Goal: Information Seeking & Learning: Learn about a topic

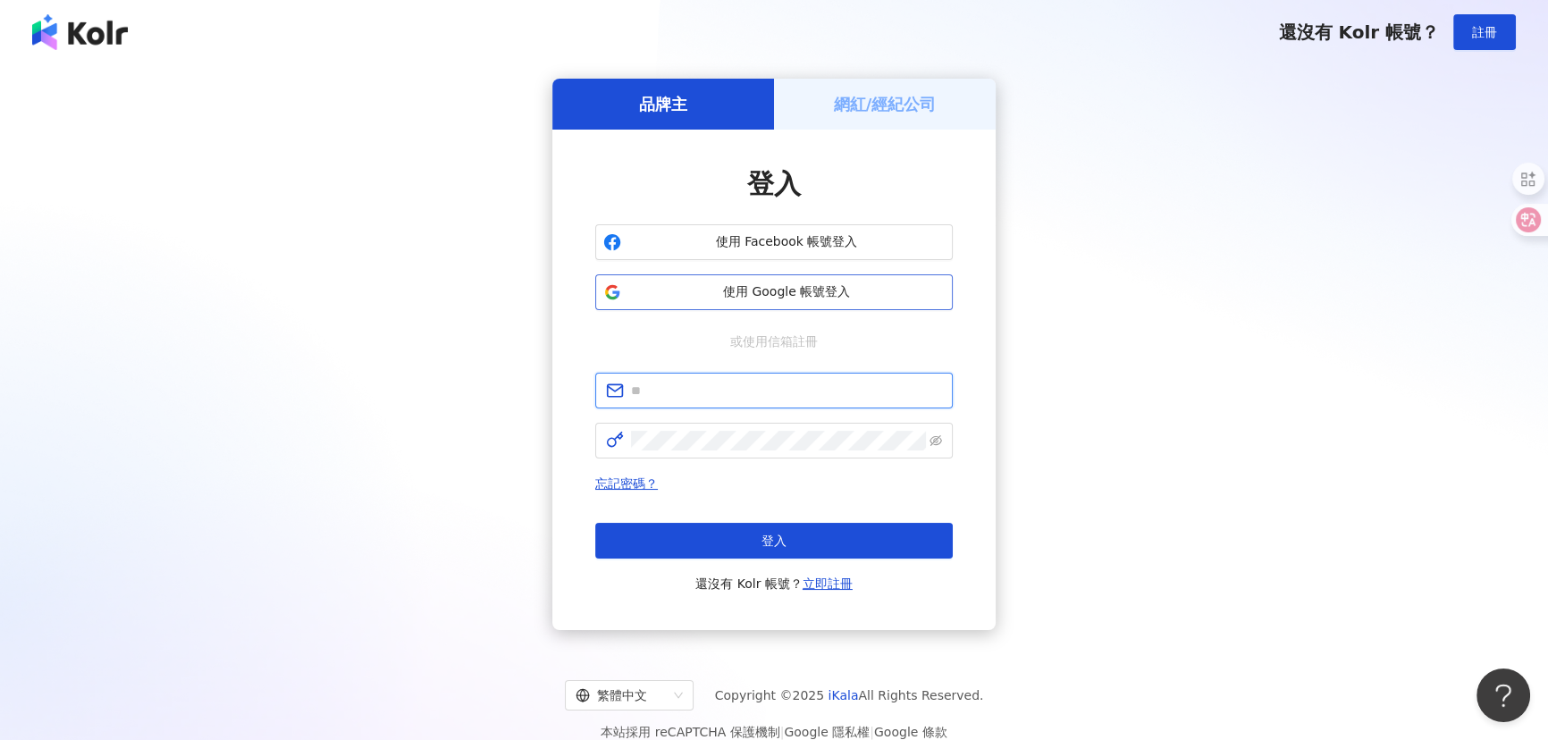
type input "**********"
click at [657, 282] on button "使用 Google 帳號登入" at bounding box center [773, 292] width 357 height 36
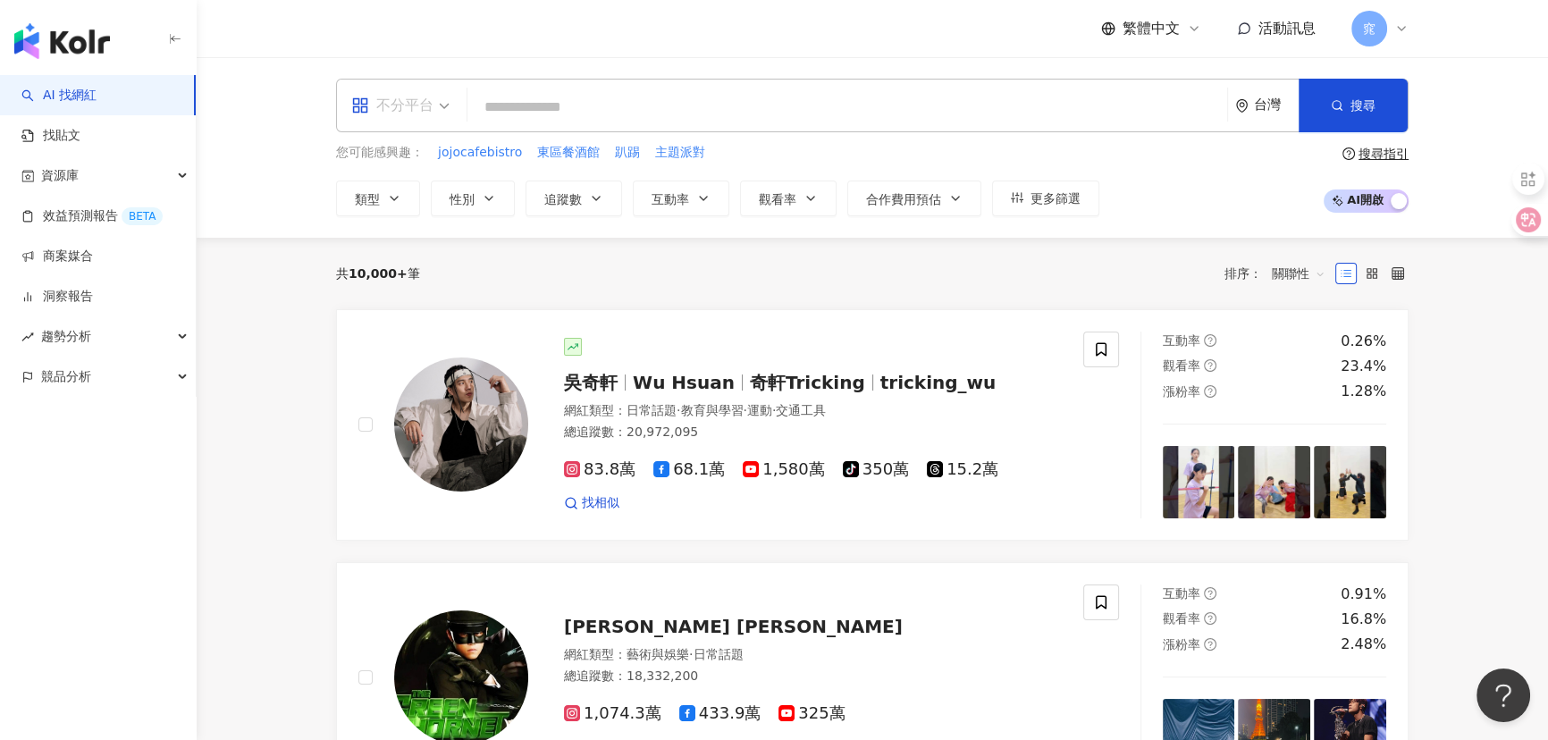
click at [446, 116] on span "不分平台" at bounding box center [400, 105] width 98 height 29
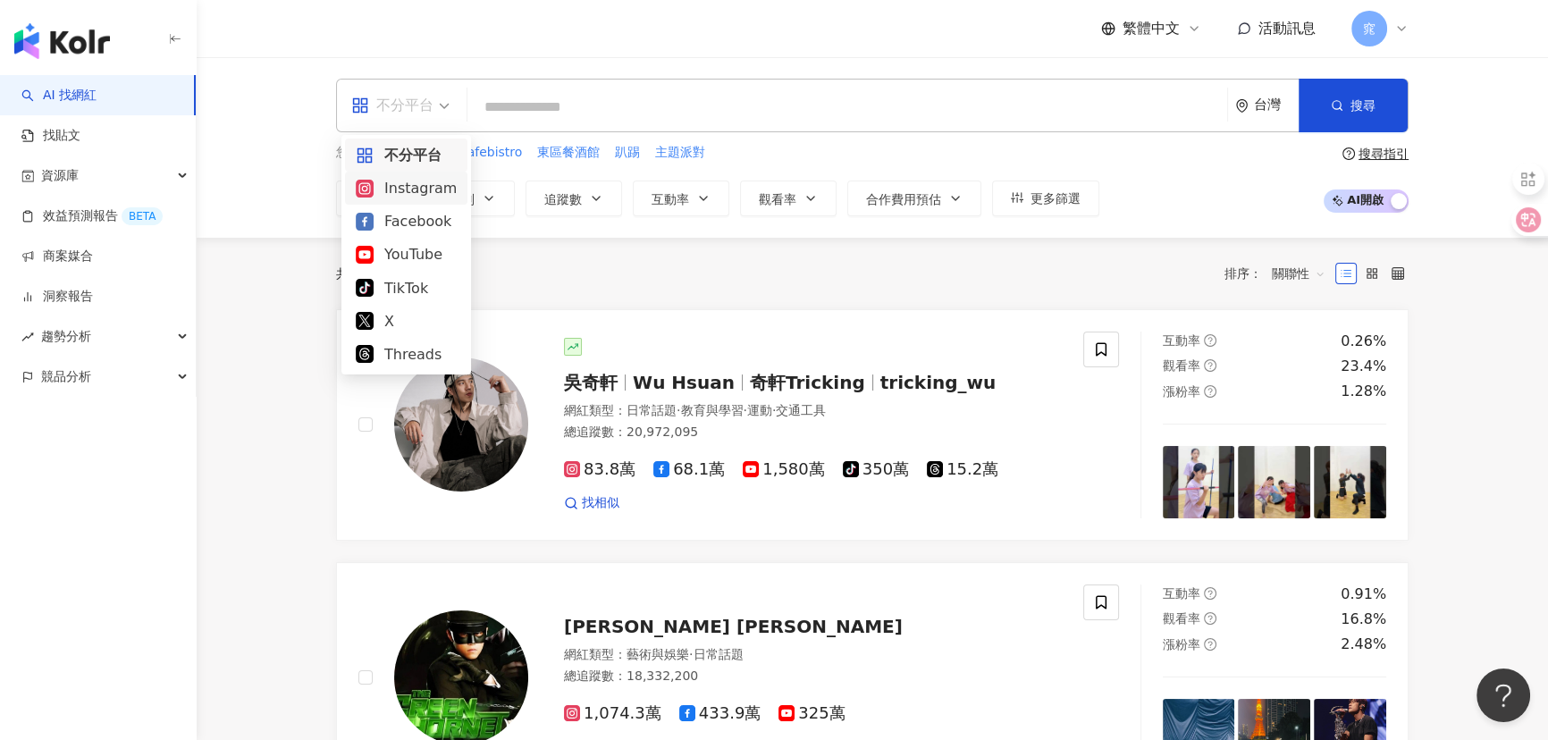
click at [407, 180] on div "Instagram" at bounding box center [406, 188] width 101 height 22
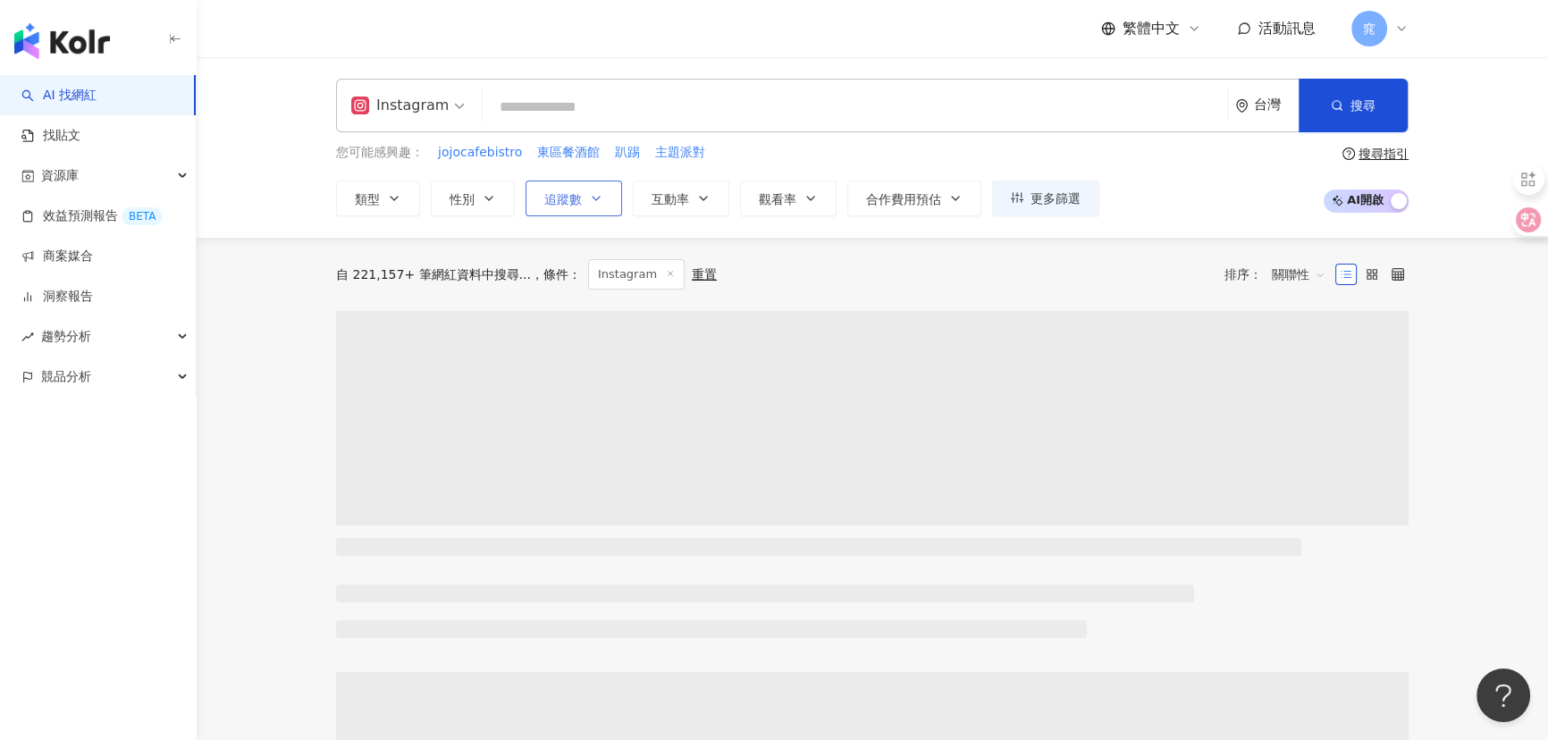
click at [582, 202] on button "追蹤數" at bounding box center [573, 198] width 96 height 36
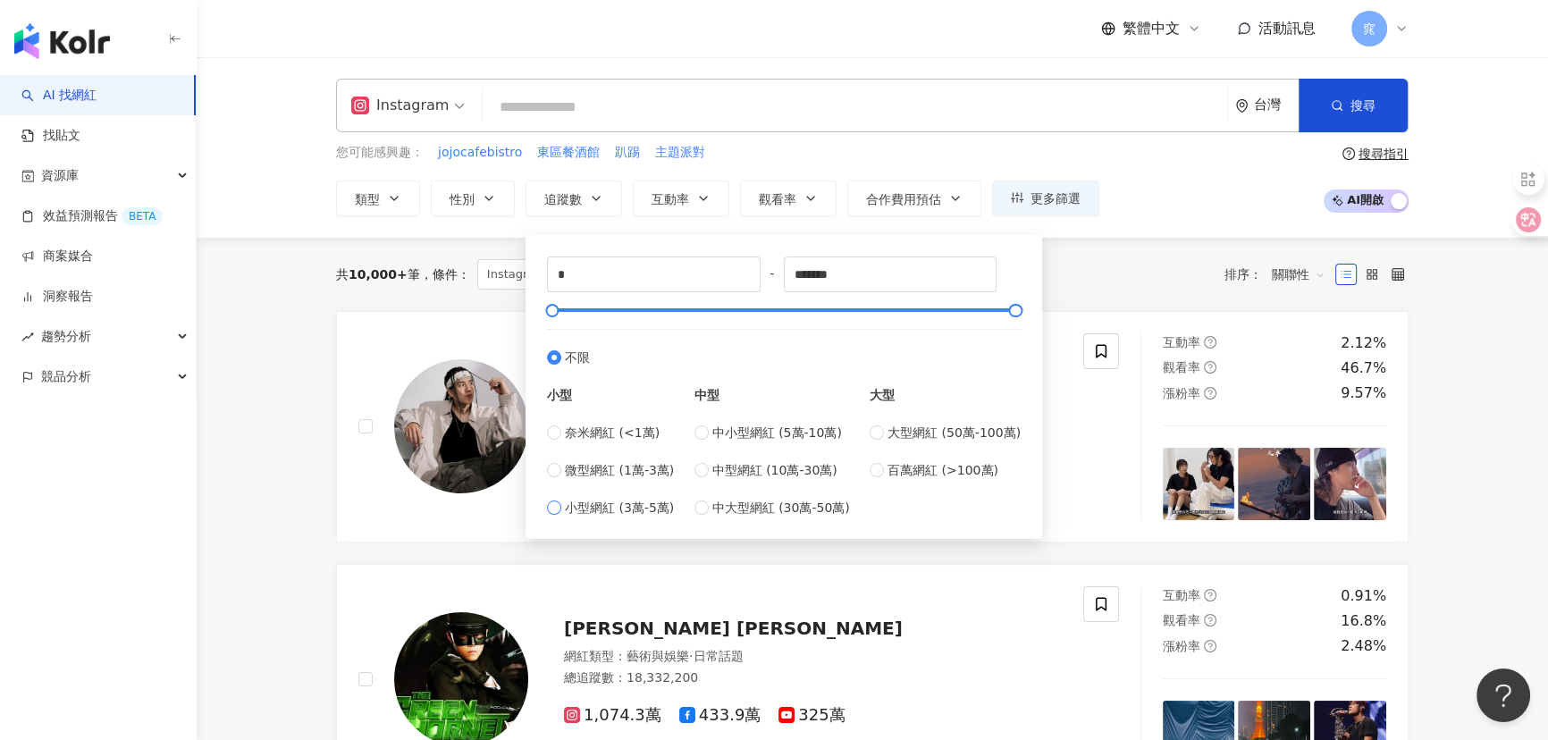
click at [642, 510] on span "小型網紅 (3萬-5萬)" at bounding box center [619, 508] width 109 height 20
type input "*****"
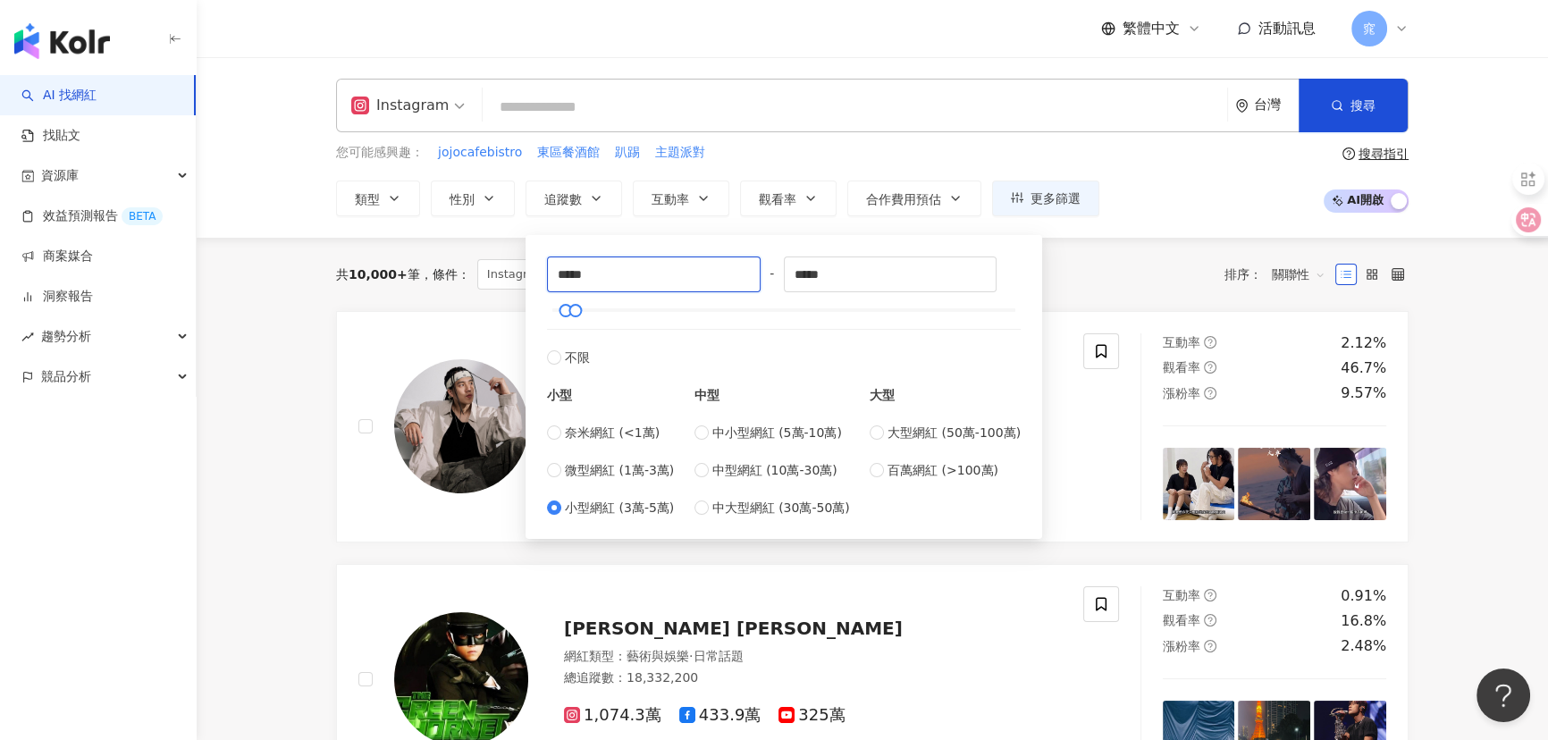
drag, startPoint x: 563, startPoint y: 279, endPoint x: 539, endPoint y: 277, distance: 24.2
click at [539, 277] on div "***** - ***** 不限 小型 奈米網紅 (<1萬) 微型網紅 (1萬-3萬) 小型網紅 (3萬-5萬) 中型 中小型網紅 (5萬-10萬) 中型網紅…" at bounding box center [783, 387] width 495 height 282
type input "*****"
drag, startPoint x: 804, startPoint y: 272, endPoint x: 786, endPoint y: 272, distance: 17.9
click at [786, 272] on div "***** - ***** 不限 小型 奈米網紅 (<1萬) 微型網紅 (1萬-3萬) 小型網紅 (3萬-5萬) 中型 中小型網紅 (5萬-10萬) 中型網紅…" at bounding box center [784, 386] width 474 height 261
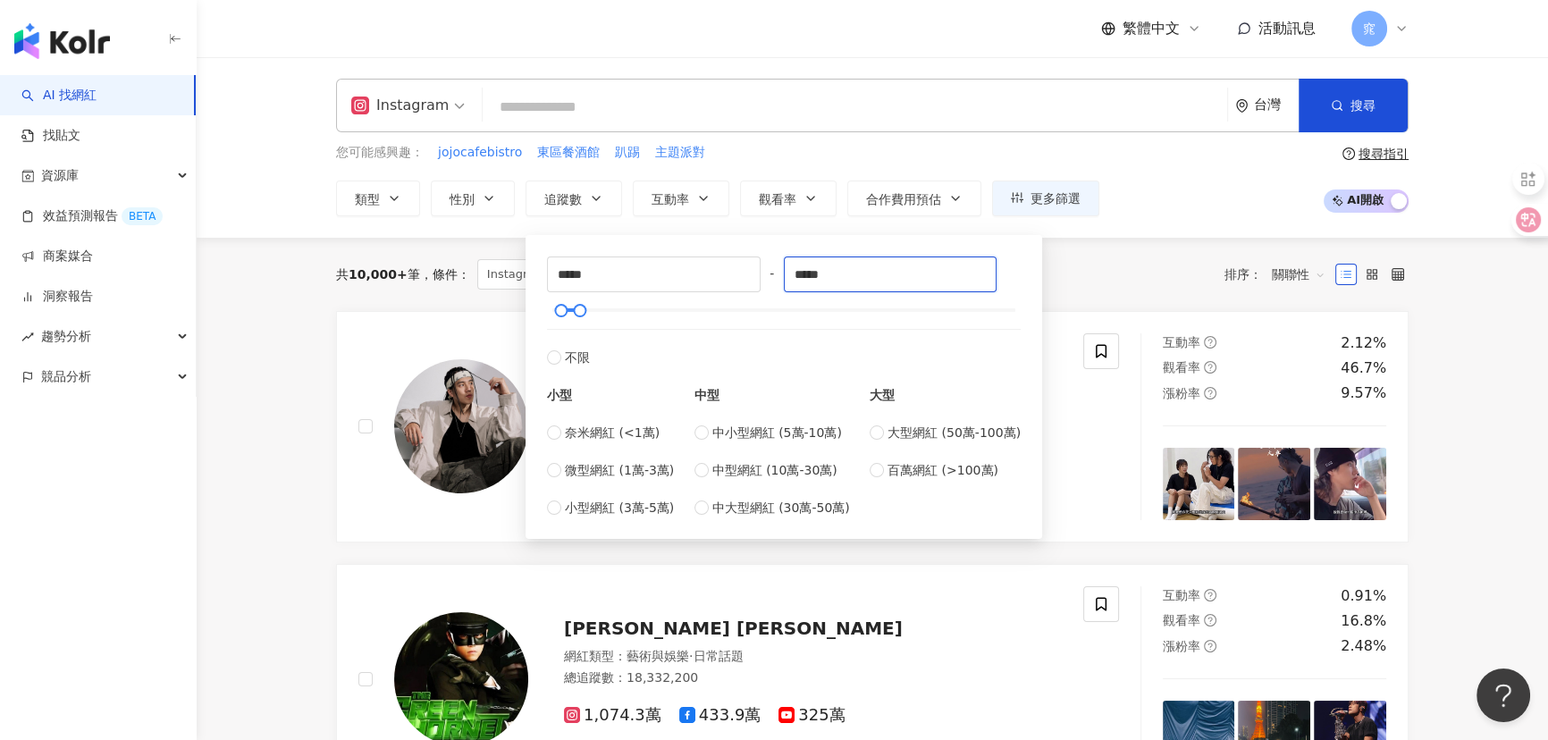
type input "*****"
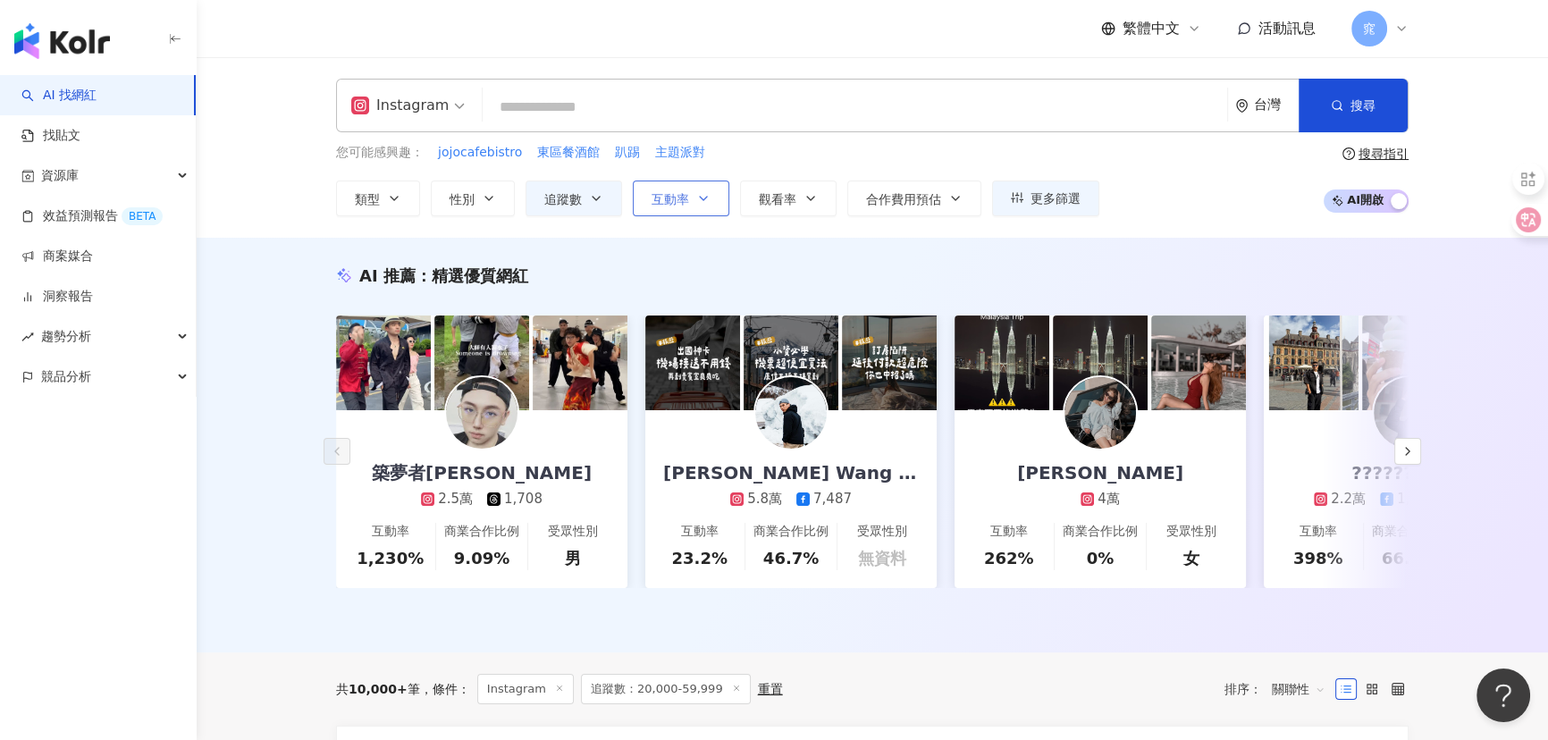
click at [680, 197] on span "互動率" at bounding box center [670, 199] width 38 height 14
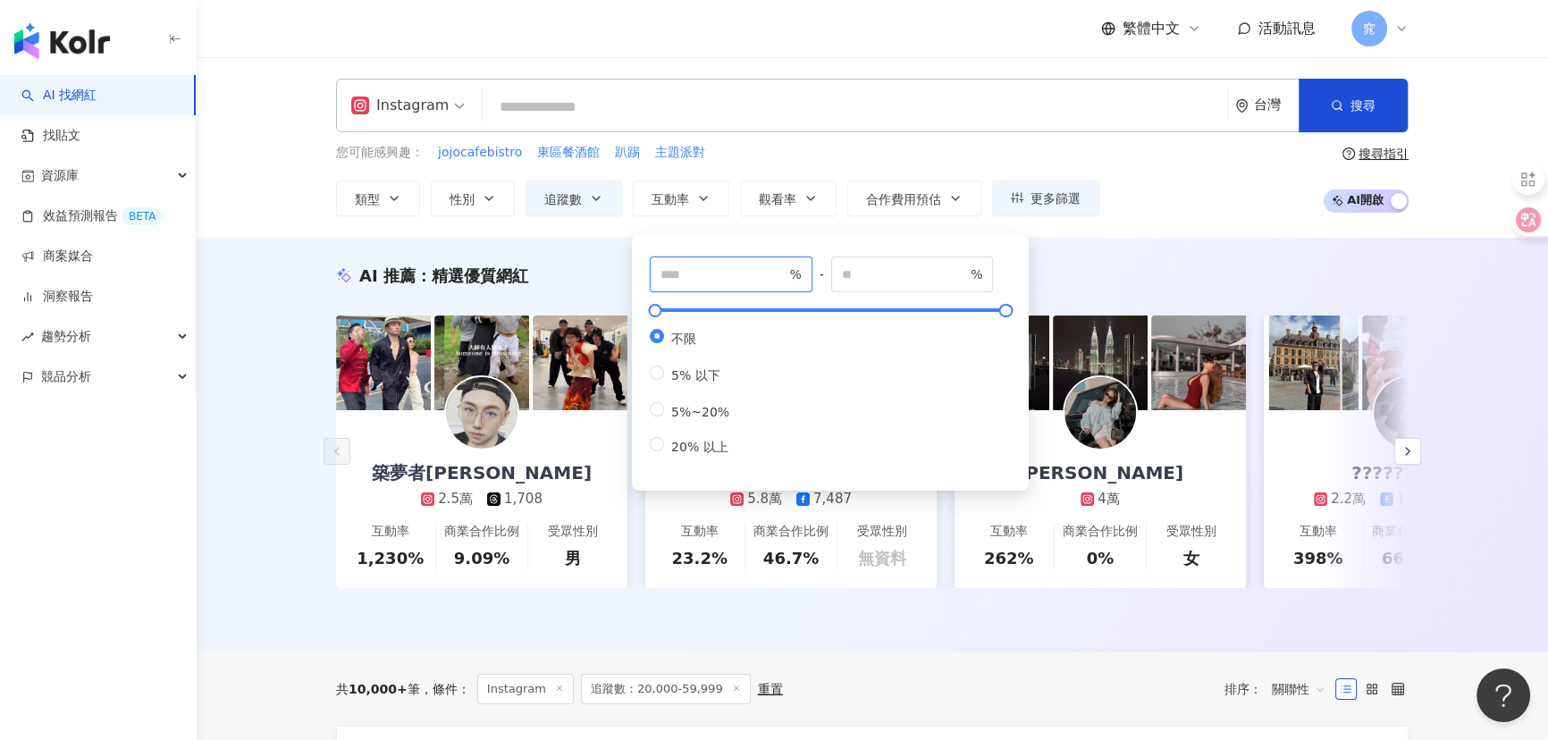
click at [697, 270] on input "number" at bounding box center [722, 274] width 125 height 20
type input "*"
click at [777, 203] on span "觀看率" at bounding box center [778, 199] width 38 height 14
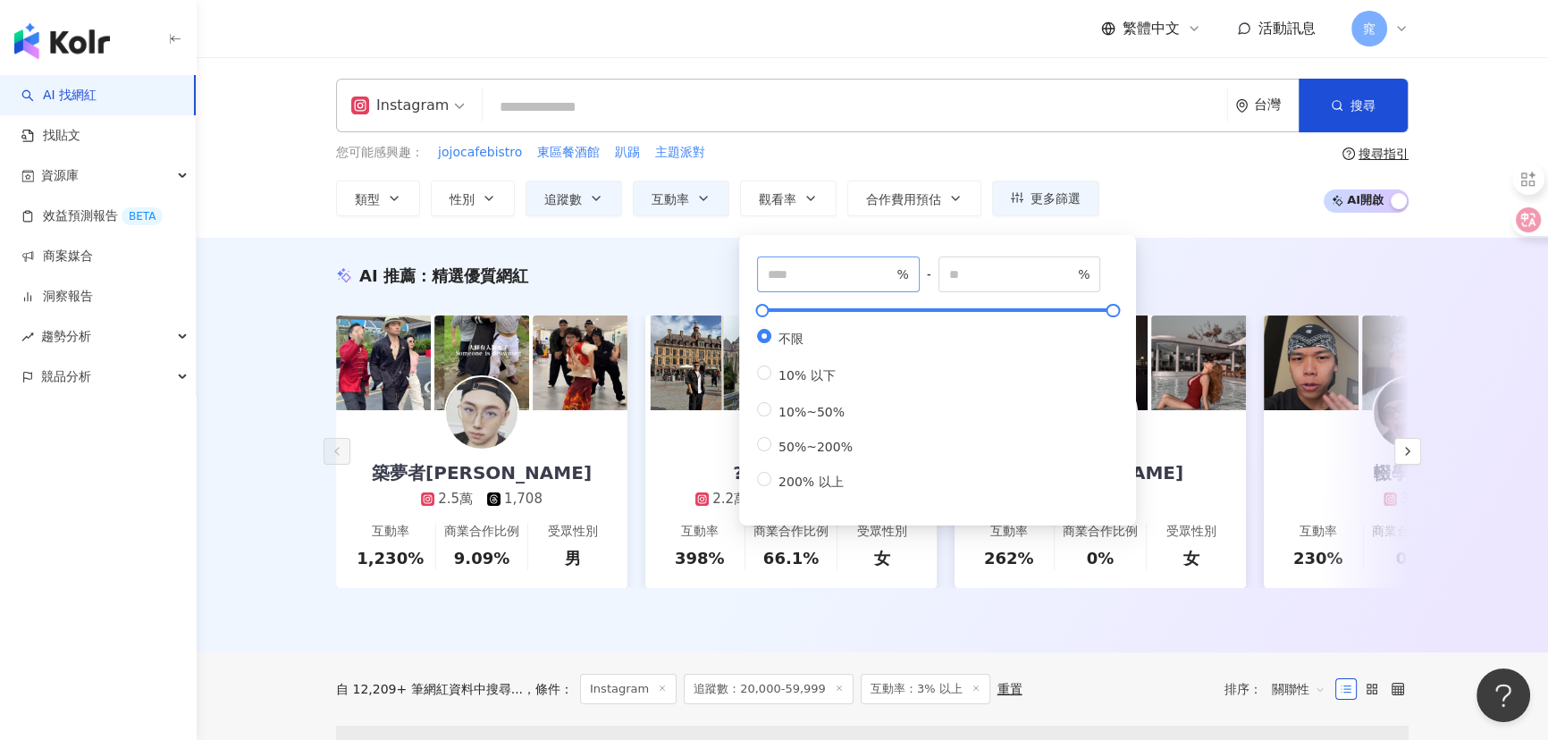
click at [817, 262] on span "%" at bounding box center [838, 274] width 163 height 36
click at [820, 277] on input "number" at bounding box center [830, 274] width 125 height 20
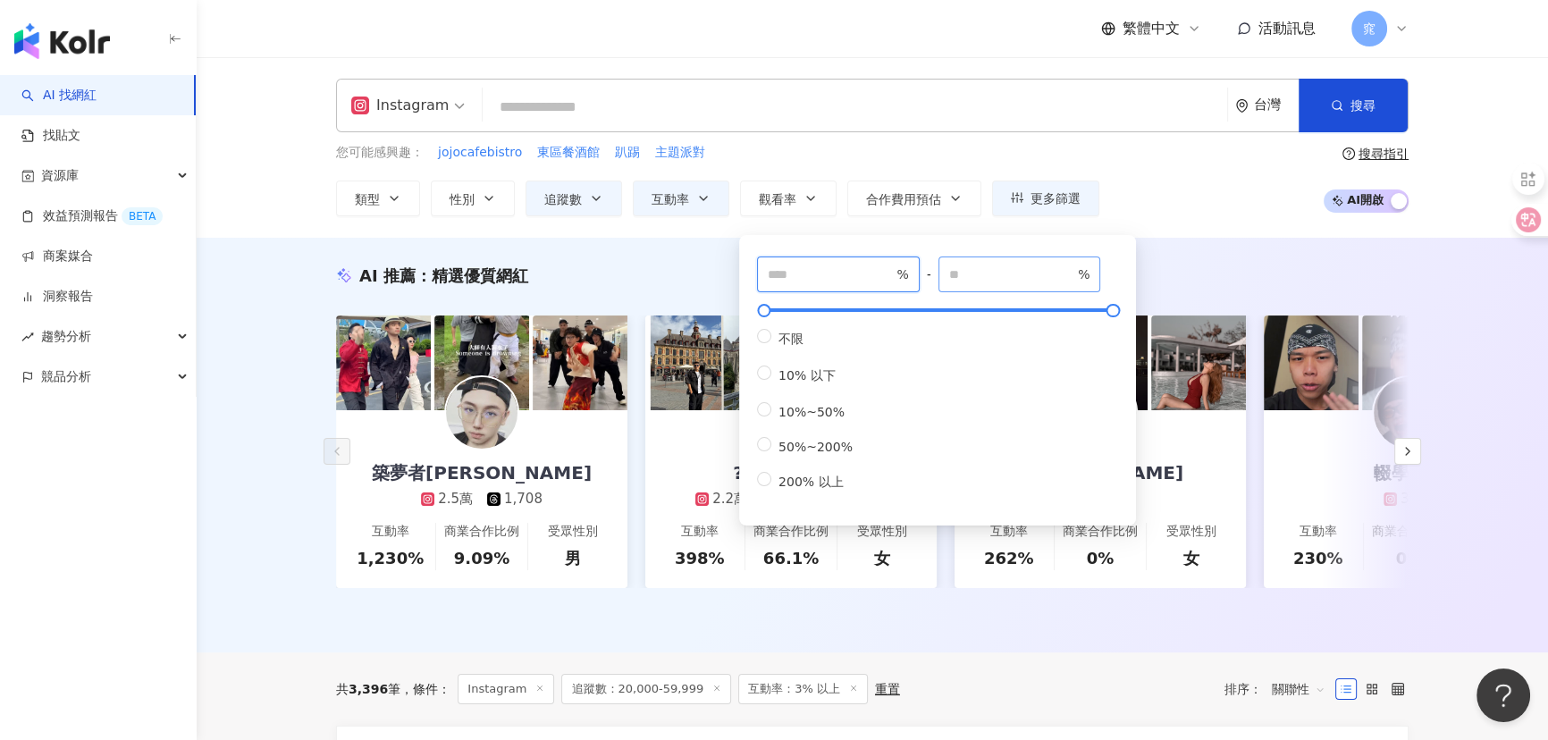
type input "**"
click at [1000, 277] on input "number" at bounding box center [1011, 274] width 125 height 20
type input "***"
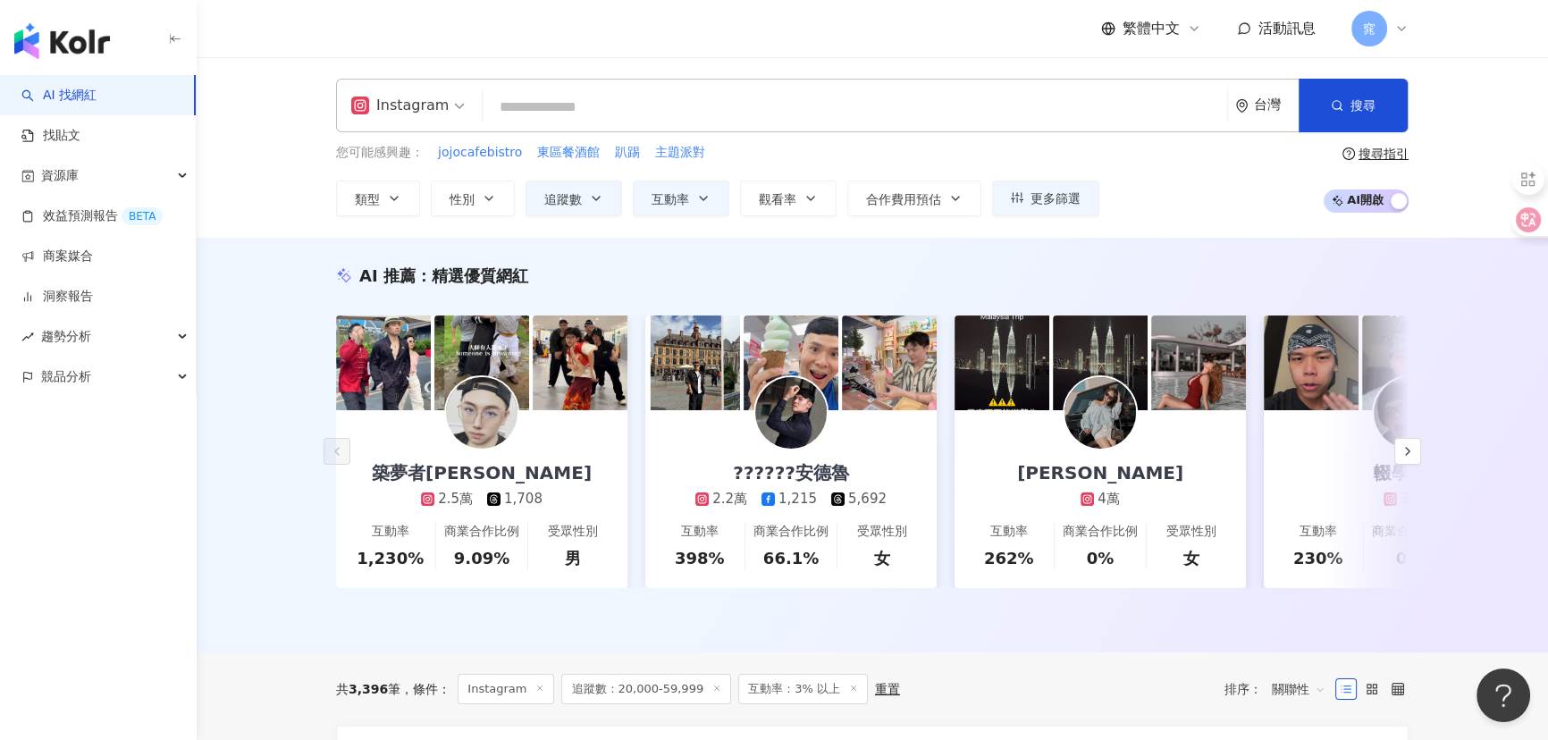
click at [248, 392] on div "AI 推薦 ： 精選優質網紅 築夢者杰哥 2.5萬 1,708 互動率 1,230% 商業合作比例 9.09% 受眾性別 男 ??????安德魯 2.2萬 1…" at bounding box center [872, 445] width 1351 height 415
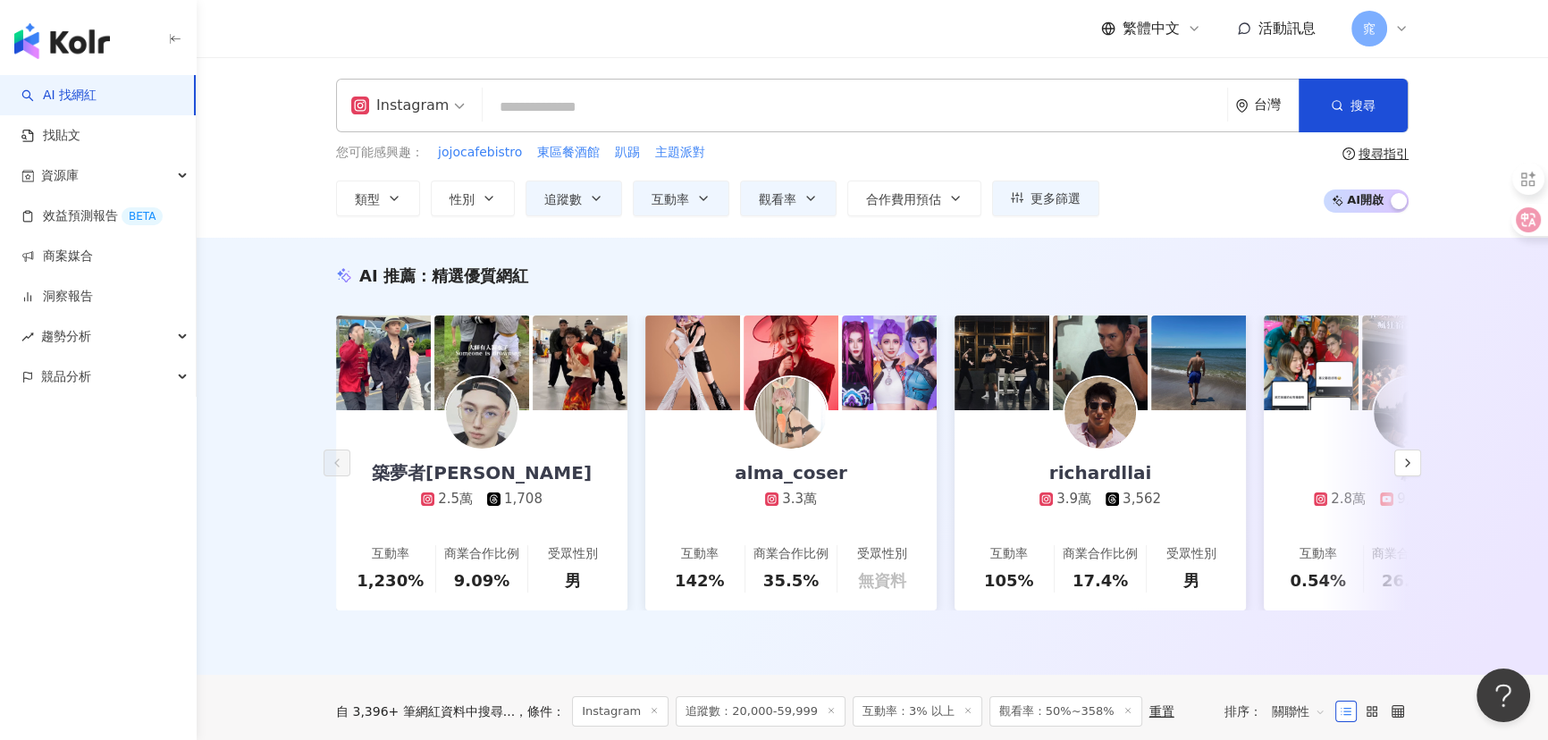
click at [651, 102] on input "search" at bounding box center [855, 107] width 730 height 34
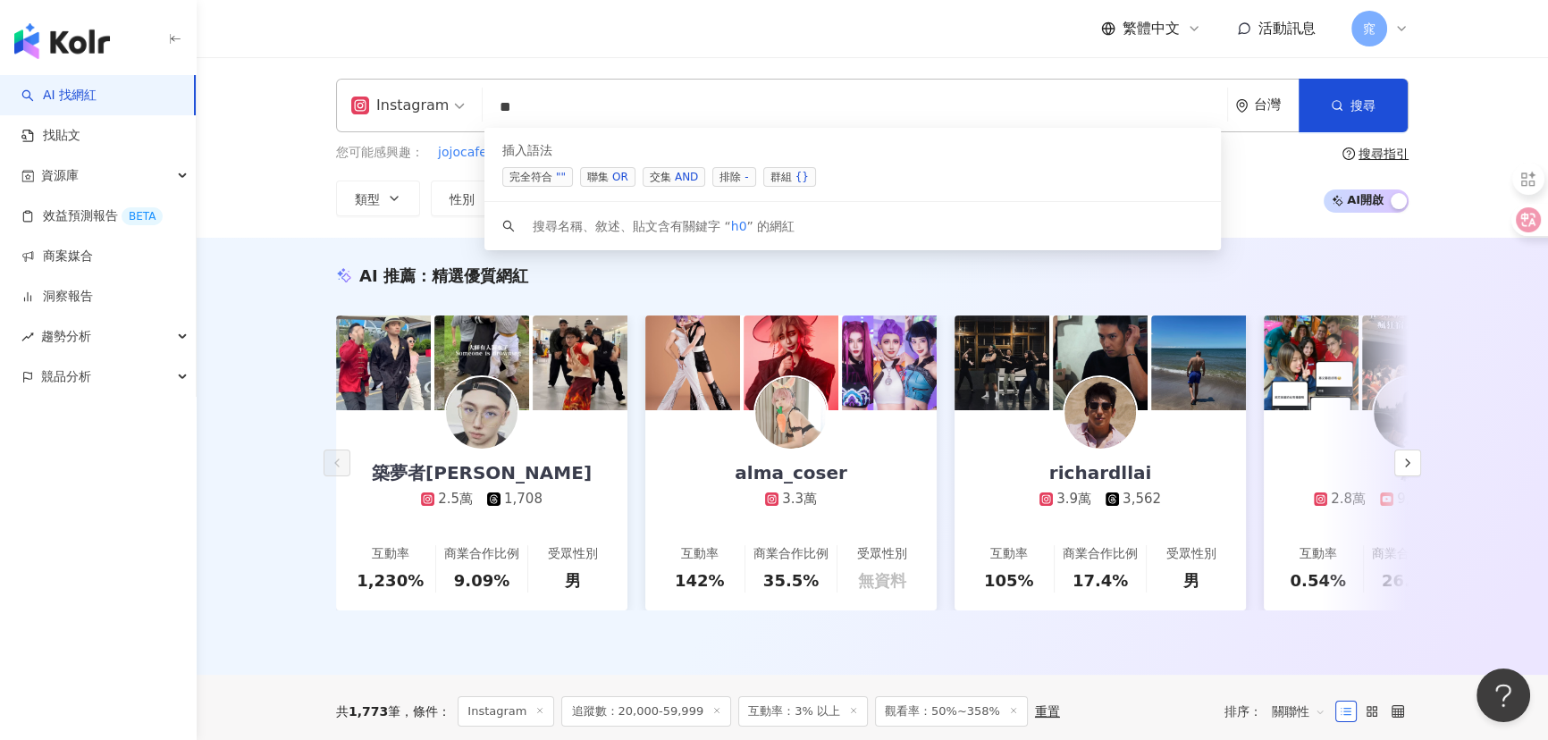
type input "*"
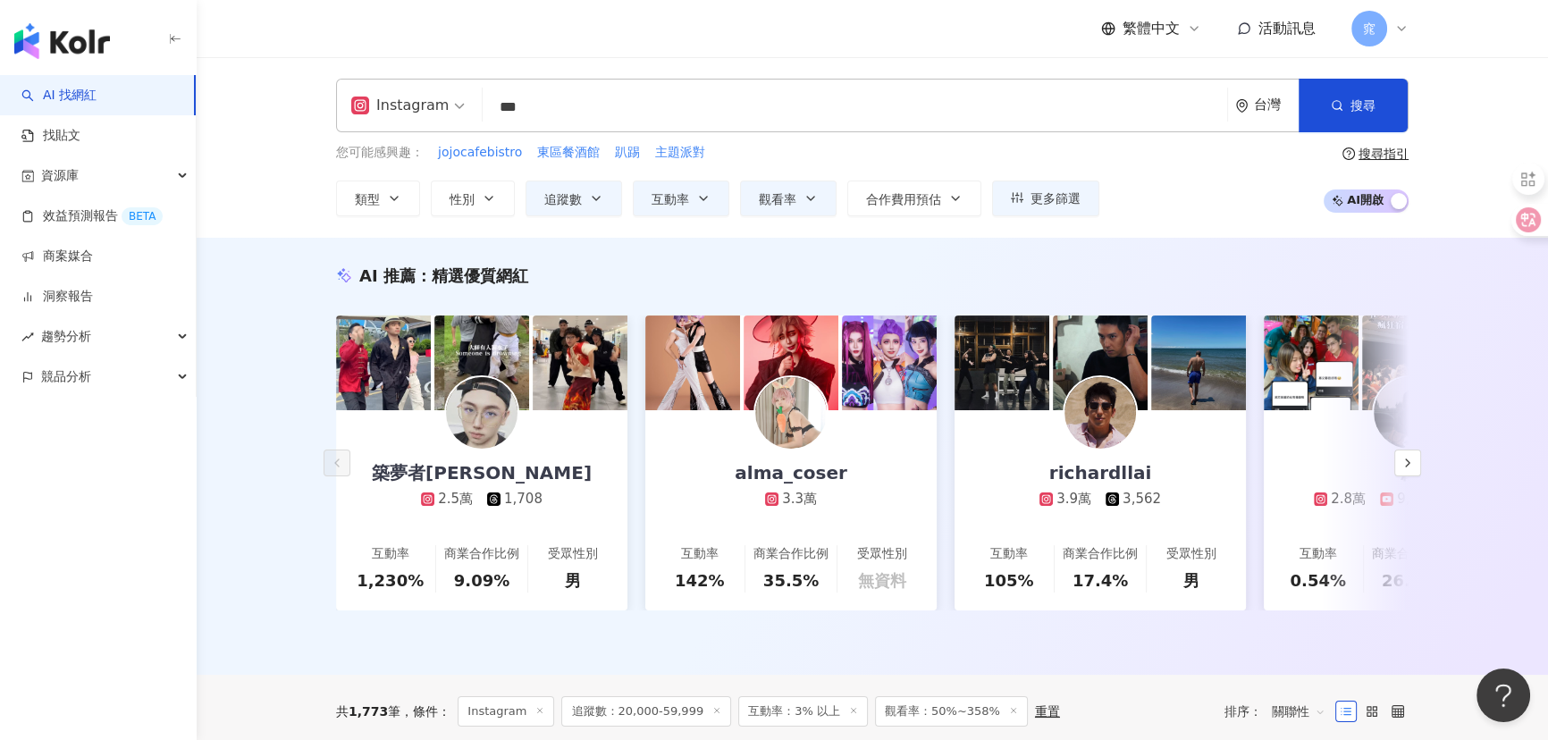
type input "***"
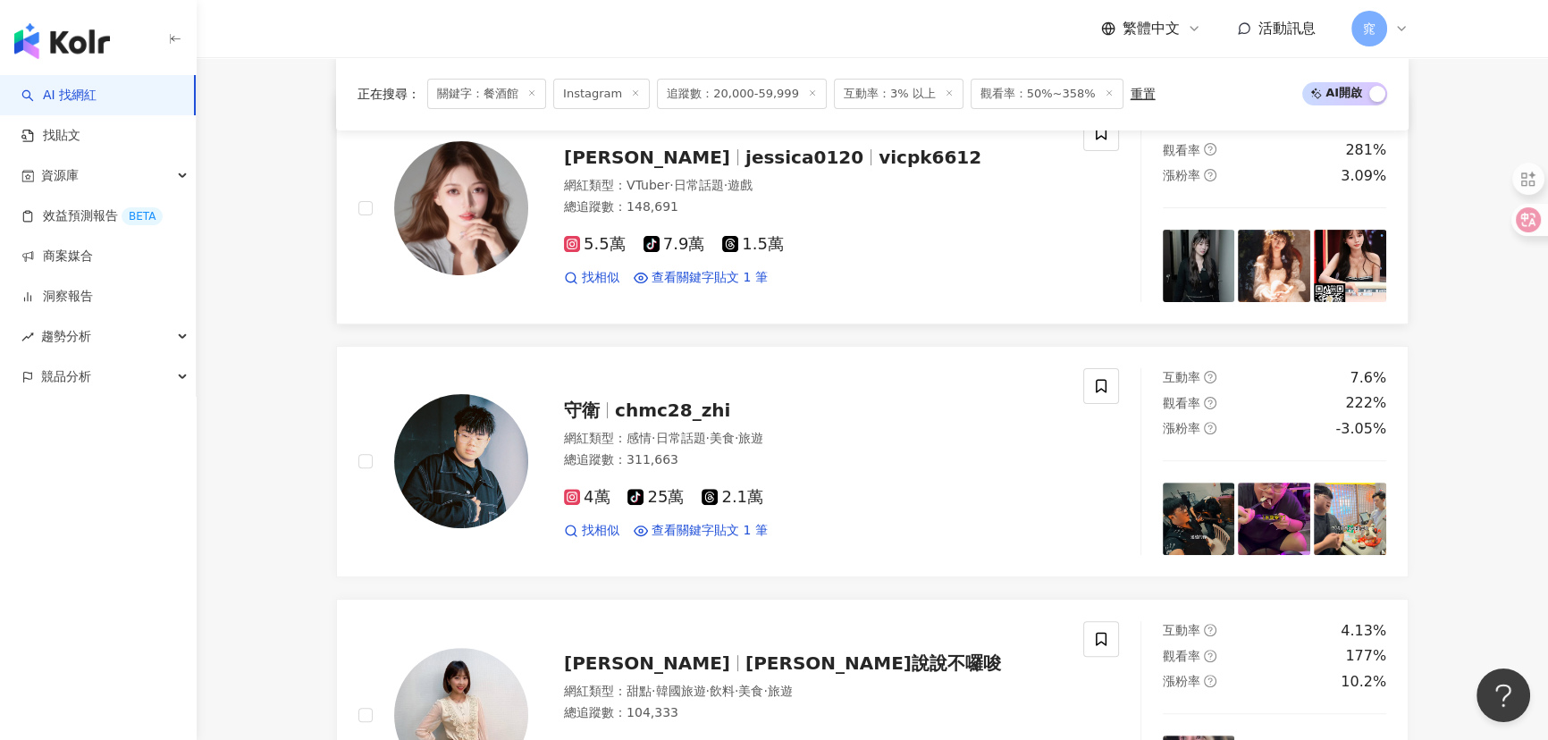
scroll to position [390, 0]
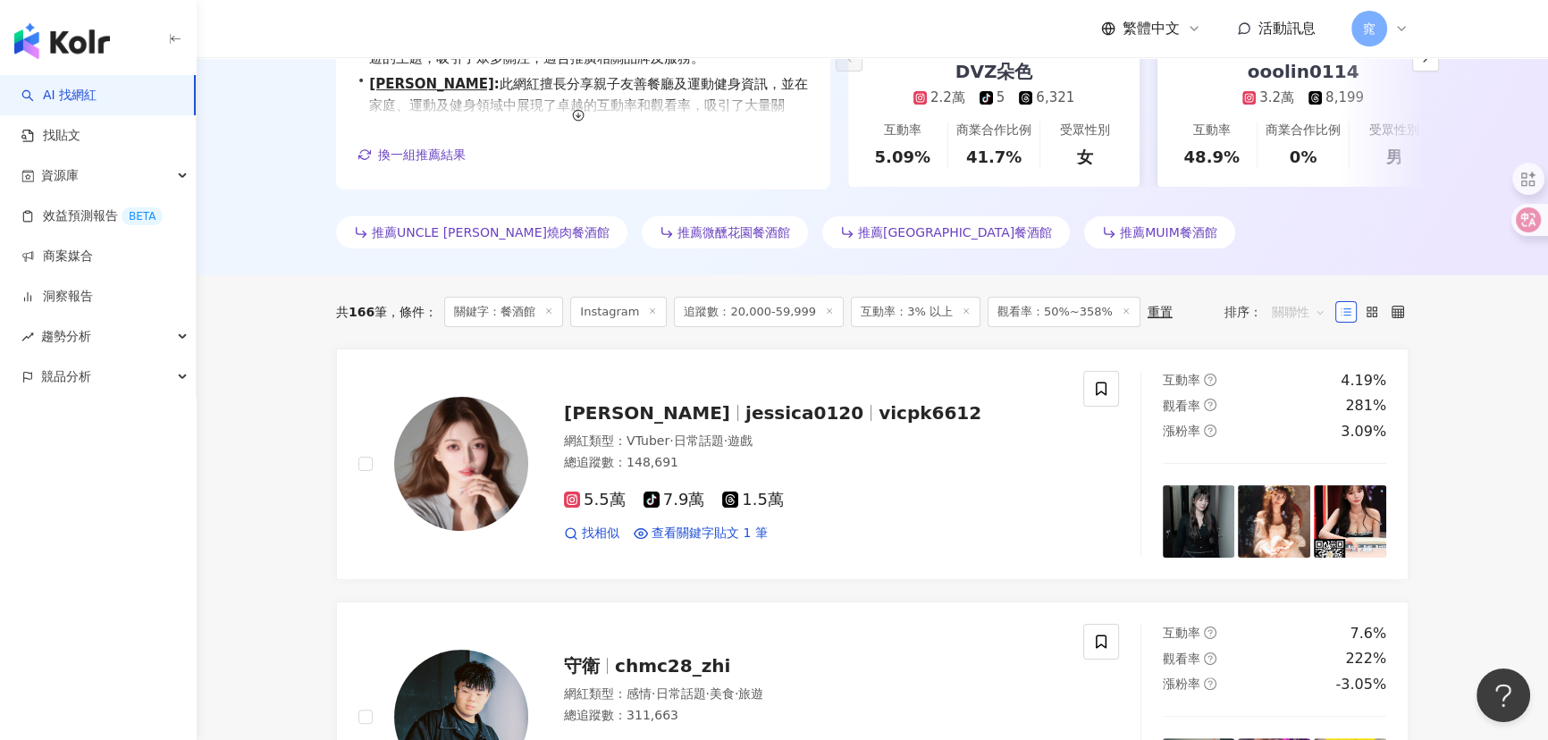
click at [1283, 310] on span "關聯性" at bounding box center [1298, 312] width 54 height 29
click at [1300, 465] on div "觀看率" at bounding box center [1298, 469] width 45 height 20
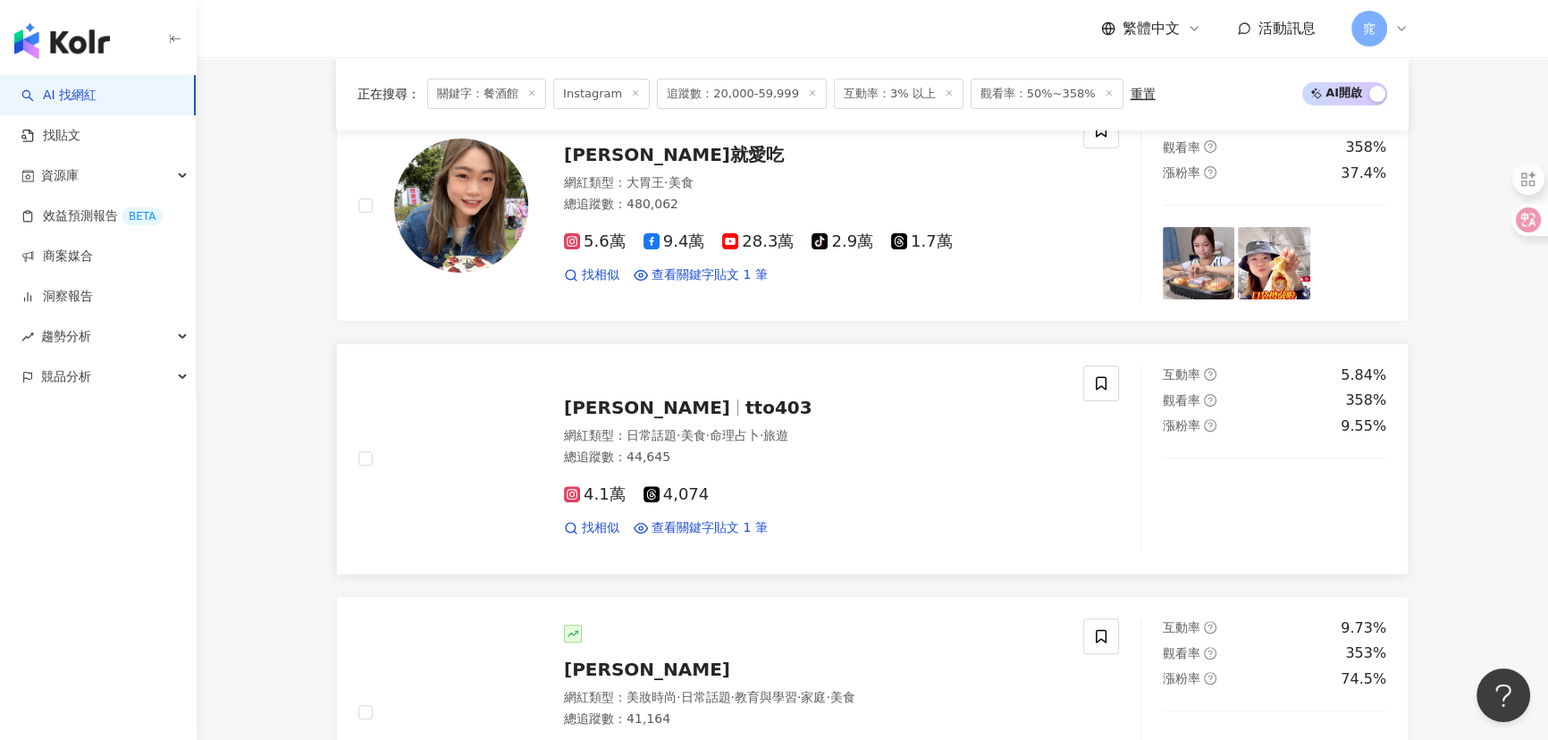
scroll to position [650, 0]
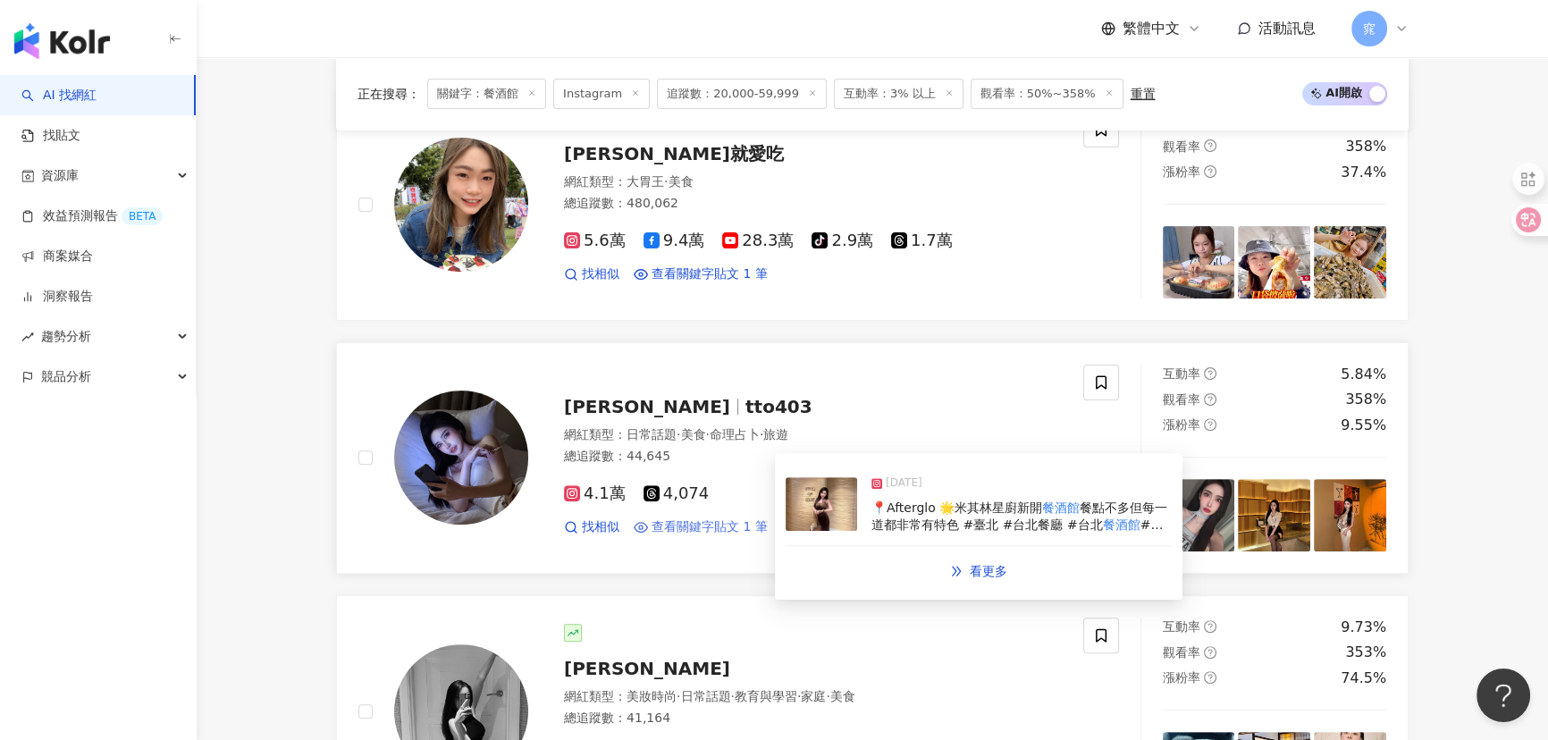
click at [687, 524] on span "查看關鍵字貼文 1 筆" at bounding box center [709, 527] width 116 height 18
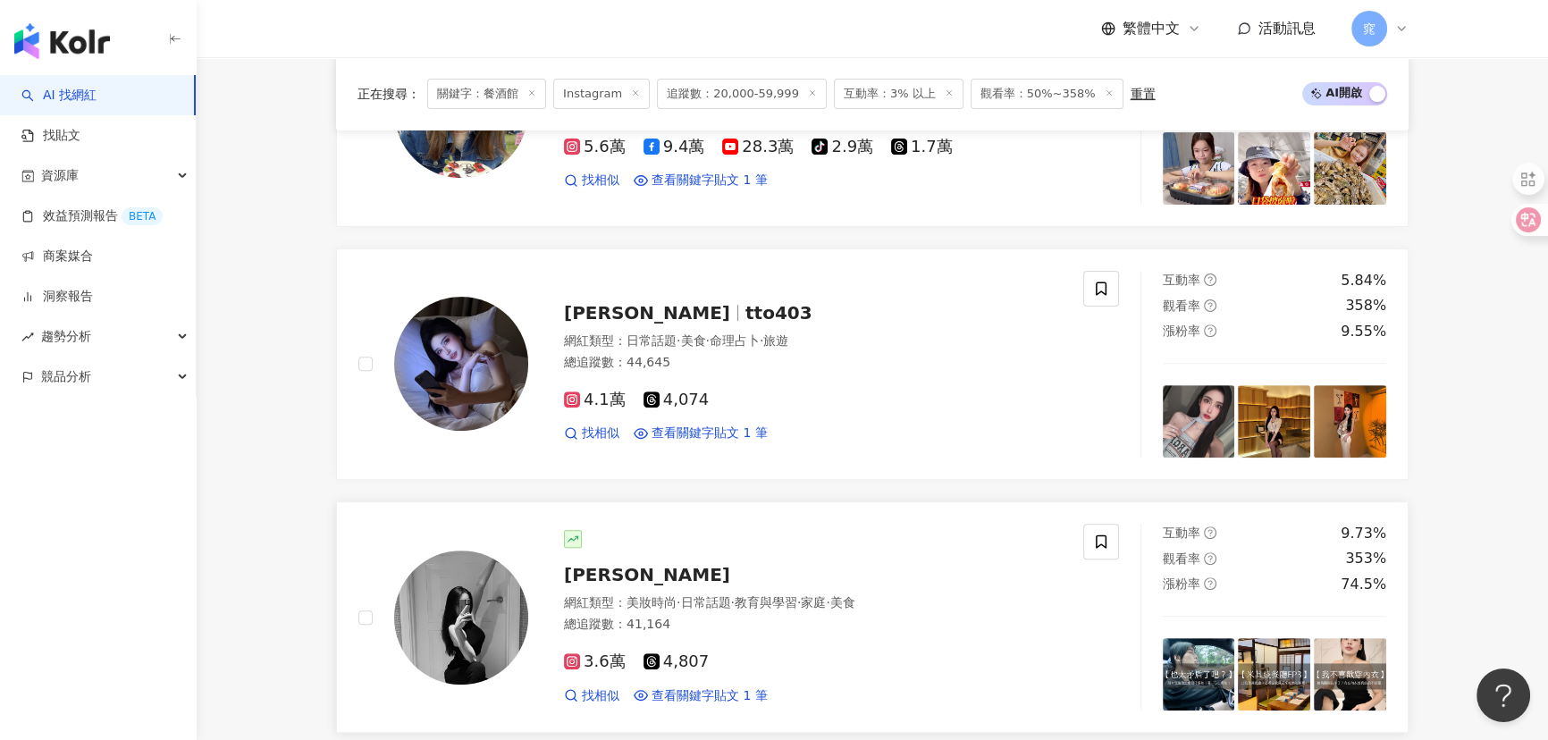
scroll to position [894, 0]
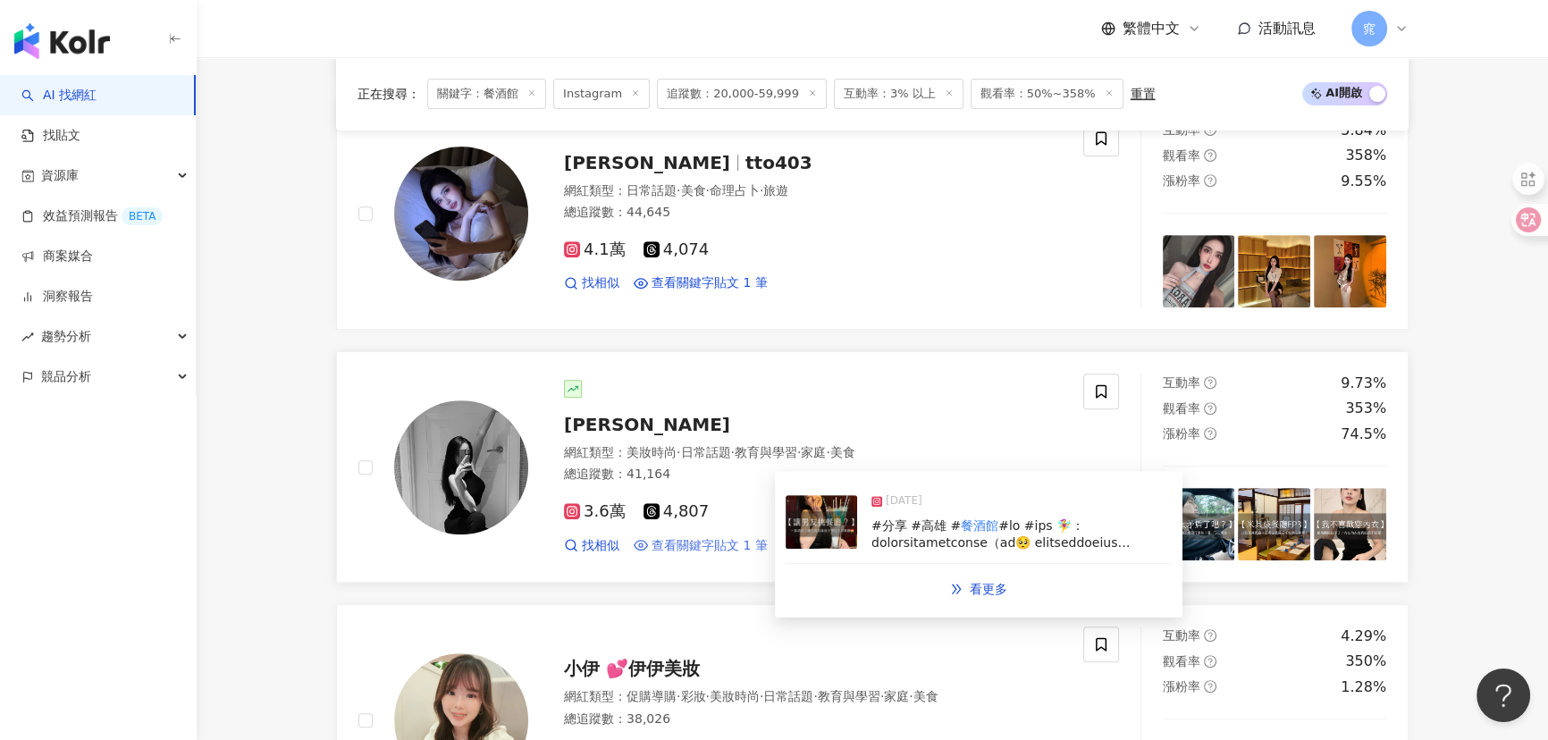
click at [733, 540] on span "查看關鍵字貼文 1 筆" at bounding box center [709, 546] width 116 height 18
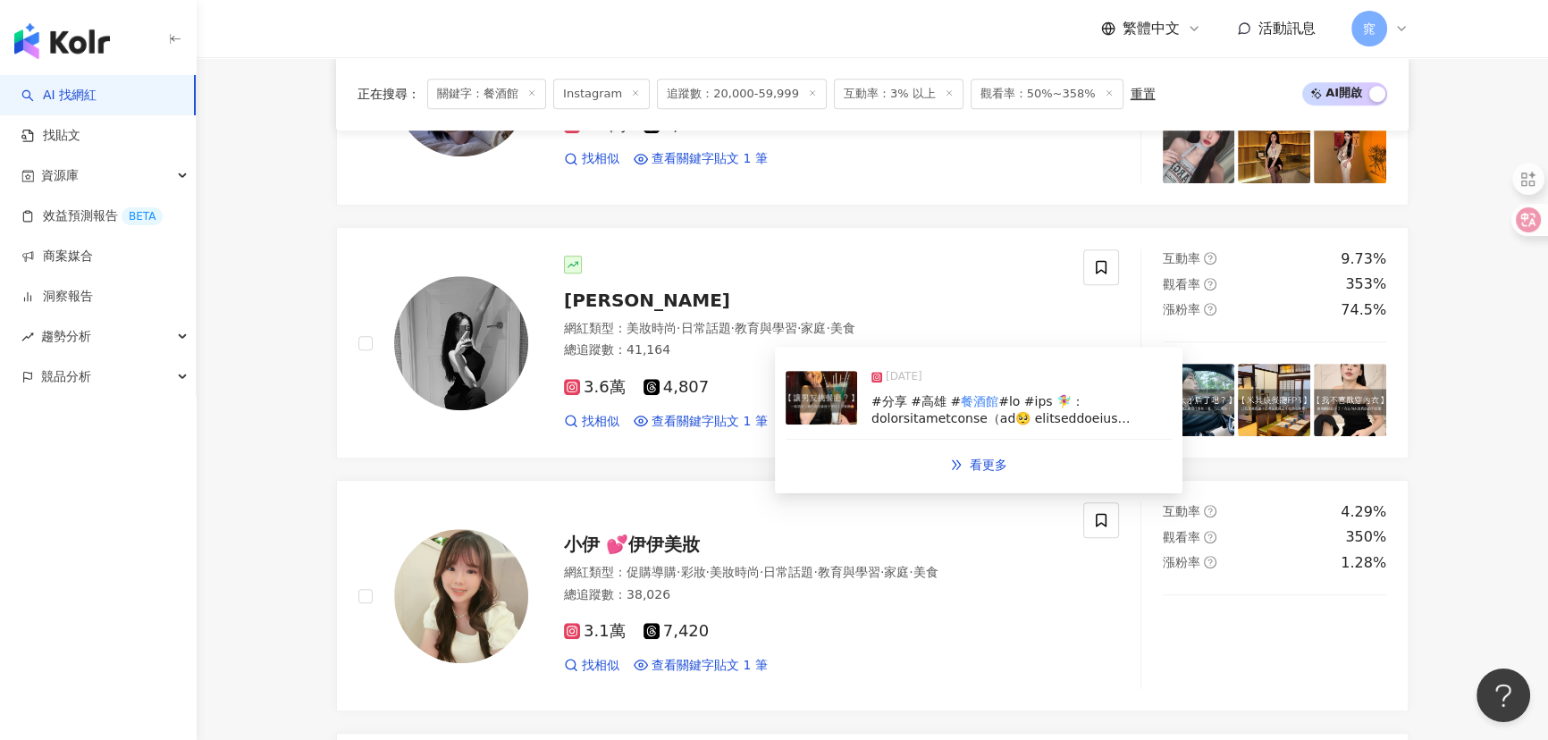
scroll to position [1218, 0]
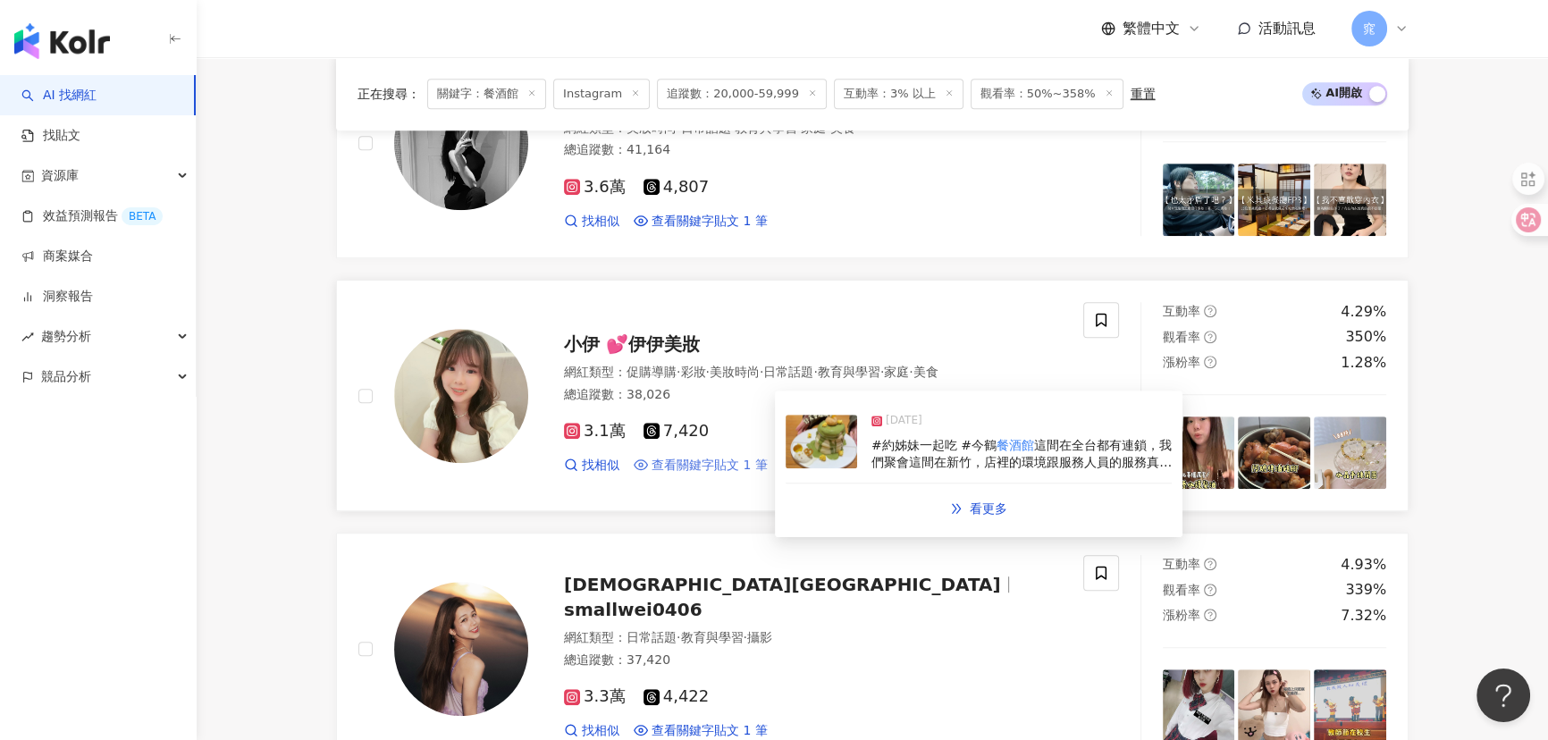
click at [691, 461] on span "查看關鍵字貼文 1 筆" at bounding box center [709, 466] width 116 height 18
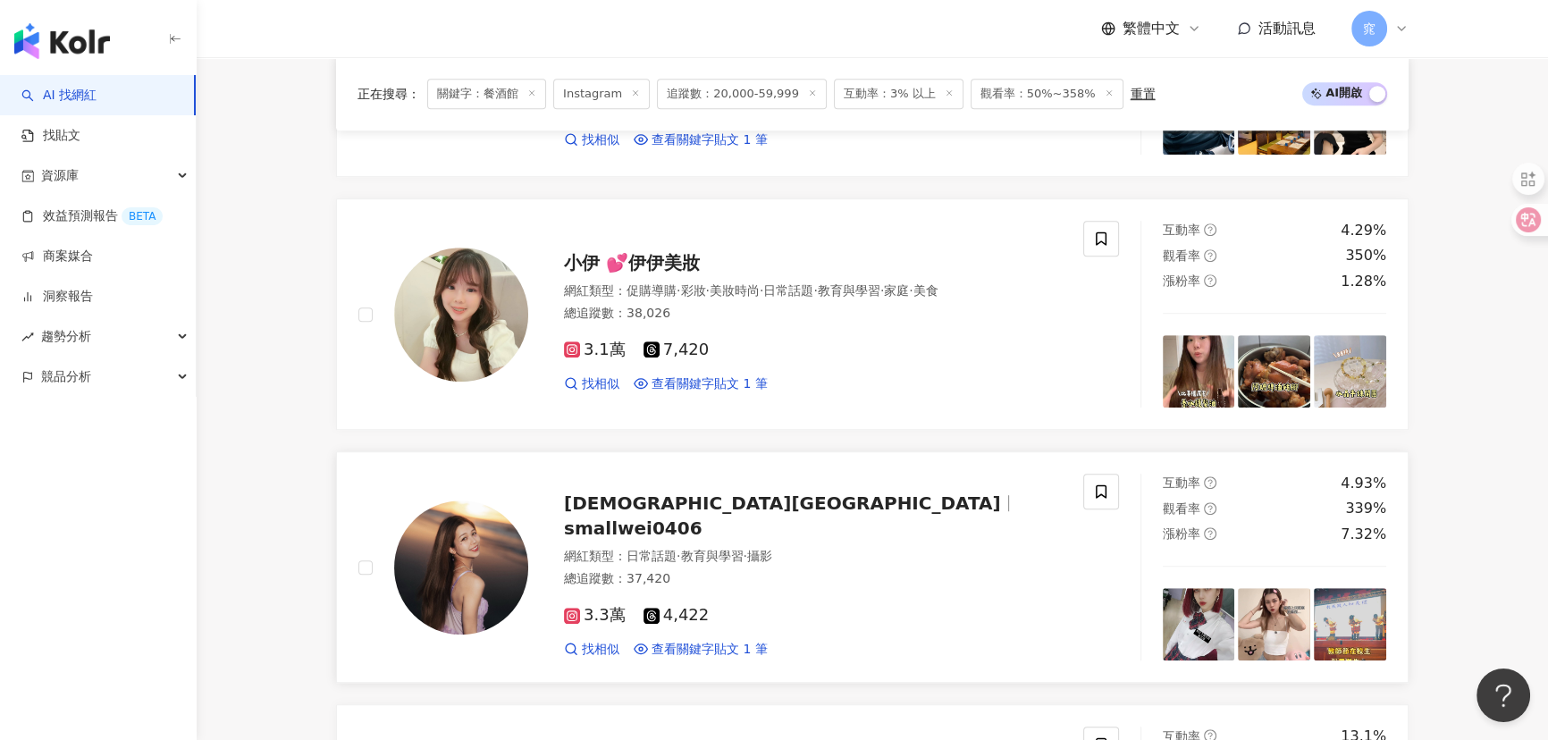
scroll to position [1543, 0]
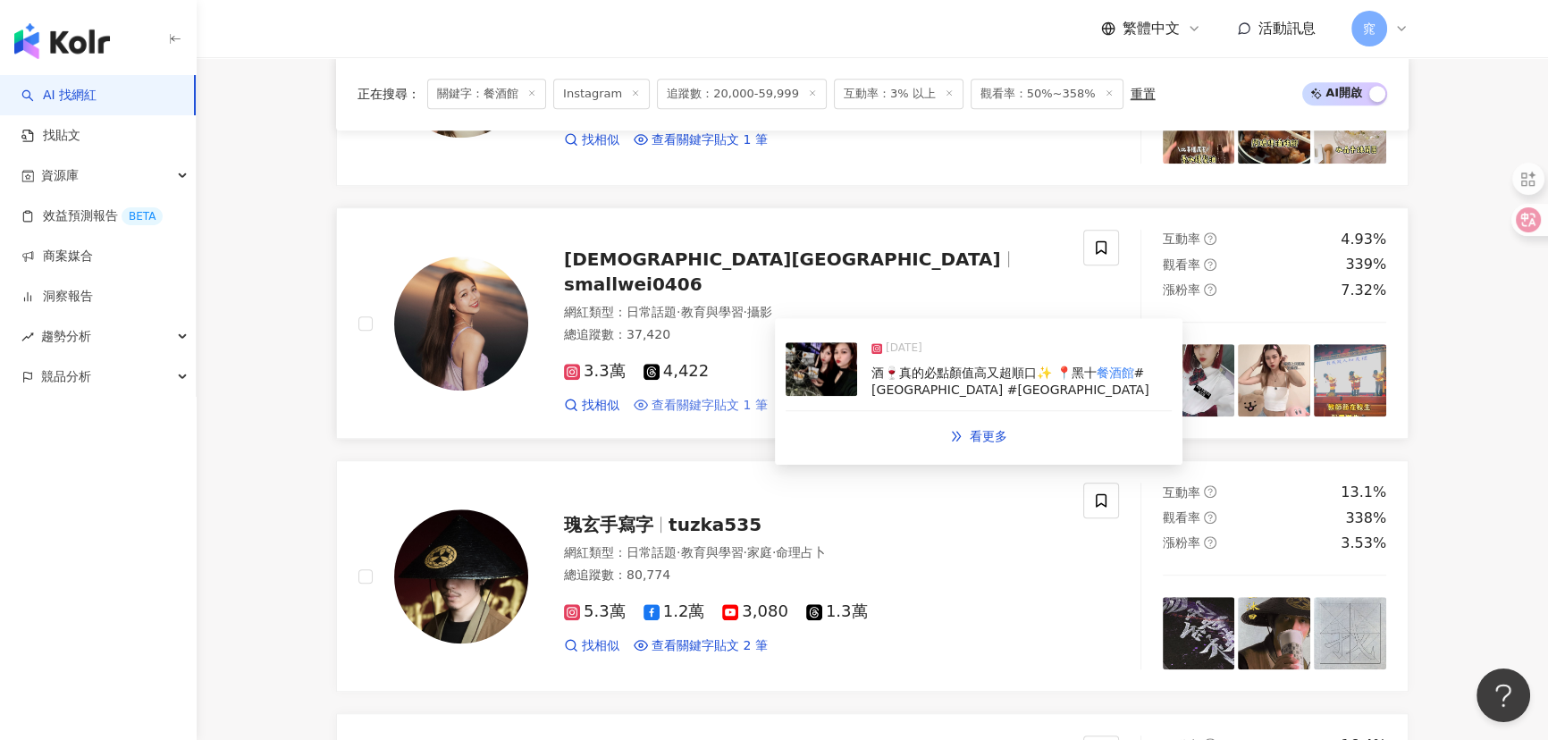
click at [715, 397] on span "查看關鍵字貼文 1 筆" at bounding box center [709, 406] width 116 height 18
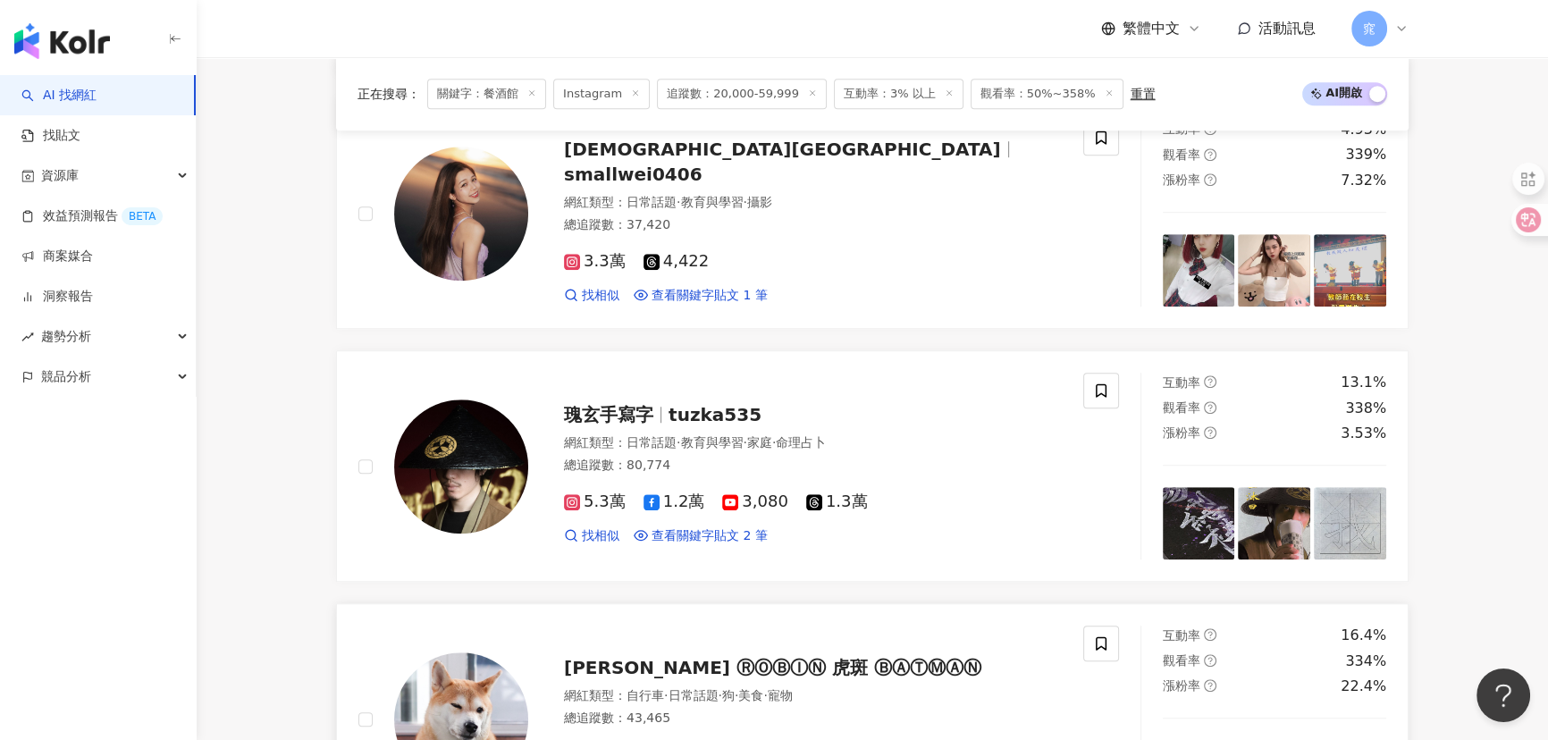
scroll to position [1787, 0]
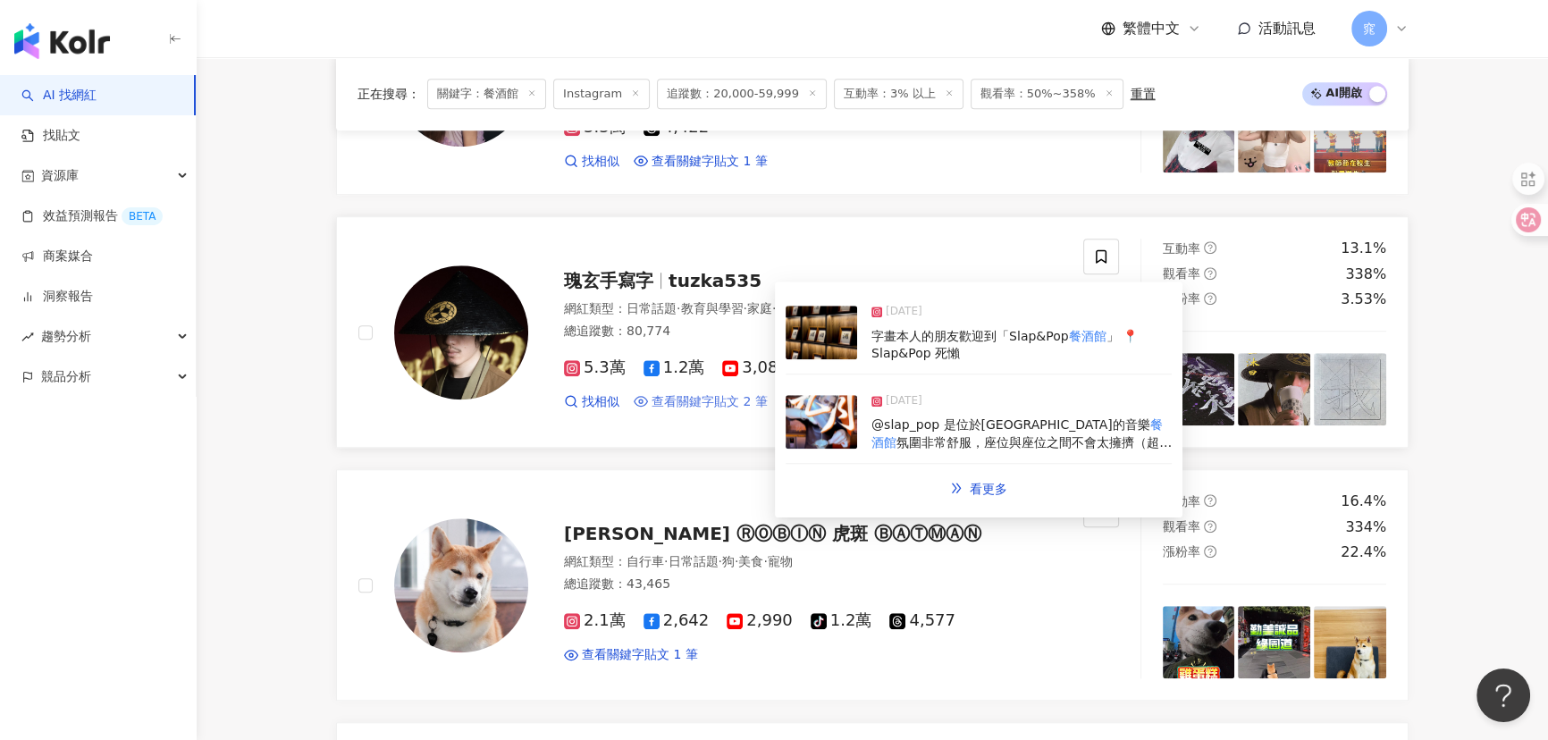
click at [724, 405] on span "查看關鍵字貼文 2 筆" at bounding box center [709, 402] width 116 height 18
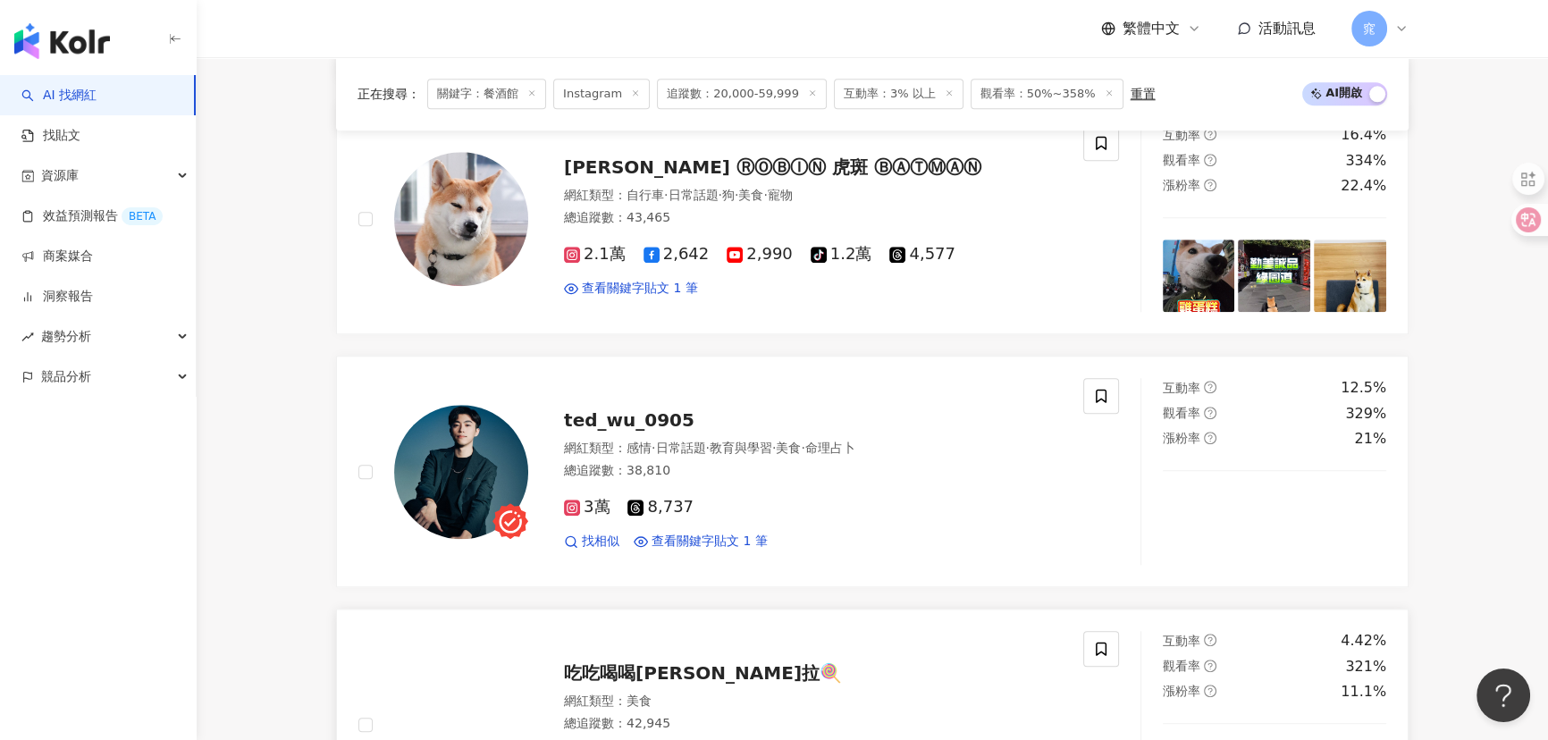
scroll to position [2274, 0]
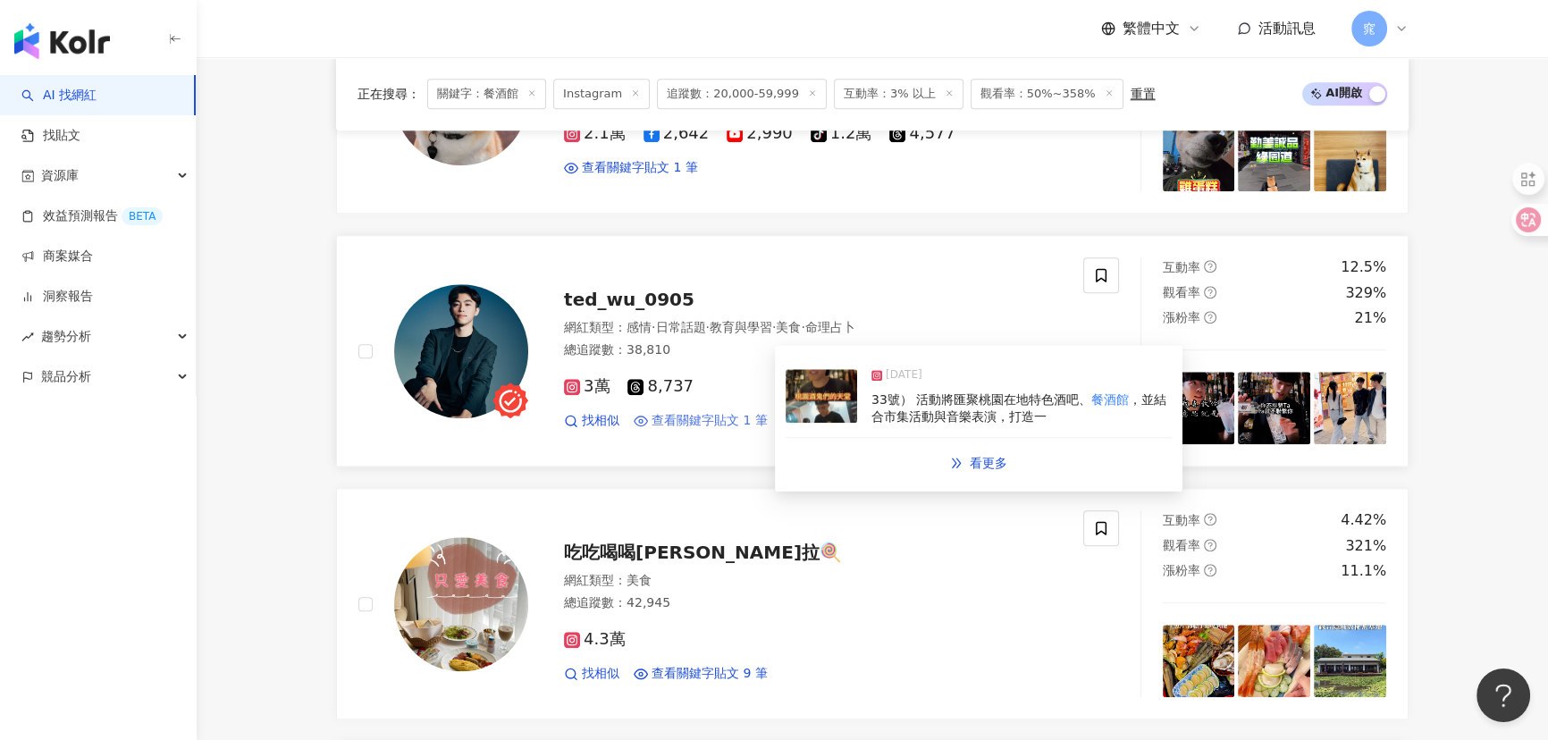
click at [692, 413] on span "查看關鍵字貼文 1 筆" at bounding box center [709, 421] width 116 height 18
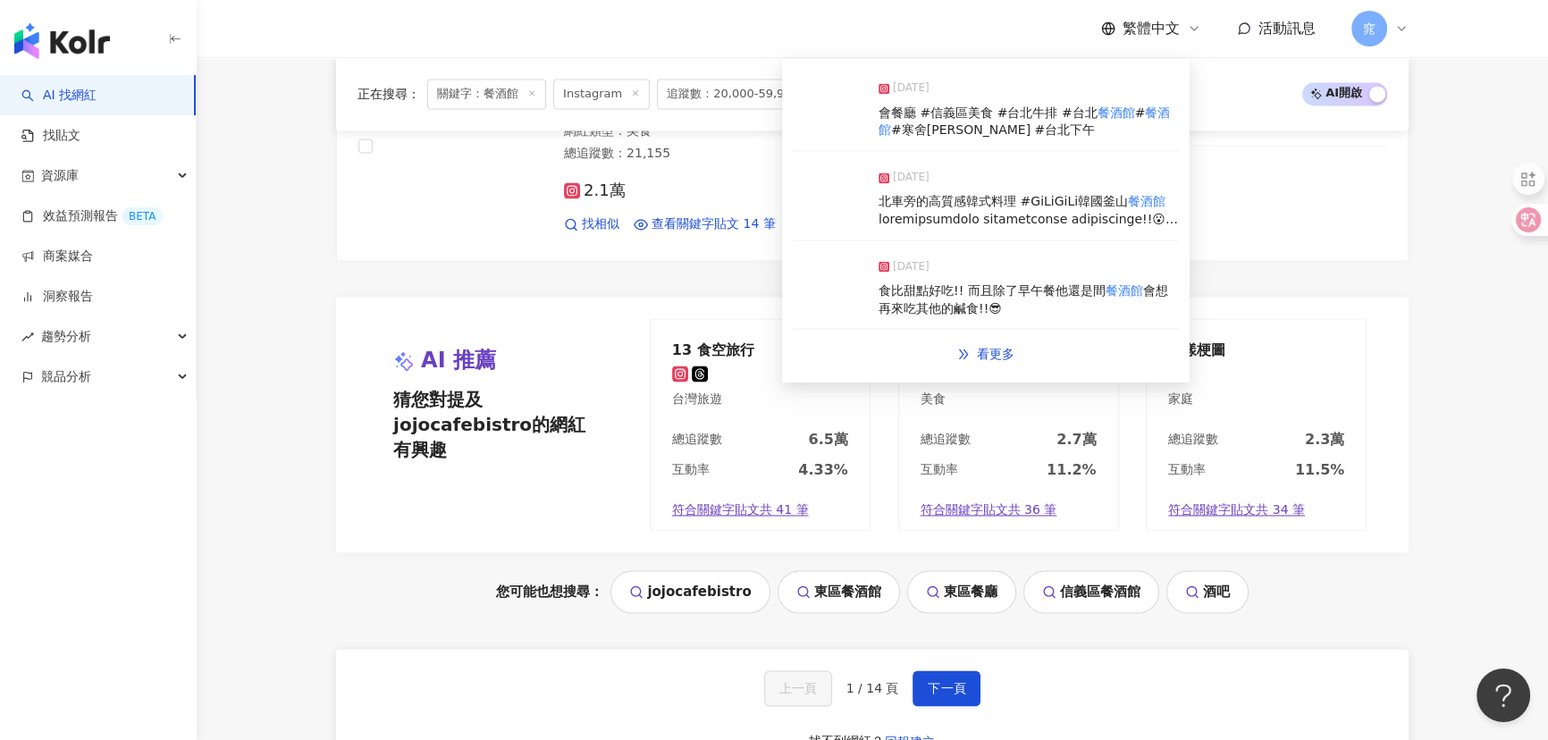
scroll to position [3654, 0]
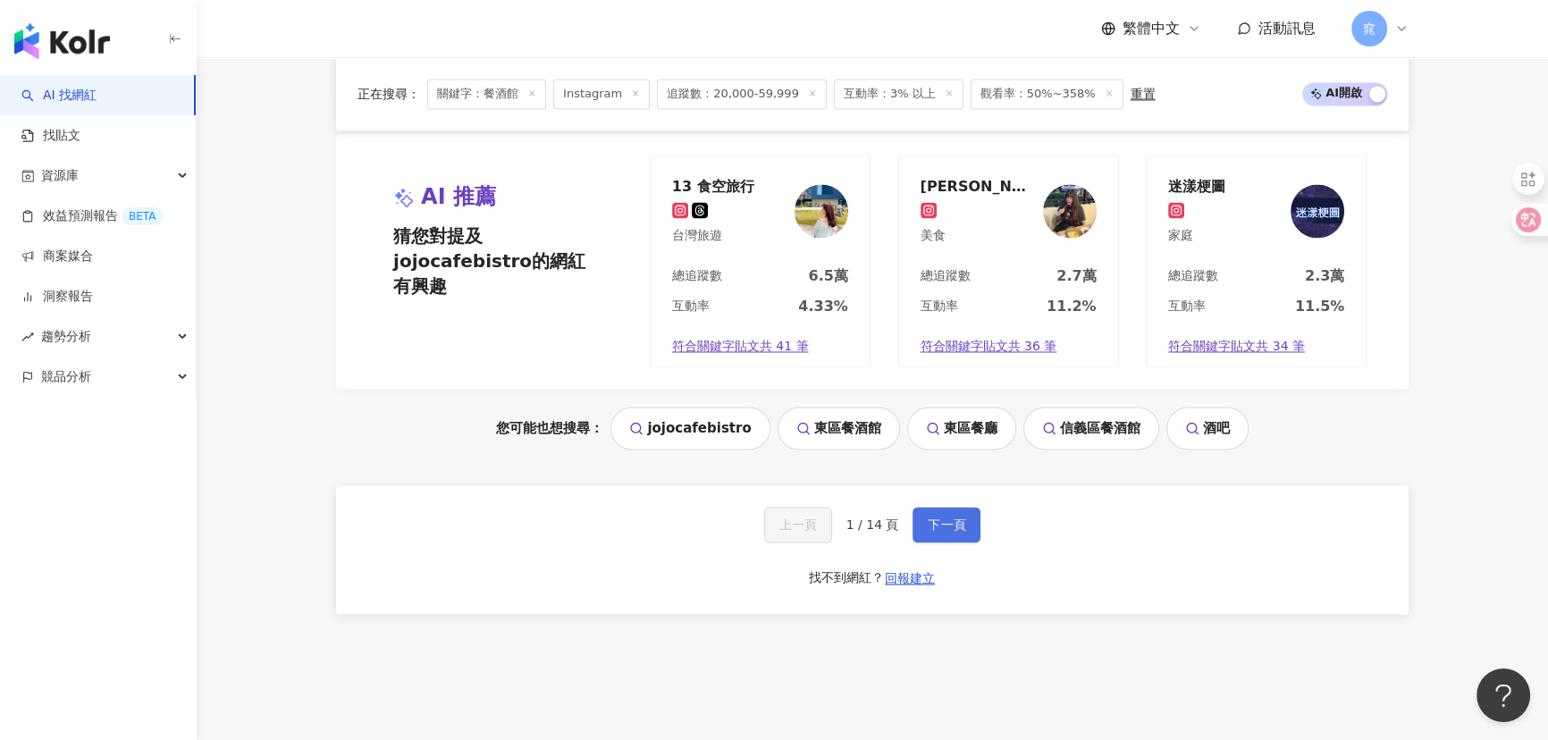
click at [938, 517] on span "下一頁" at bounding box center [946, 524] width 38 height 14
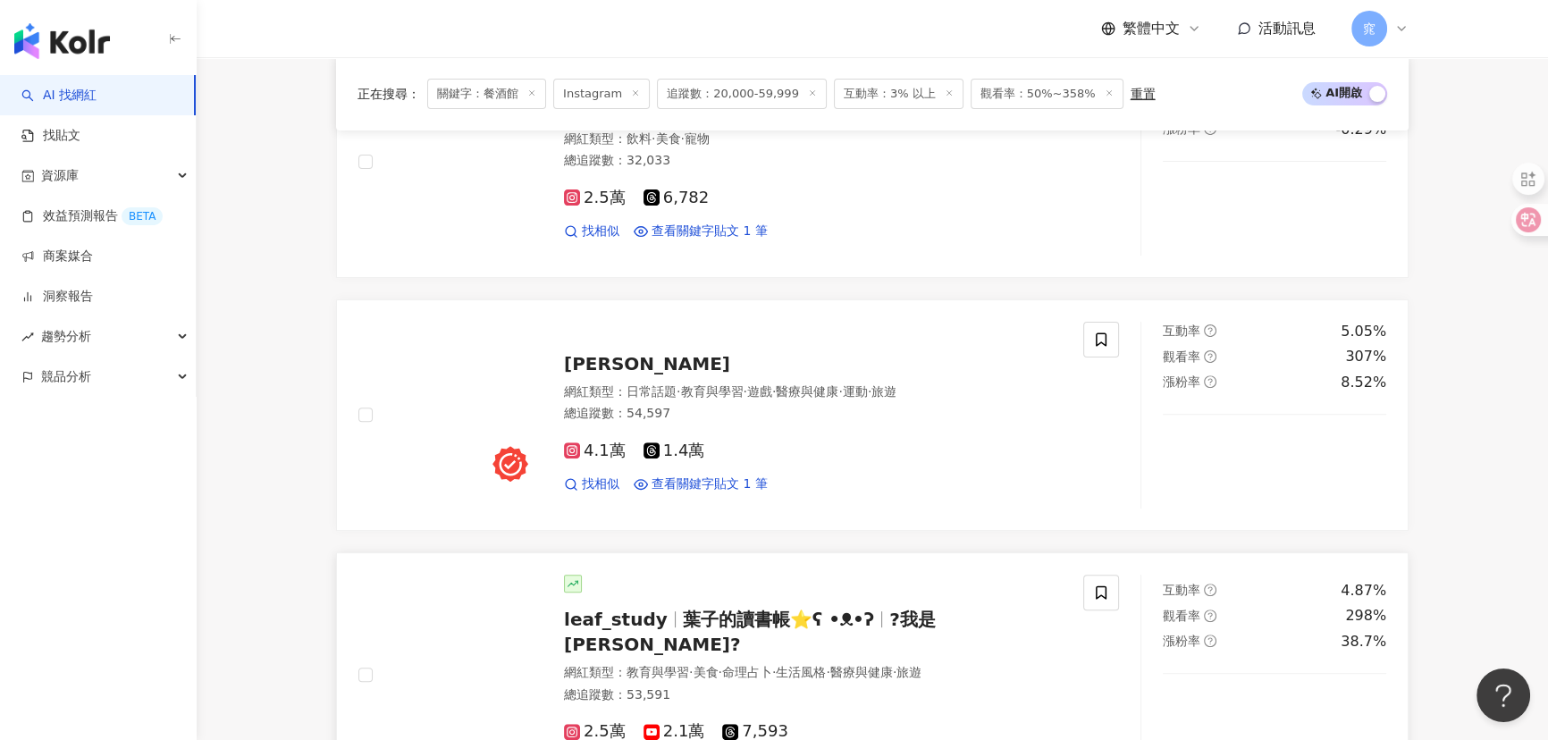
scroll to position [731, 0]
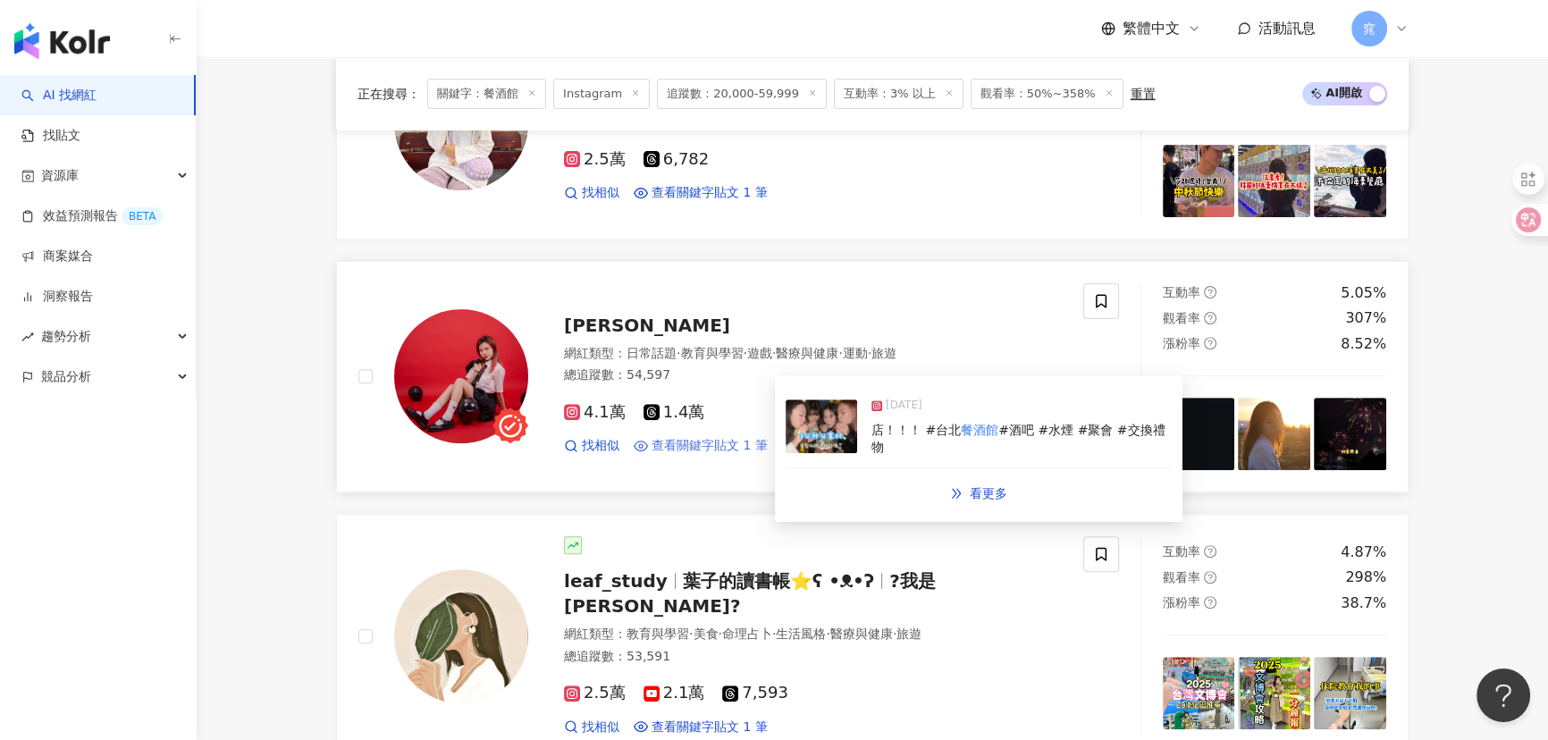
click at [699, 450] on span "查看關鍵字貼文 1 筆" at bounding box center [709, 446] width 116 height 18
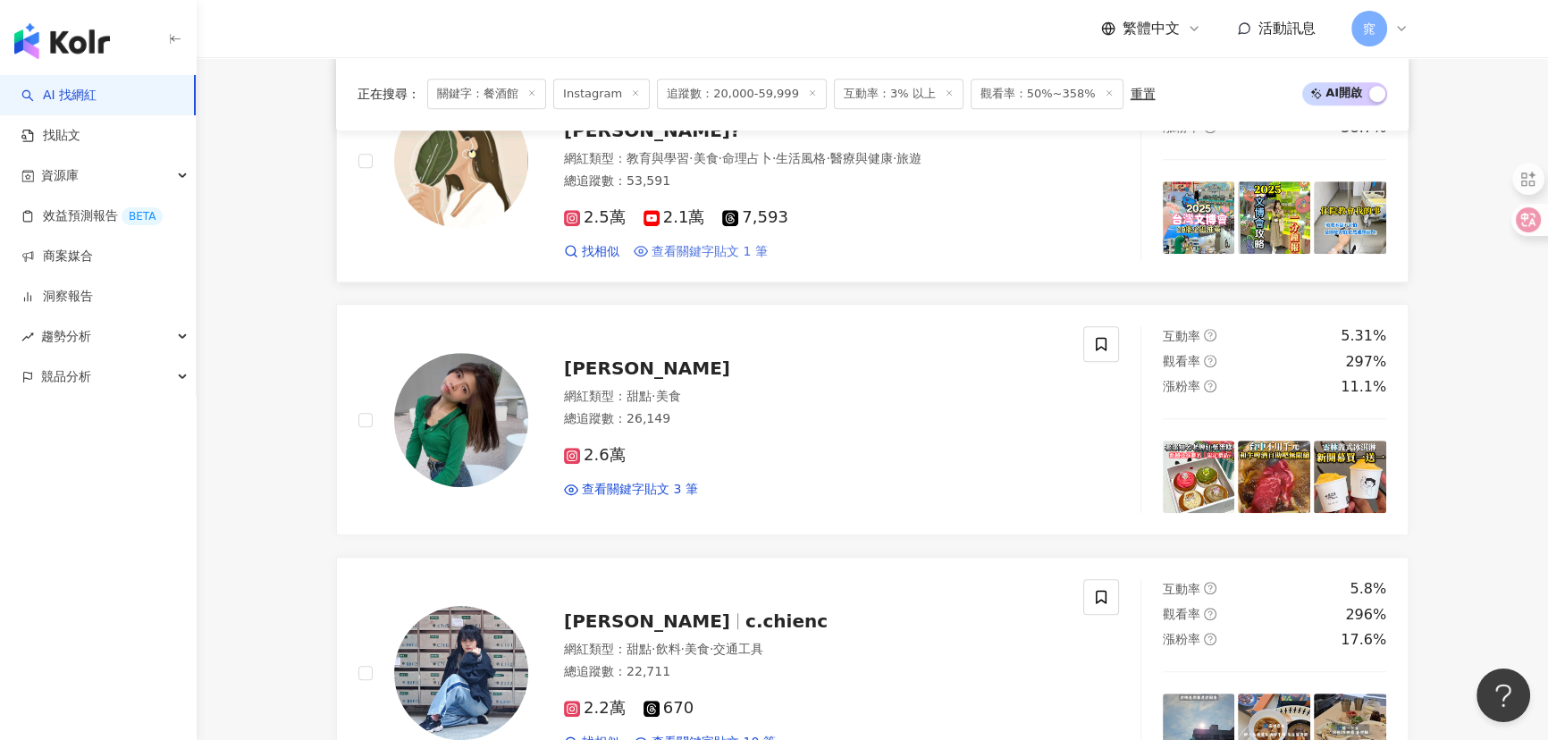
scroll to position [1218, 0]
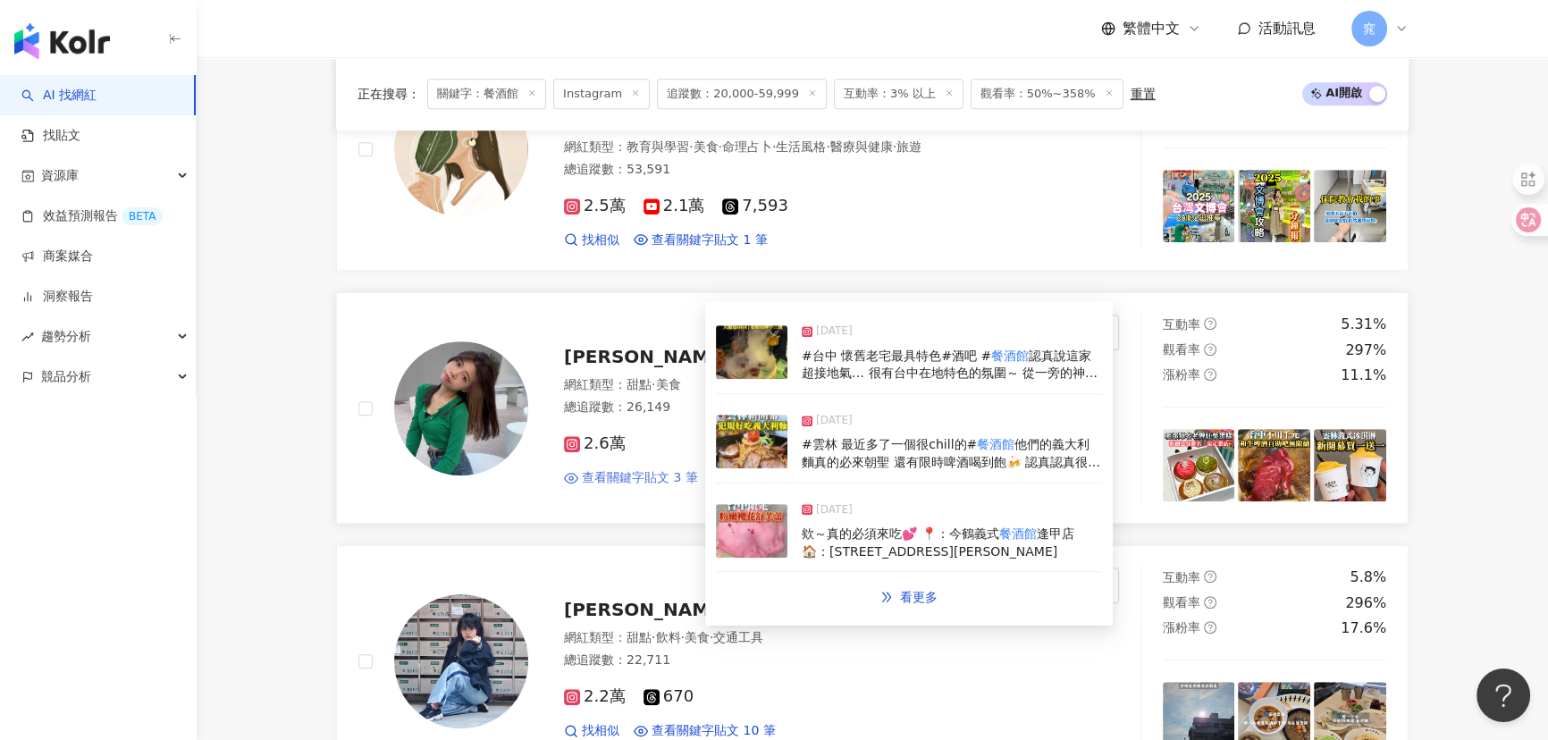
click at [660, 469] on span "查看關鍵字貼文 3 筆" at bounding box center [640, 478] width 116 height 18
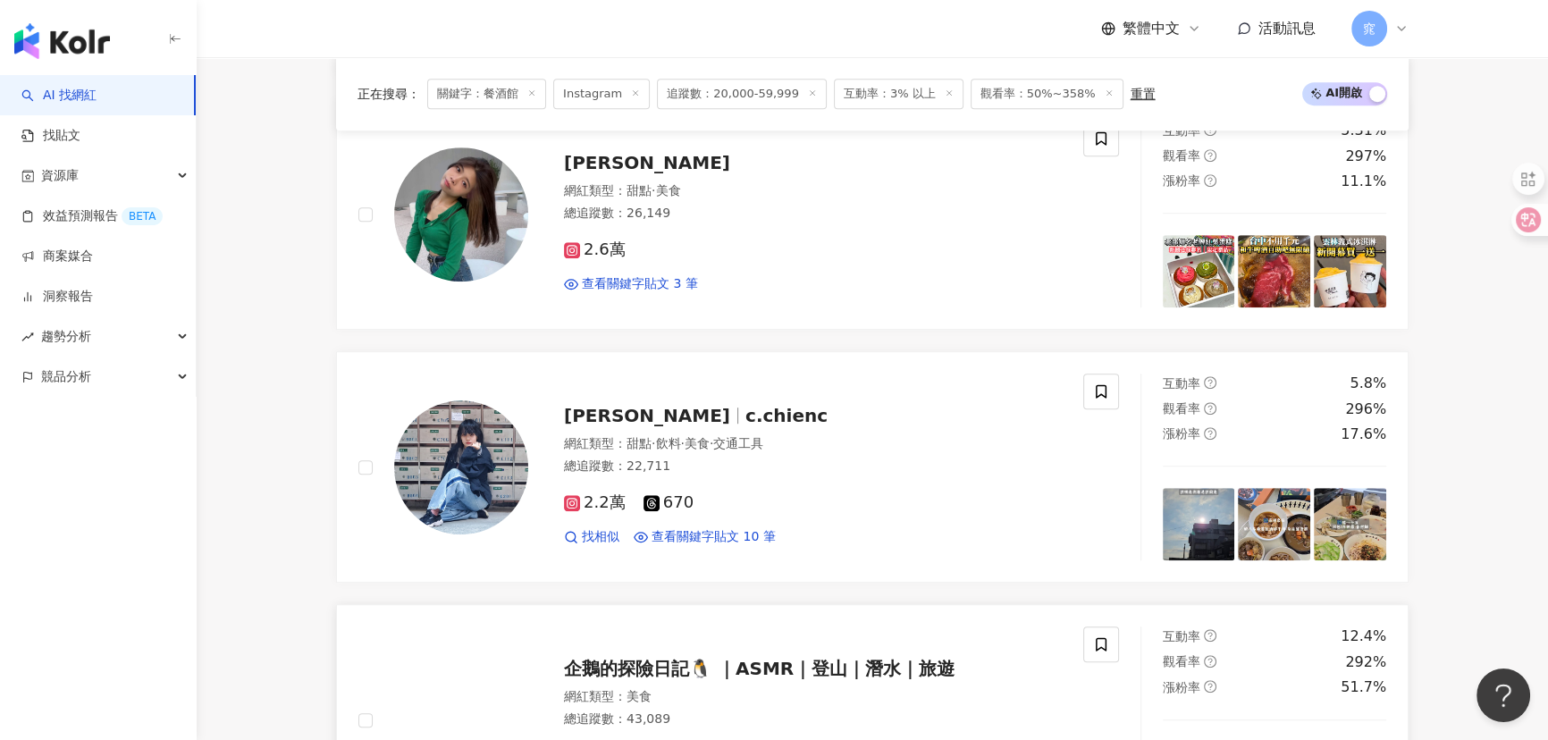
scroll to position [1624, 0]
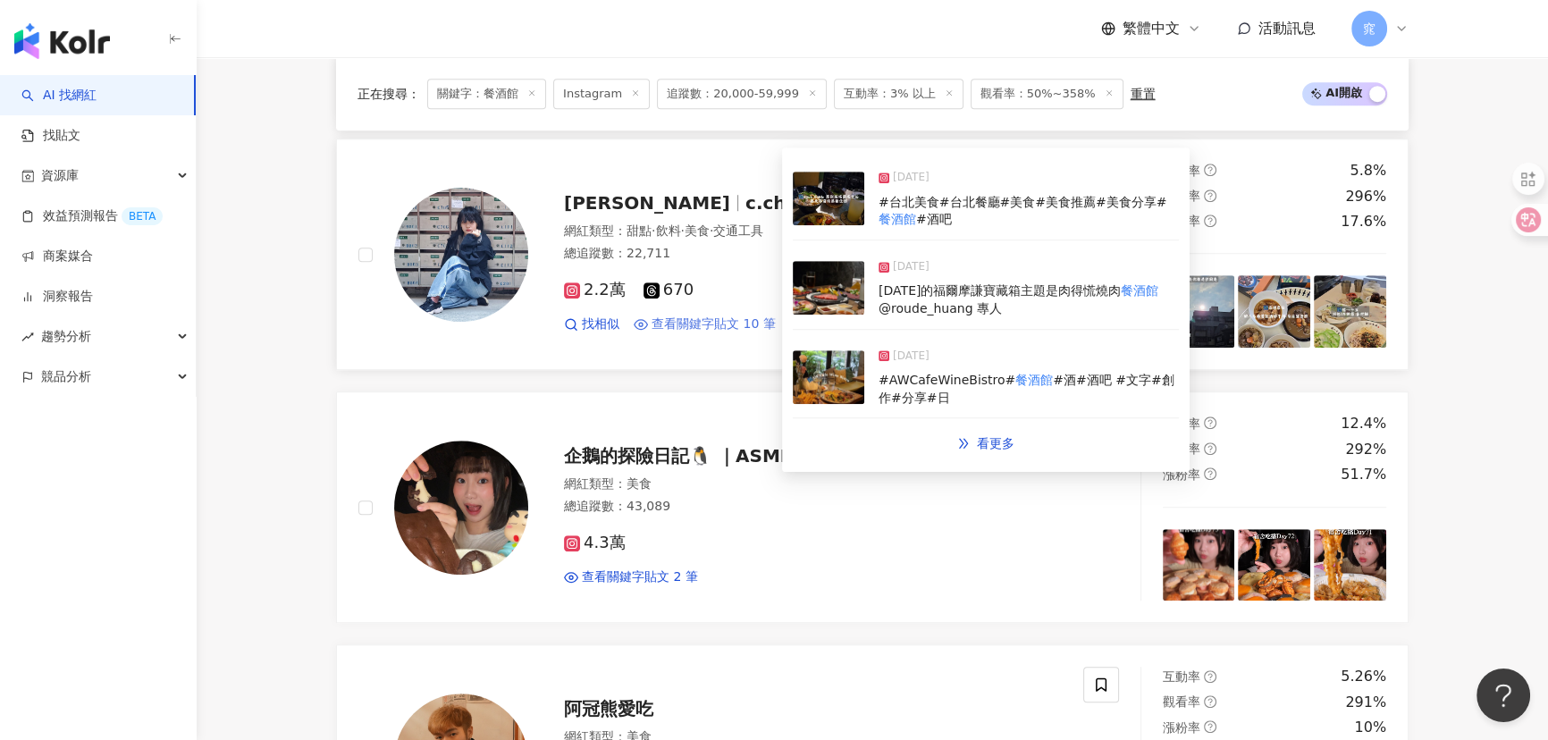
click at [718, 315] on span "查看關鍵字貼文 10 筆" at bounding box center [713, 324] width 124 height 18
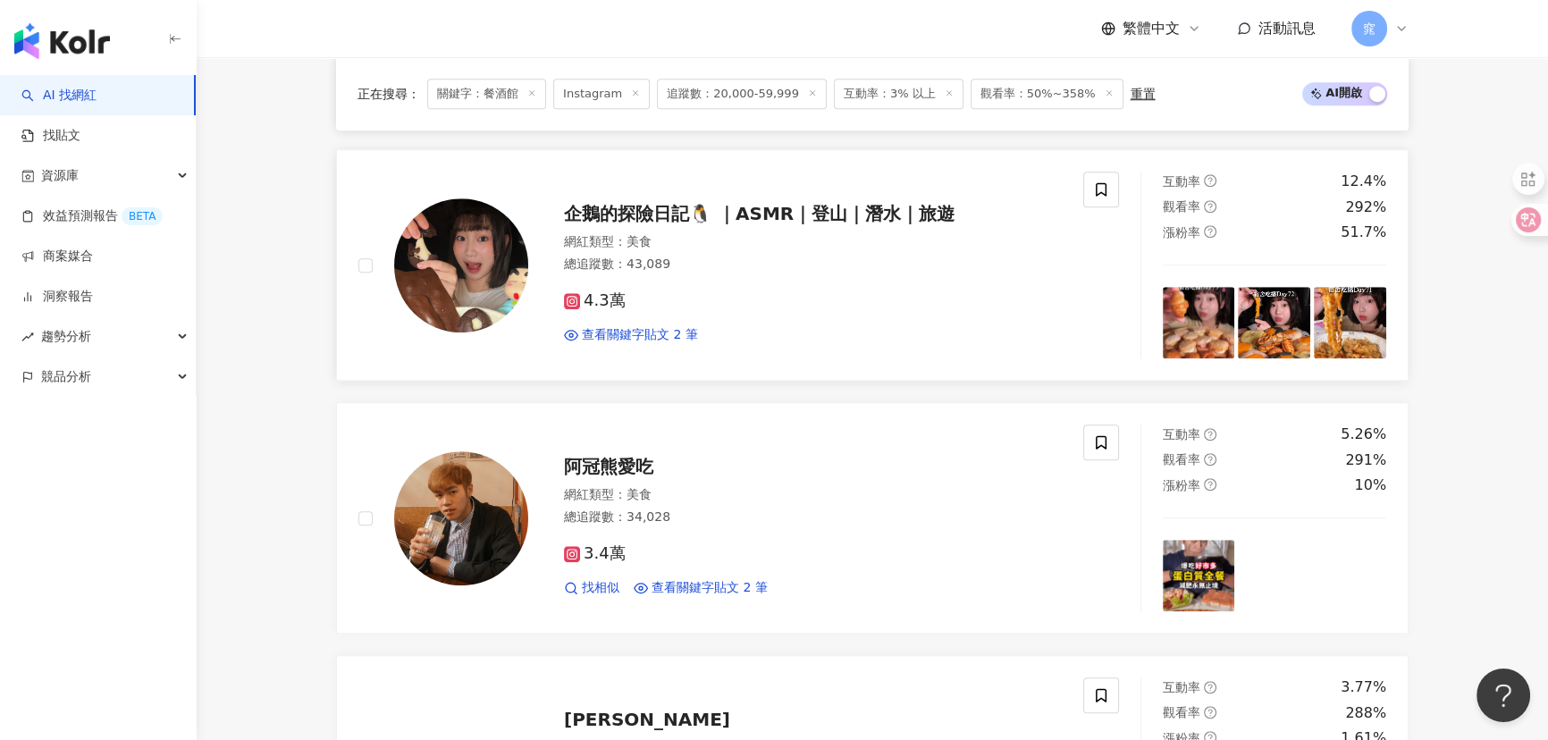
scroll to position [1787, 0]
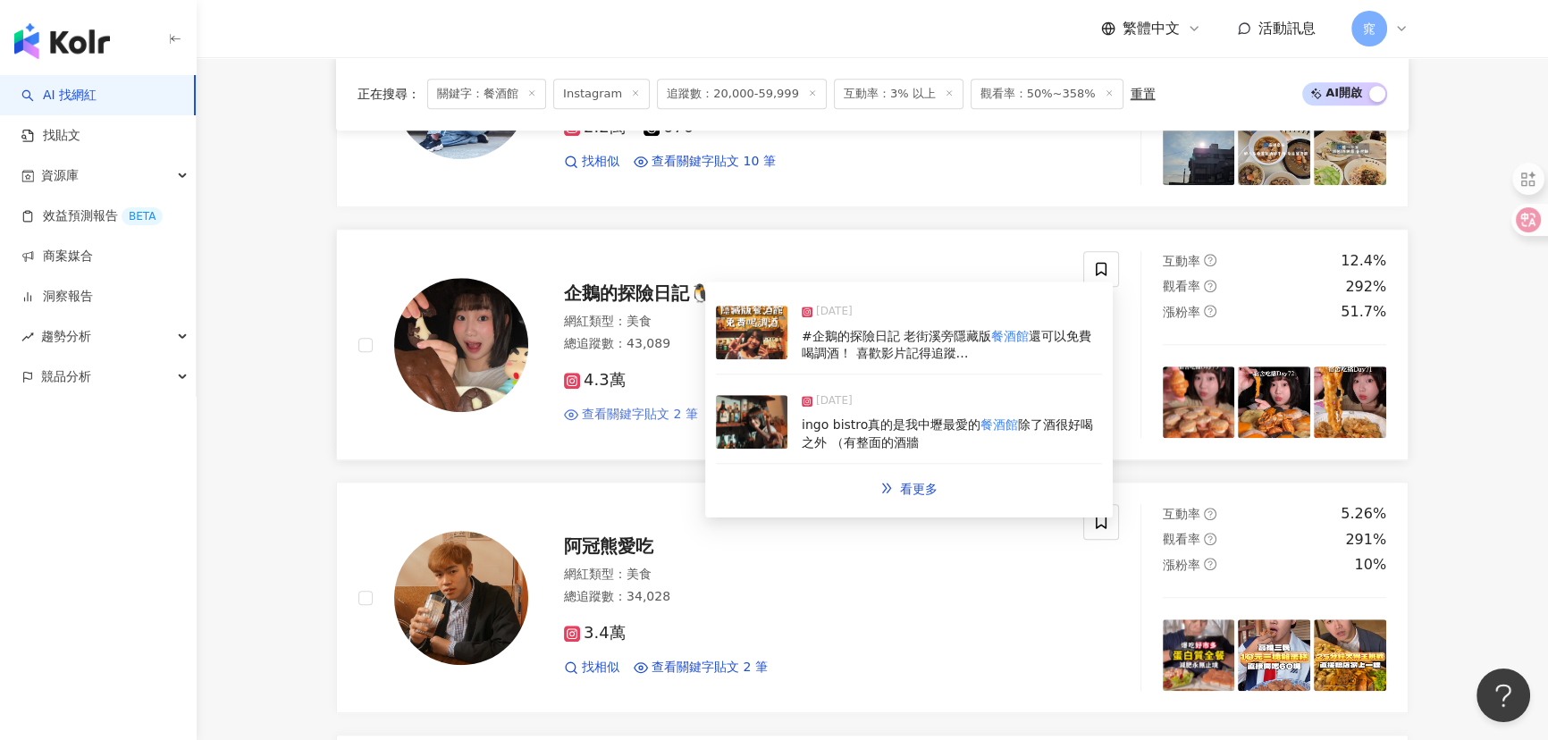
click at [655, 406] on span "查看關鍵字貼文 2 筆" at bounding box center [640, 415] width 116 height 18
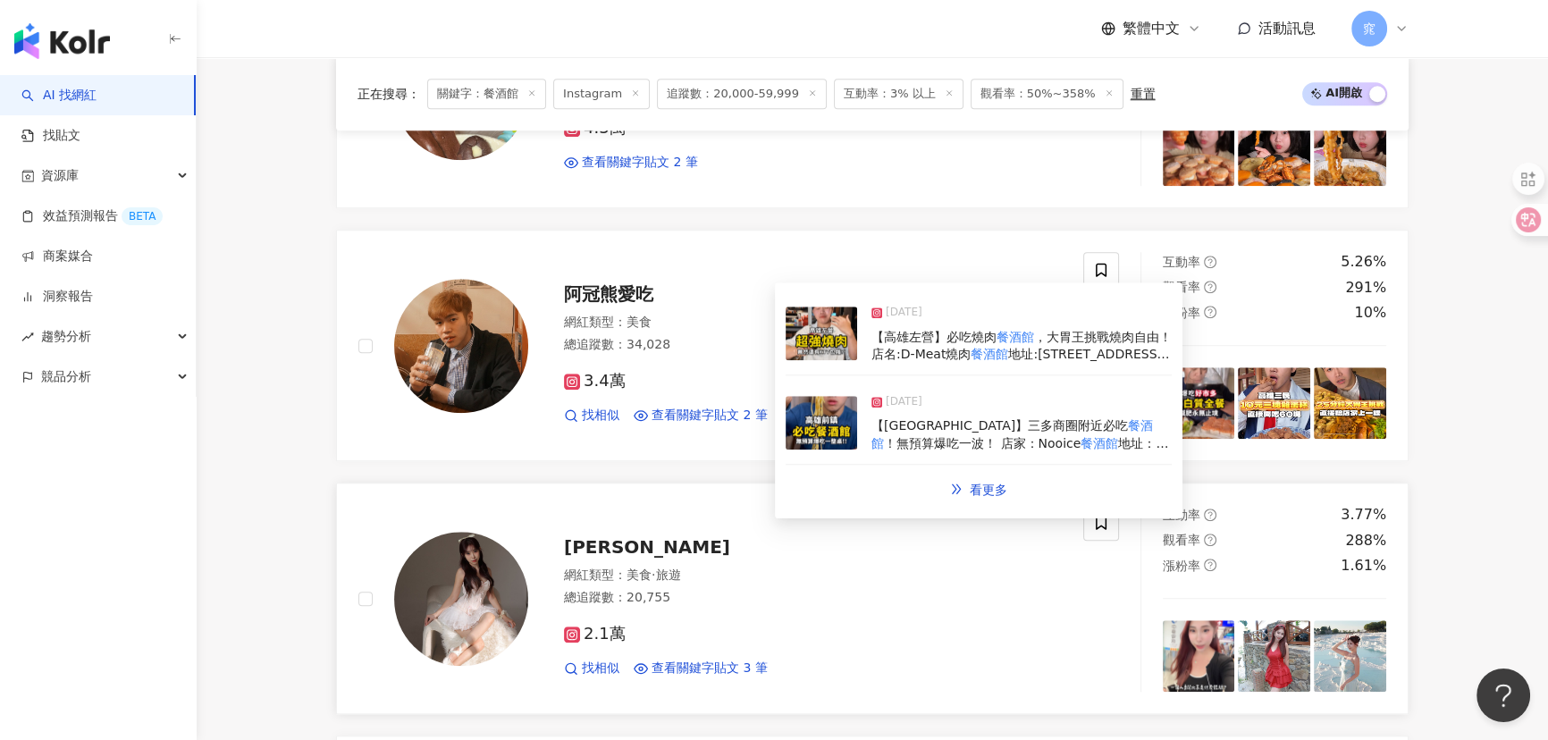
scroll to position [2193, 0]
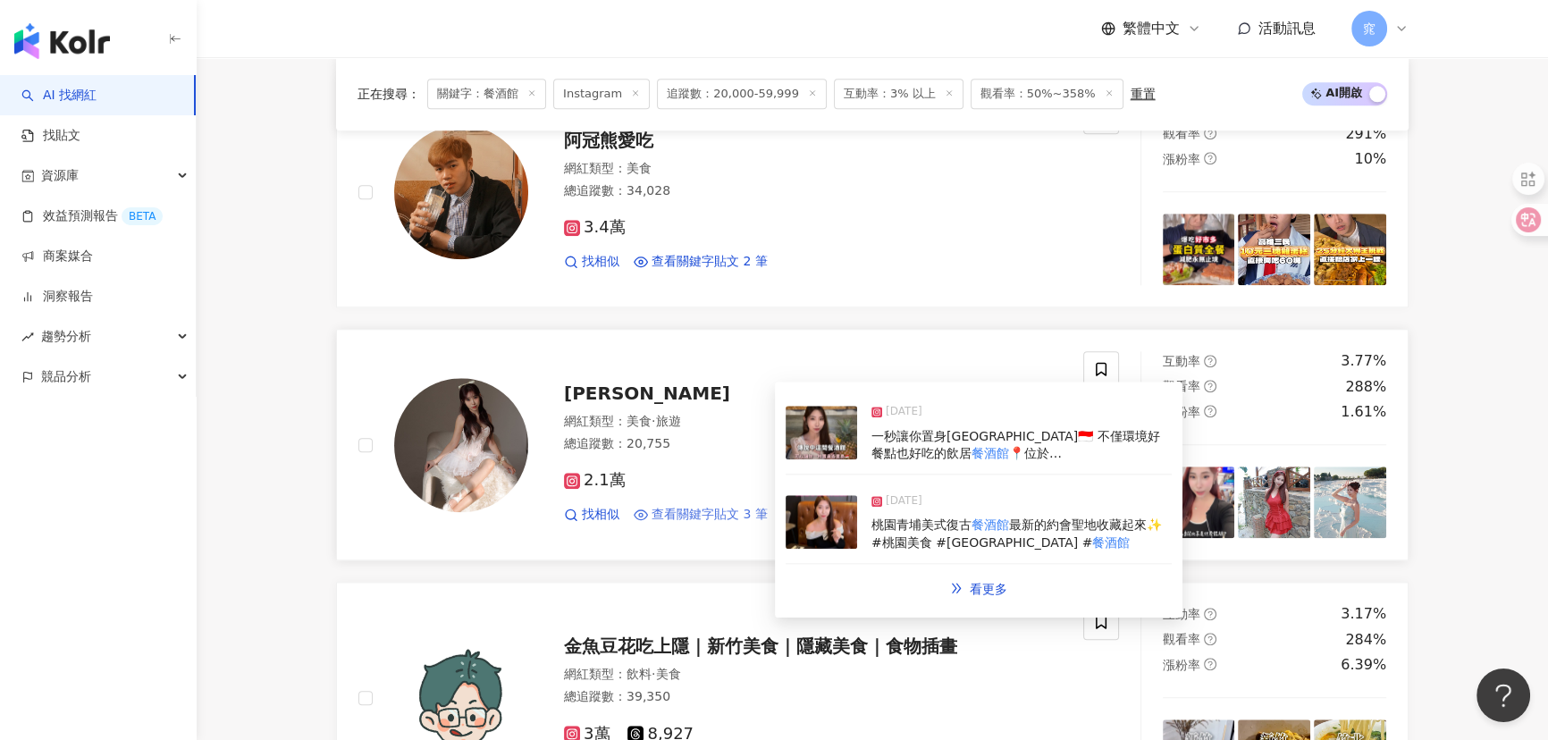
click at [682, 506] on span "查看關鍵字貼文 3 筆" at bounding box center [709, 515] width 116 height 18
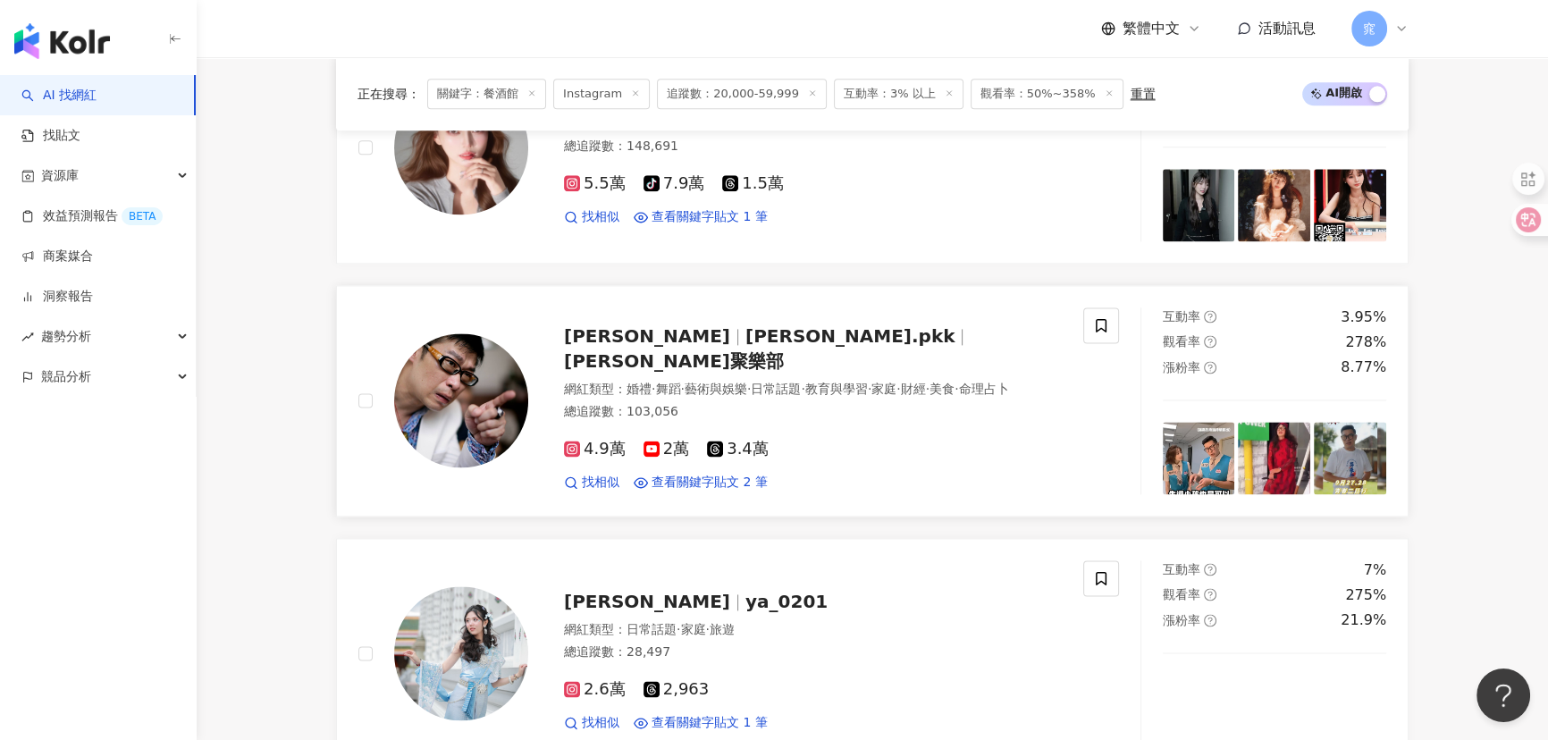
scroll to position [3005, 0]
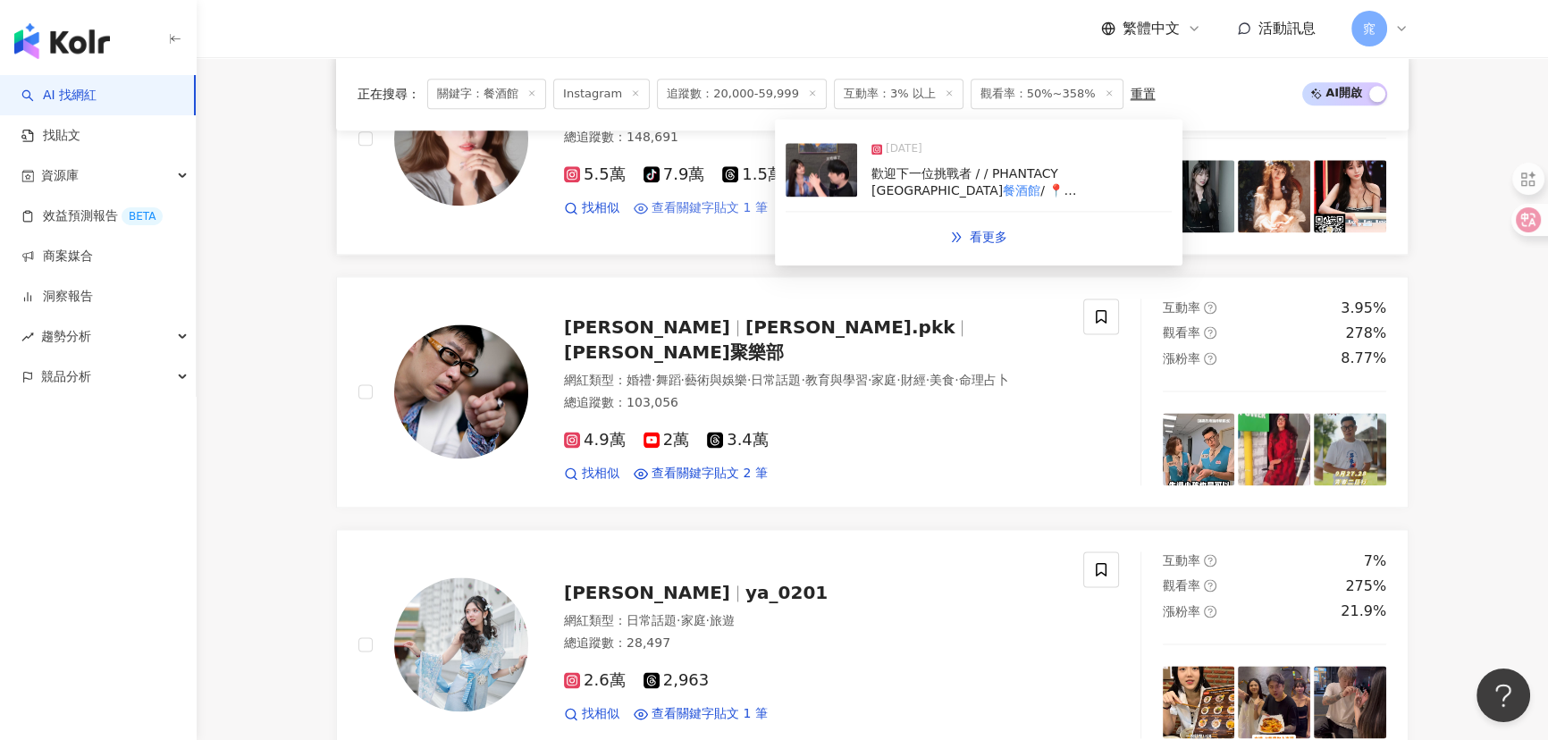
click at [683, 199] on span "查看關鍵字貼文 1 筆" at bounding box center [709, 208] width 116 height 18
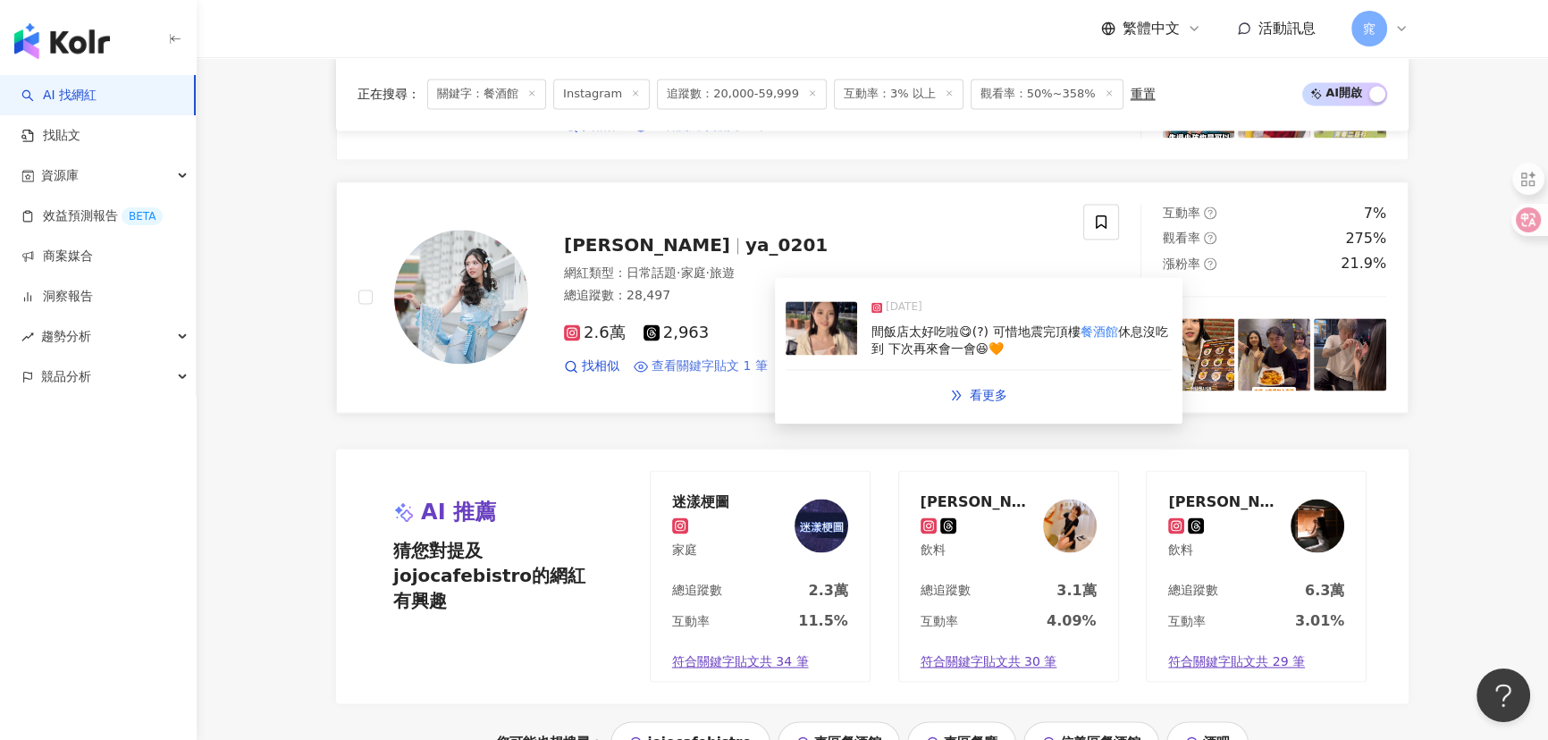
scroll to position [3574, 0]
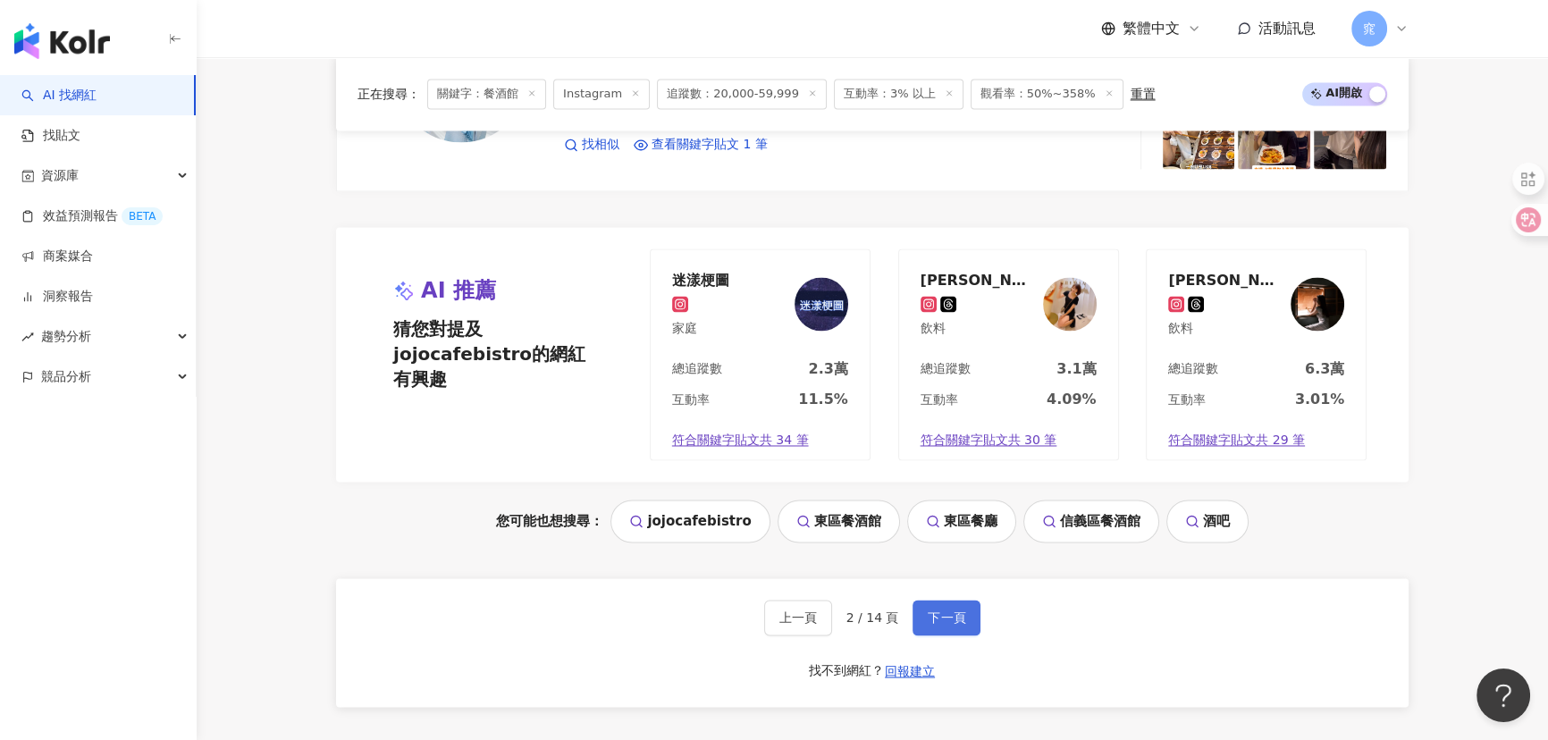
click at [931, 610] on span "下一頁" at bounding box center [946, 617] width 38 height 14
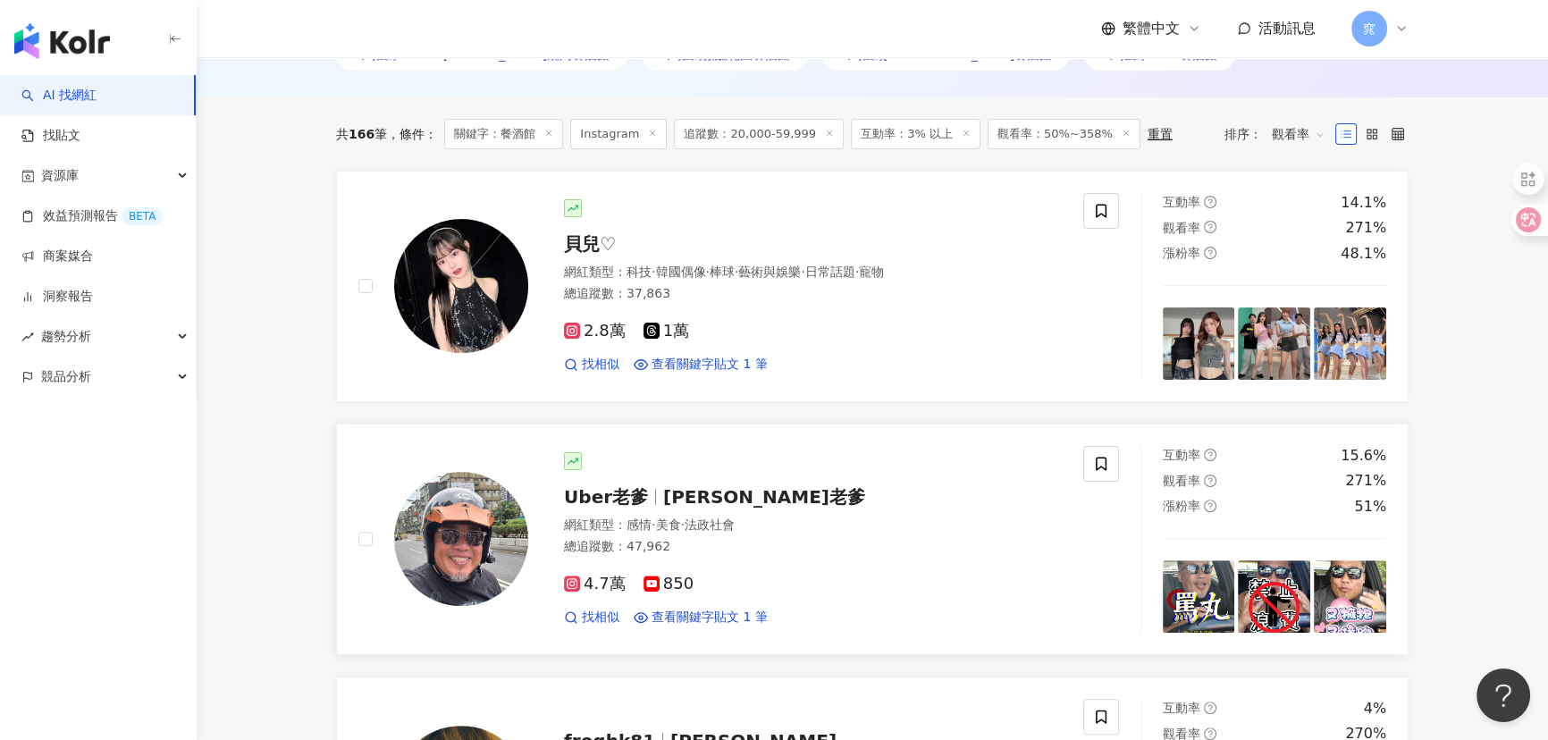
scroll to position [487, 0]
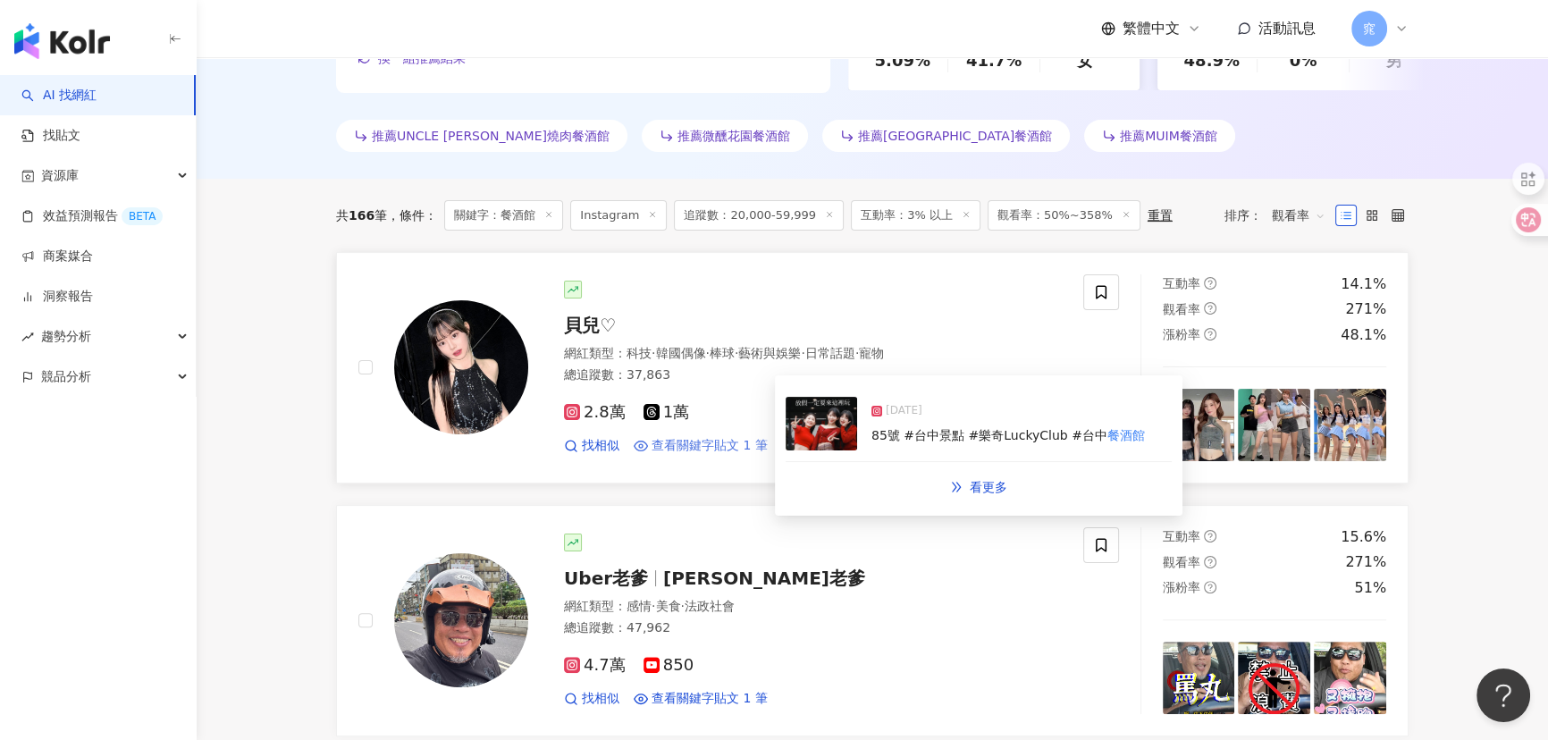
click at [688, 445] on span "查看關鍵字貼文 1 筆" at bounding box center [709, 446] width 116 height 18
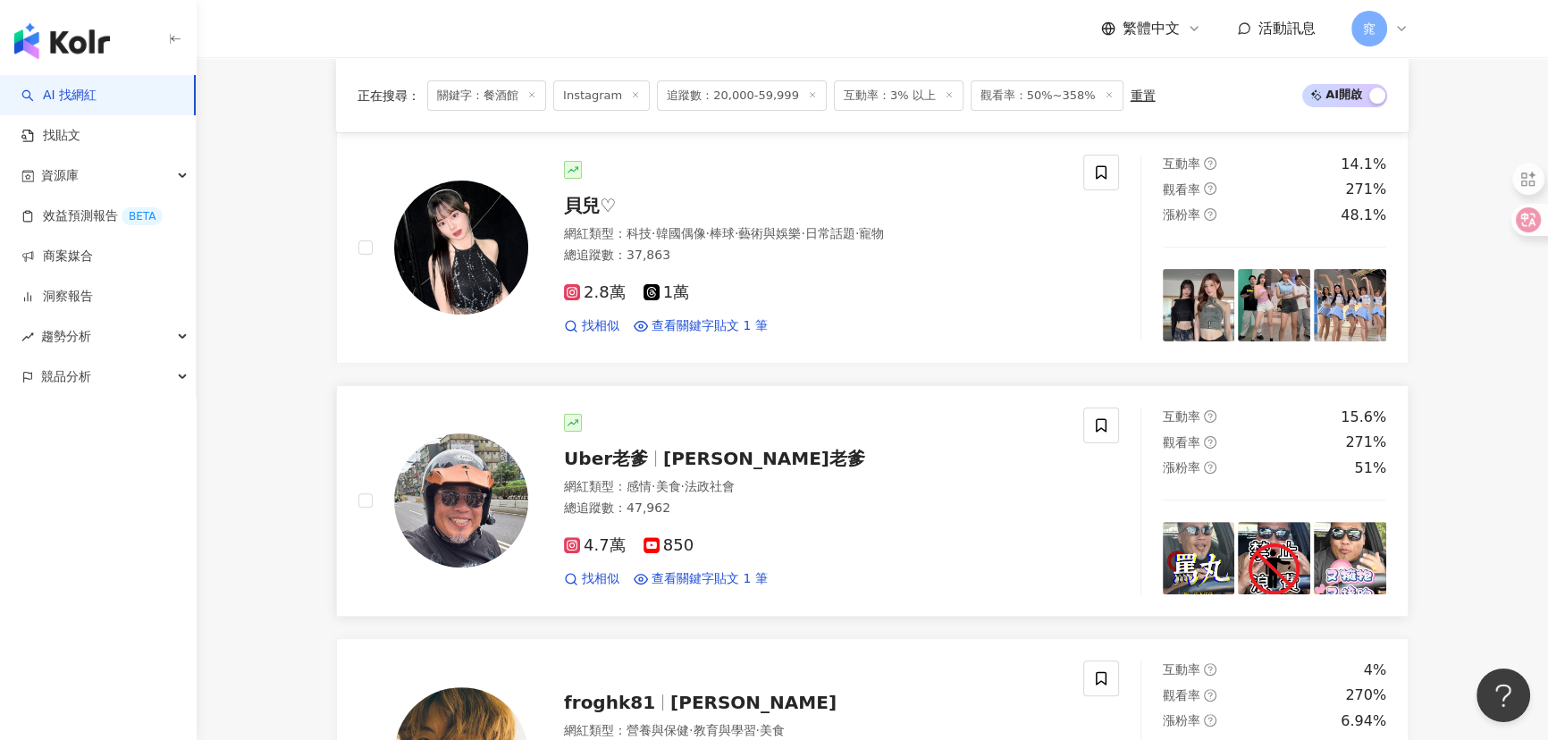
scroll to position [812, 0]
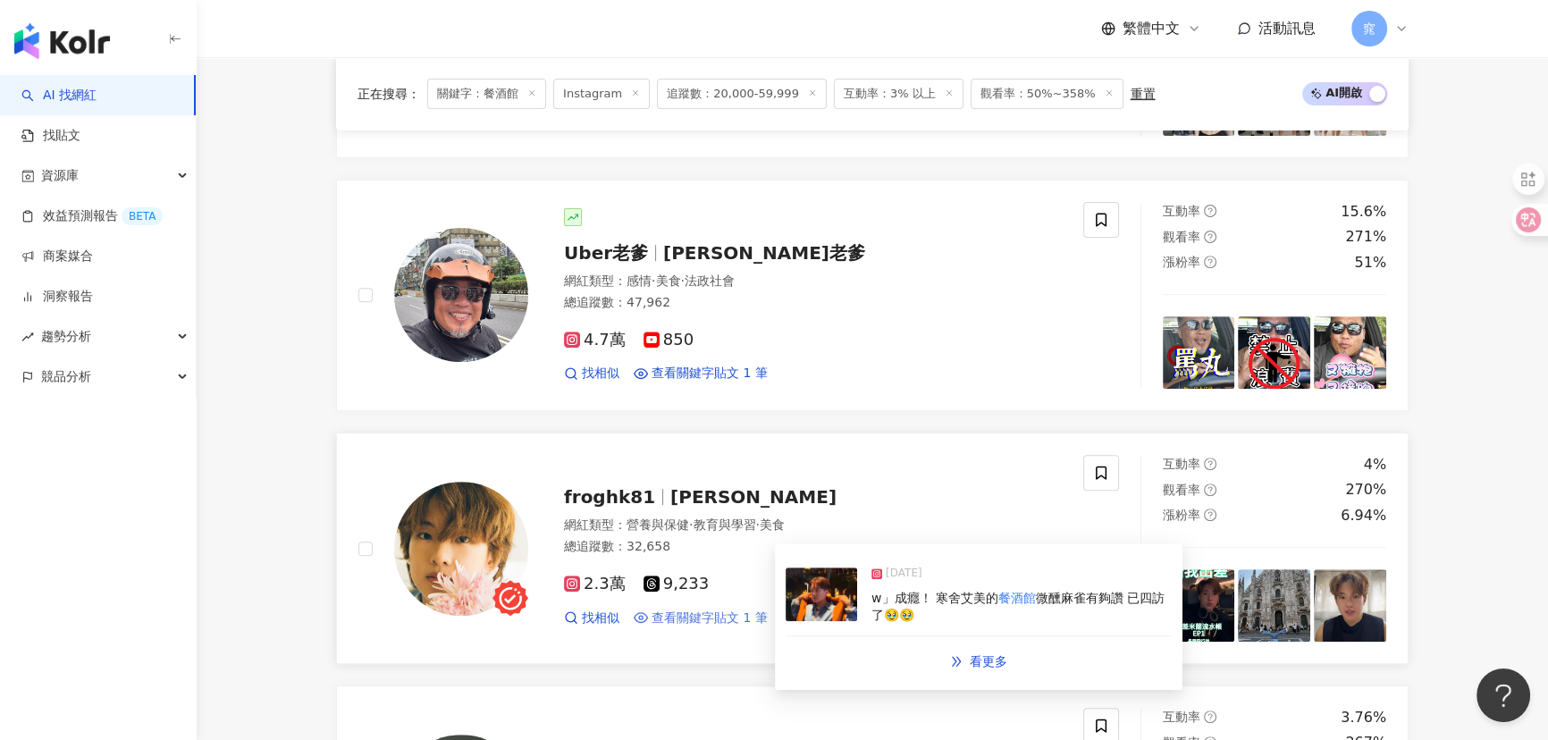
click at [709, 622] on span "查看關鍵字貼文 1 筆" at bounding box center [709, 618] width 116 height 18
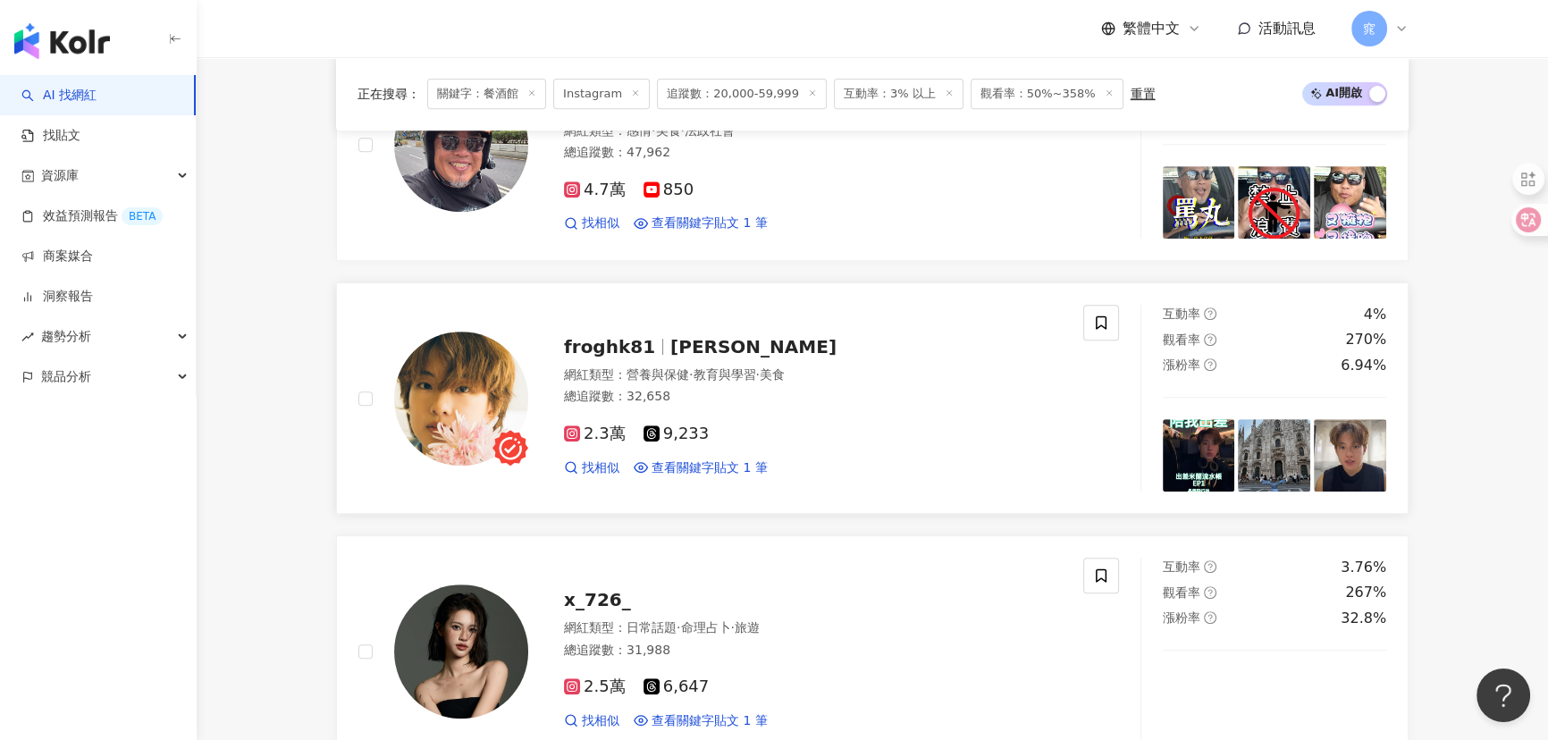
scroll to position [1218, 0]
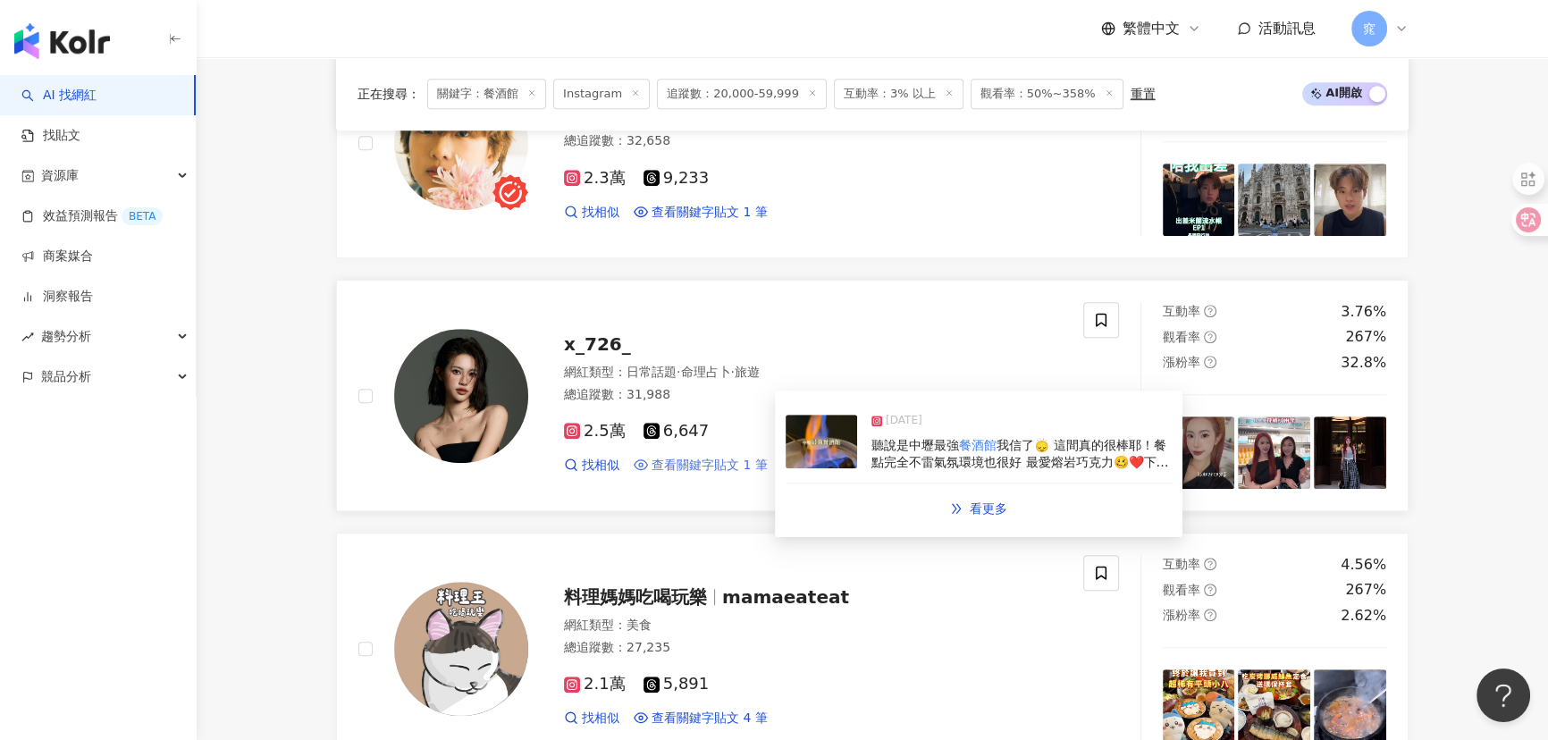
click at [739, 463] on span "查看關鍵字貼文 1 筆" at bounding box center [709, 466] width 116 height 18
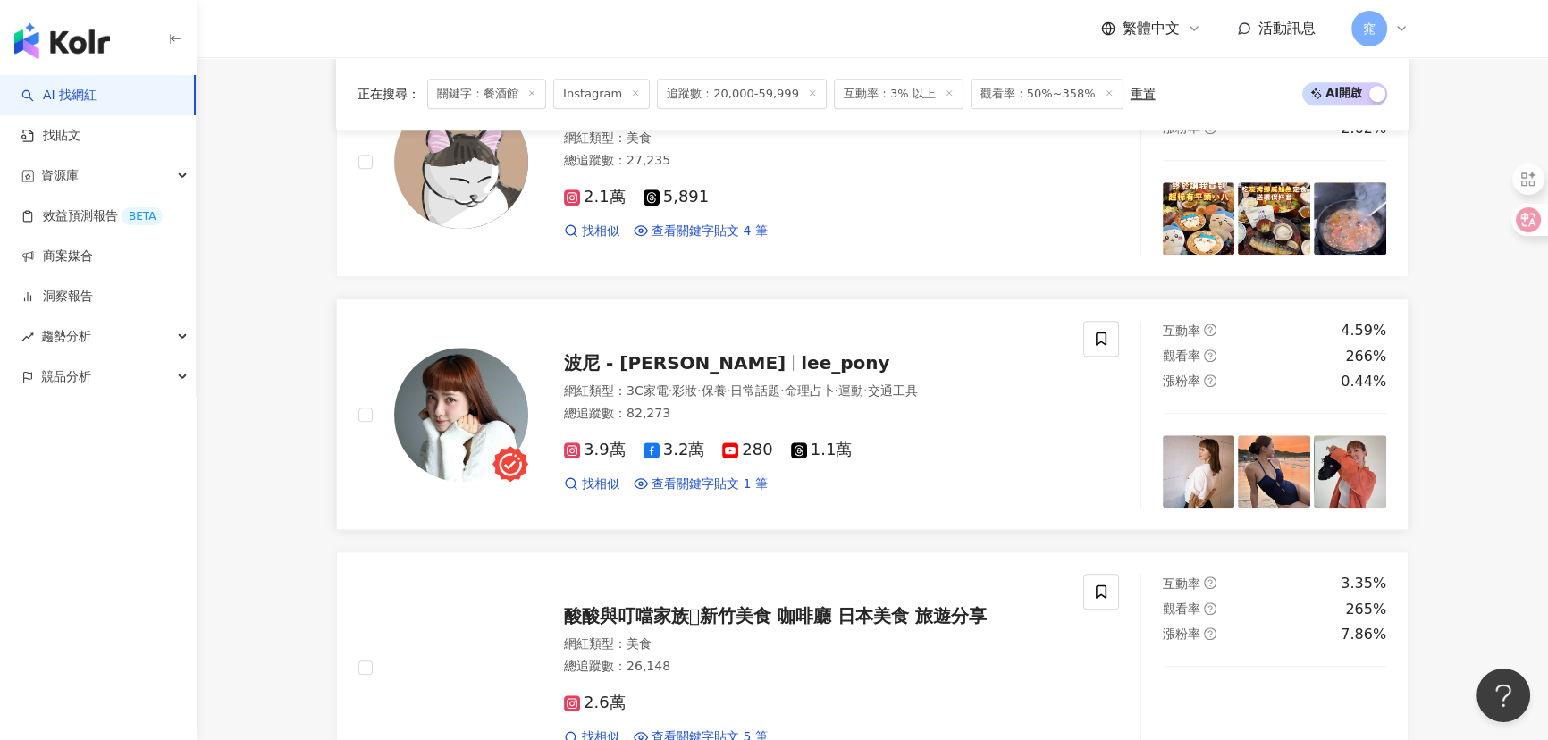
scroll to position [1706, 0]
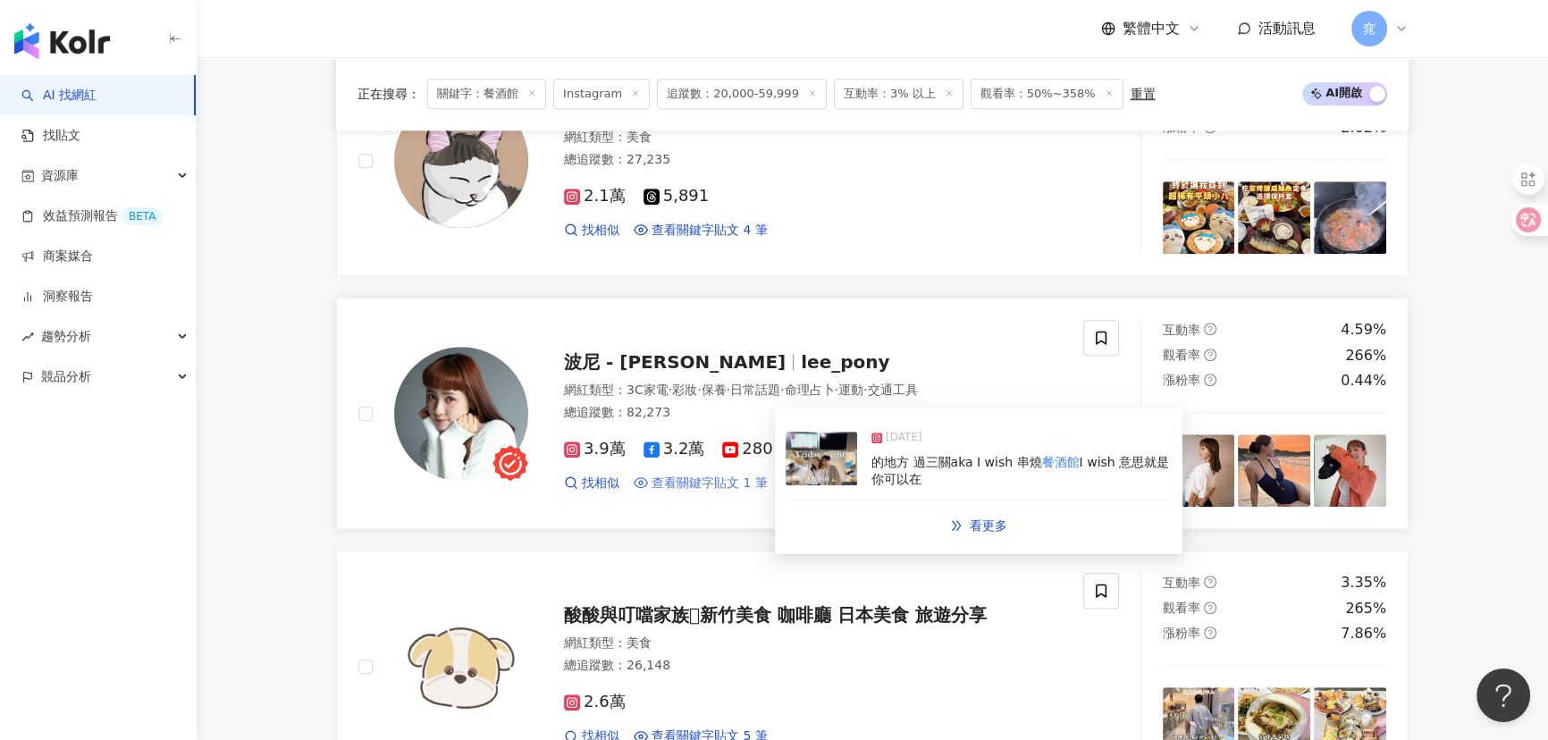
click at [706, 483] on span "查看關鍵字貼文 1 筆" at bounding box center [709, 483] width 116 height 18
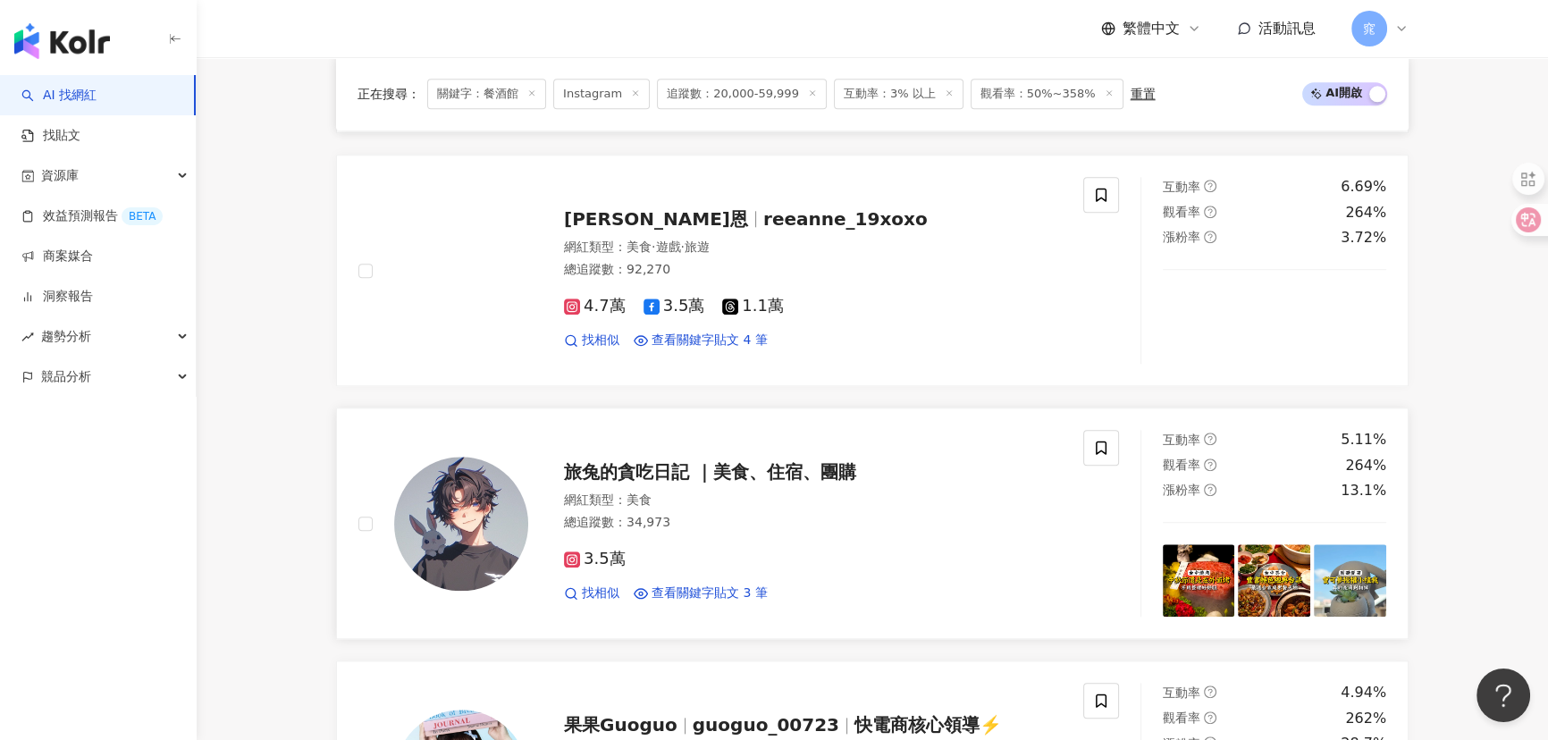
scroll to position [2355, 0]
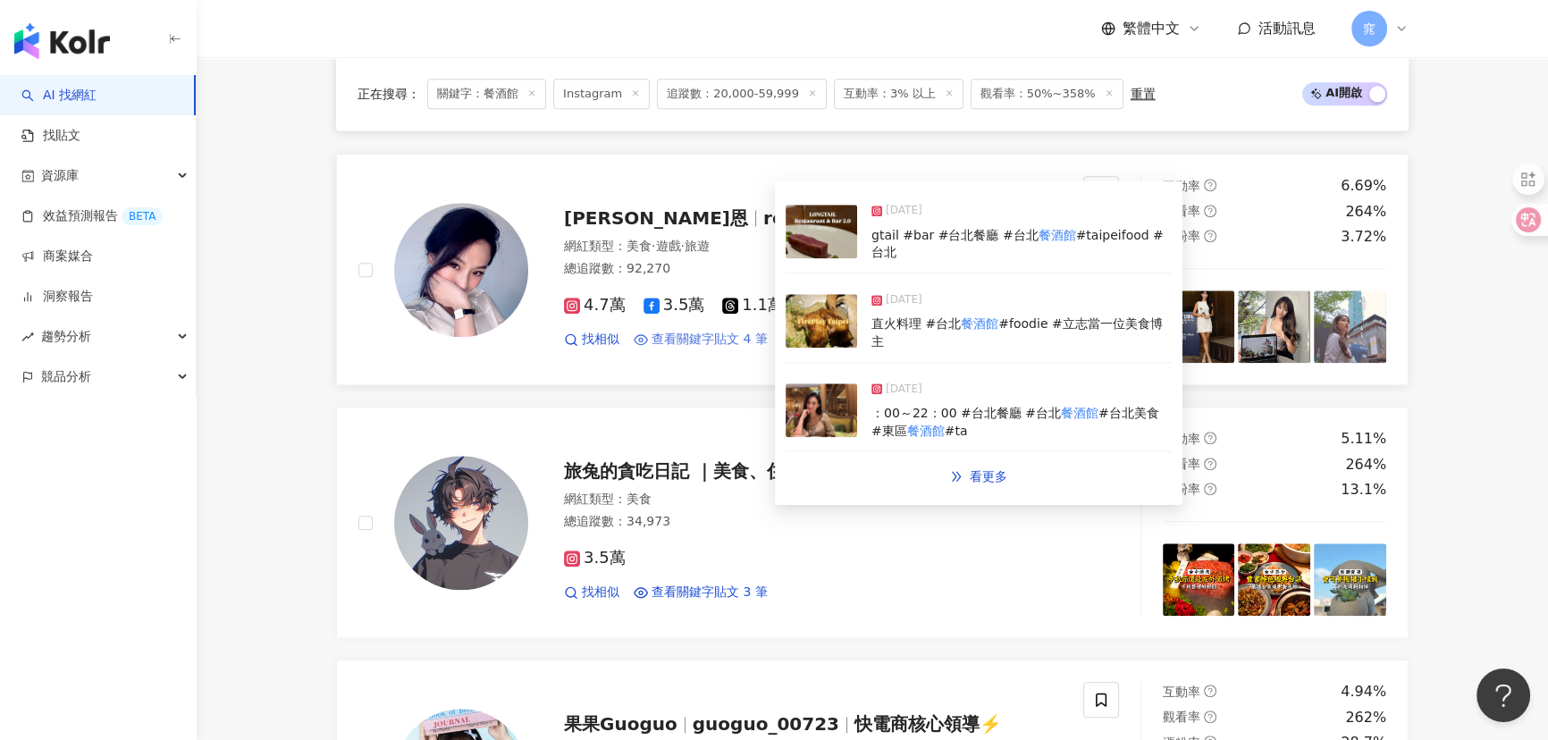
click at [706, 332] on span "查看關鍵字貼文 4 筆" at bounding box center [709, 340] width 116 height 18
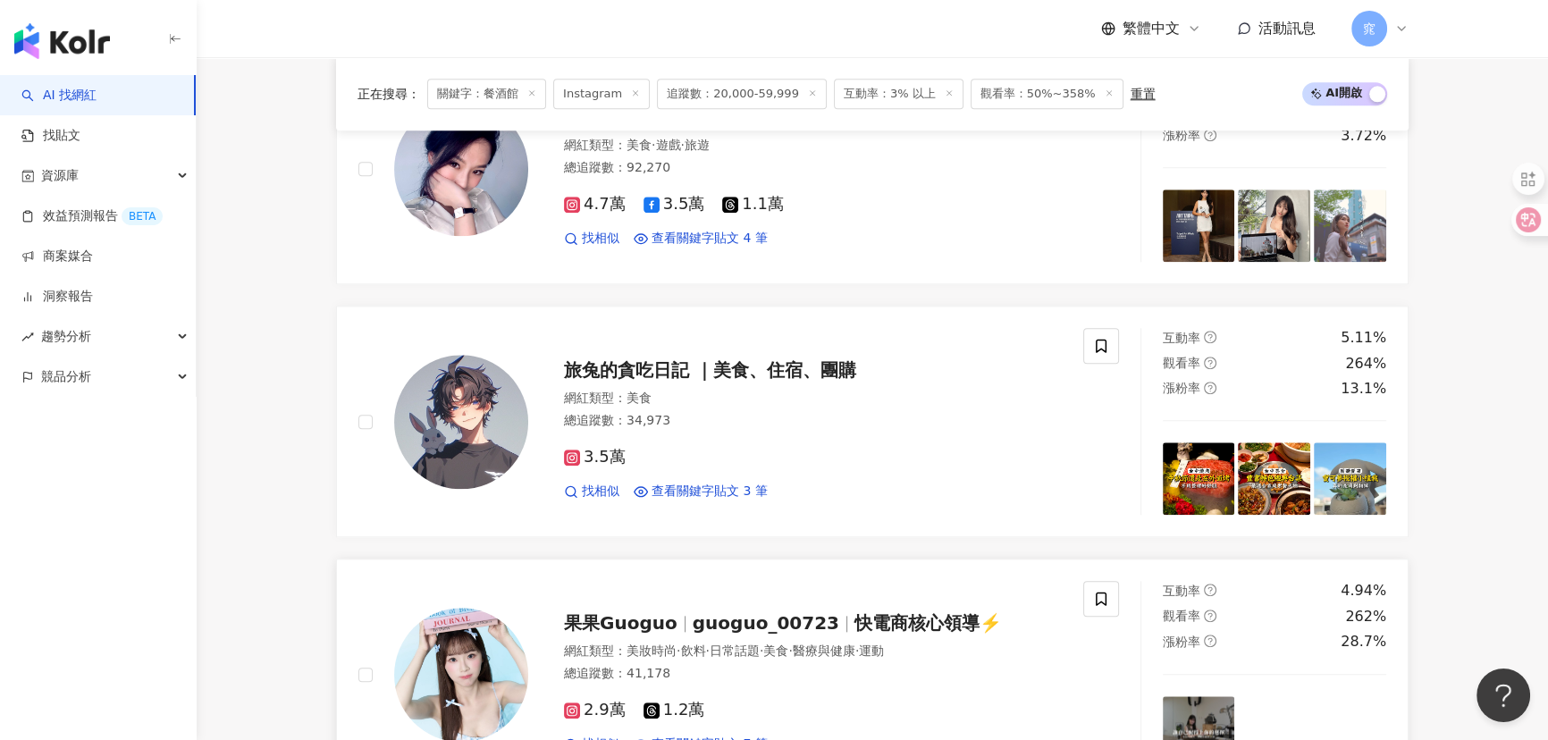
scroll to position [2599, 0]
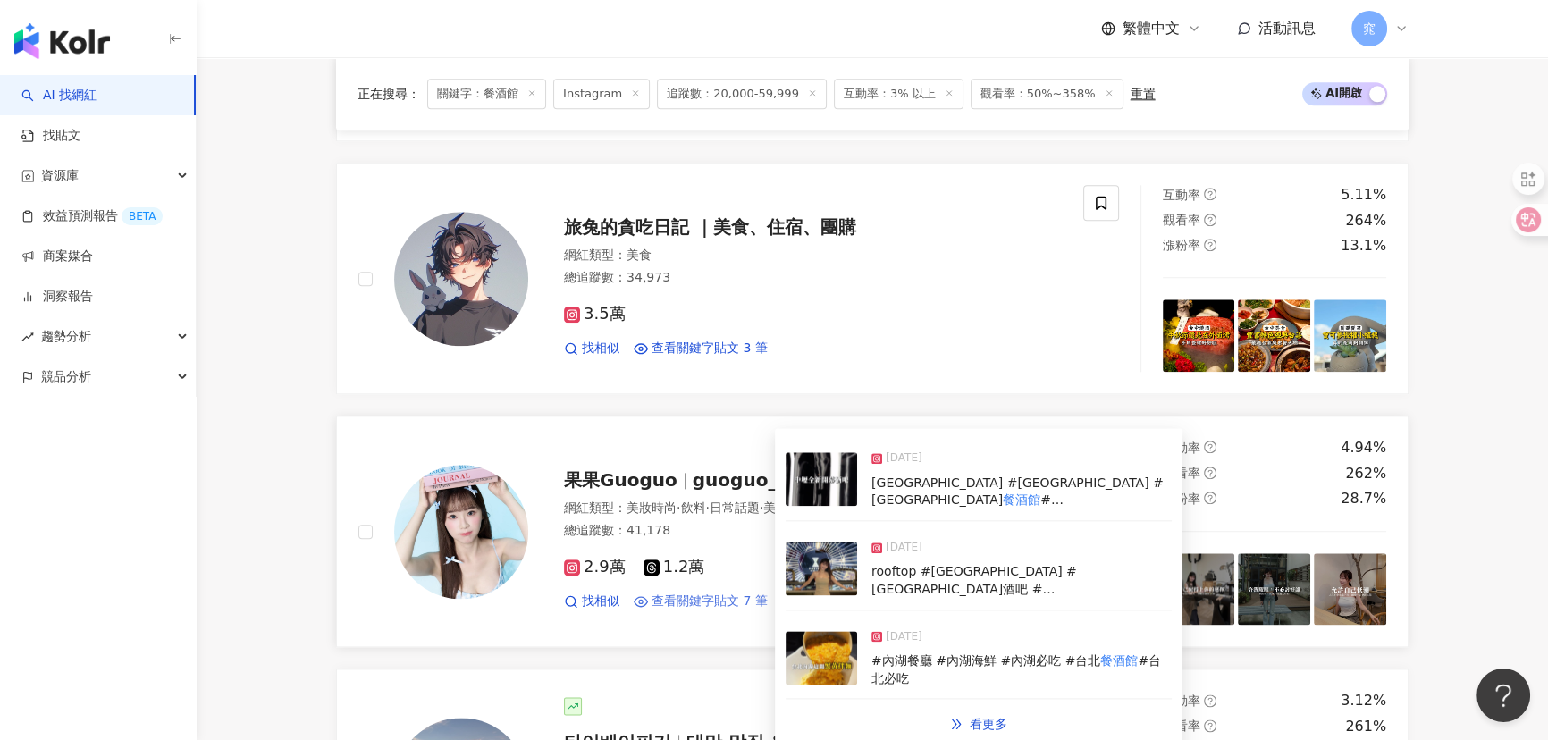
click at [693, 593] on span "查看關鍵字貼文 7 筆" at bounding box center [709, 601] width 116 height 18
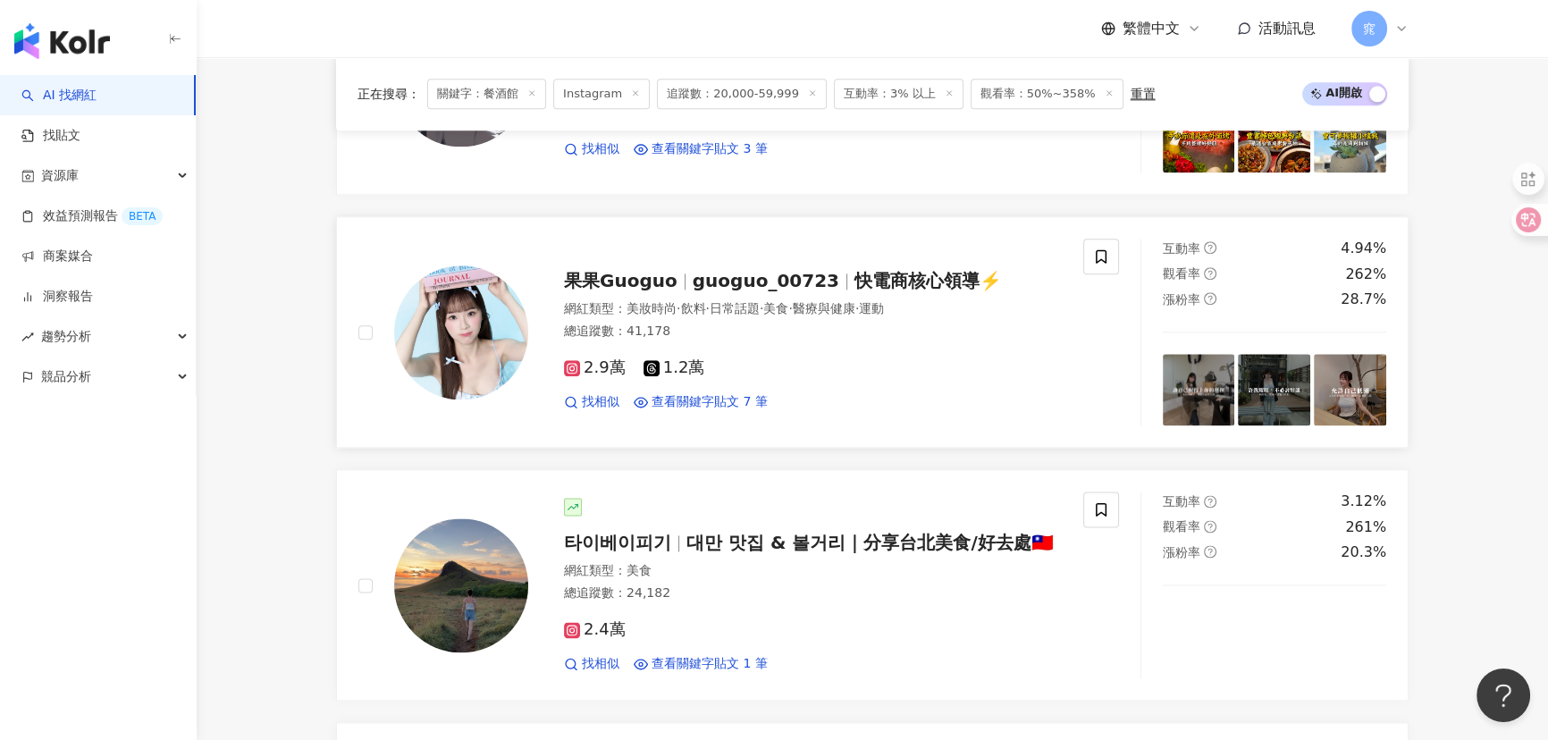
scroll to position [2924, 0]
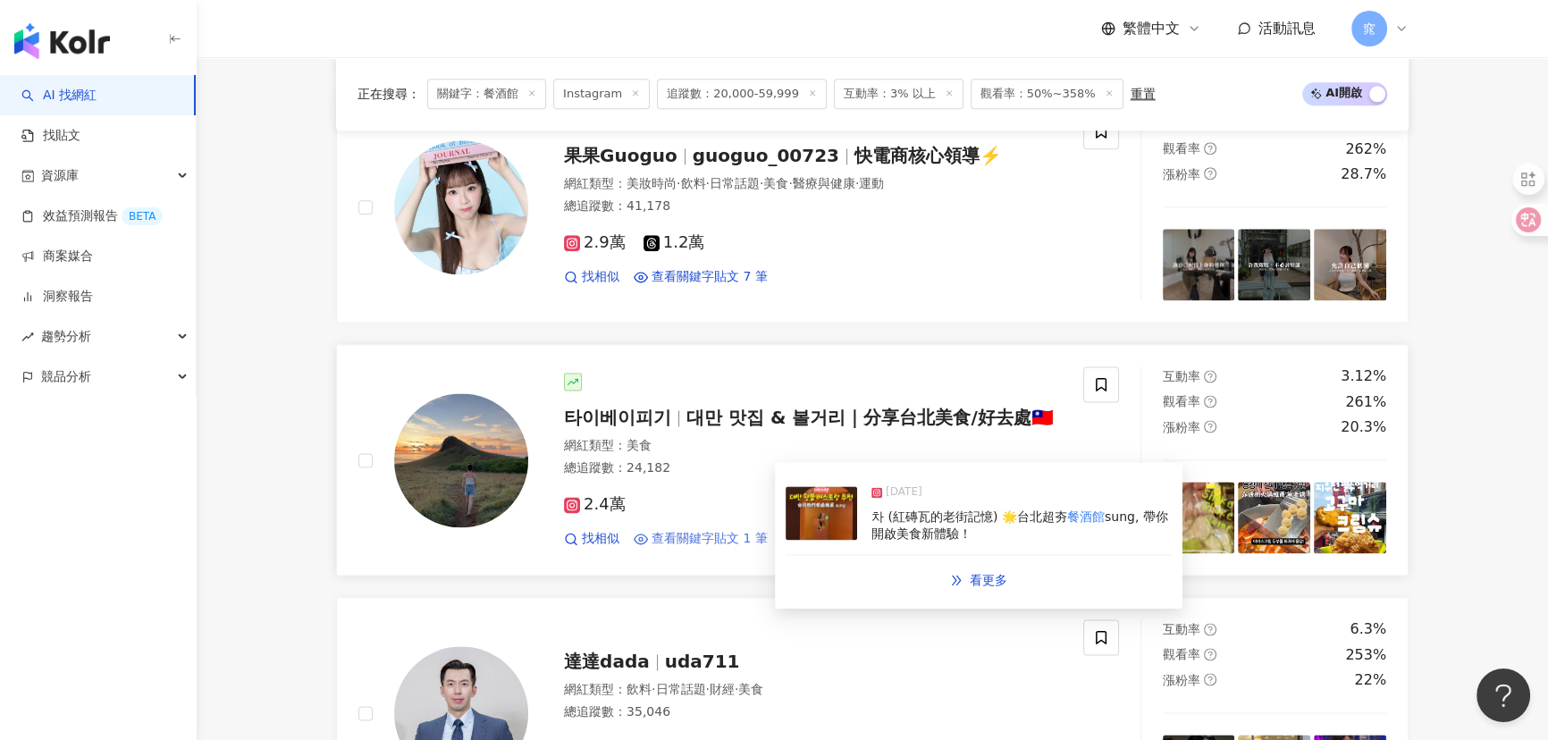
click at [724, 530] on span "查看關鍵字貼文 1 筆" at bounding box center [709, 539] width 116 height 18
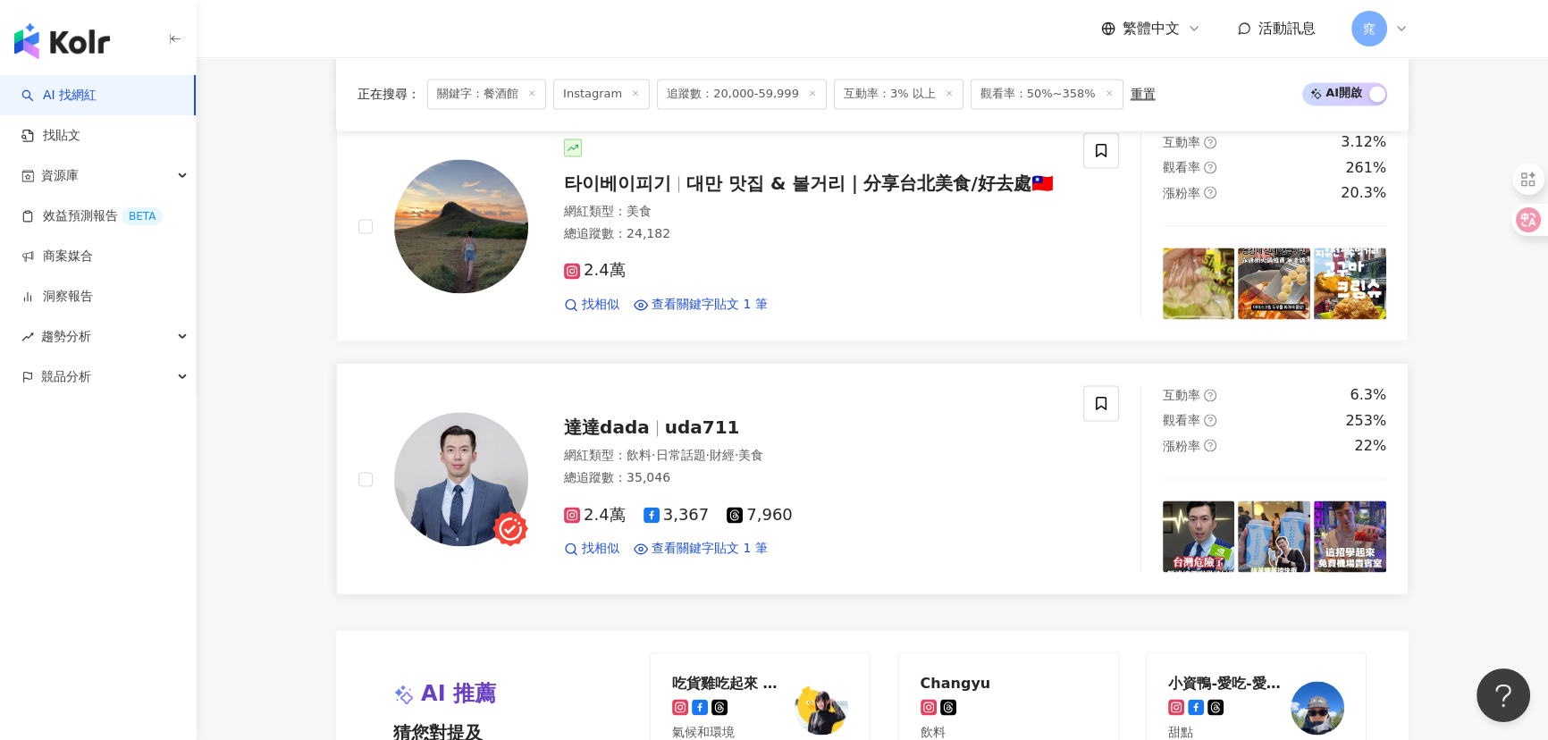
scroll to position [3168, 0]
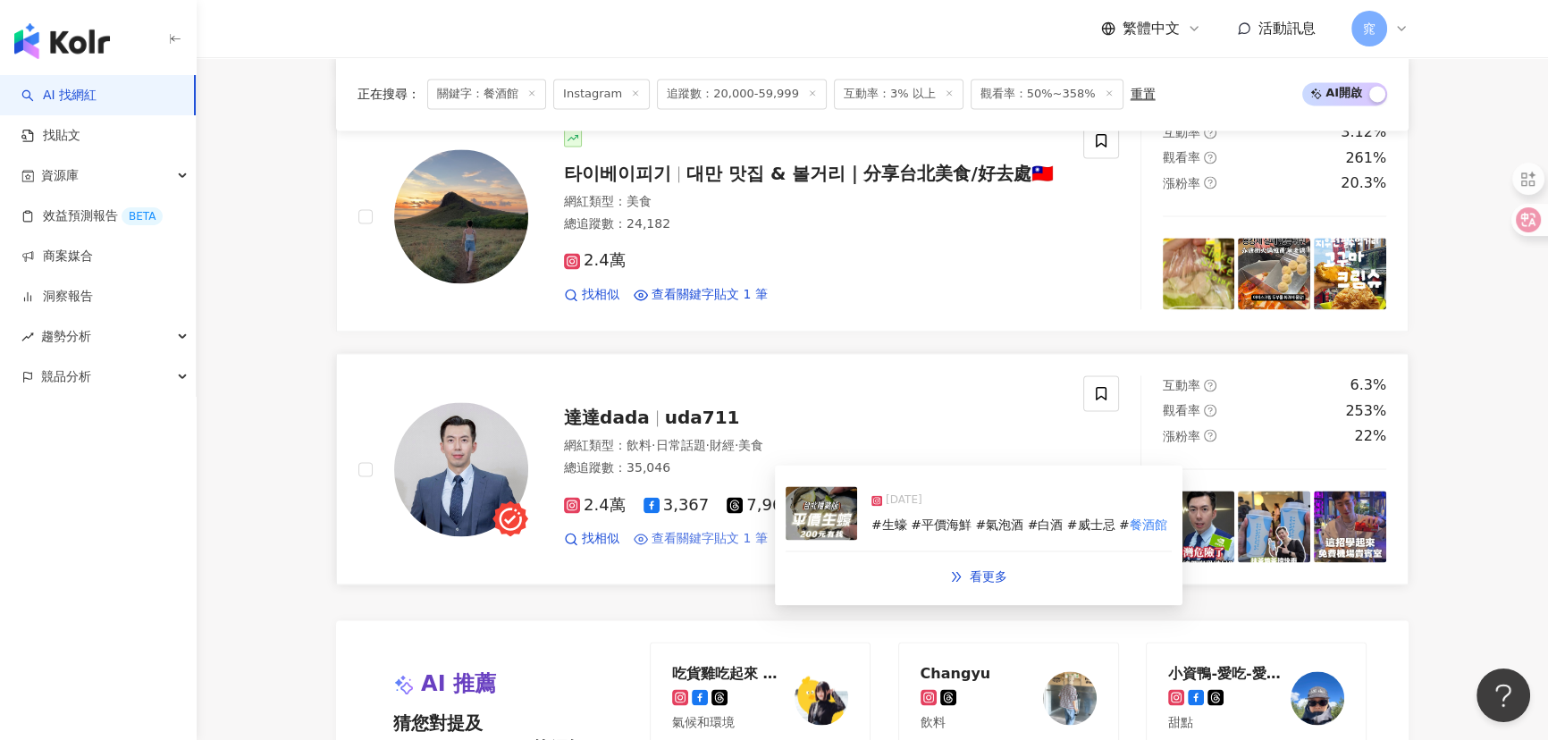
click at [720, 534] on span "查看關鍵字貼文 1 筆" at bounding box center [709, 539] width 116 height 18
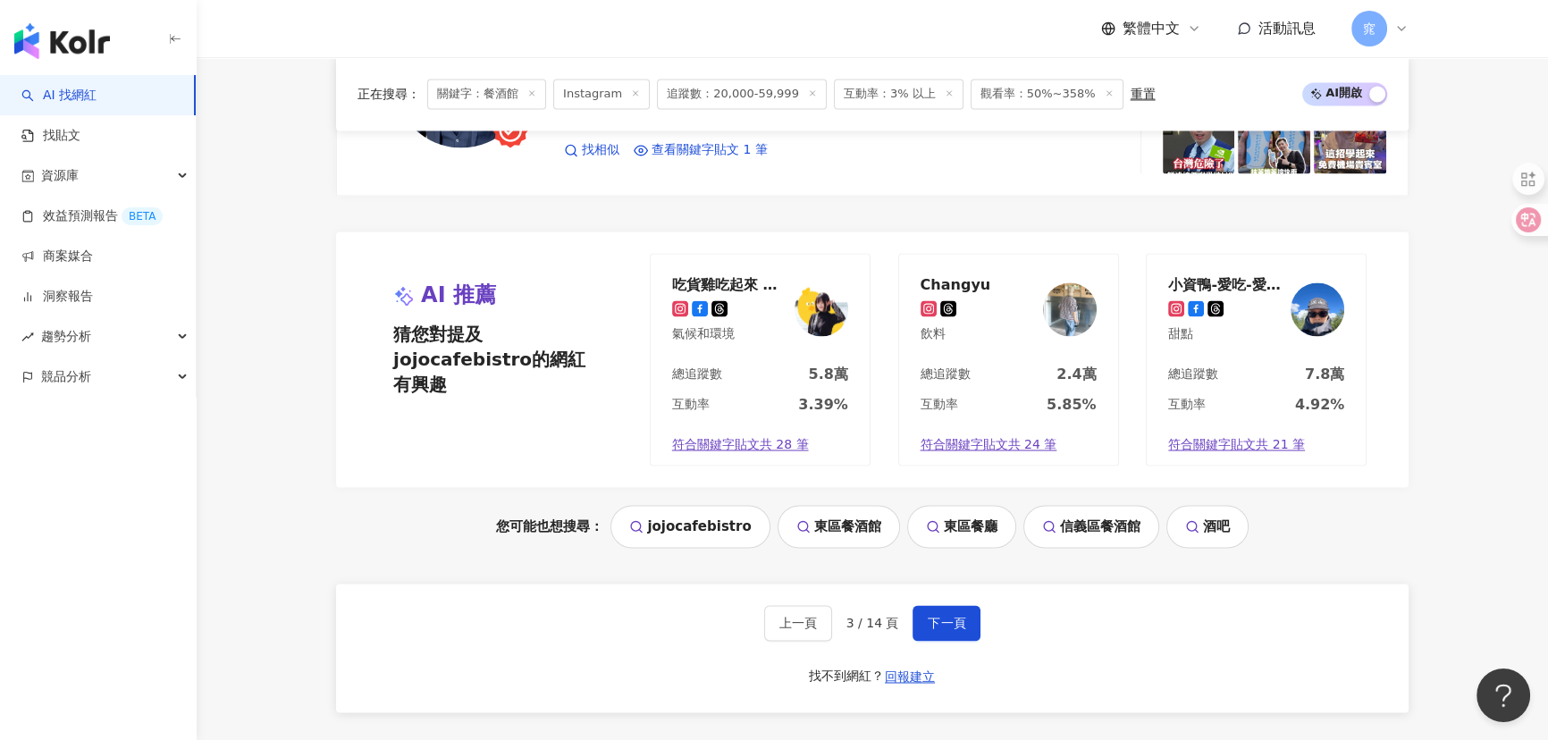
scroll to position [3574, 0]
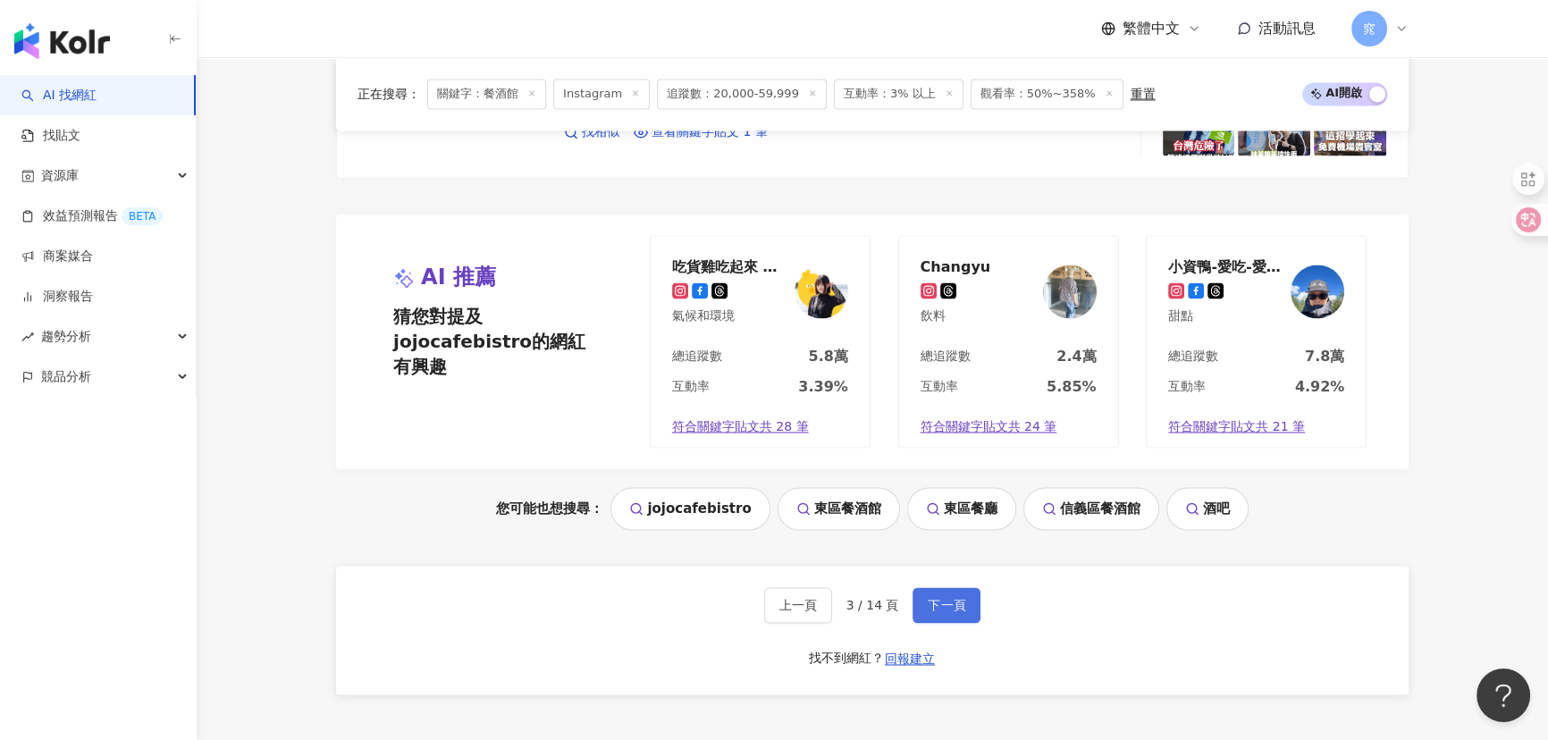
click at [938, 598] on span "下一頁" at bounding box center [946, 605] width 38 height 14
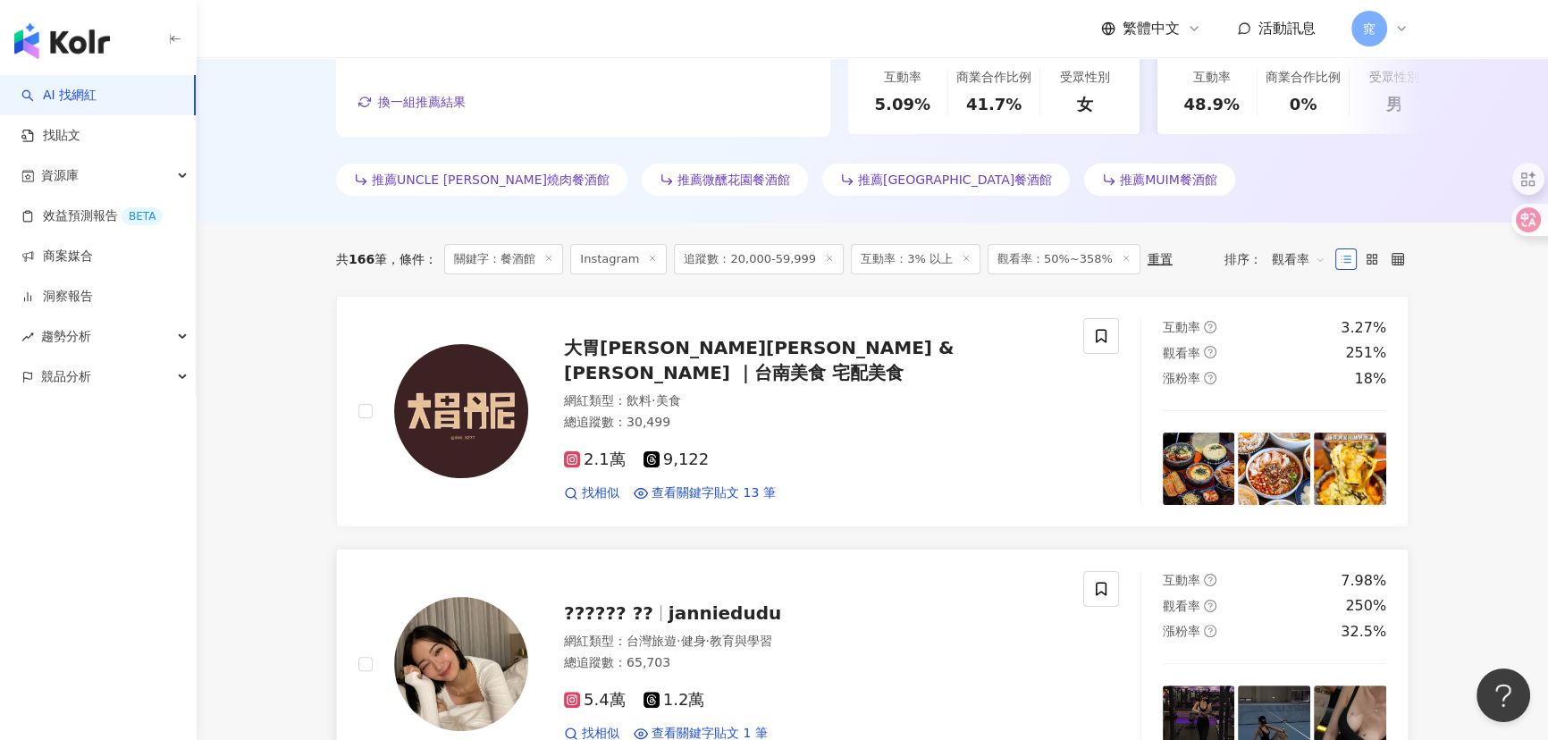
scroll to position [650, 0]
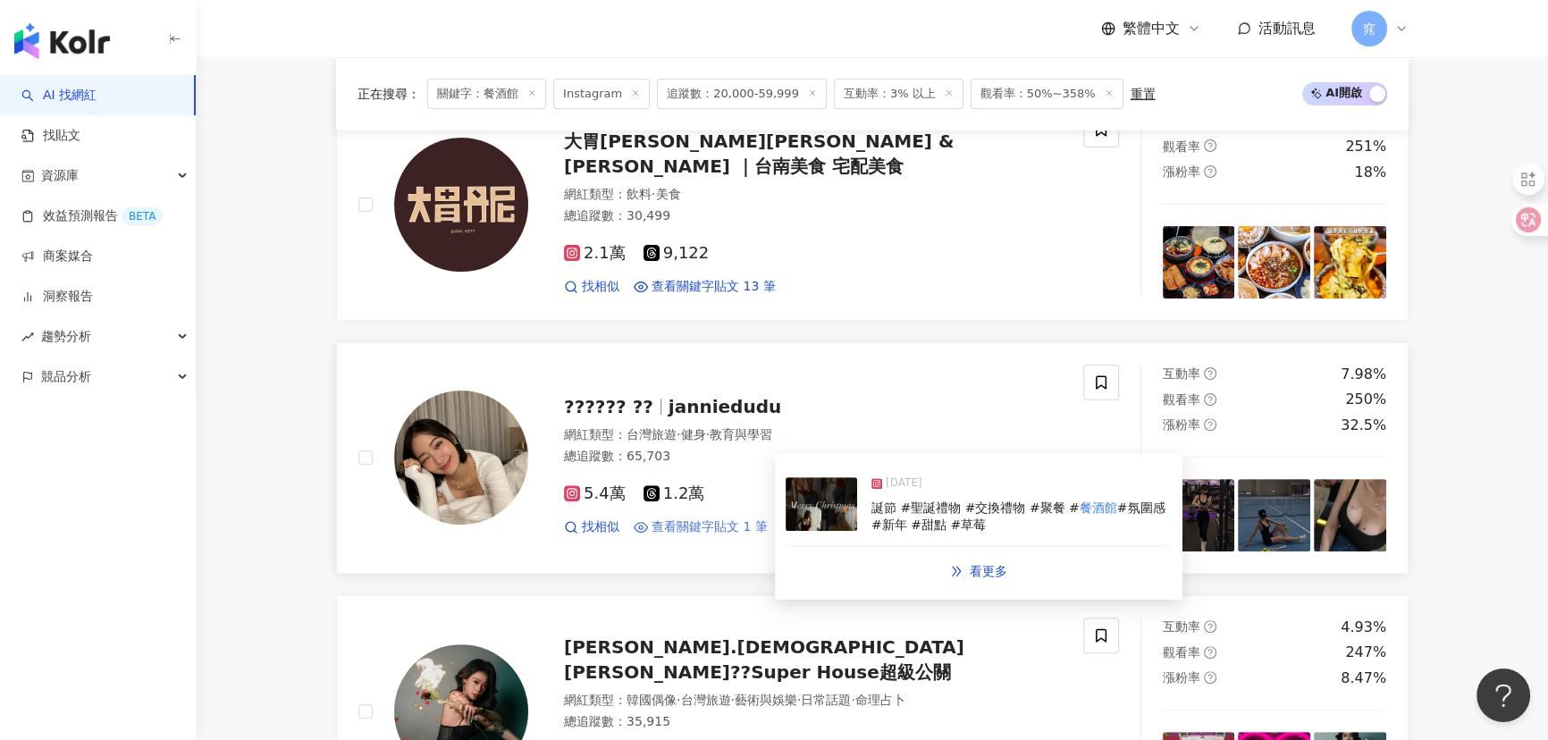
click at [723, 532] on span "查看關鍵字貼文 1 筆" at bounding box center [709, 527] width 116 height 18
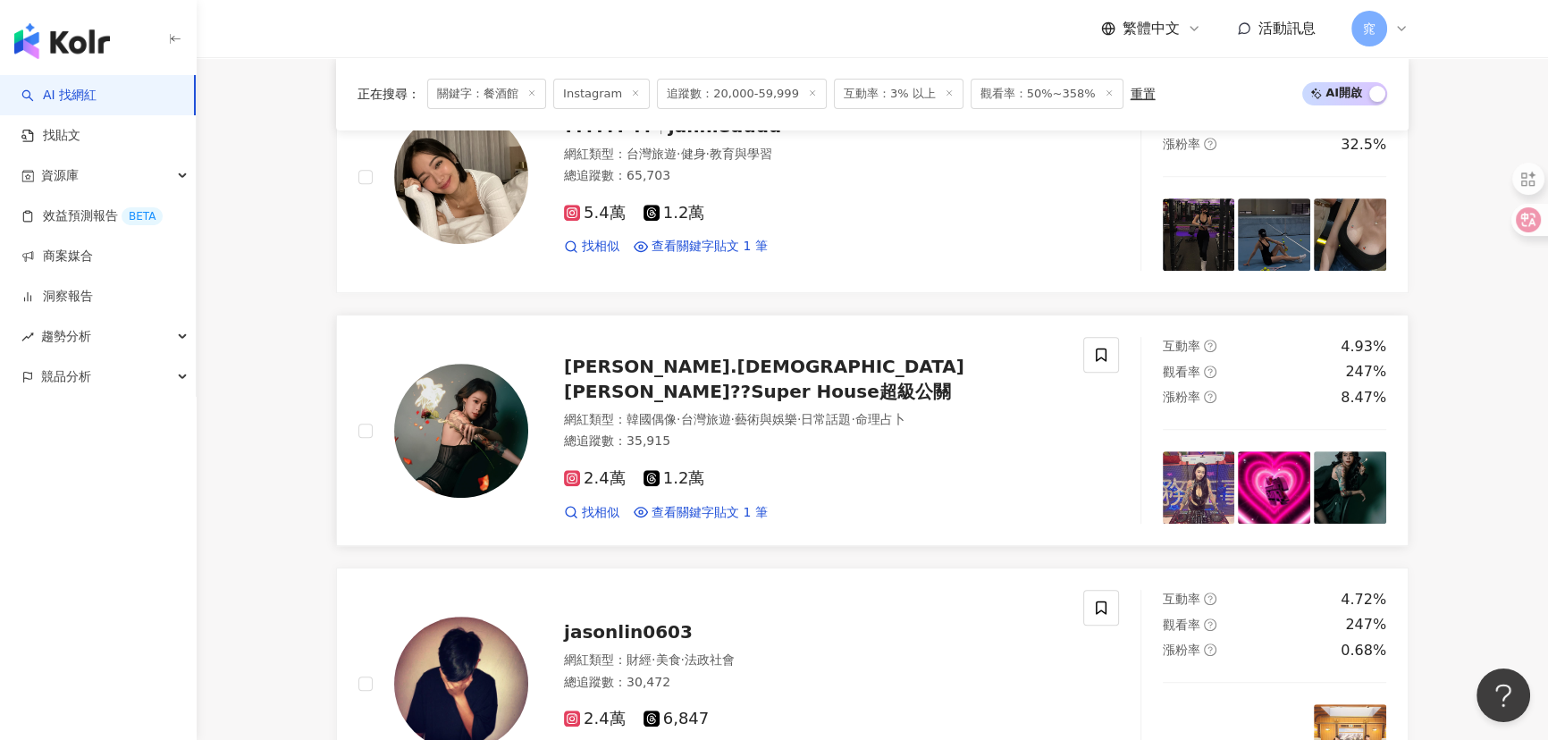
scroll to position [974, 0]
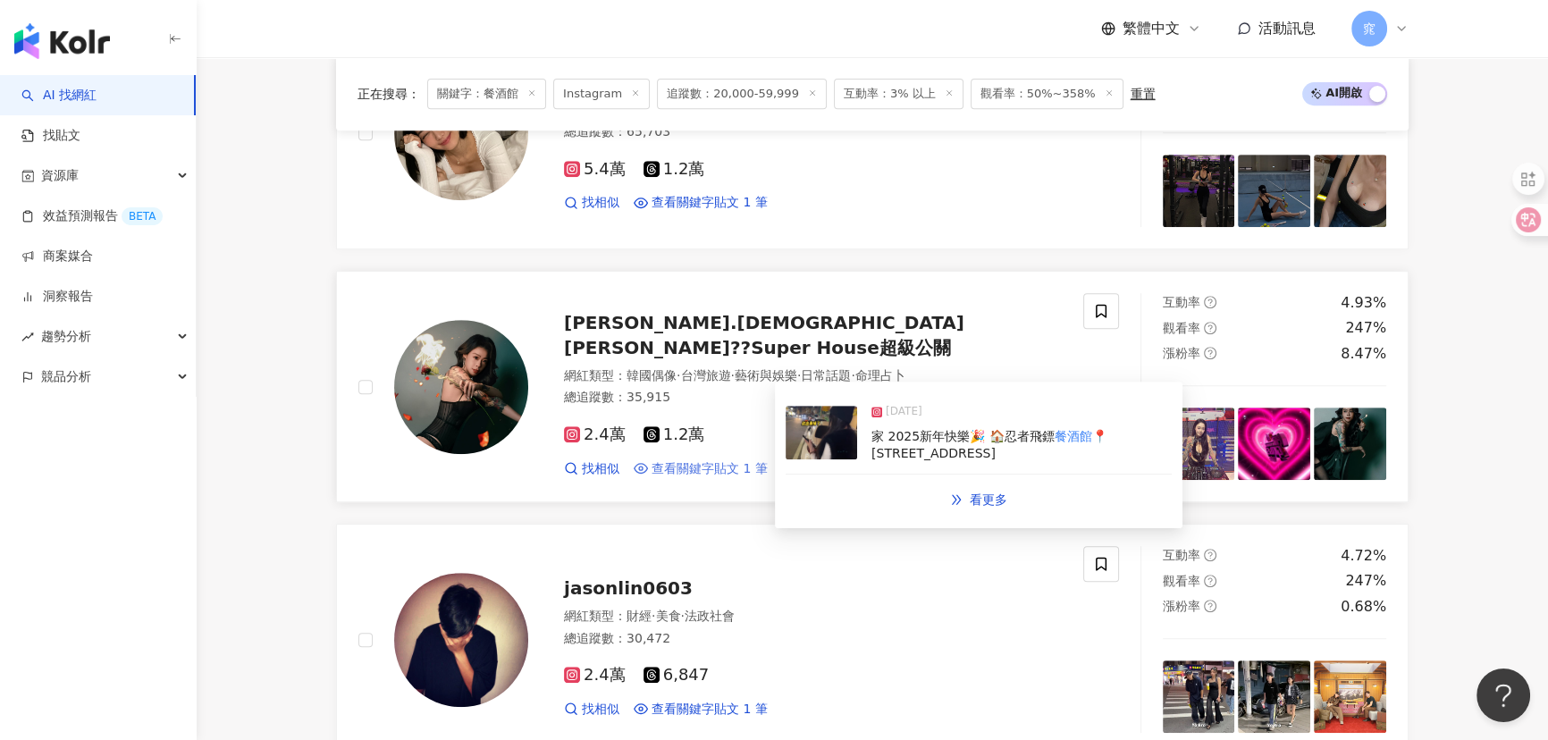
click at [698, 460] on span "查看關鍵字貼文 1 筆" at bounding box center [709, 469] width 116 height 18
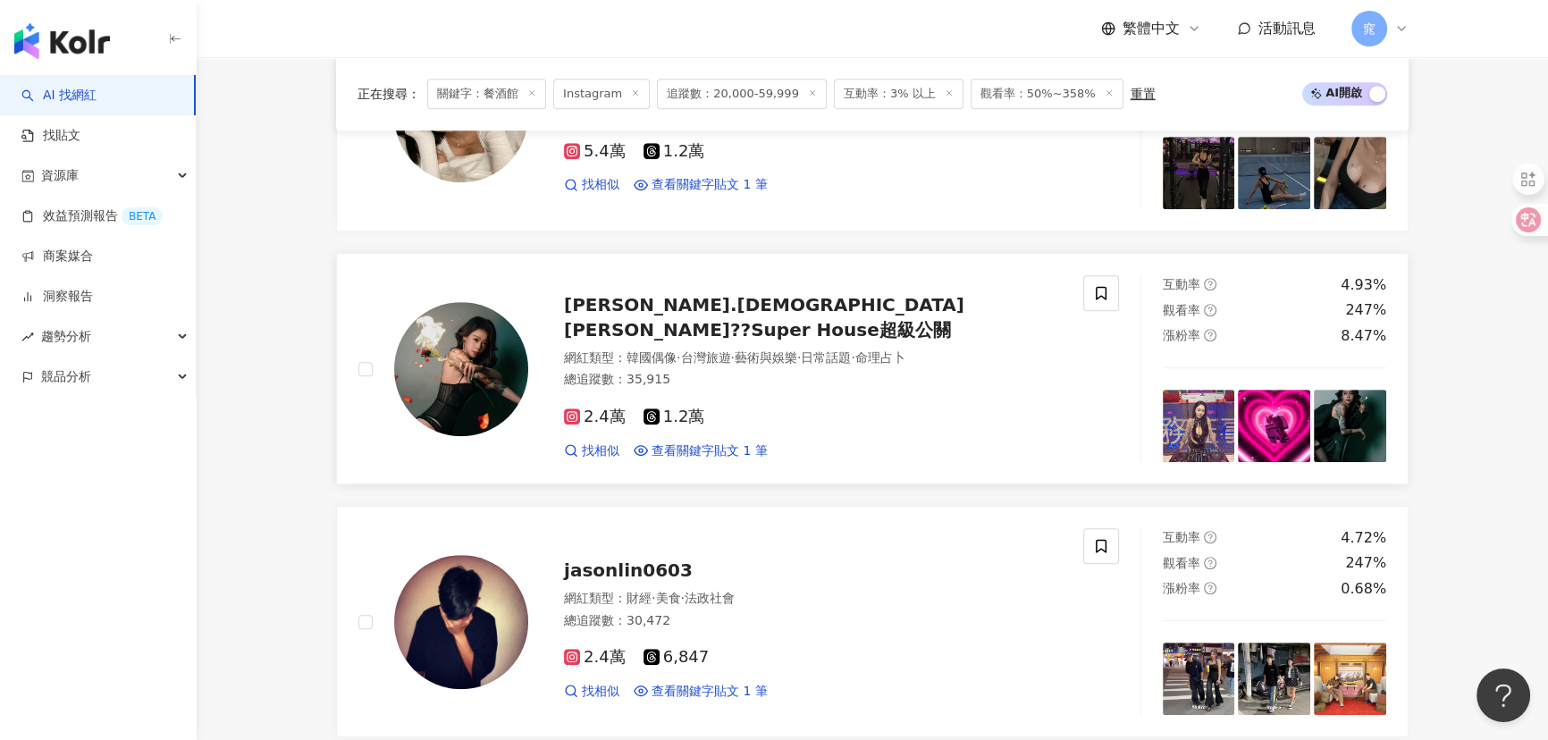
scroll to position [1299, 0]
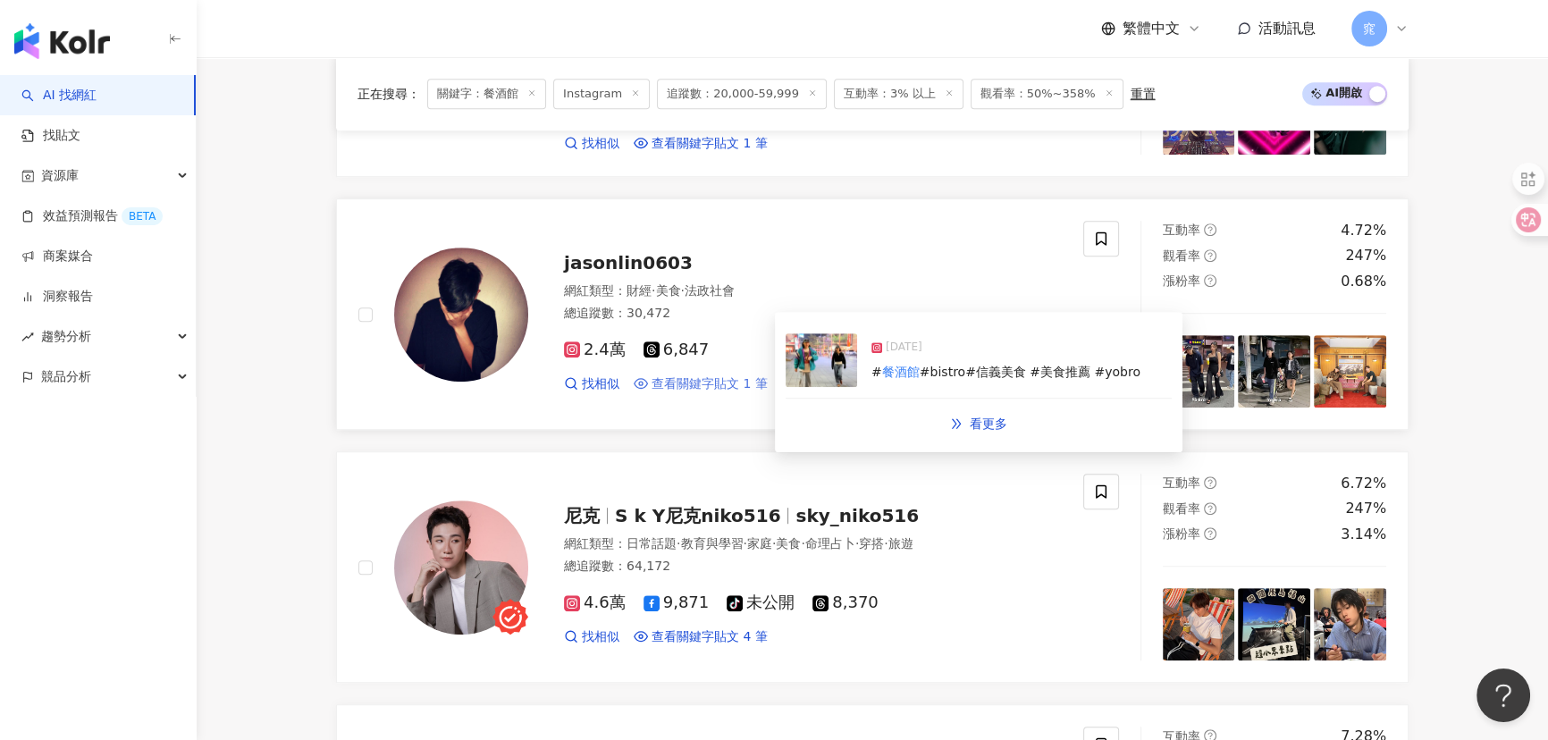
click at [696, 382] on span "查看關鍵字貼文 1 筆" at bounding box center [709, 384] width 116 height 18
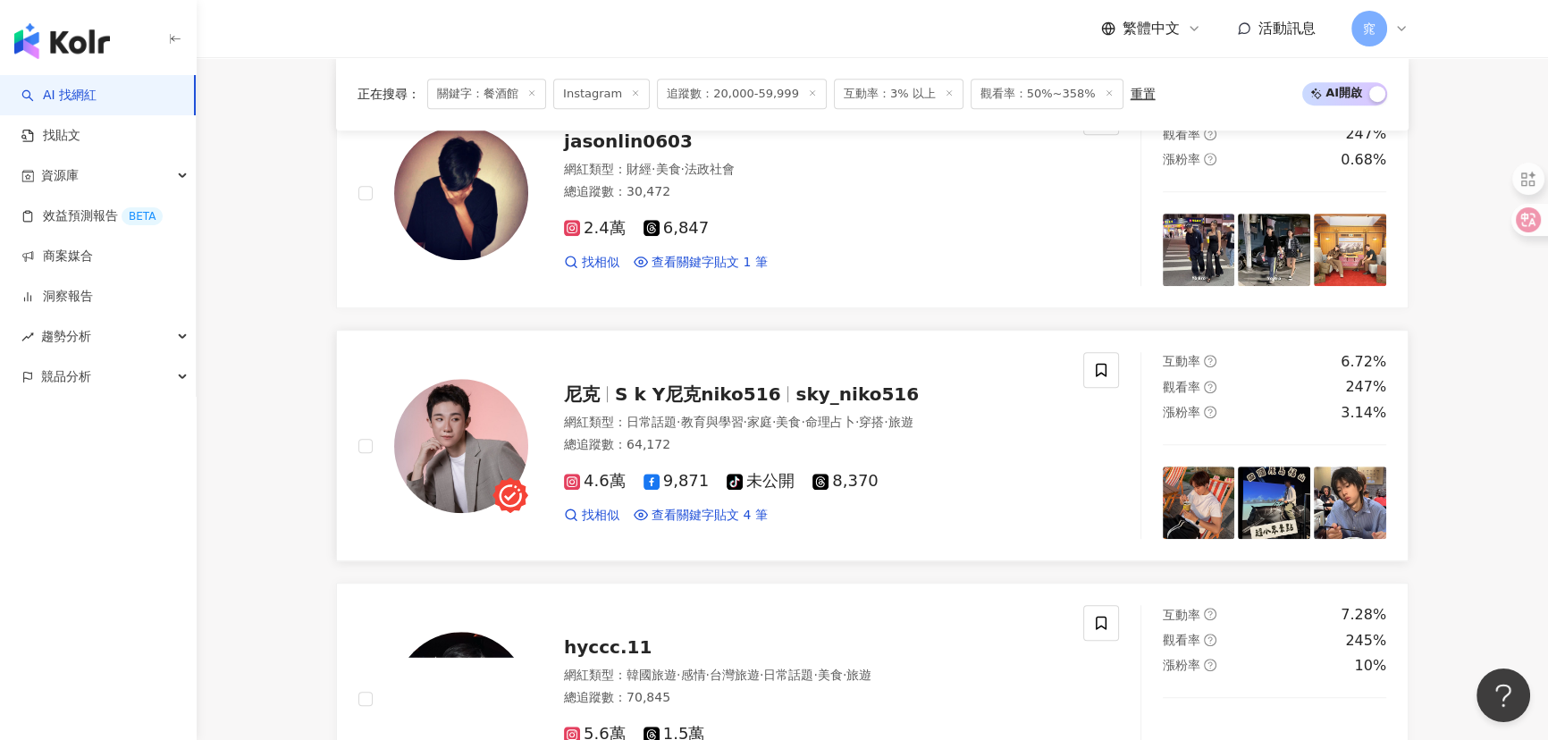
scroll to position [1462, 0]
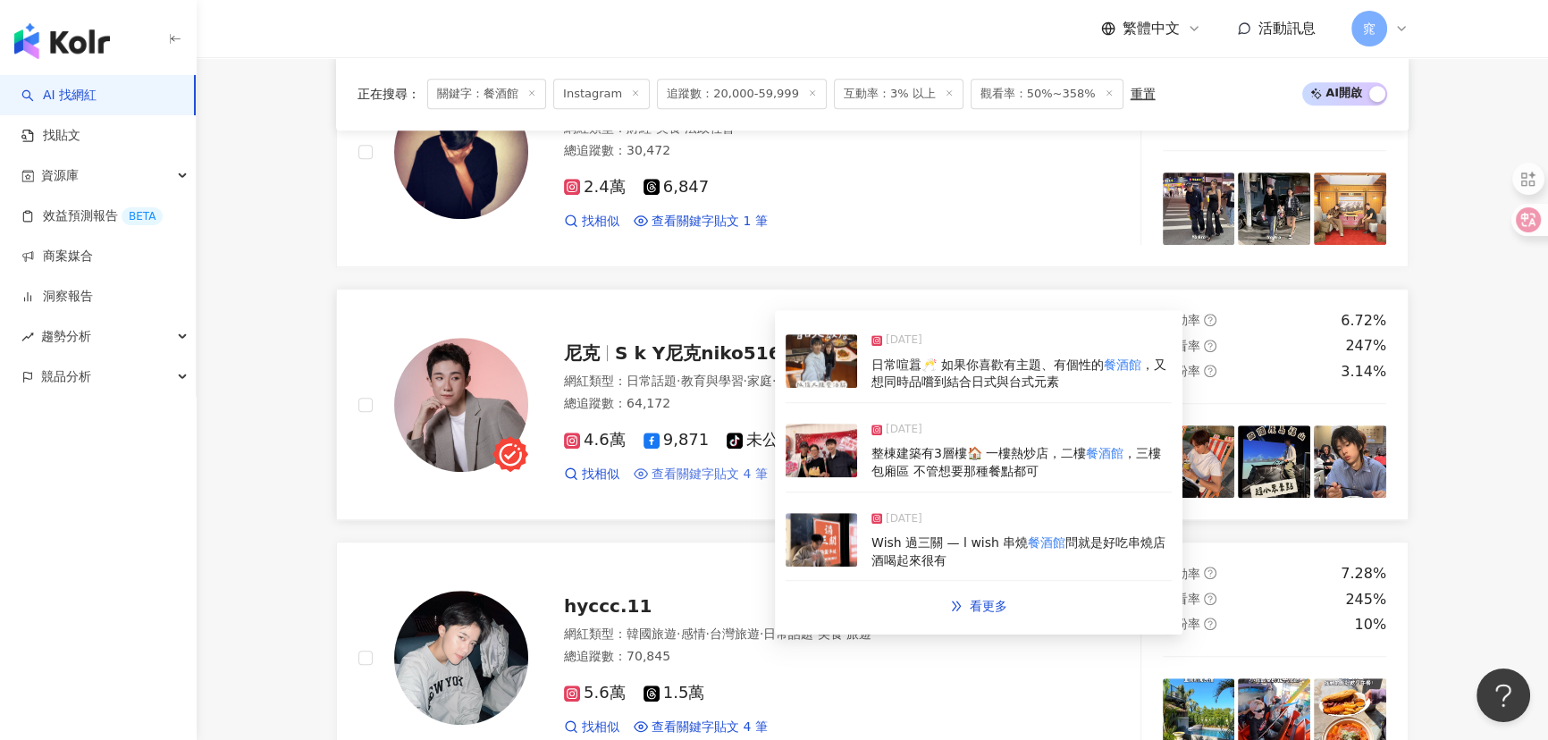
click at [720, 472] on span "查看關鍵字貼文 4 筆" at bounding box center [709, 475] width 116 height 18
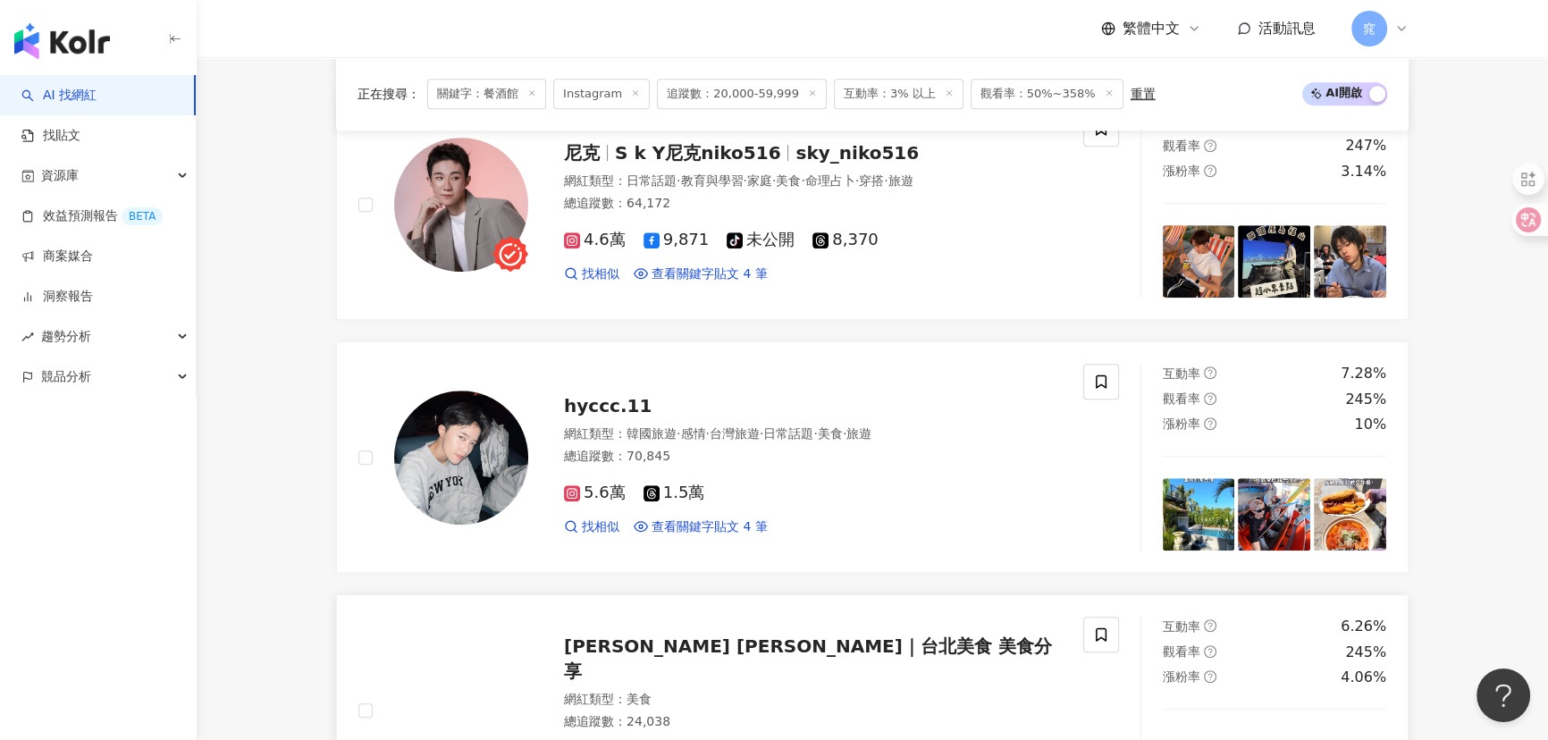
scroll to position [1787, 0]
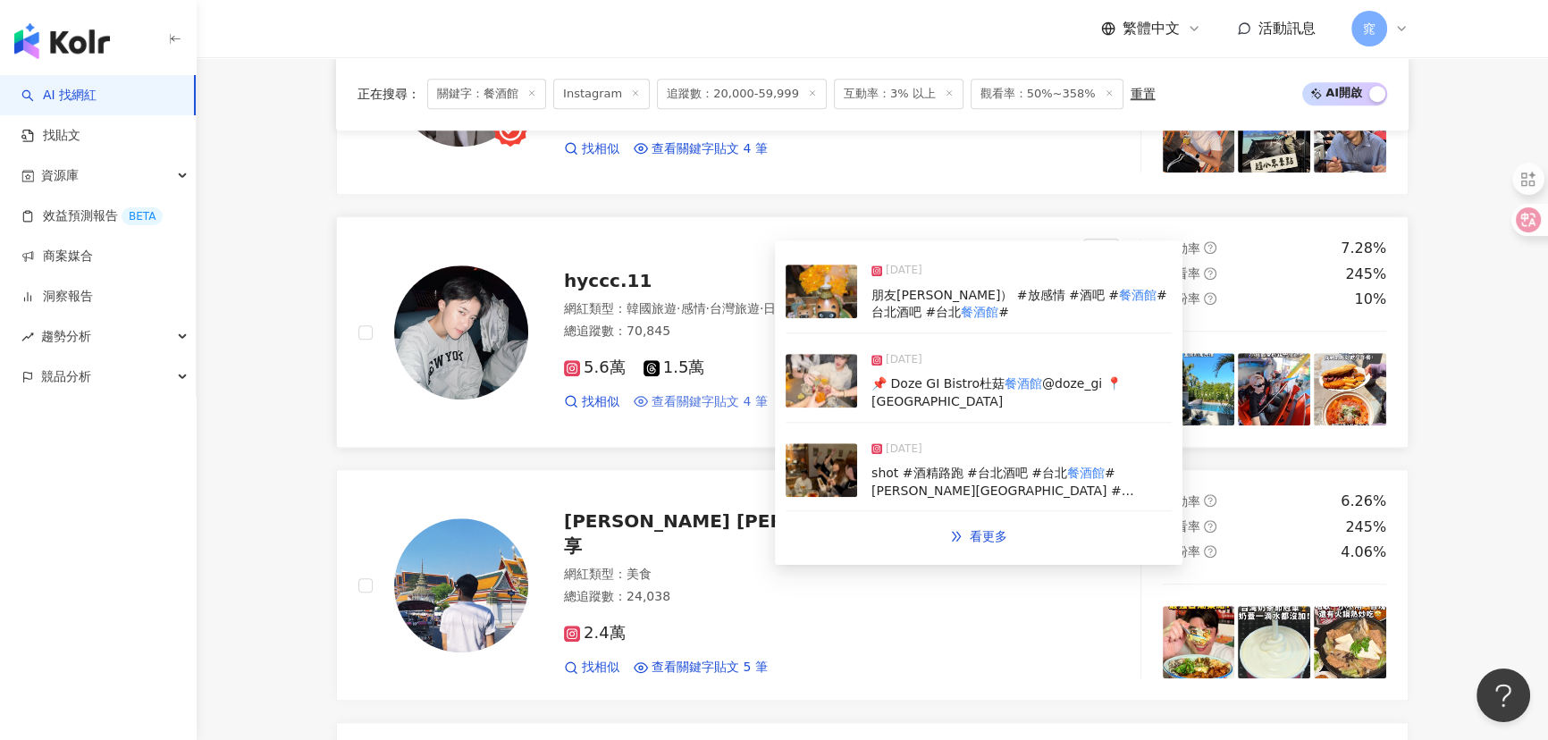
click at [726, 399] on span "查看關鍵字貼文 4 筆" at bounding box center [709, 402] width 116 height 18
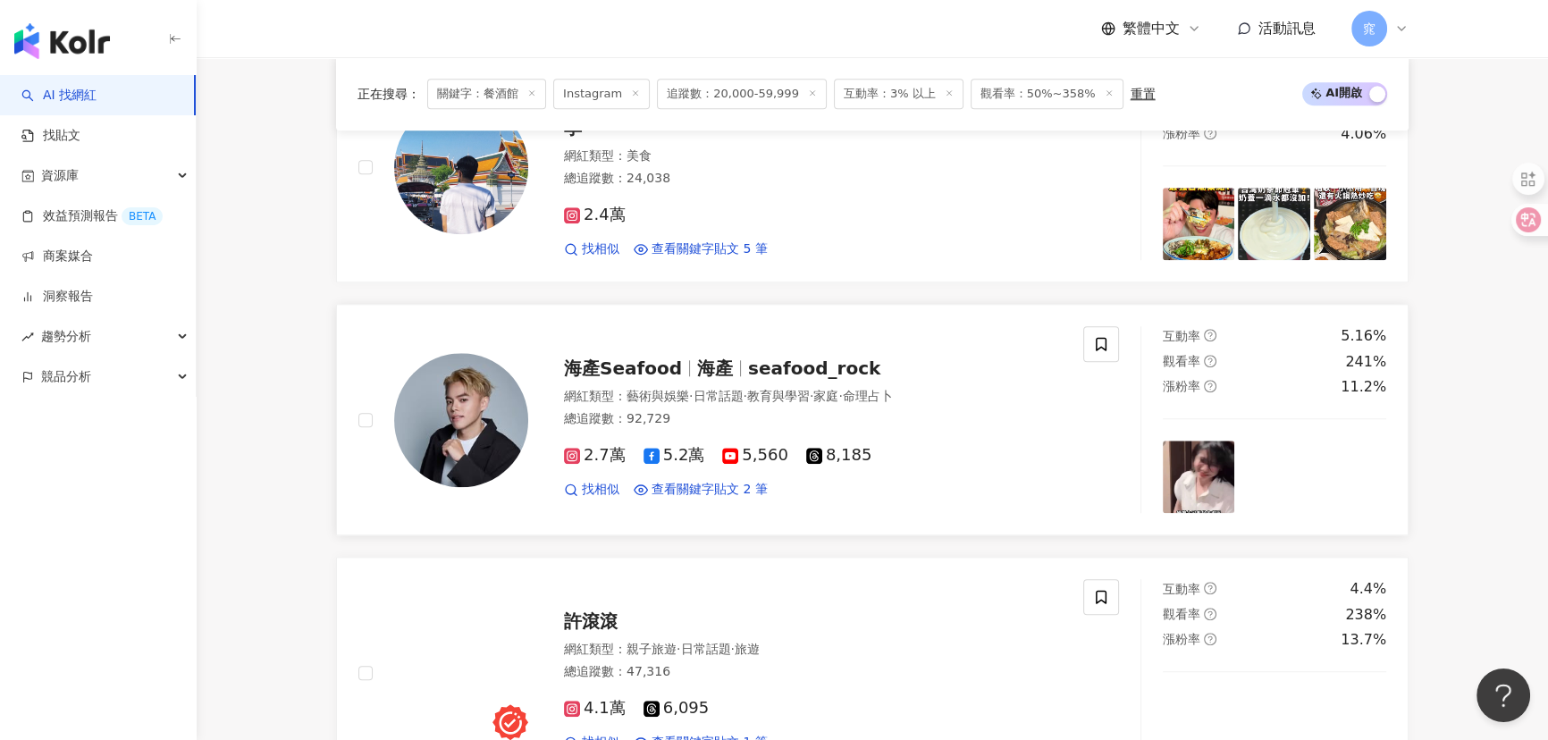
scroll to position [2355, 0]
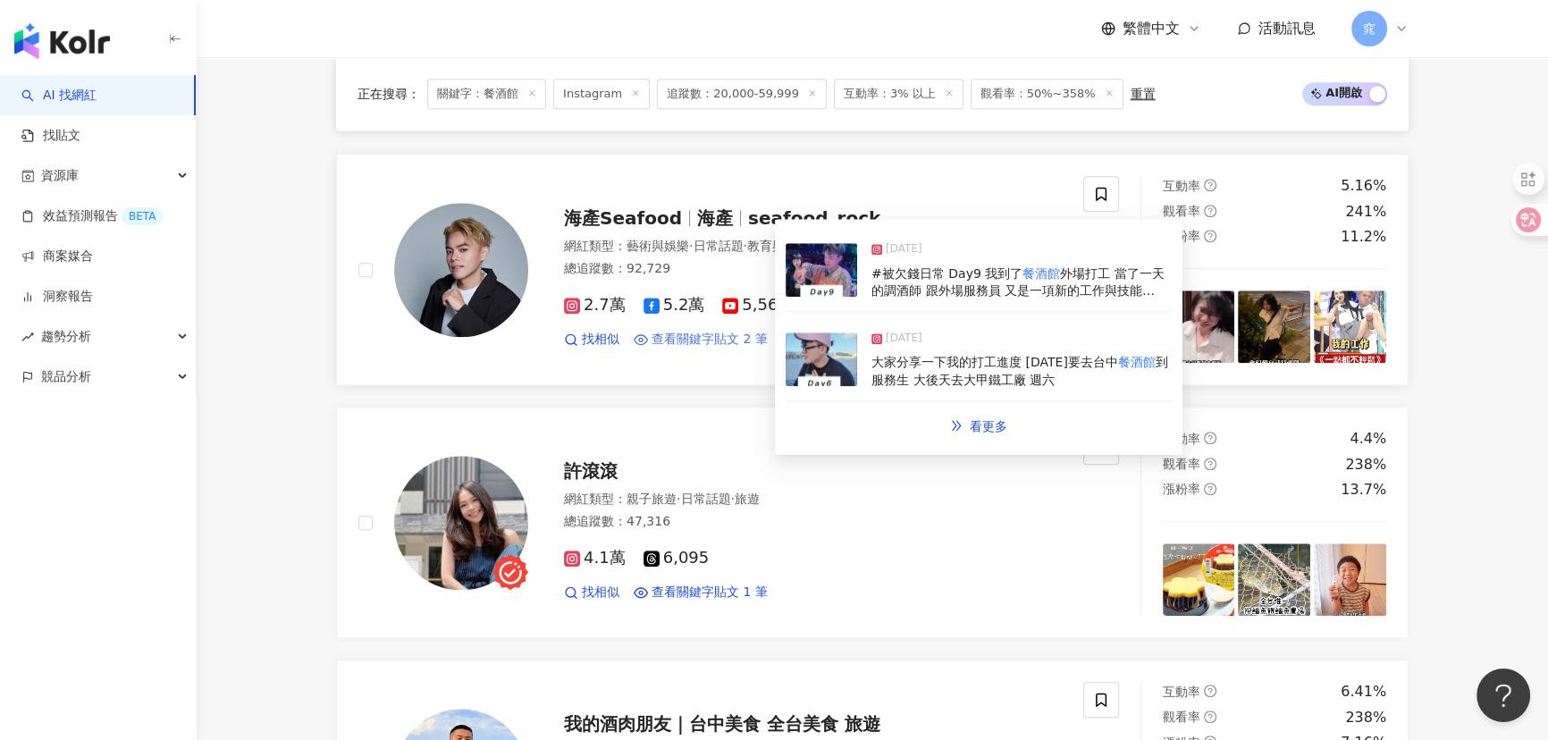
click at [706, 334] on span "查看關鍵字貼文 2 筆" at bounding box center [709, 340] width 116 height 18
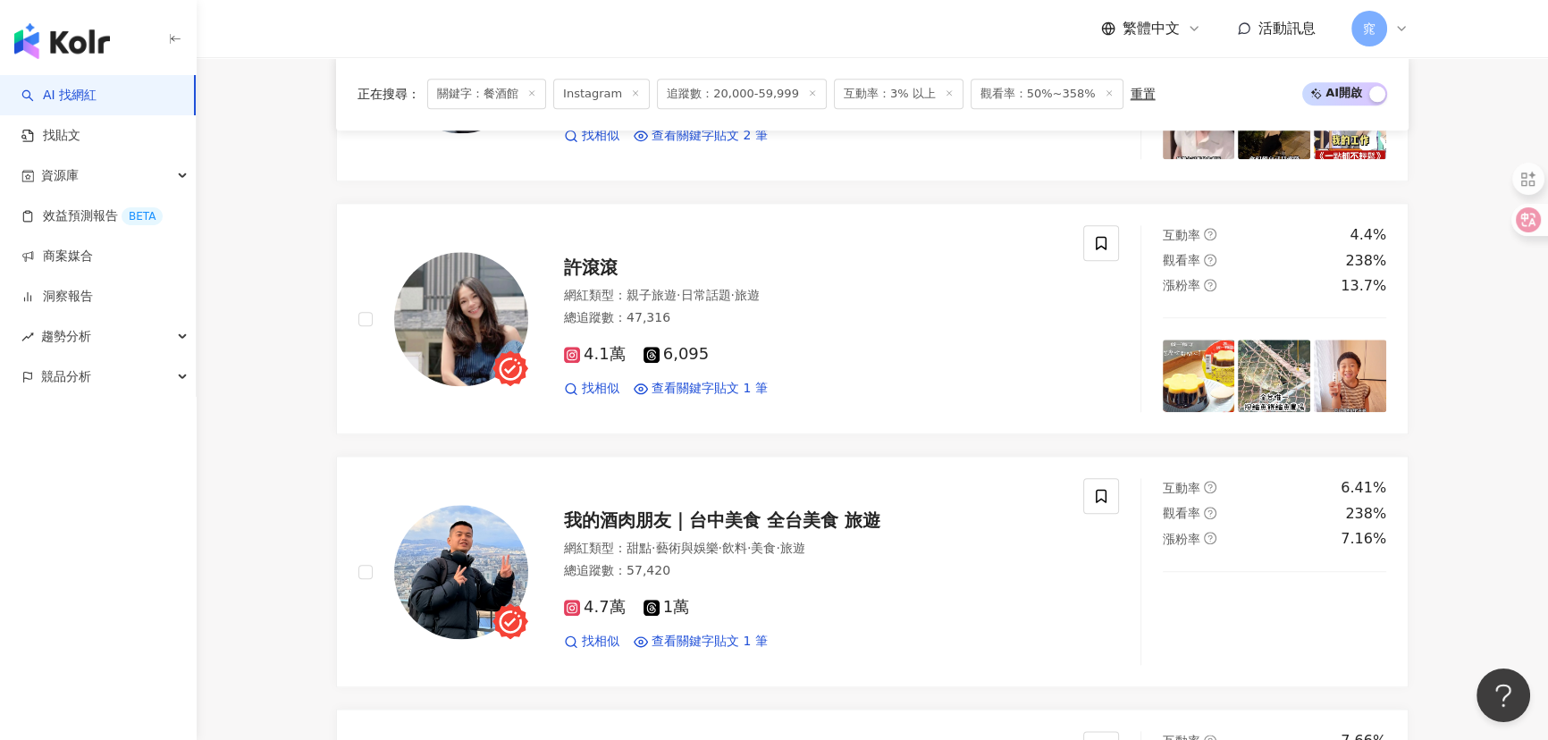
scroll to position [2681, 0]
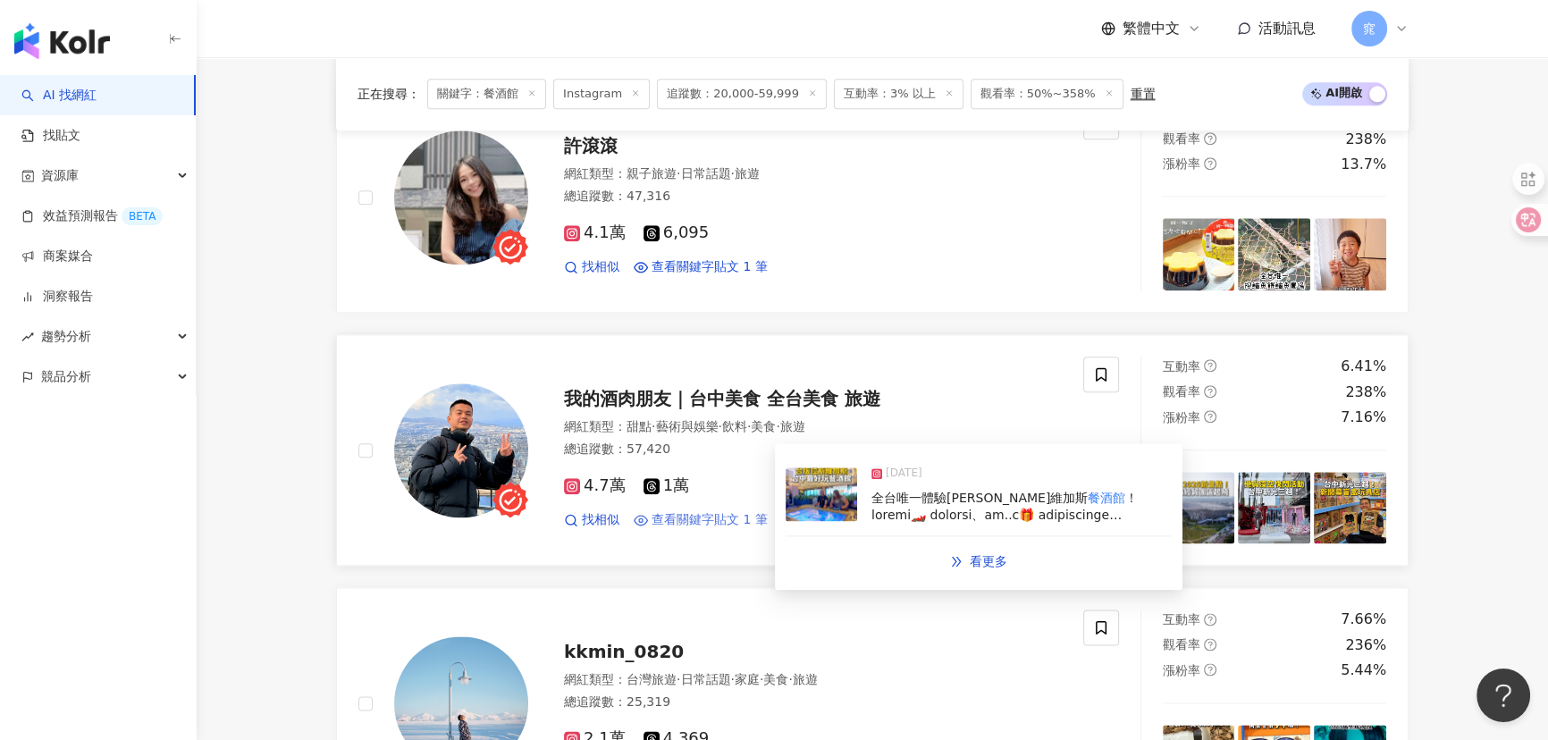
click at [703, 518] on span "查看關鍵字貼文 1 筆" at bounding box center [709, 520] width 116 height 18
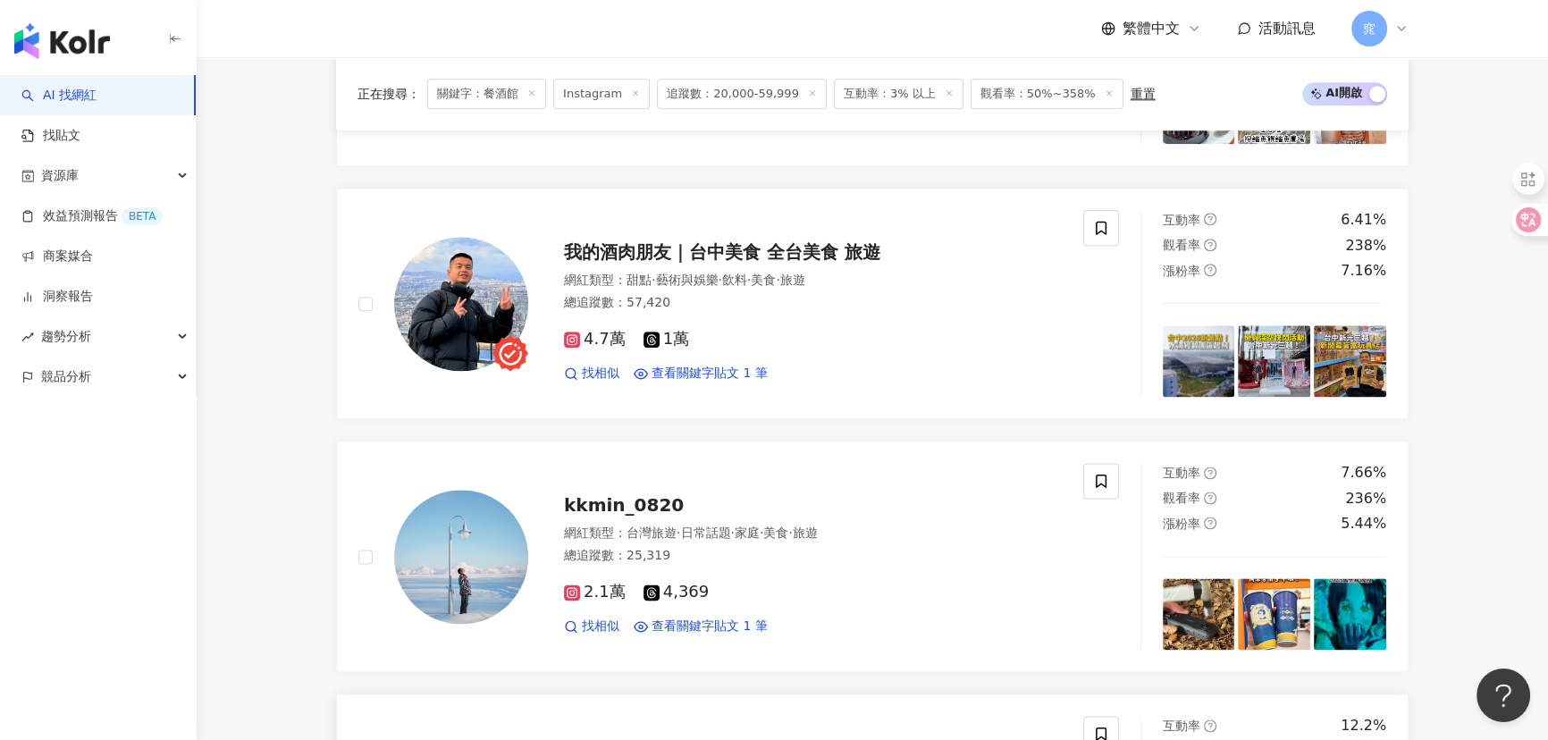
scroll to position [3086, 0]
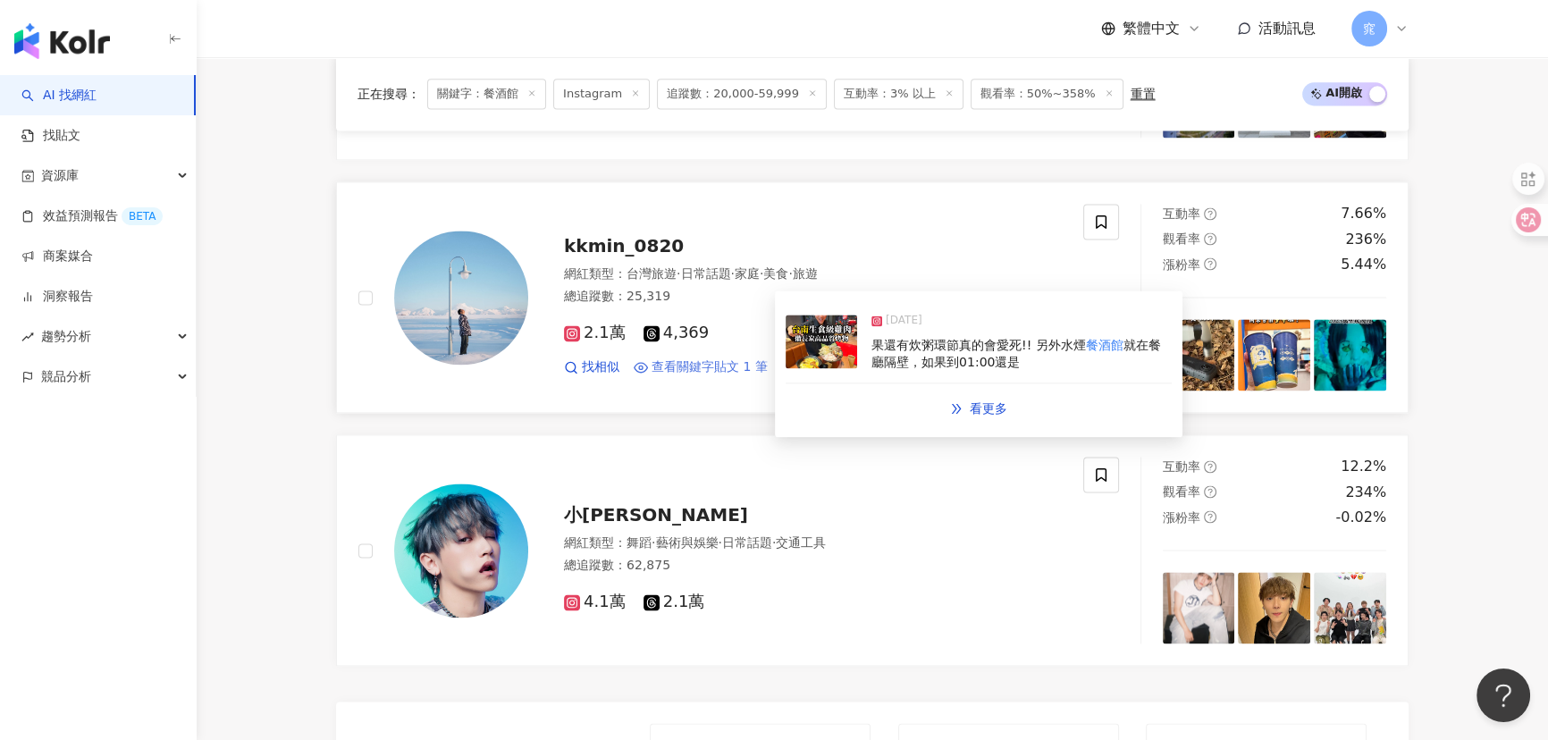
click at [693, 365] on span "查看關鍵字貼文 1 筆" at bounding box center [709, 367] width 116 height 18
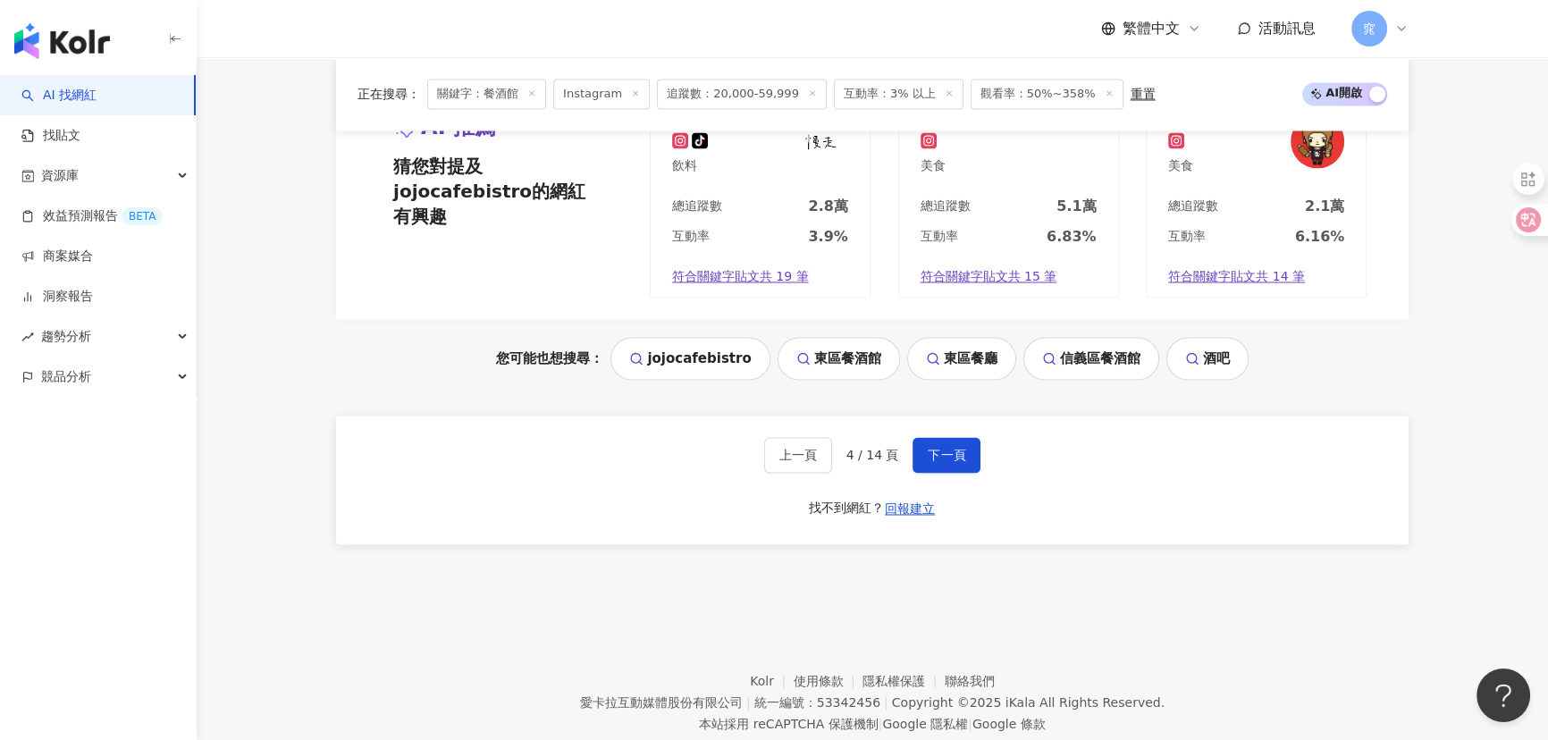
scroll to position [3736, 0]
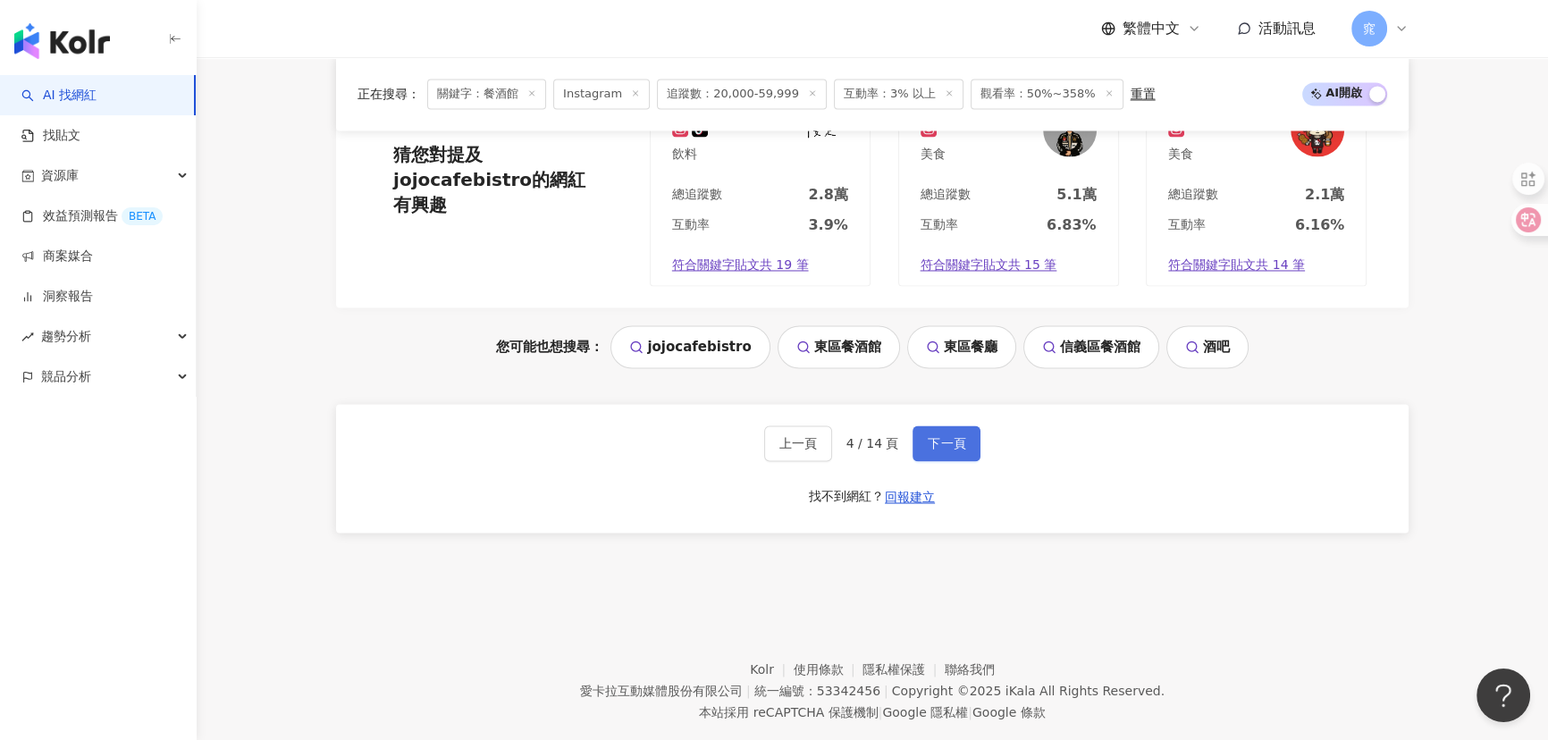
click at [960, 436] on span "下一頁" at bounding box center [946, 443] width 38 height 14
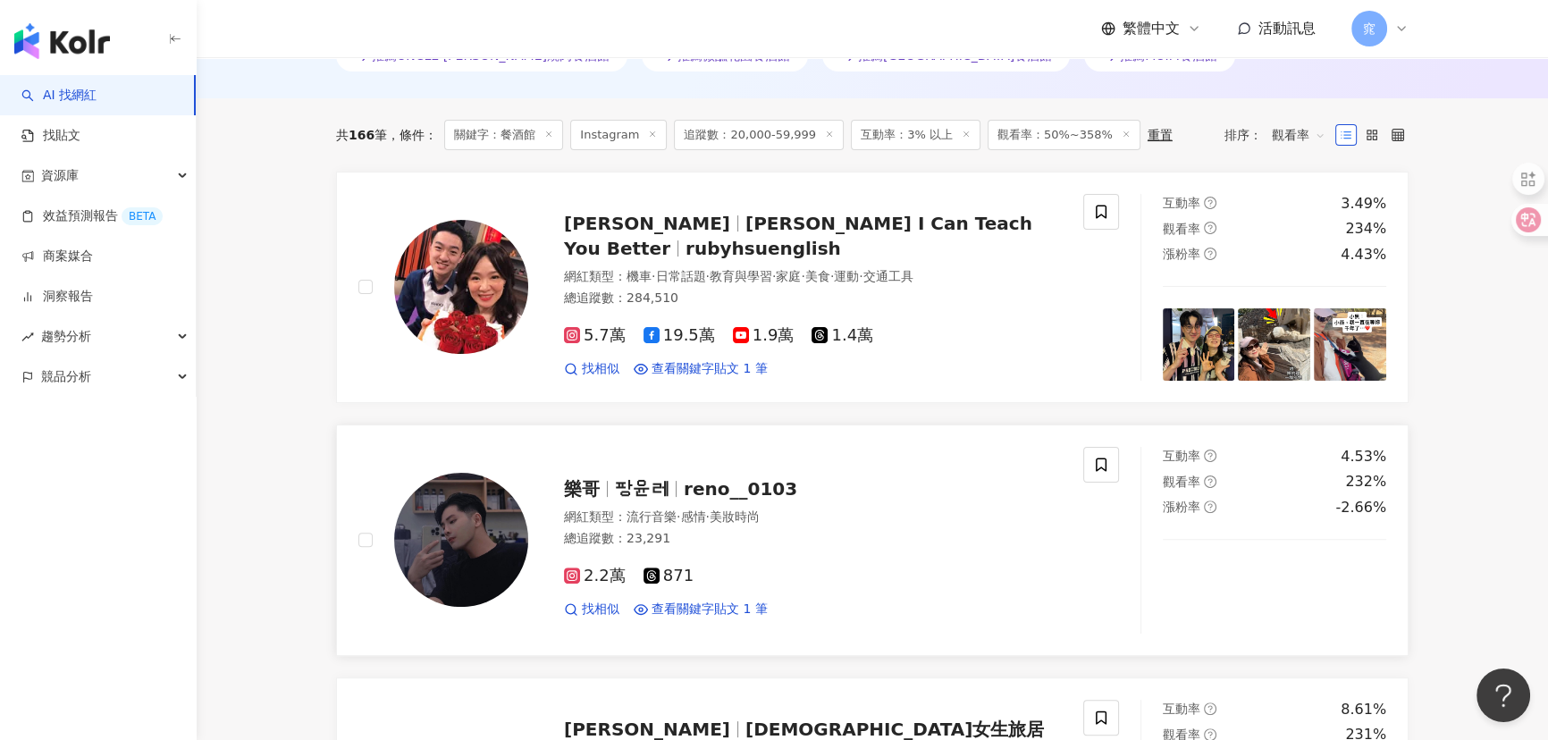
scroll to position [568, 0]
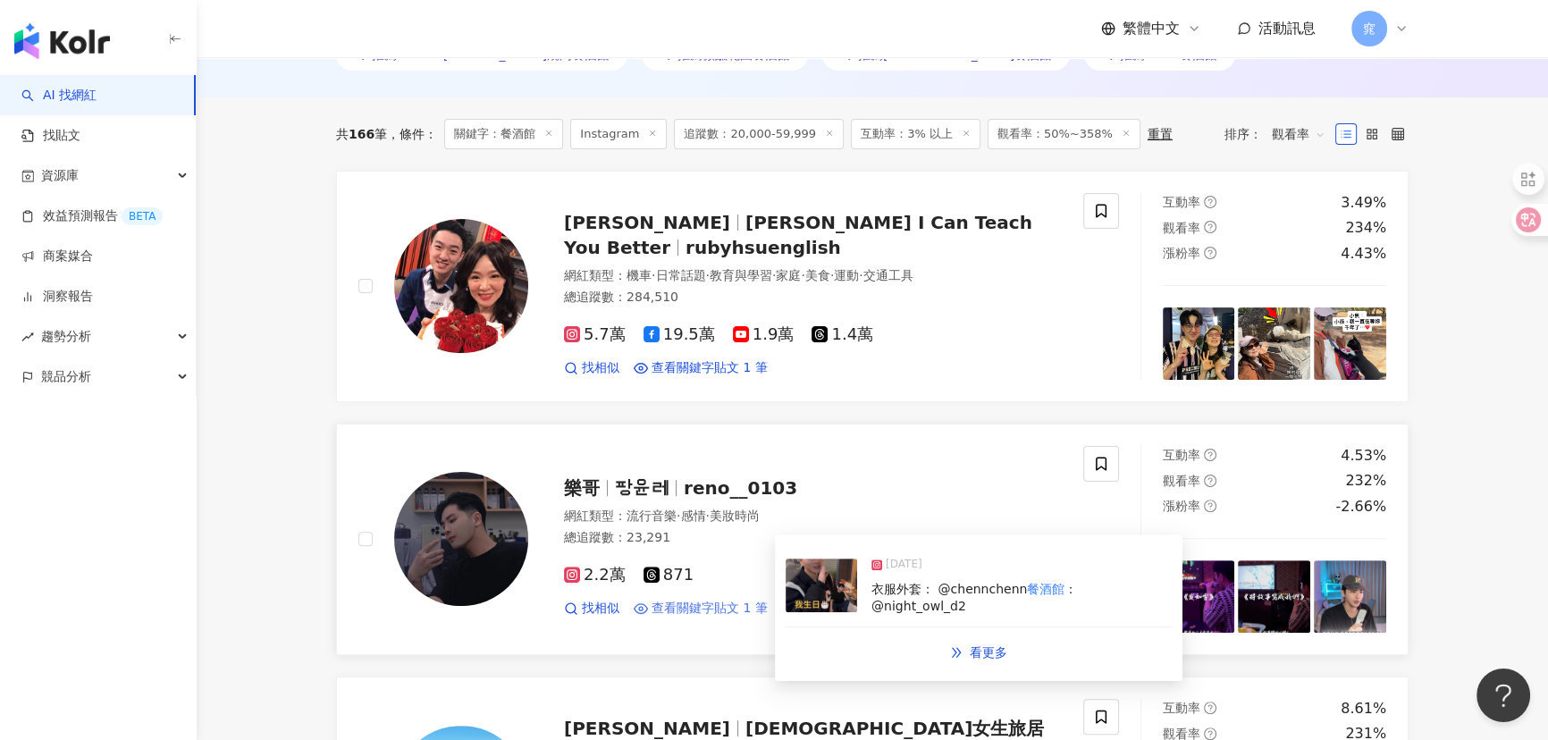
click at [718, 603] on span "查看關鍵字貼文 1 筆" at bounding box center [709, 609] width 116 height 18
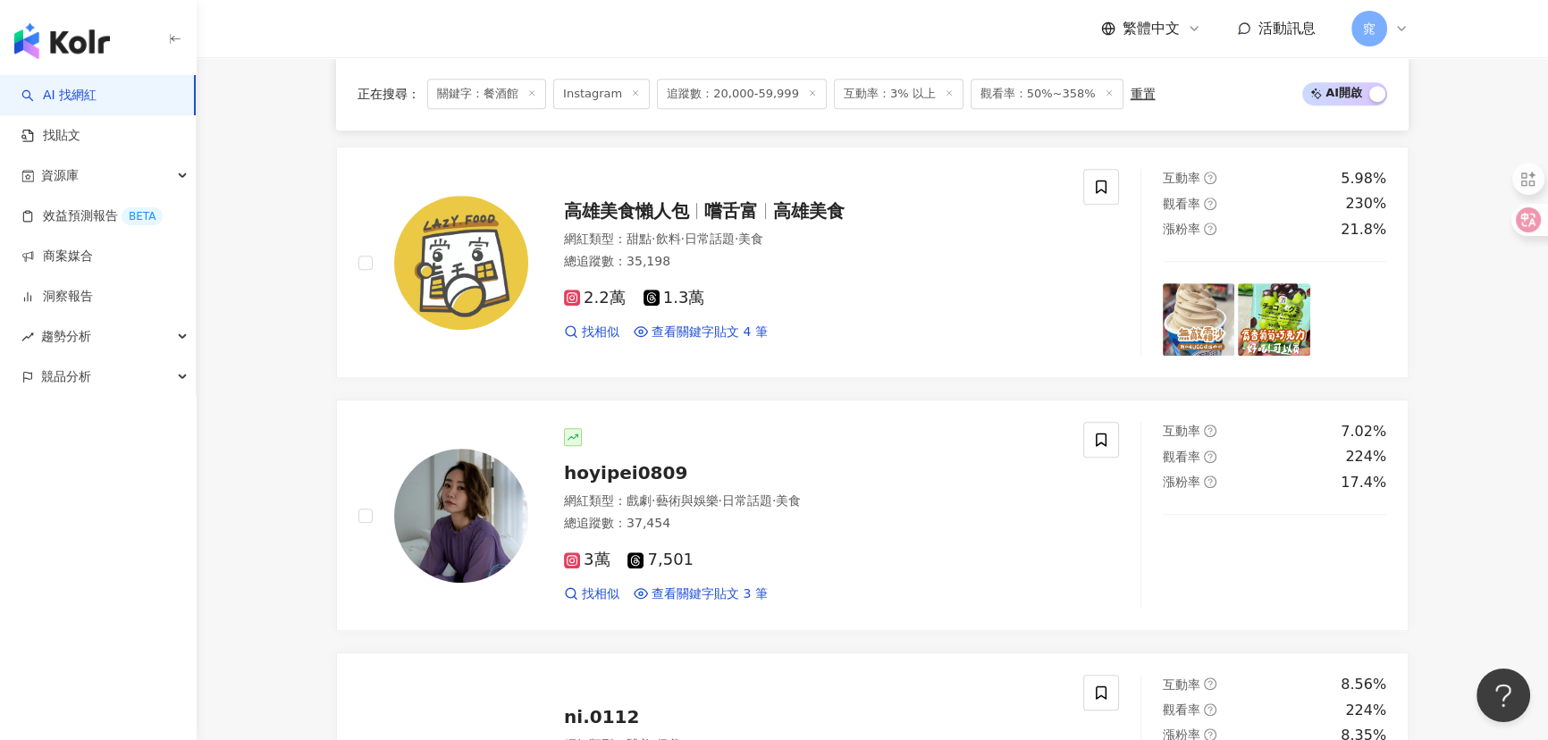
scroll to position [1380, 0]
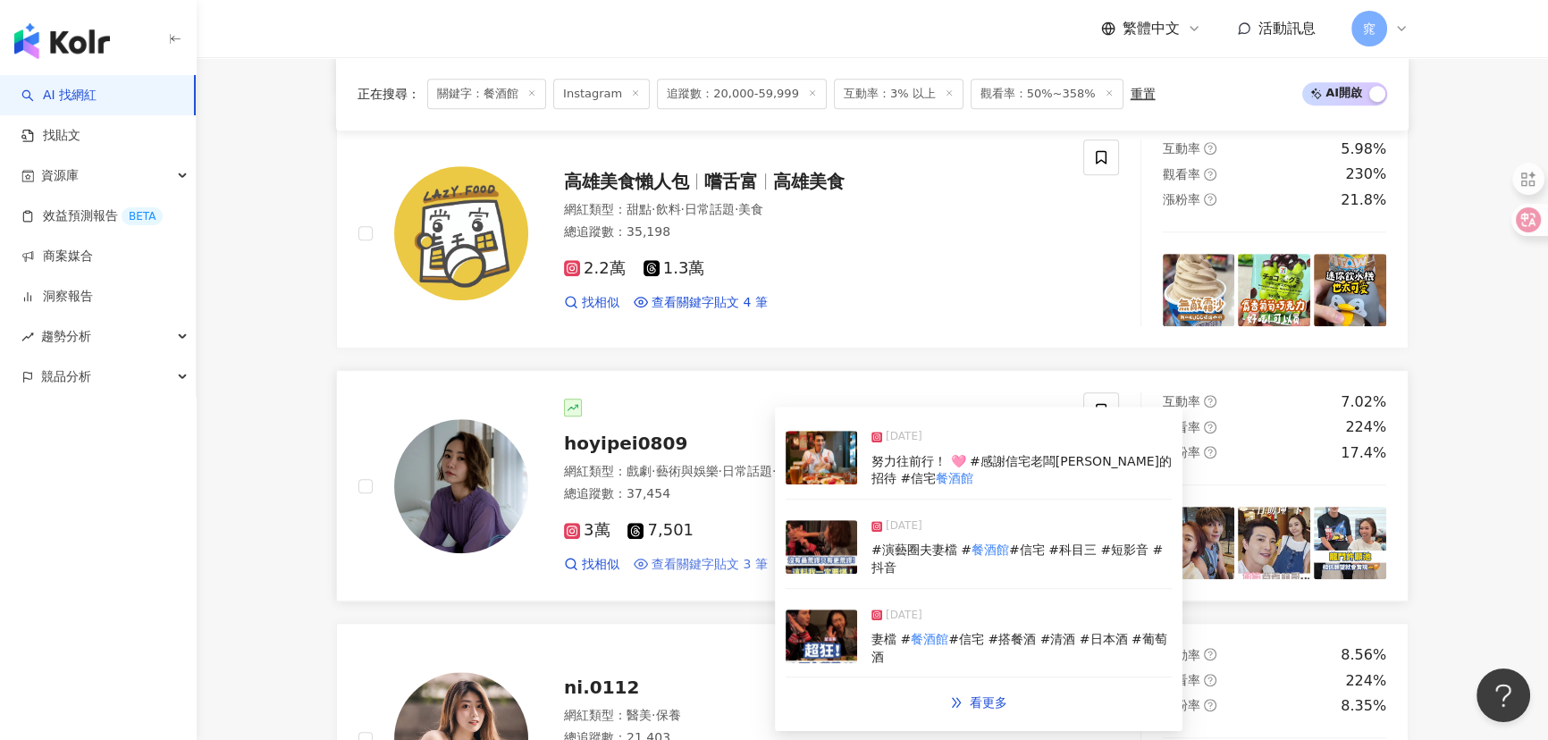
click at [697, 556] on span "查看關鍵字貼文 3 筆" at bounding box center [709, 565] width 116 height 18
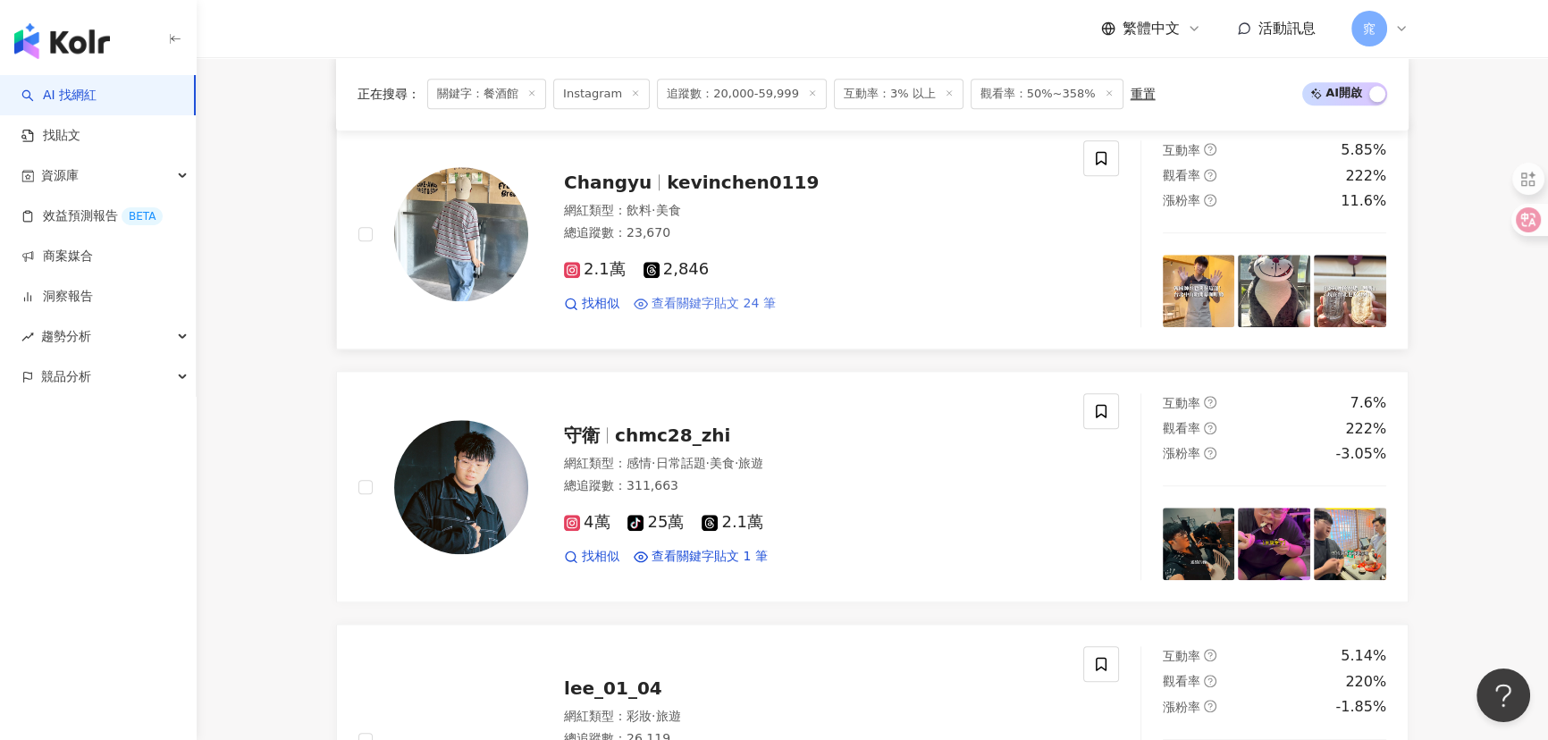
scroll to position [2437, 0]
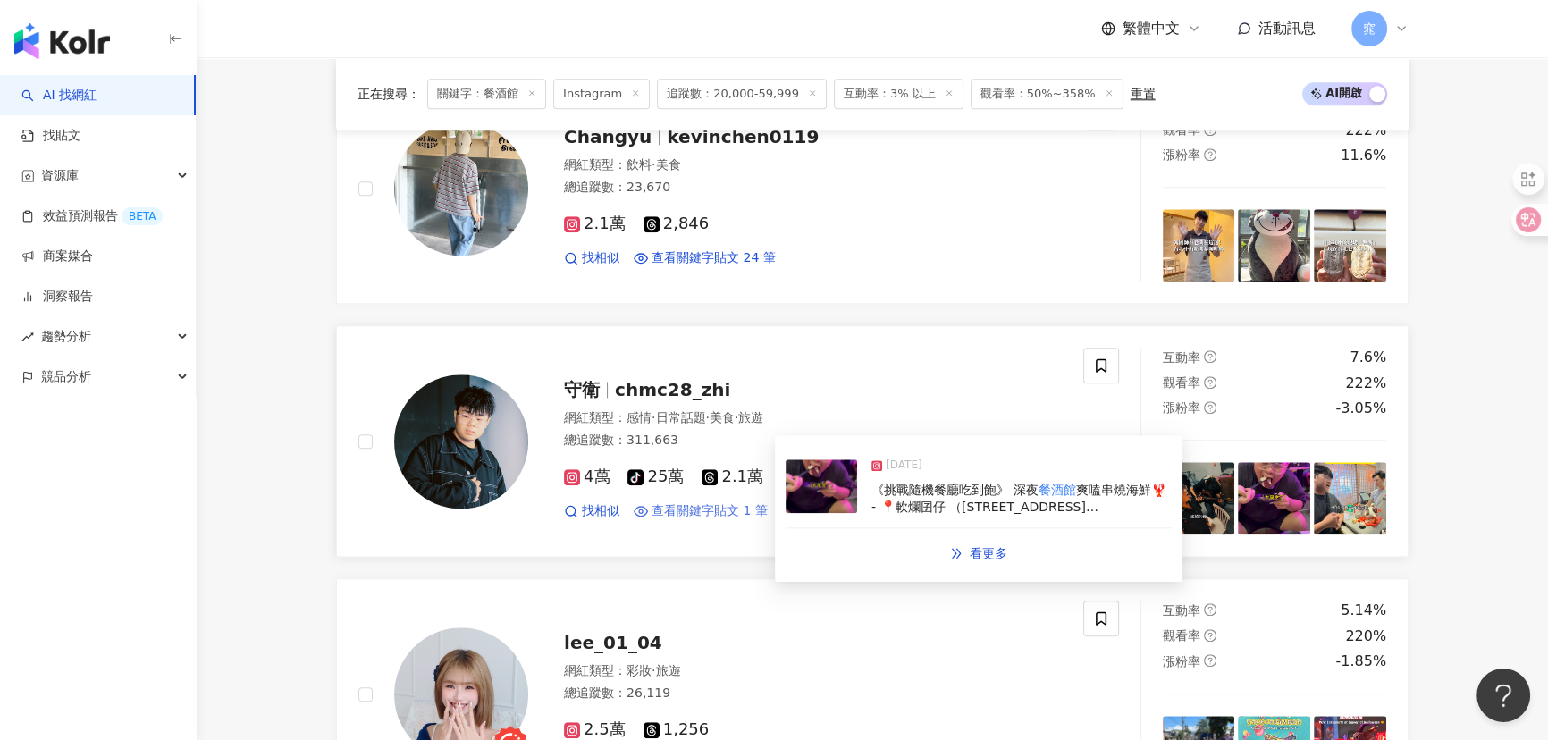
click at [695, 510] on span "查看關鍵字貼文 1 筆" at bounding box center [709, 511] width 116 height 18
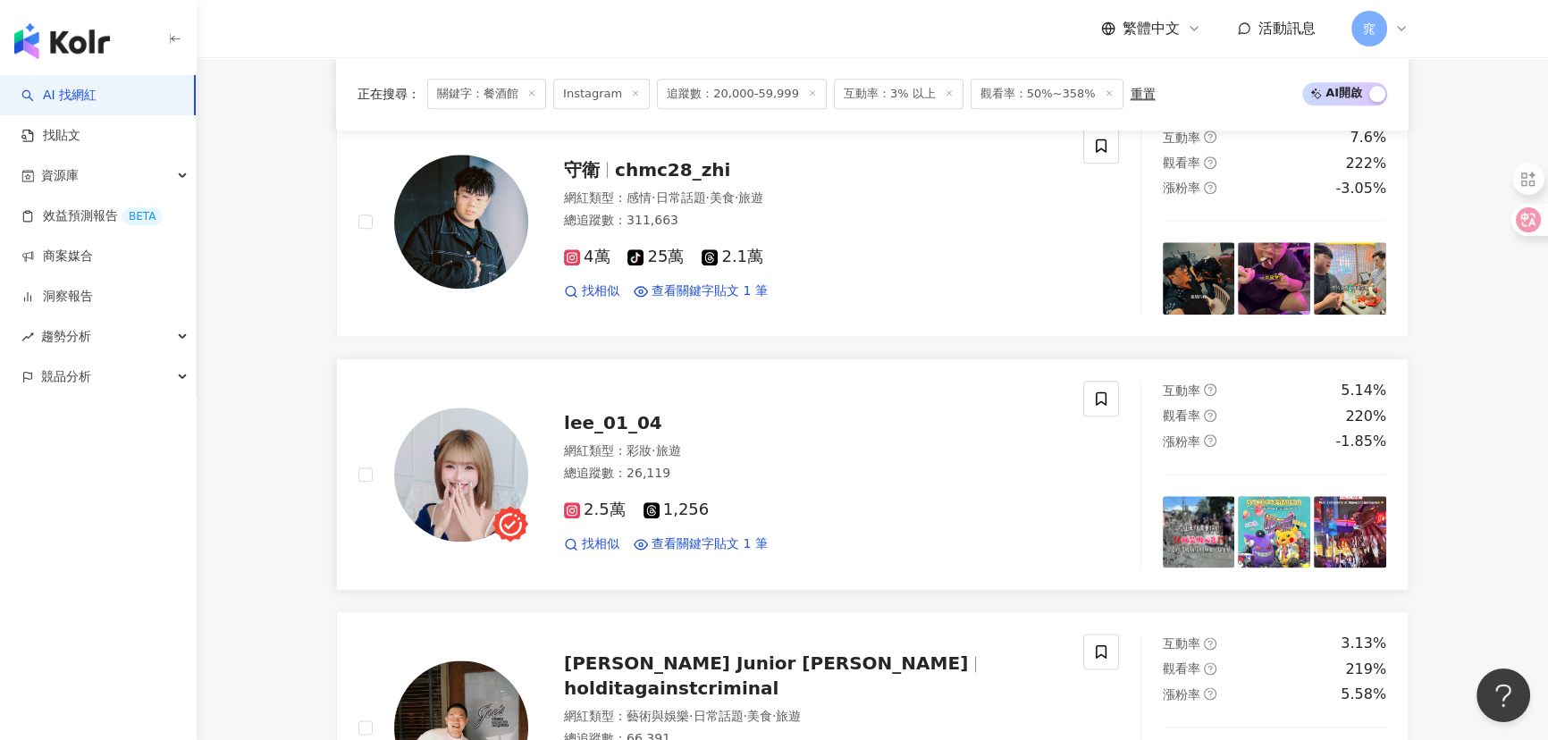
scroll to position [2681, 0]
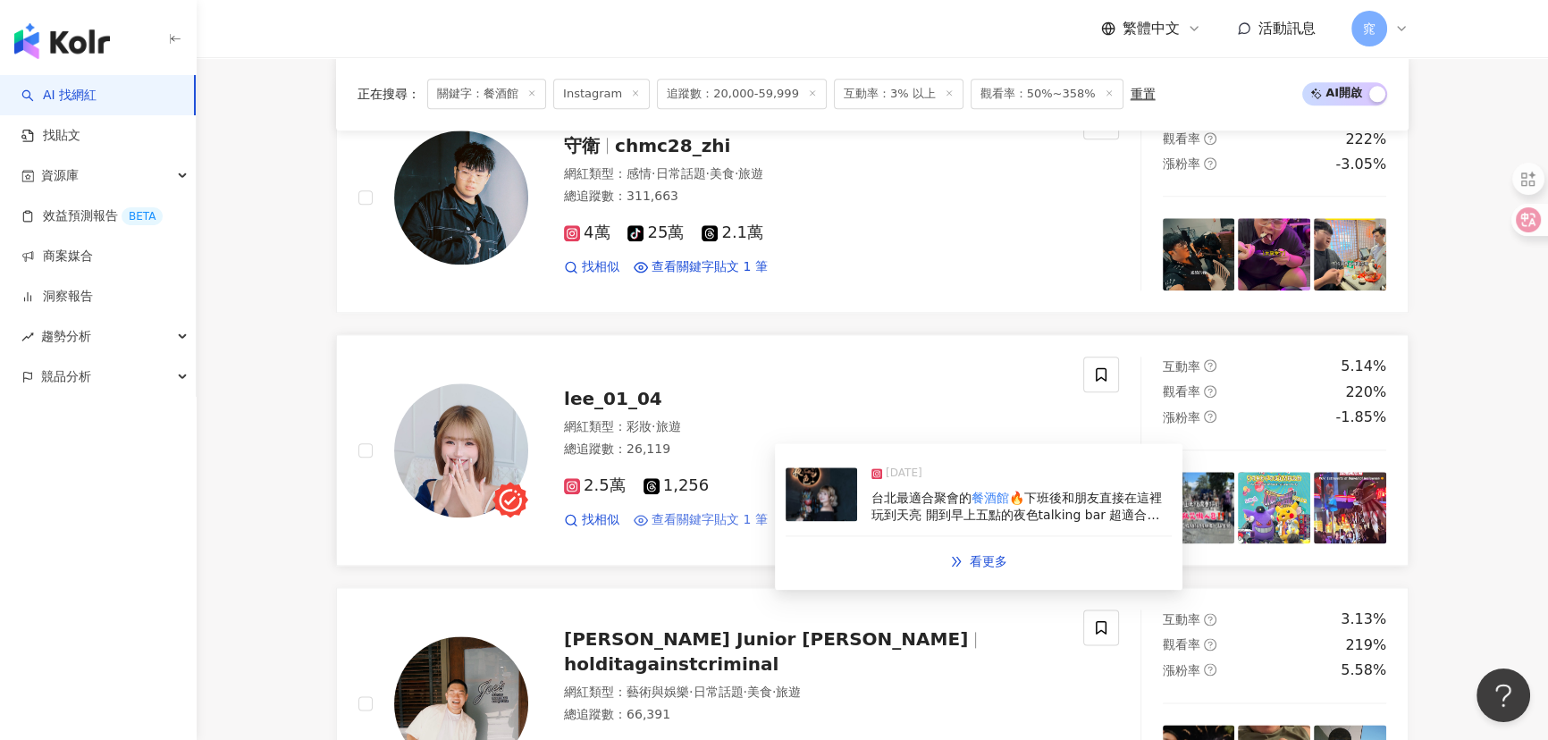
click at [743, 512] on span "查看關鍵字貼文 1 筆" at bounding box center [709, 520] width 116 height 18
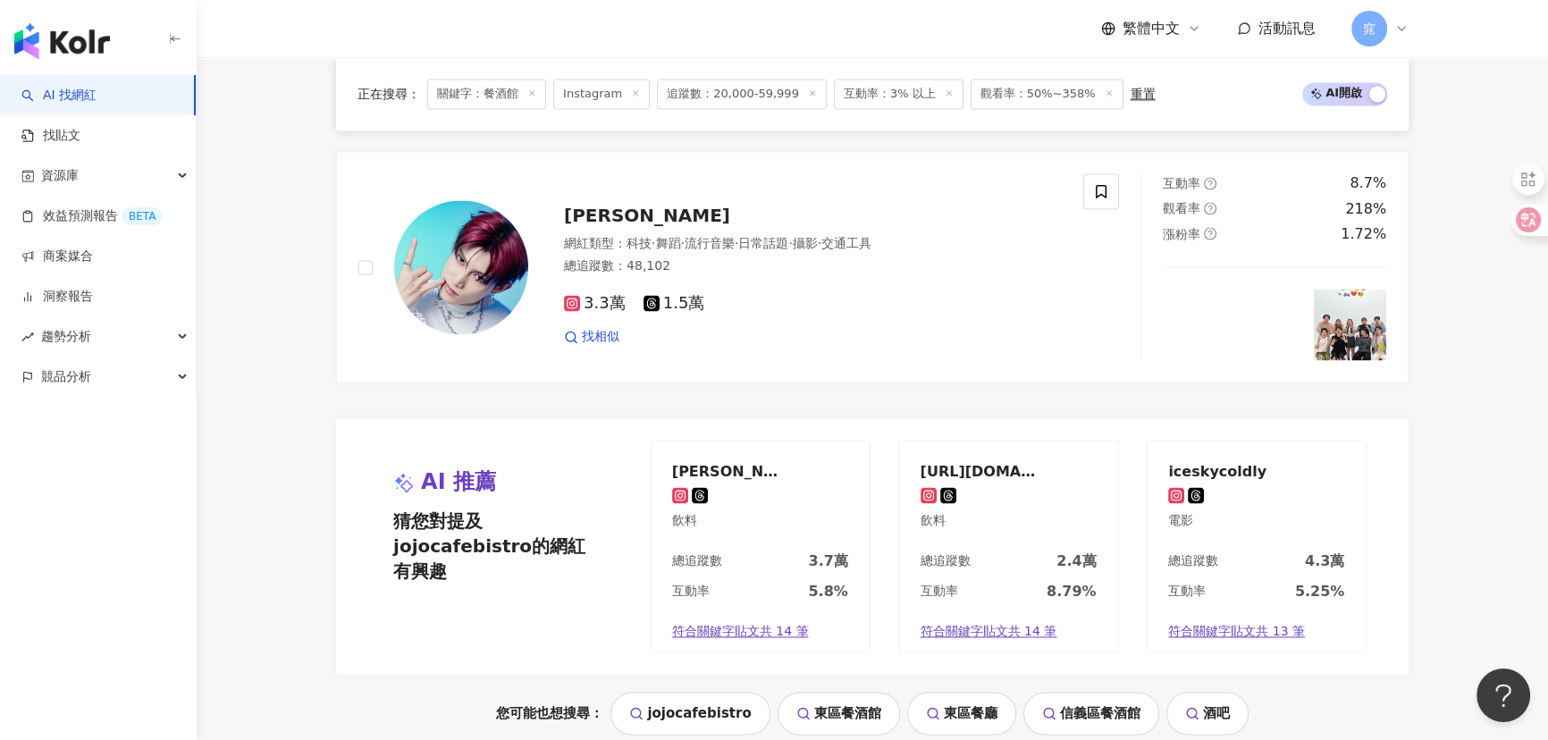
scroll to position [3493, 0]
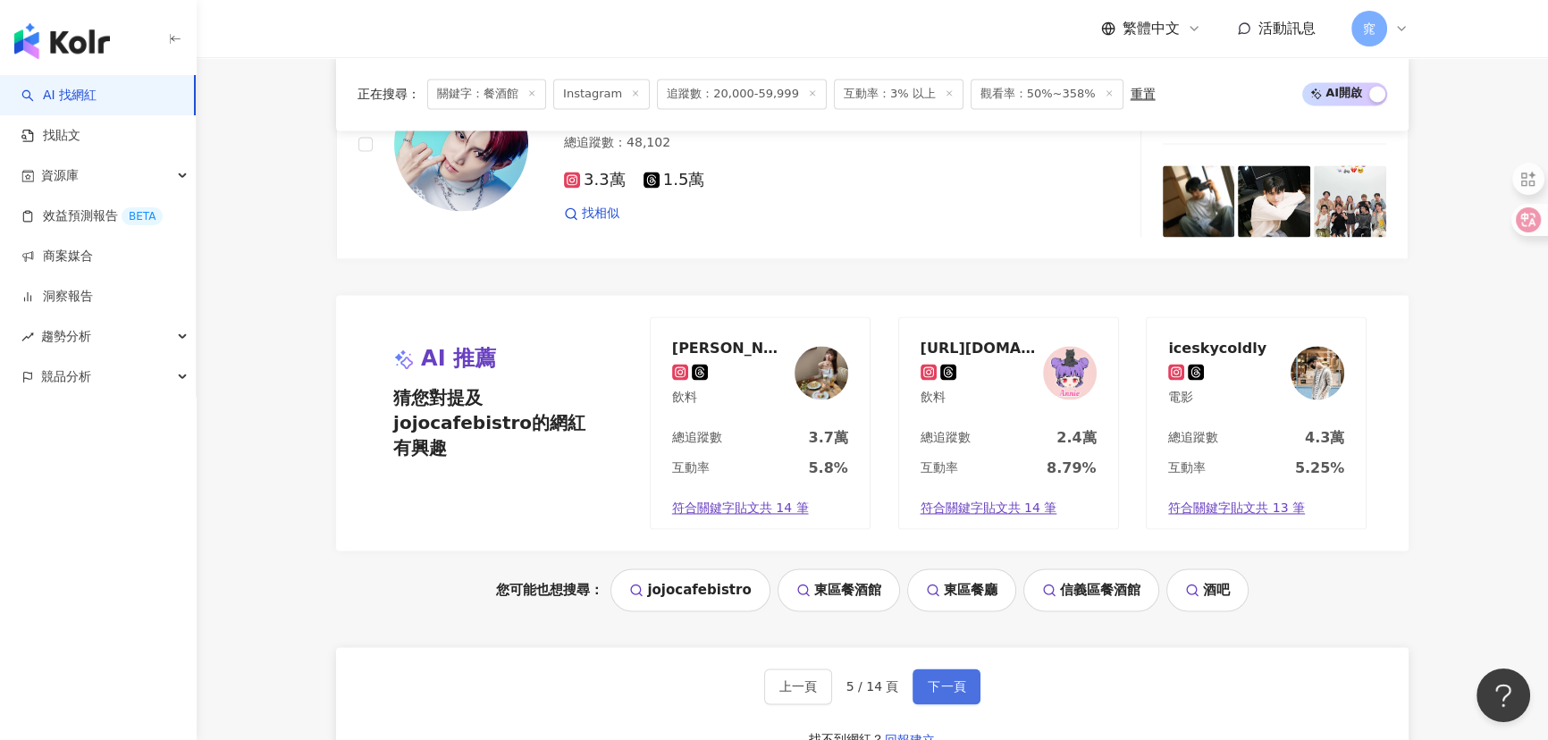
click at [938, 680] on span "下一頁" at bounding box center [946, 686] width 38 height 14
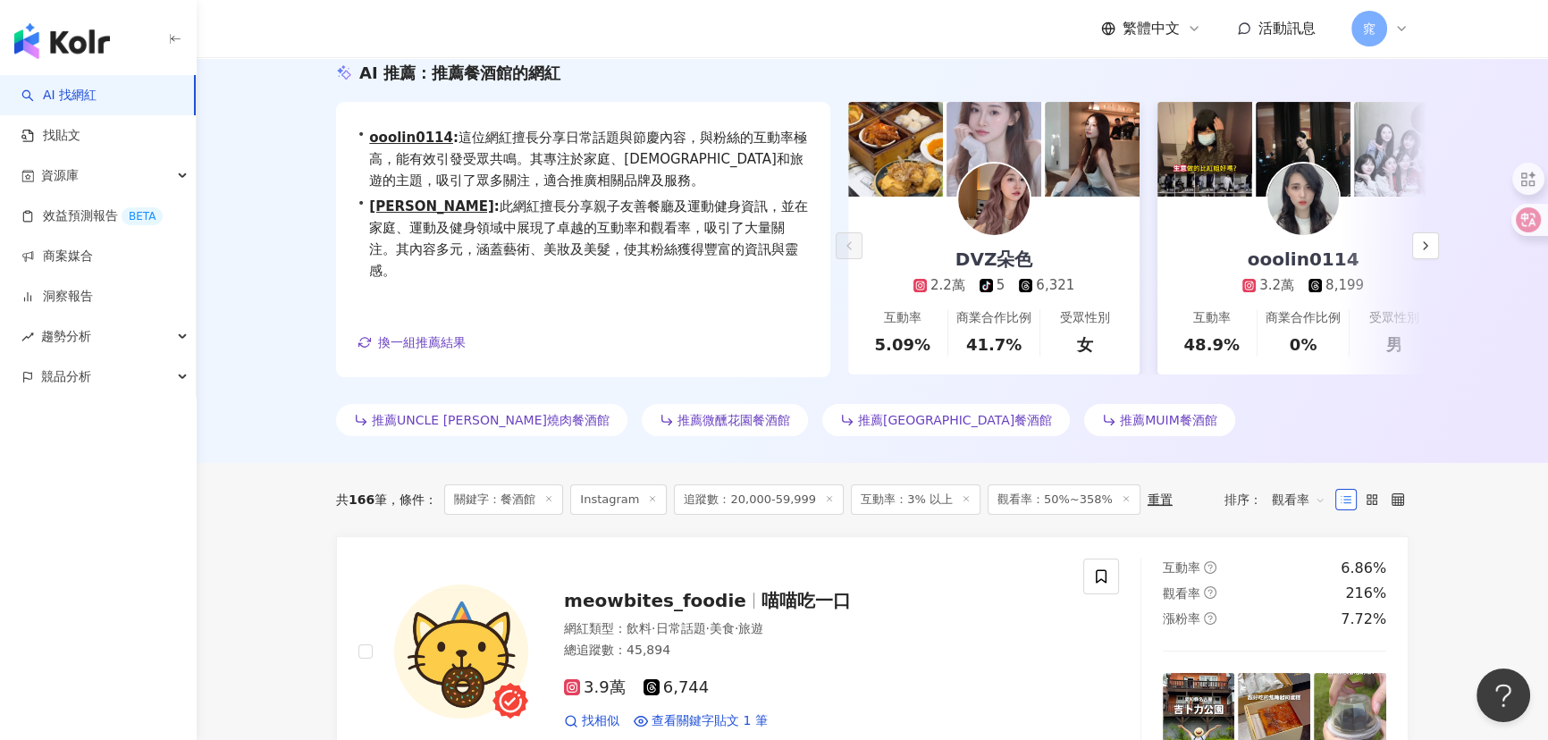
scroll to position [243, 0]
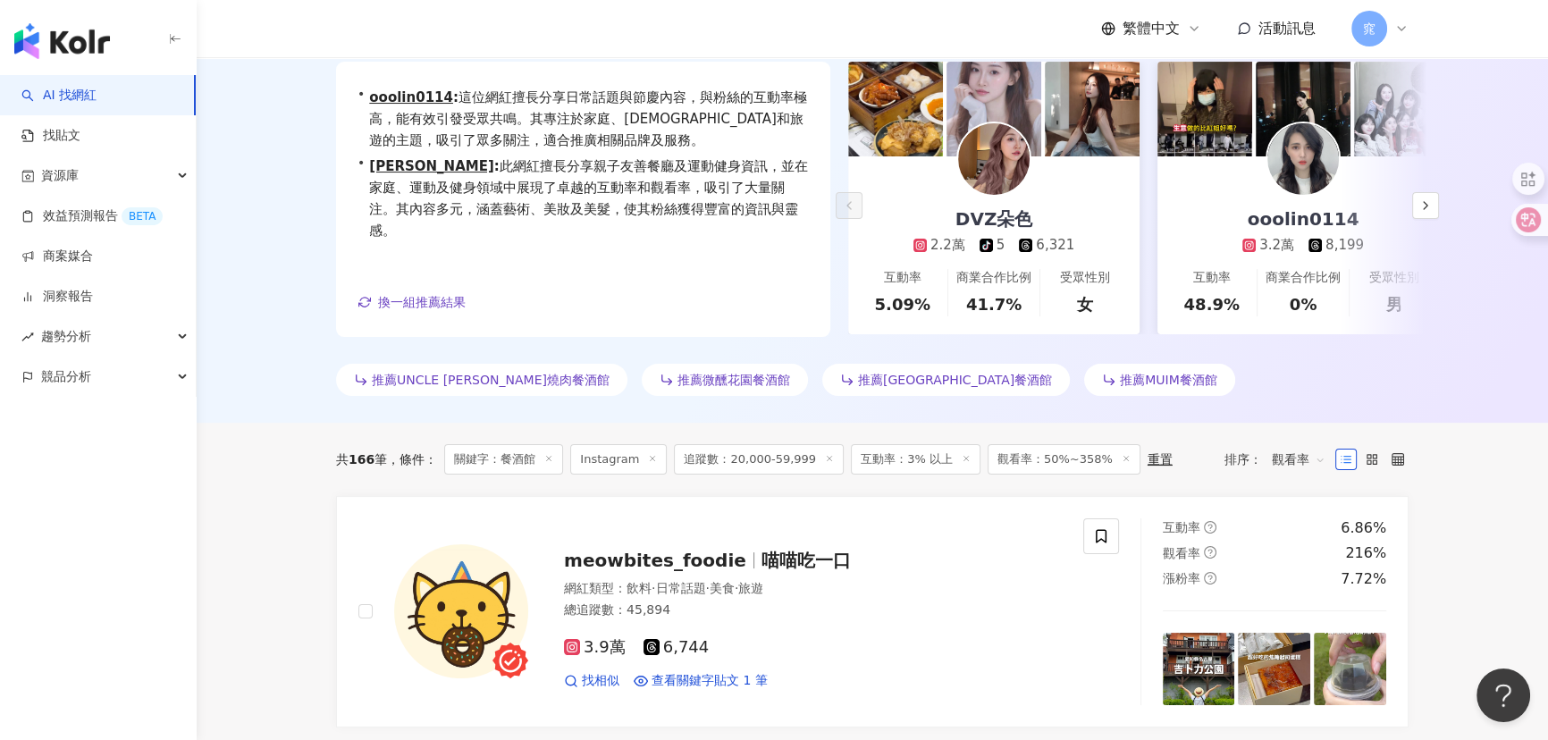
drag, startPoint x: 187, startPoint y: 586, endPoint x: 215, endPoint y: 590, distance: 28.8
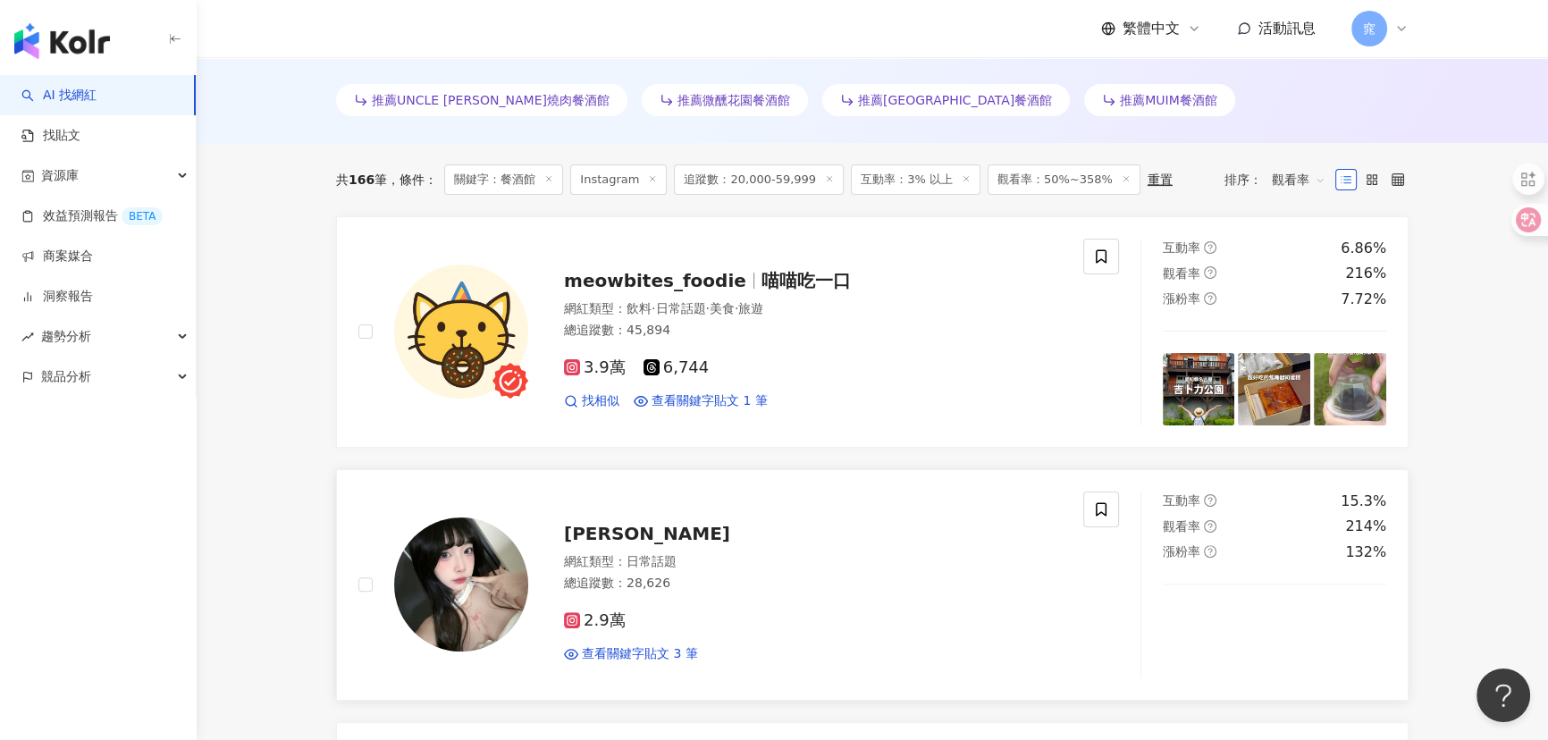
scroll to position [650, 0]
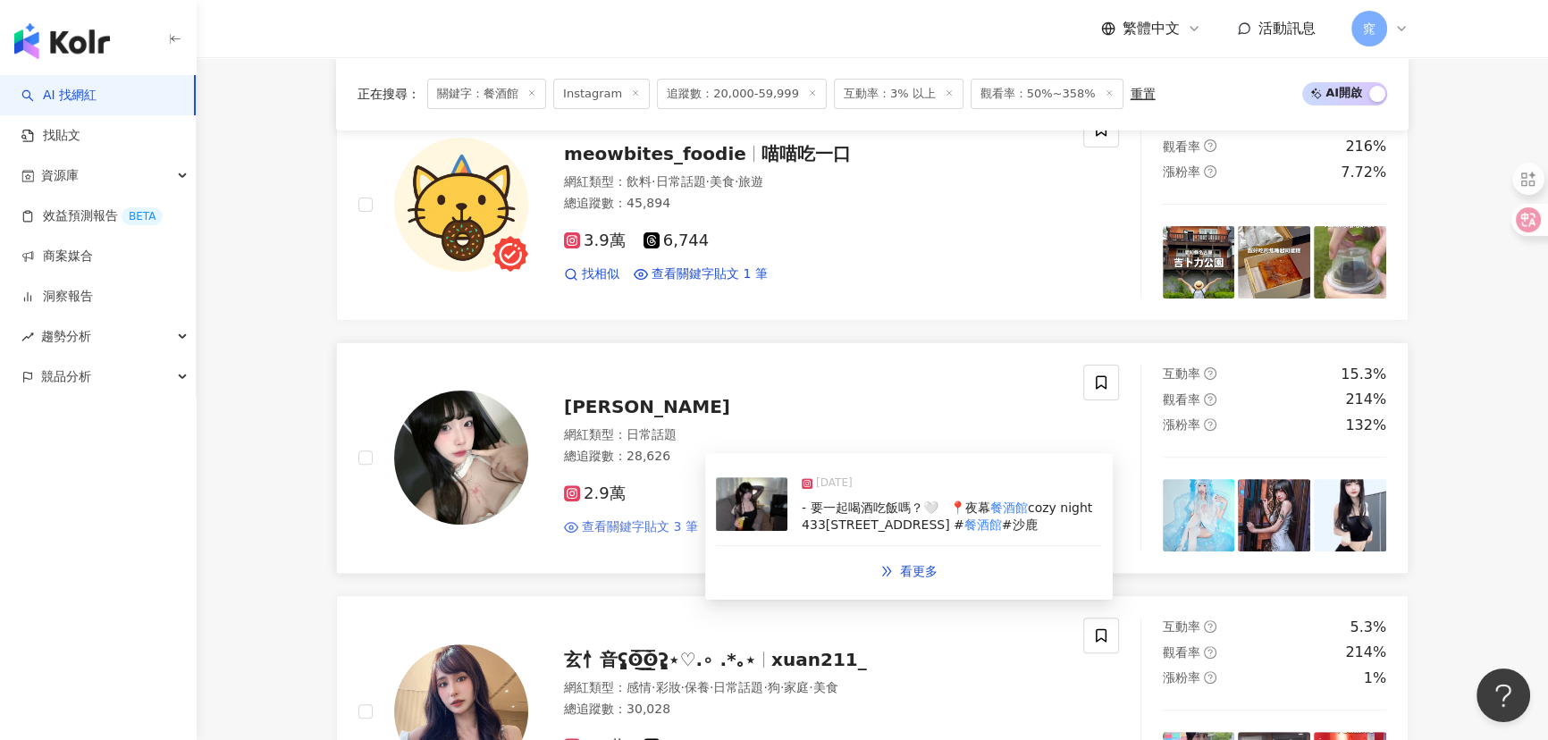
click at [670, 527] on span "查看關鍵字貼文 3 筆" at bounding box center [640, 527] width 116 height 18
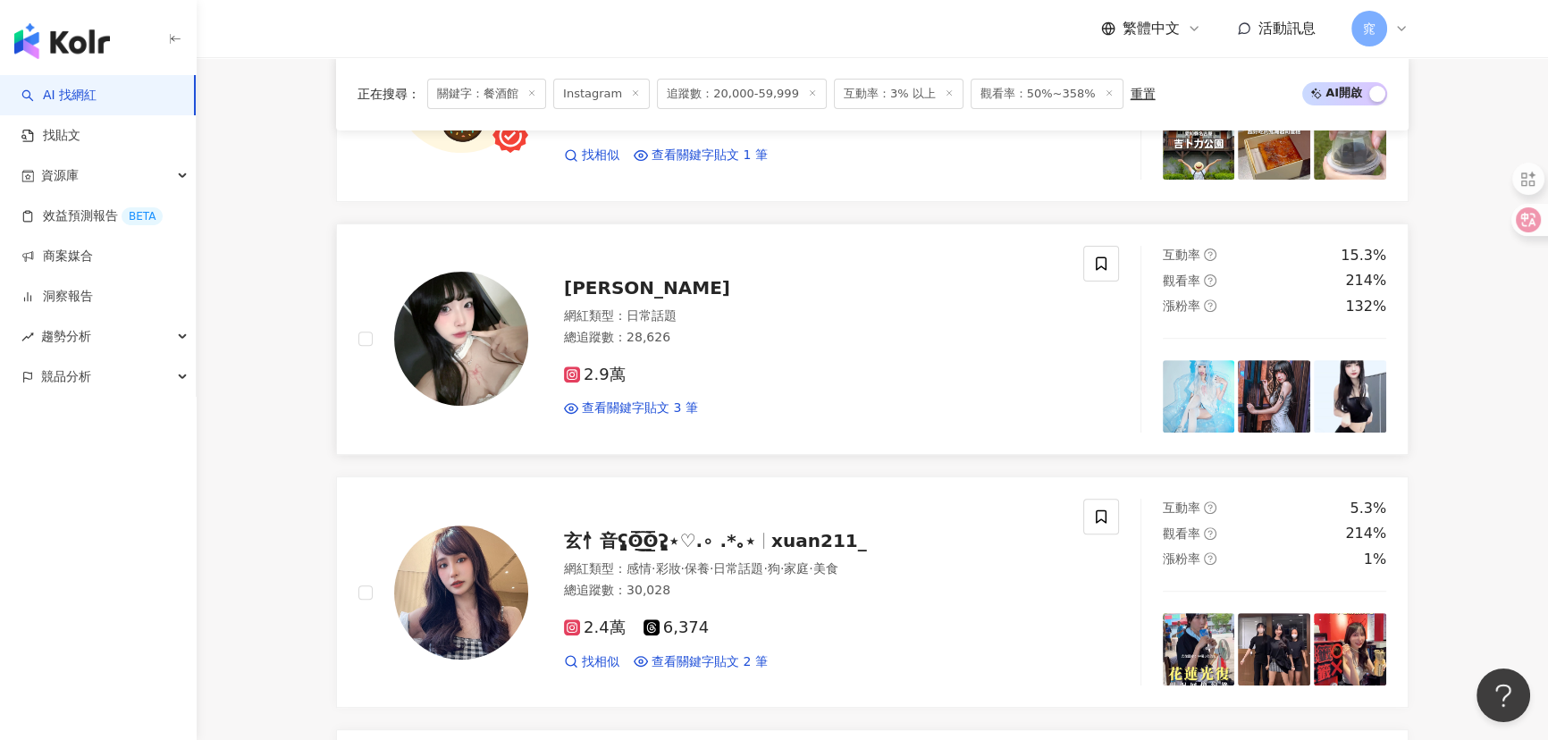
scroll to position [894, 0]
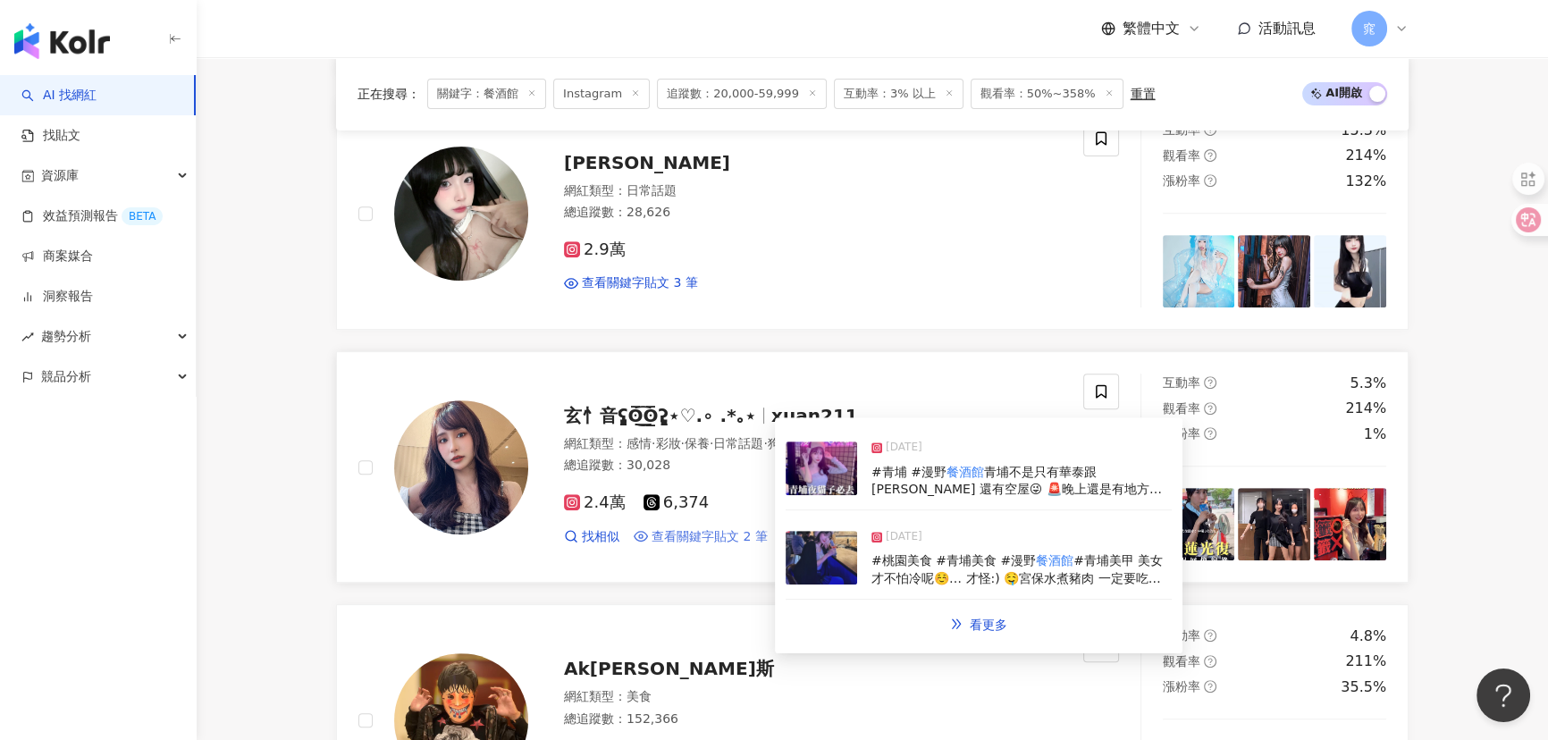
click at [692, 540] on span "查看關鍵字貼文 2 筆" at bounding box center [709, 537] width 116 height 18
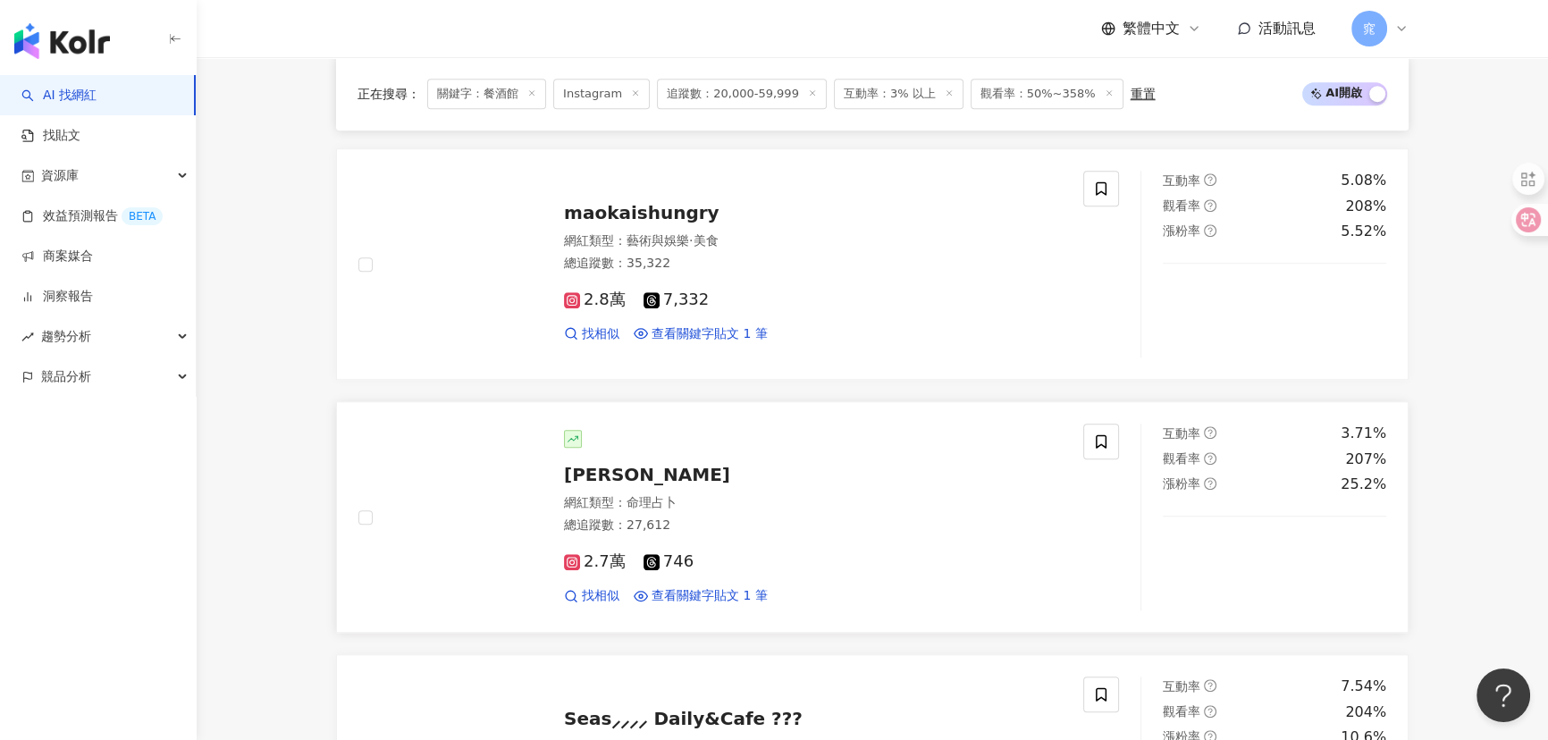
scroll to position [1949, 0]
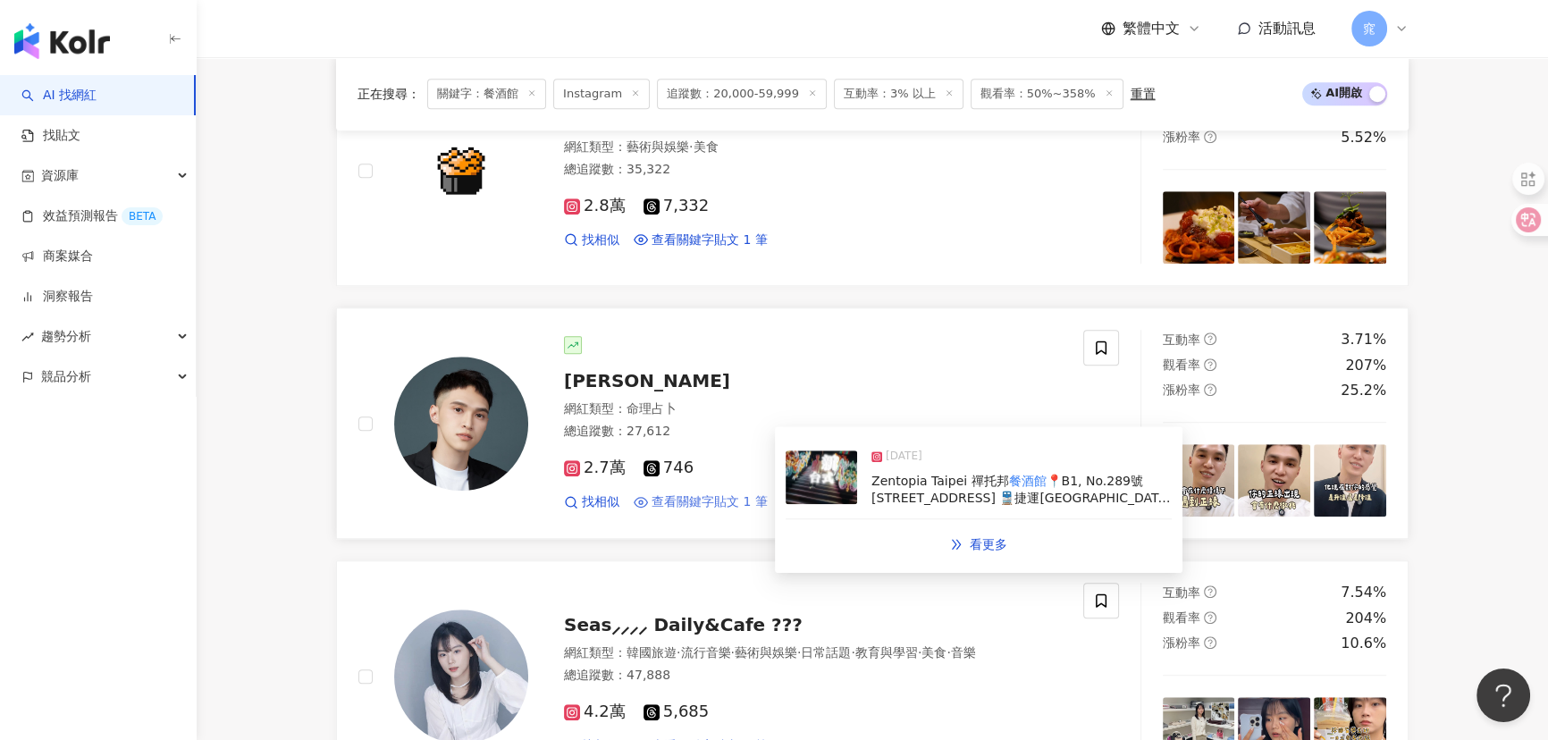
click at [671, 493] on span "查看關鍵字貼文 1 筆" at bounding box center [709, 502] width 116 height 18
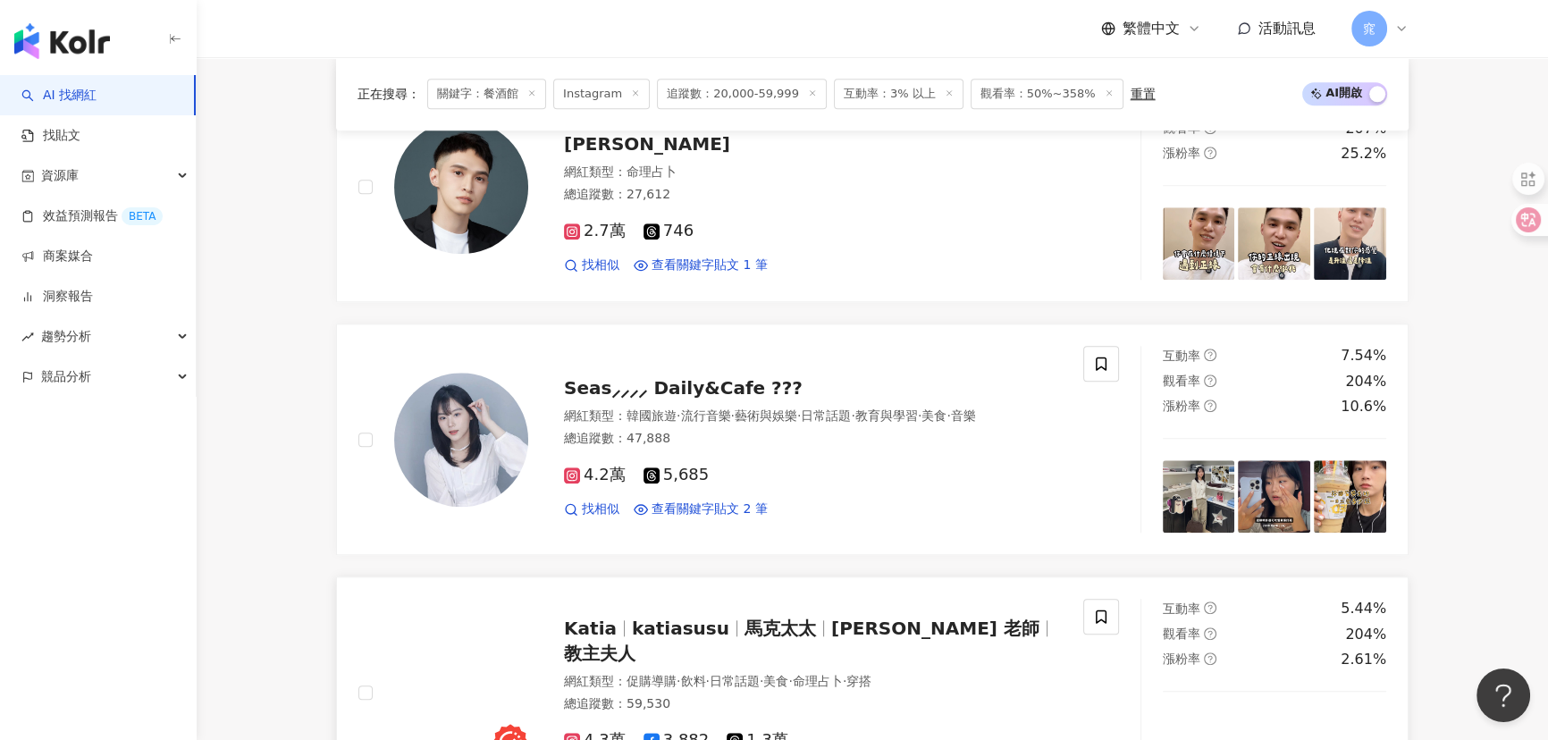
scroll to position [2193, 0]
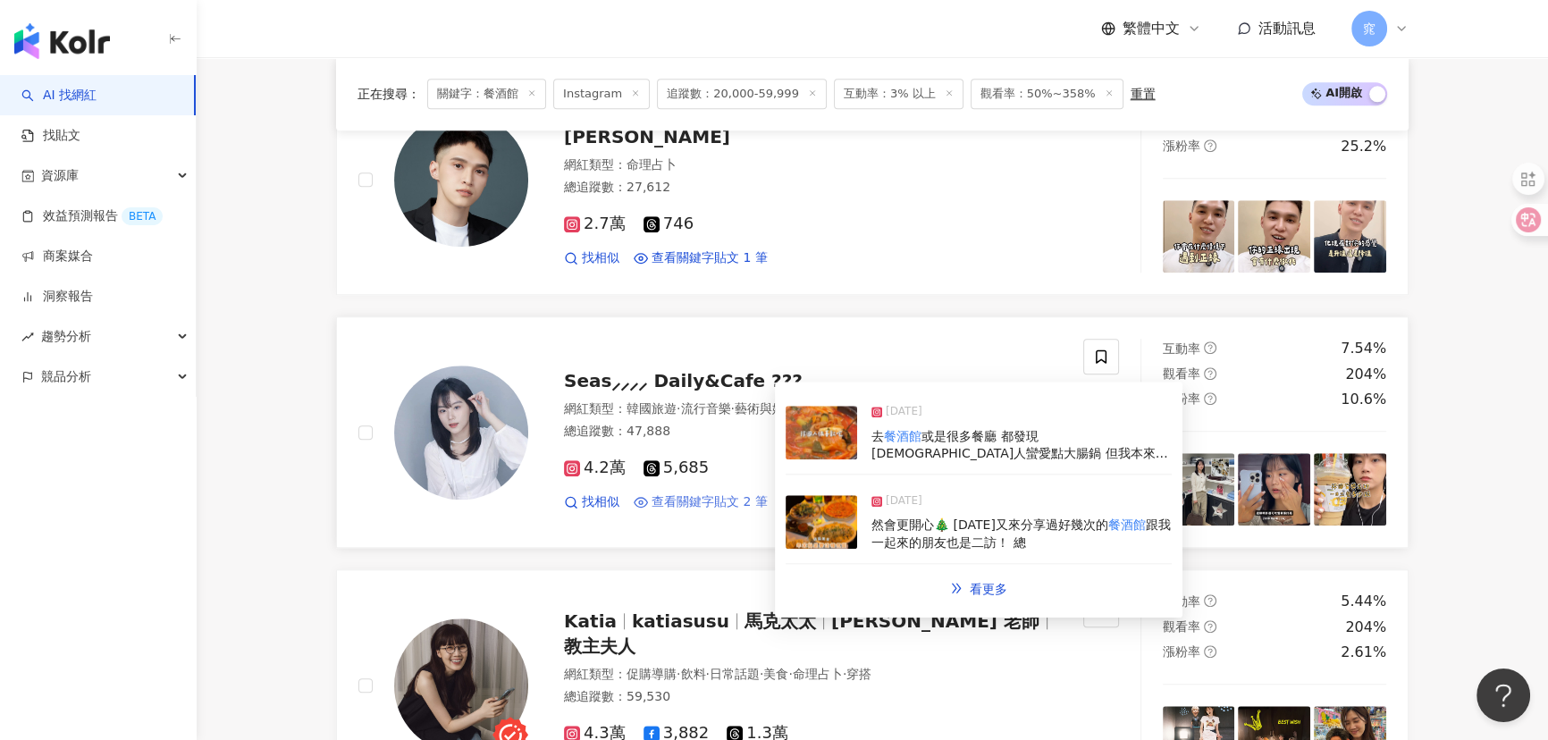
click at [737, 501] on span "查看關鍵字貼文 2 筆" at bounding box center [709, 502] width 116 height 18
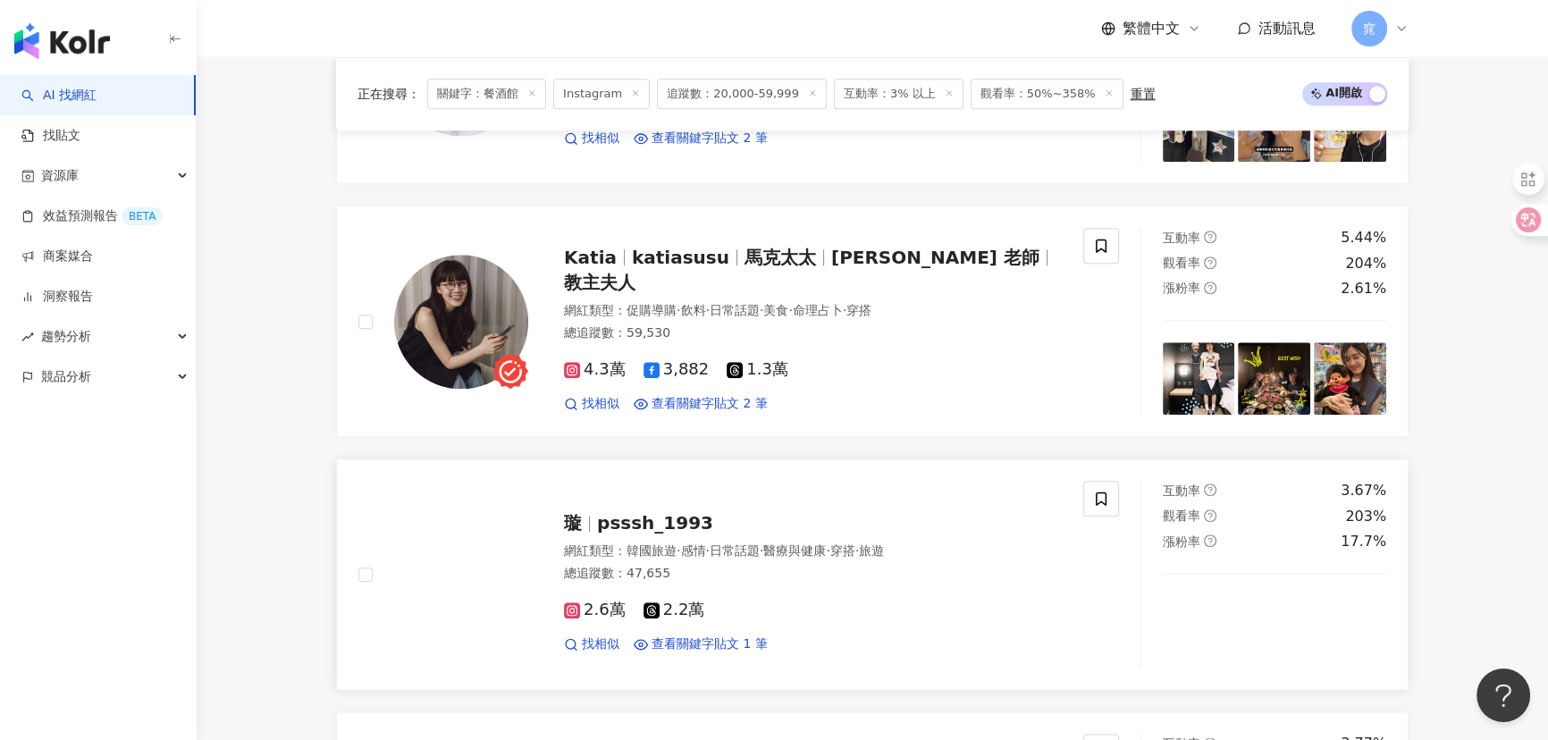
scroll to position [2681, 0]
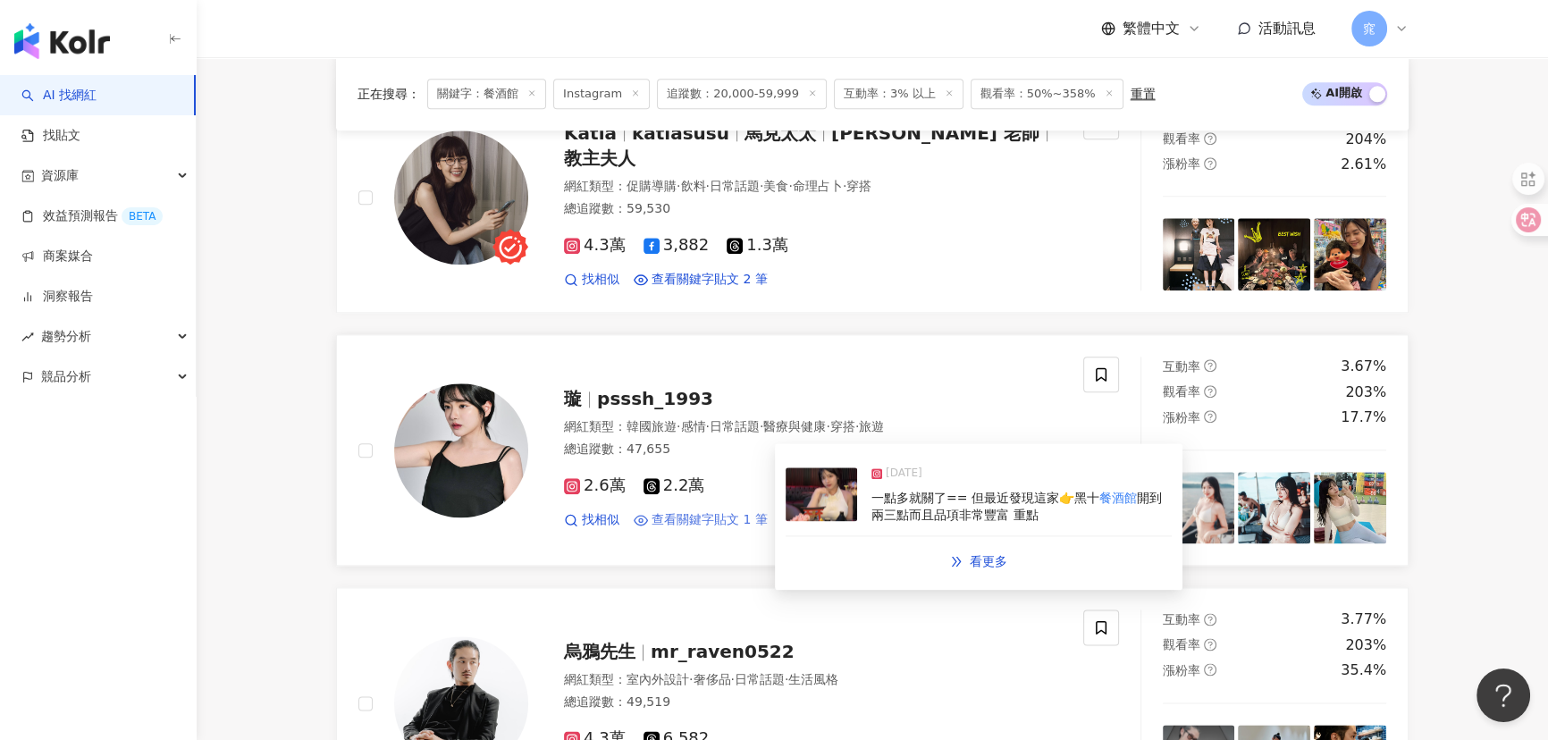
click at [726, 520] on span "查看關鍵字貼文 1 筆" at bounding box center [709, 520] width 116 height 18
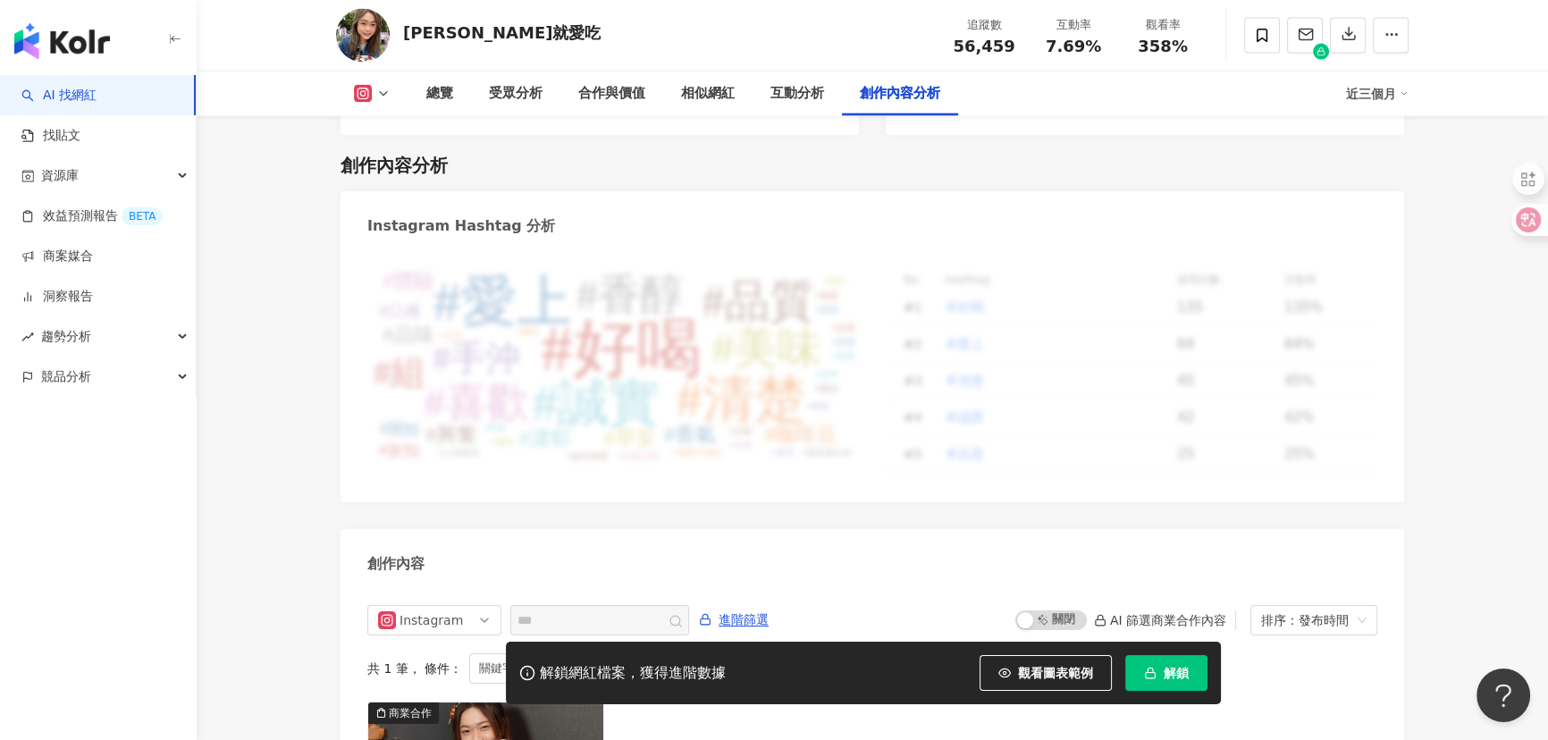
scroll to position [5064, 0]
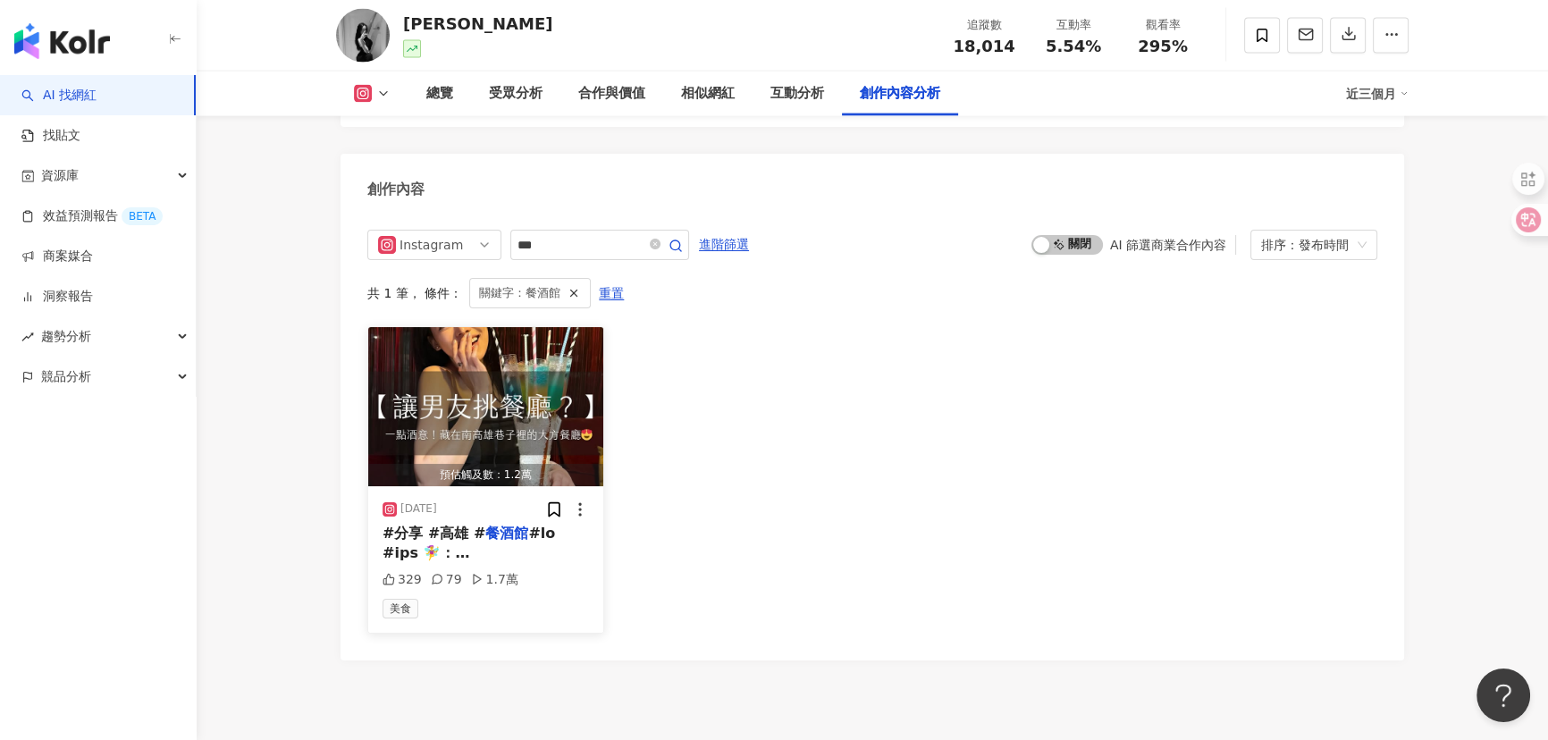
click at [541, 376] on img "button" at bounding box center [485, 406] width 235 height 159
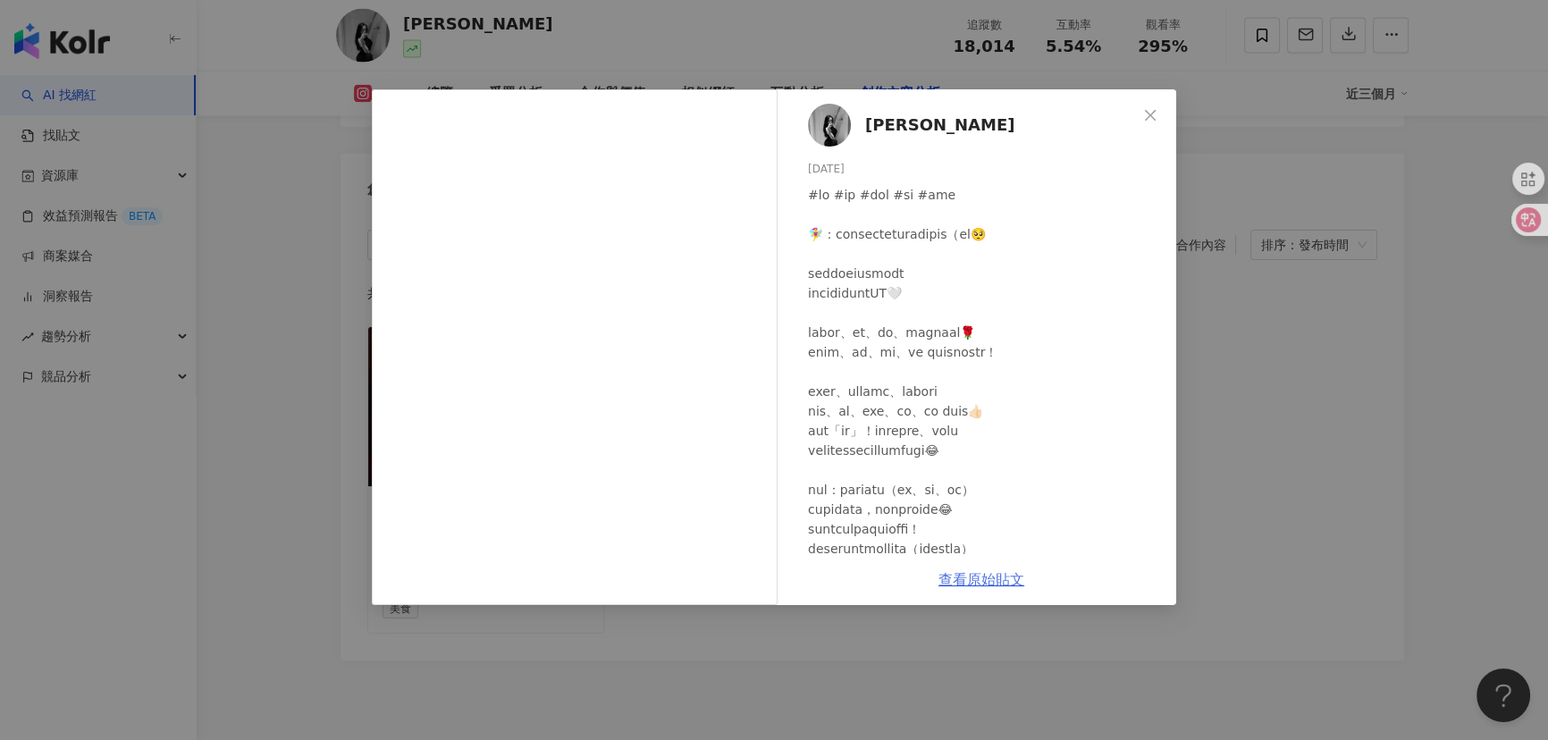
click at [997, 579] on link "查看原始貼文" at bounding box center [981, 579] width 86 height 17
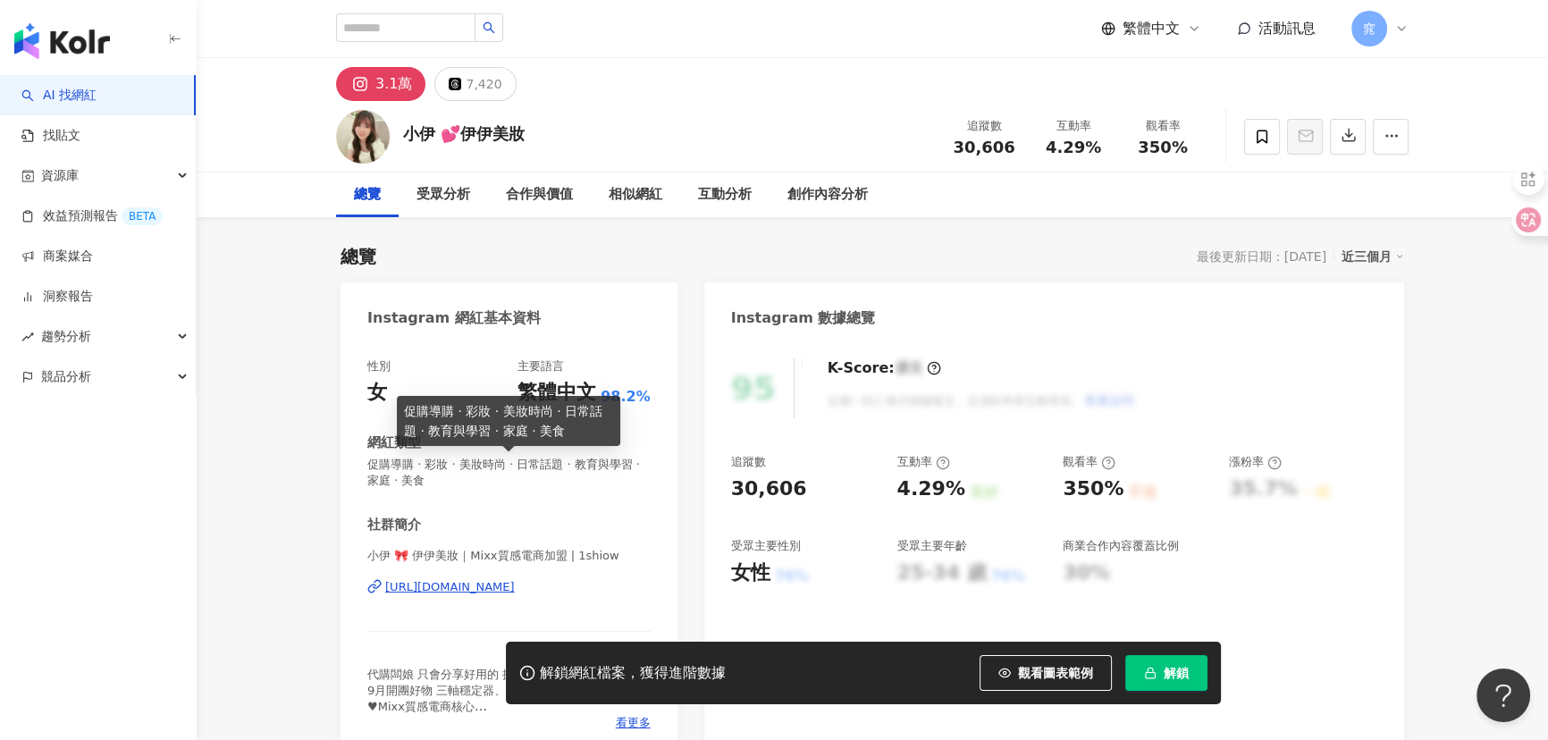
scroll to position [5495, 0]
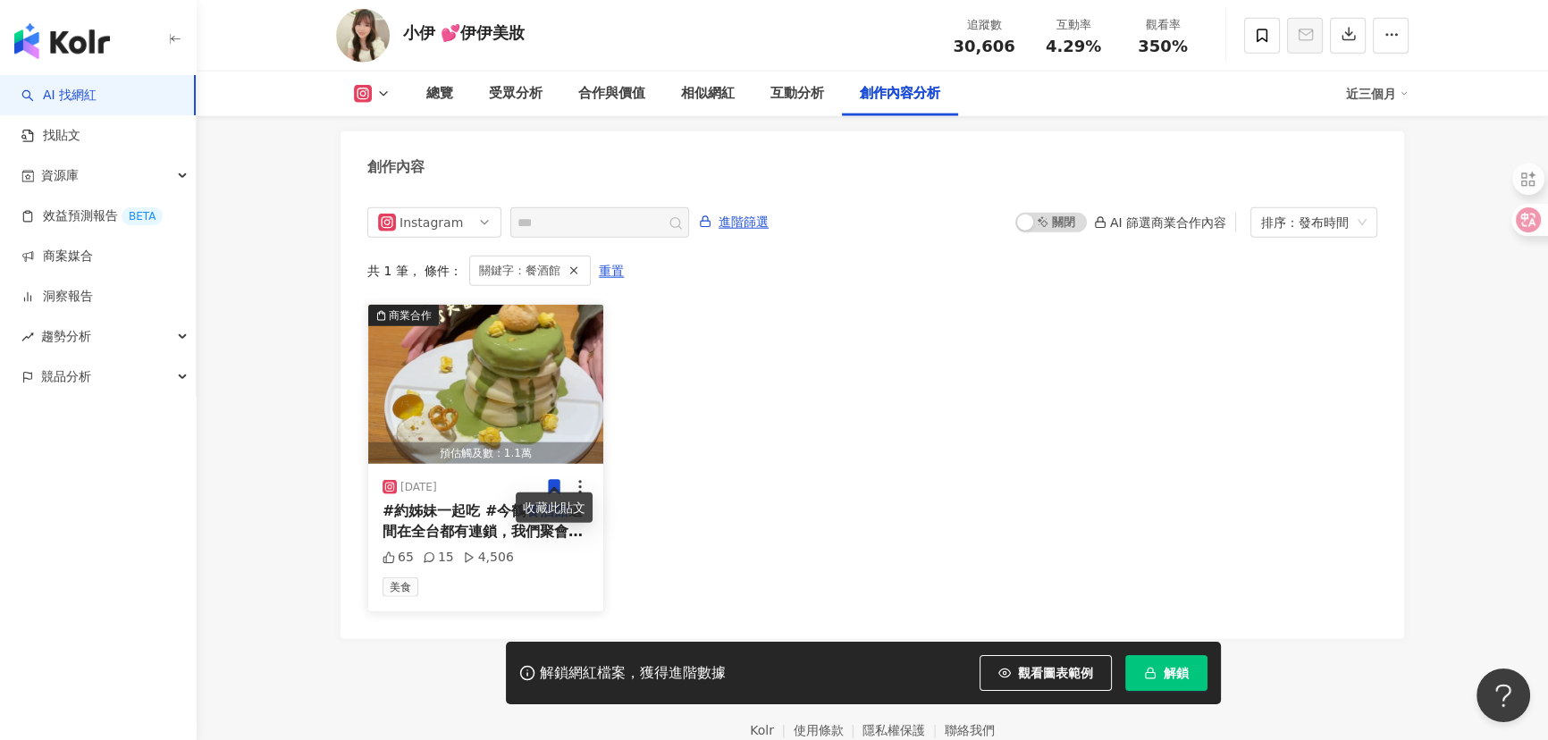
click at [516, 382] on img "button" at bounding box center [485, 384] width 235 height 159
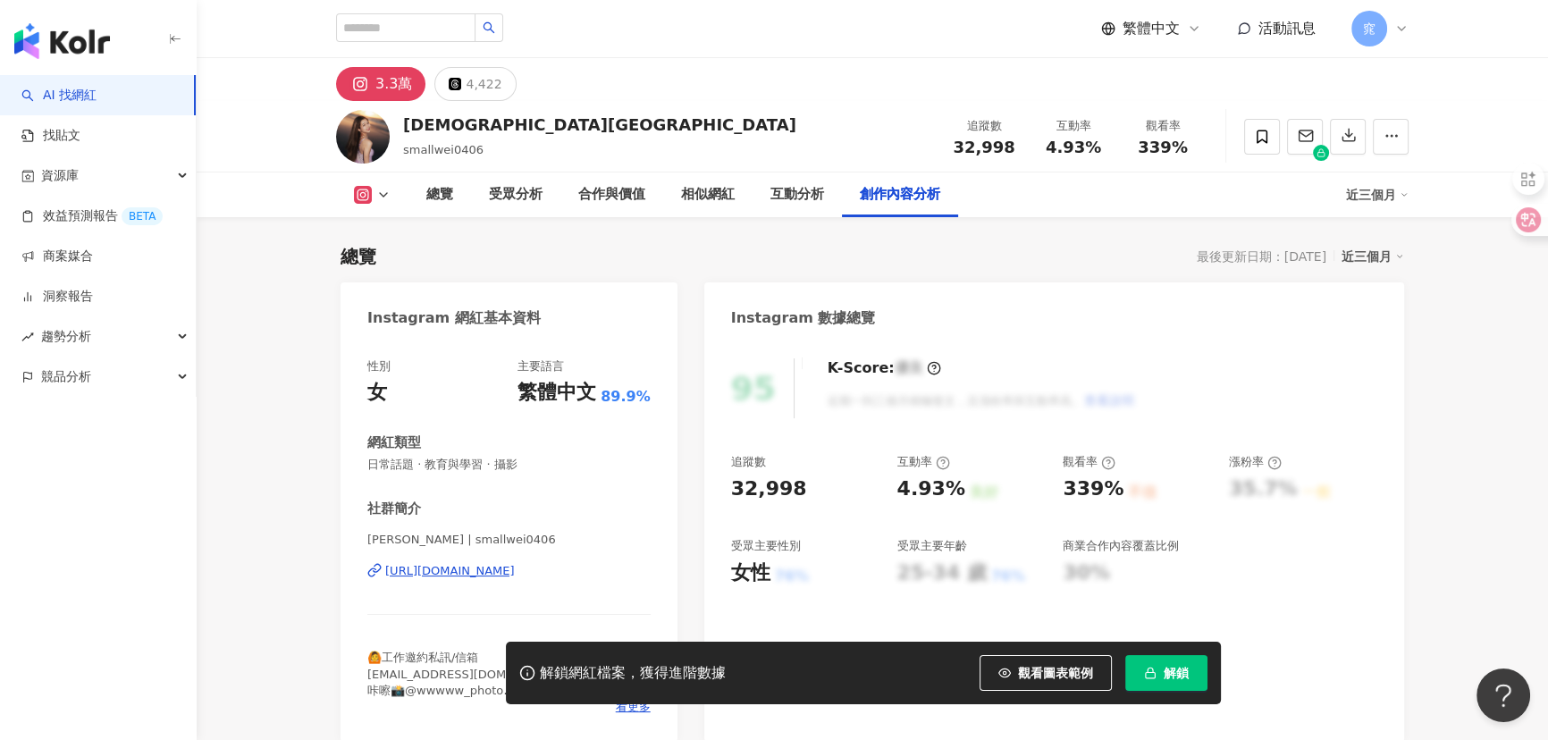
scroll to position [5431, 0]
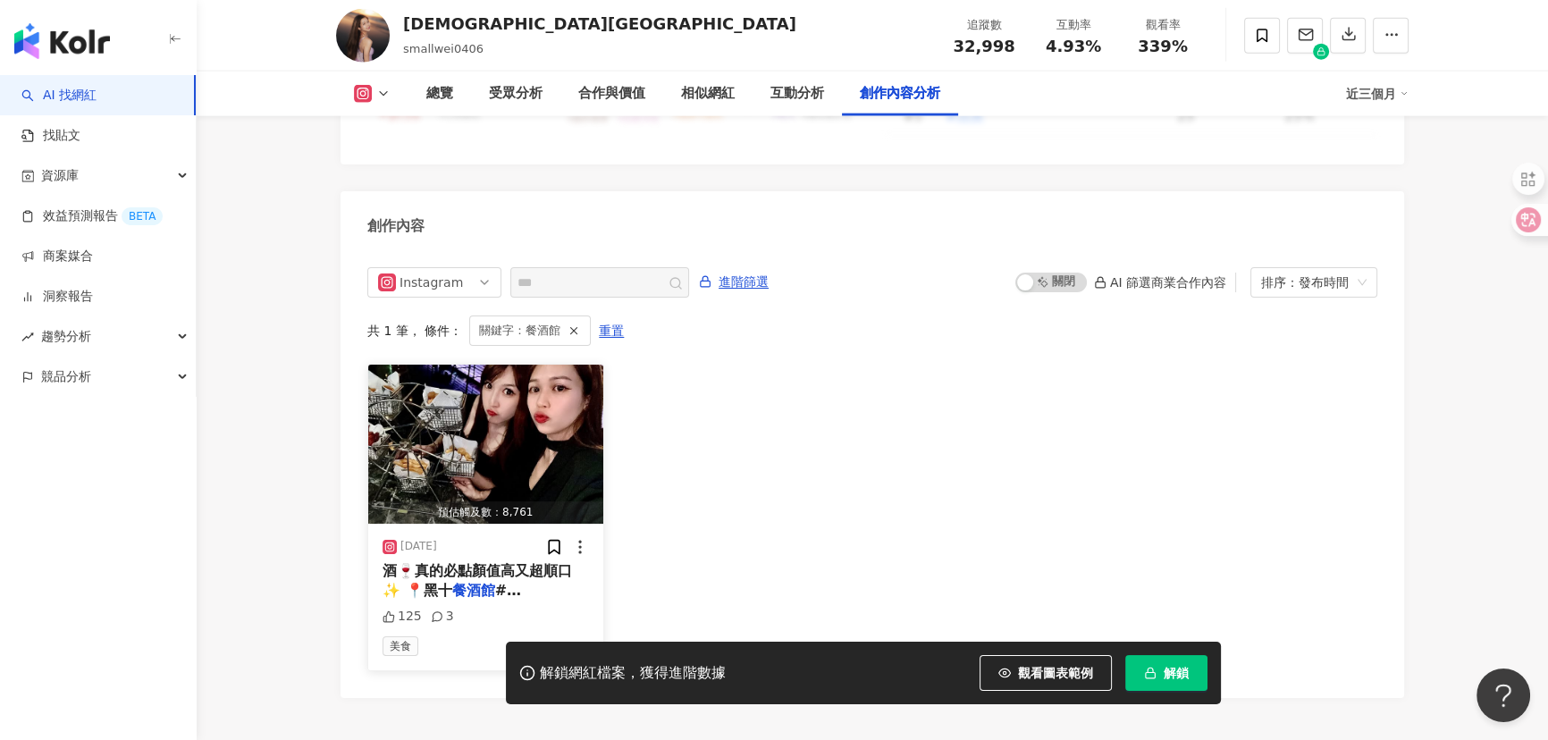
click at [521, 382] on img "button" at bounding box center [485, 444] width 235 height 159
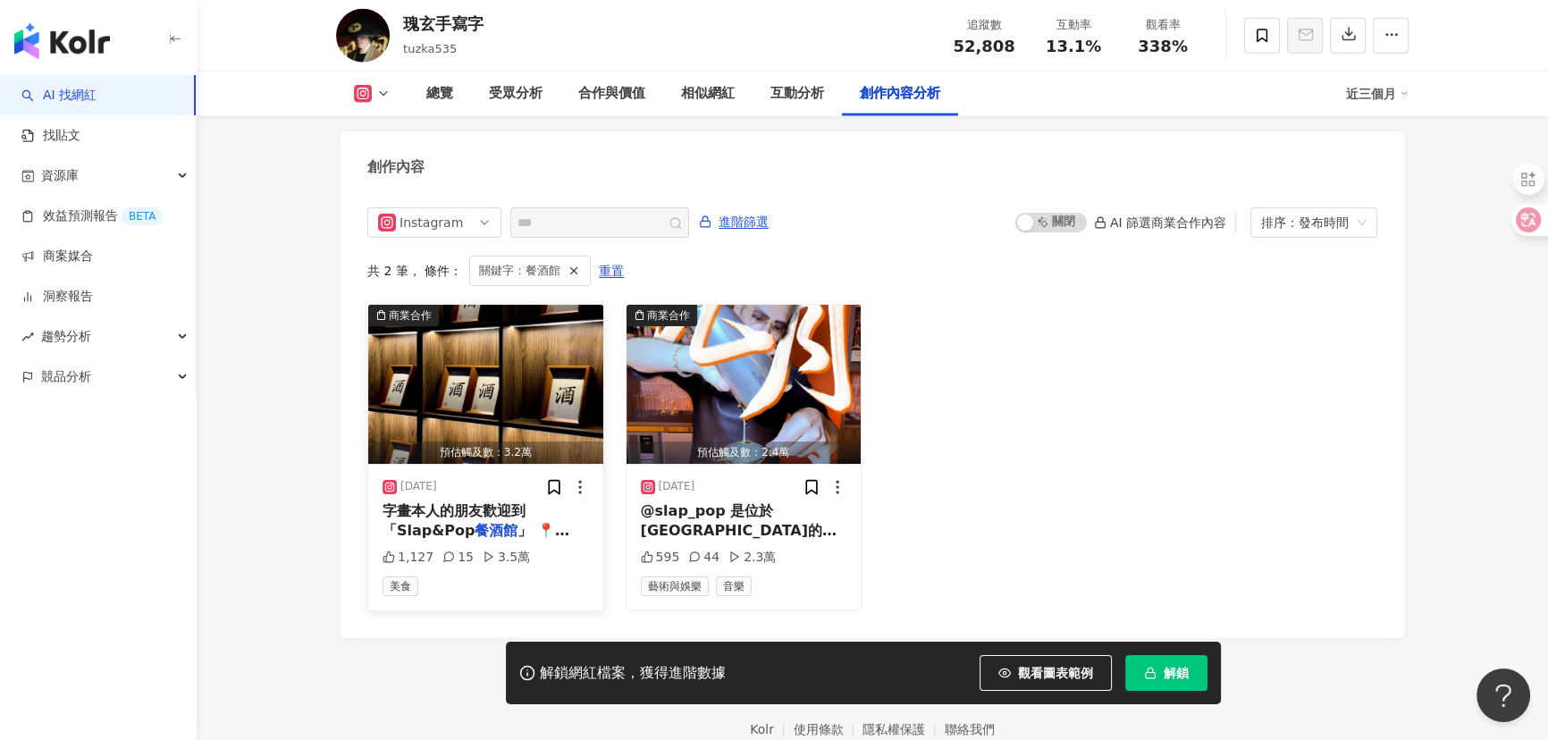
click at [537, 358] on img "button" at bounding box center [485, 384] width 235 height 159
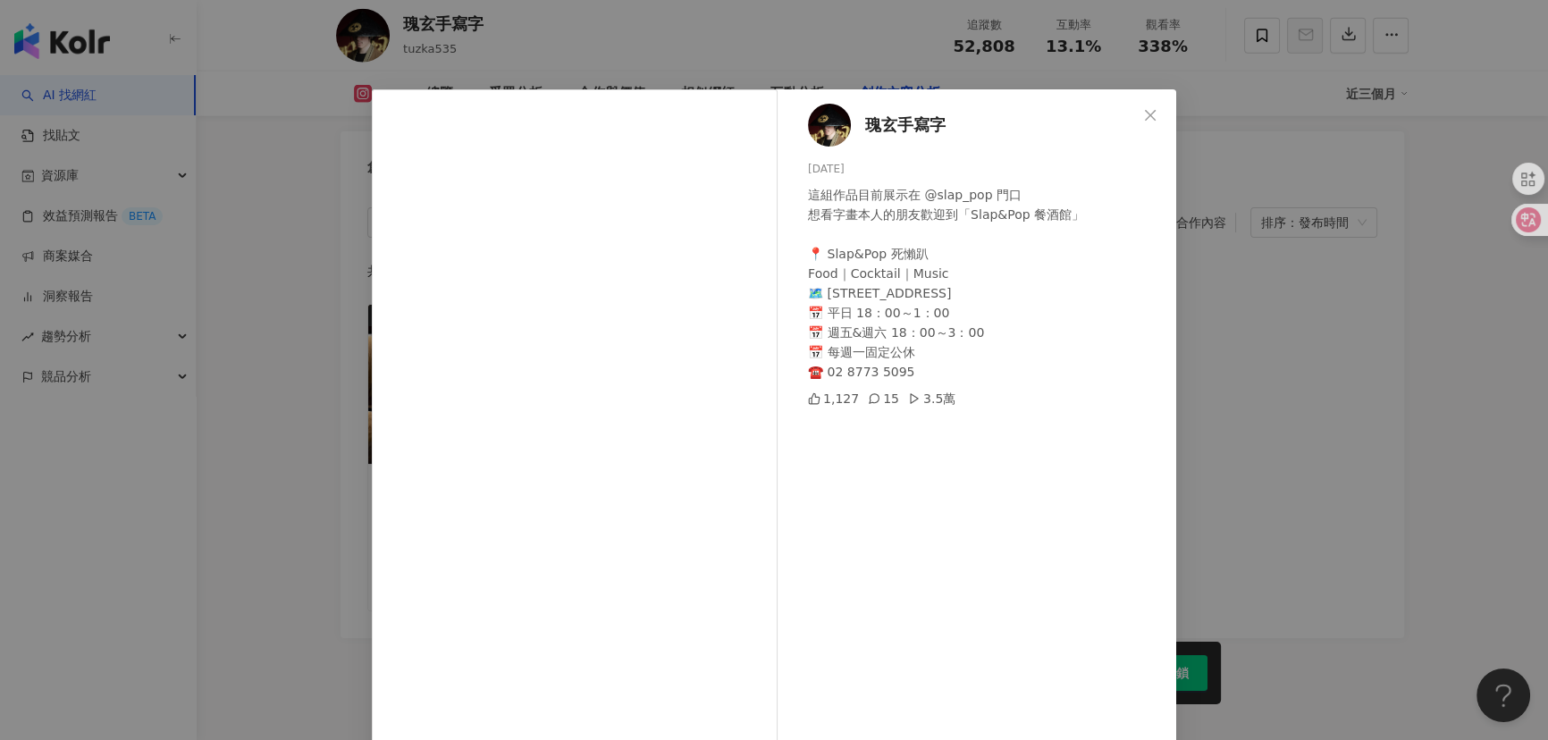
click at [269, 459] on div "瑰玄手寫字 2025/9/13 這組作品目前展示在 @slap_pop 門口 想看字畫本人的朋友歡迎到「Slap&Pop 餐酒館」 📍 Slap&Pop 死懶…" at bounding box center [774, 370] width 1548 height 740
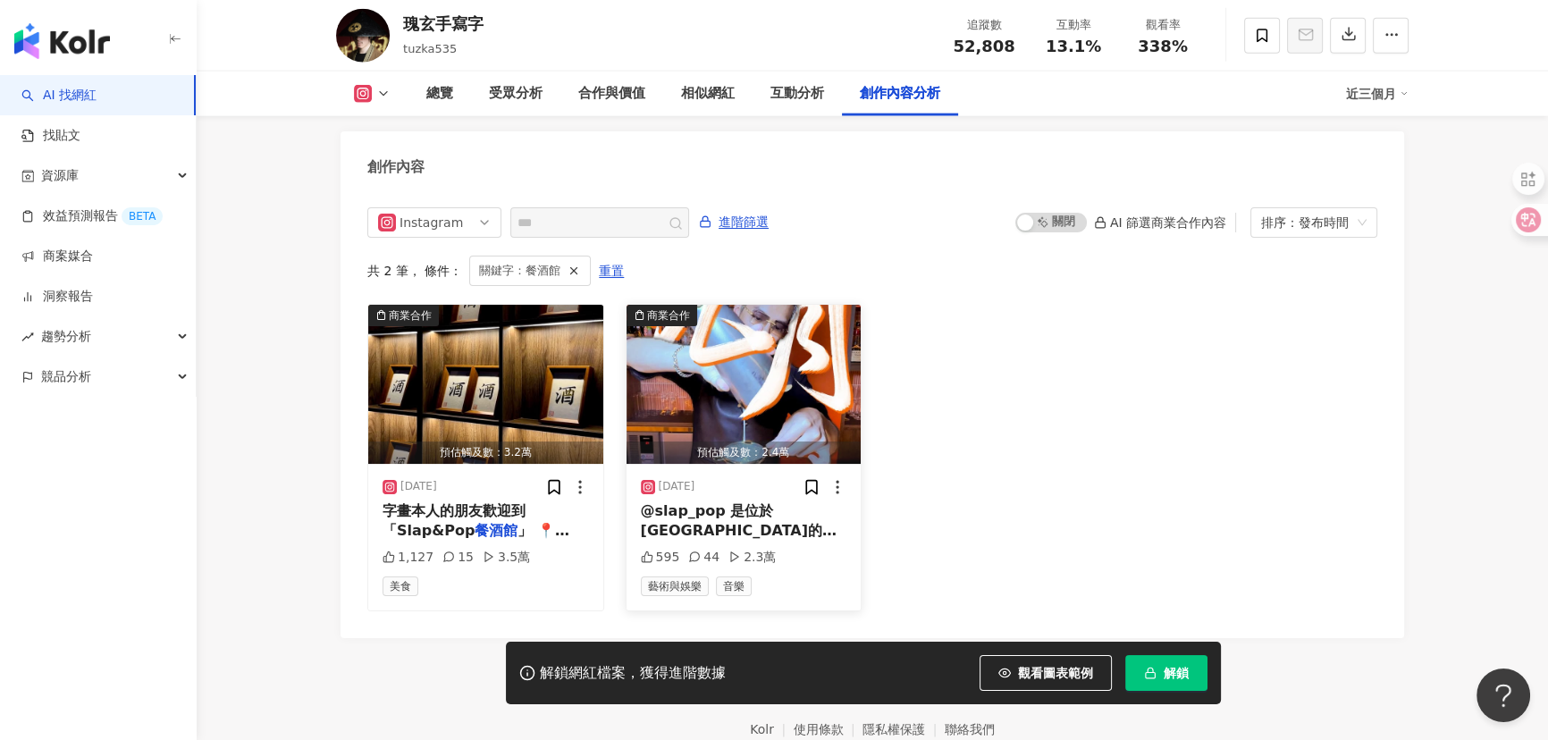
click at [697, 348] on img "button" at bounding box center [743, 384] width 235 height 159
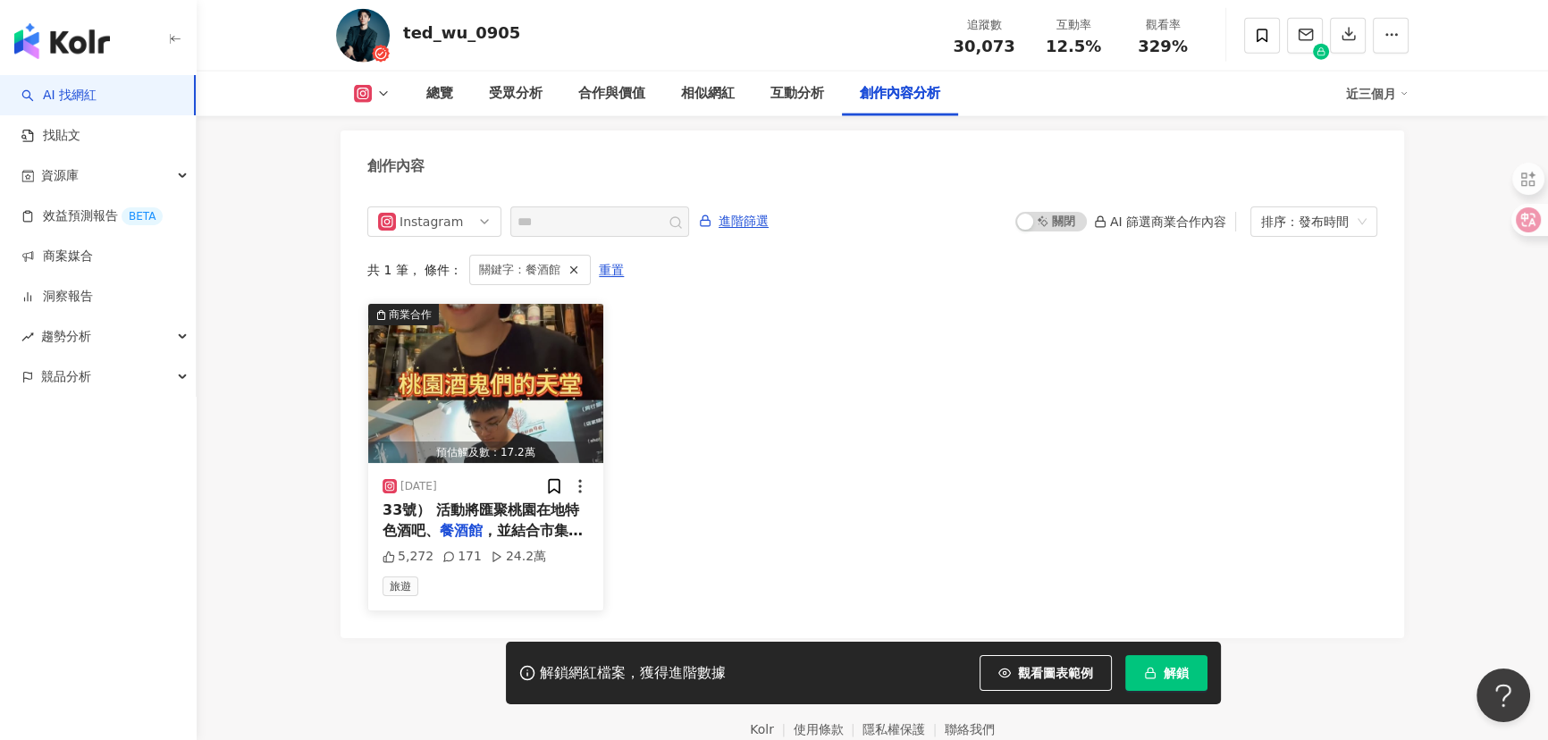
click at [549, 377] on img "button" at bounding box center [485, 383] width 235 height 159
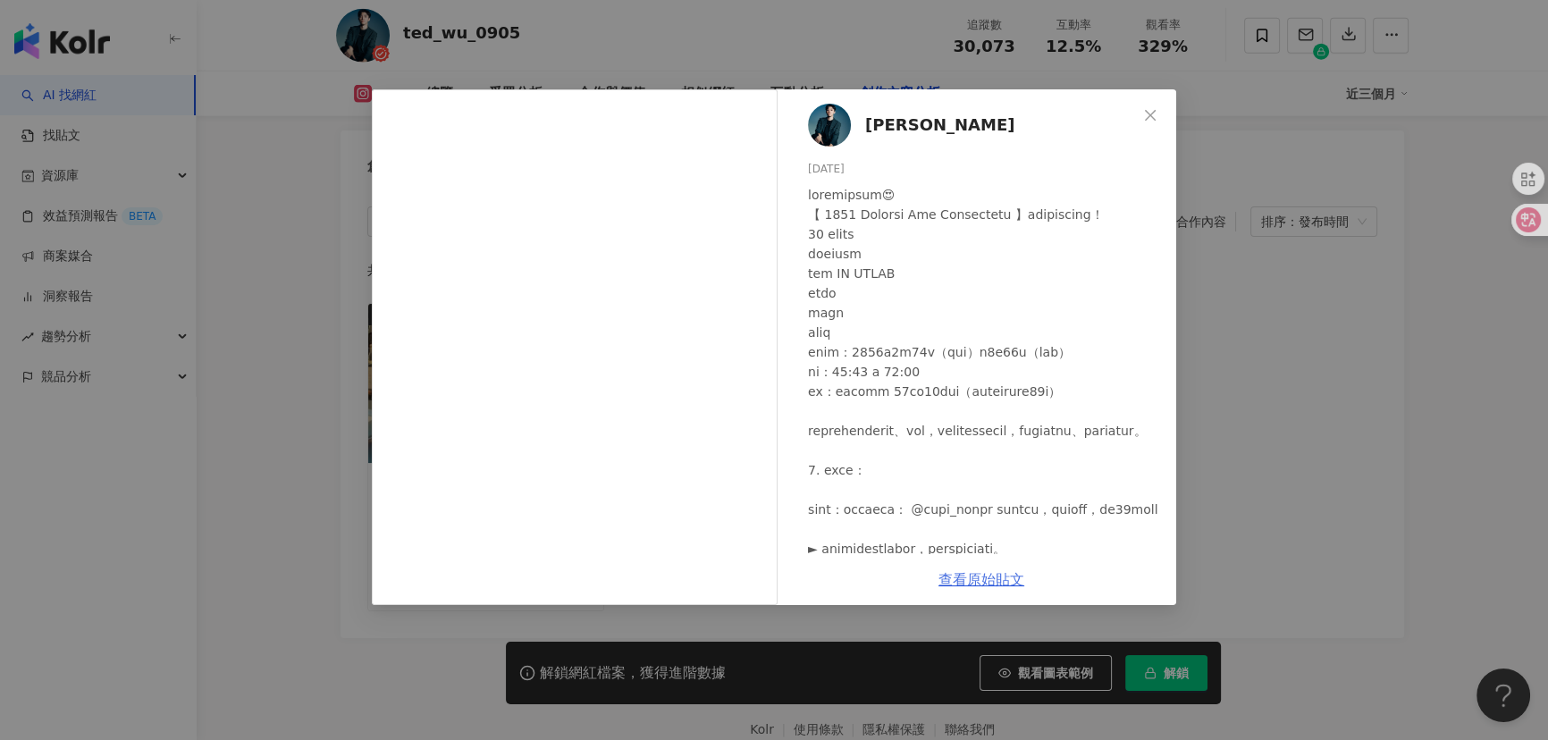
click at [958, 572] on link "查看原始貼文" at bounding box center [981, 579] width 86 height 17
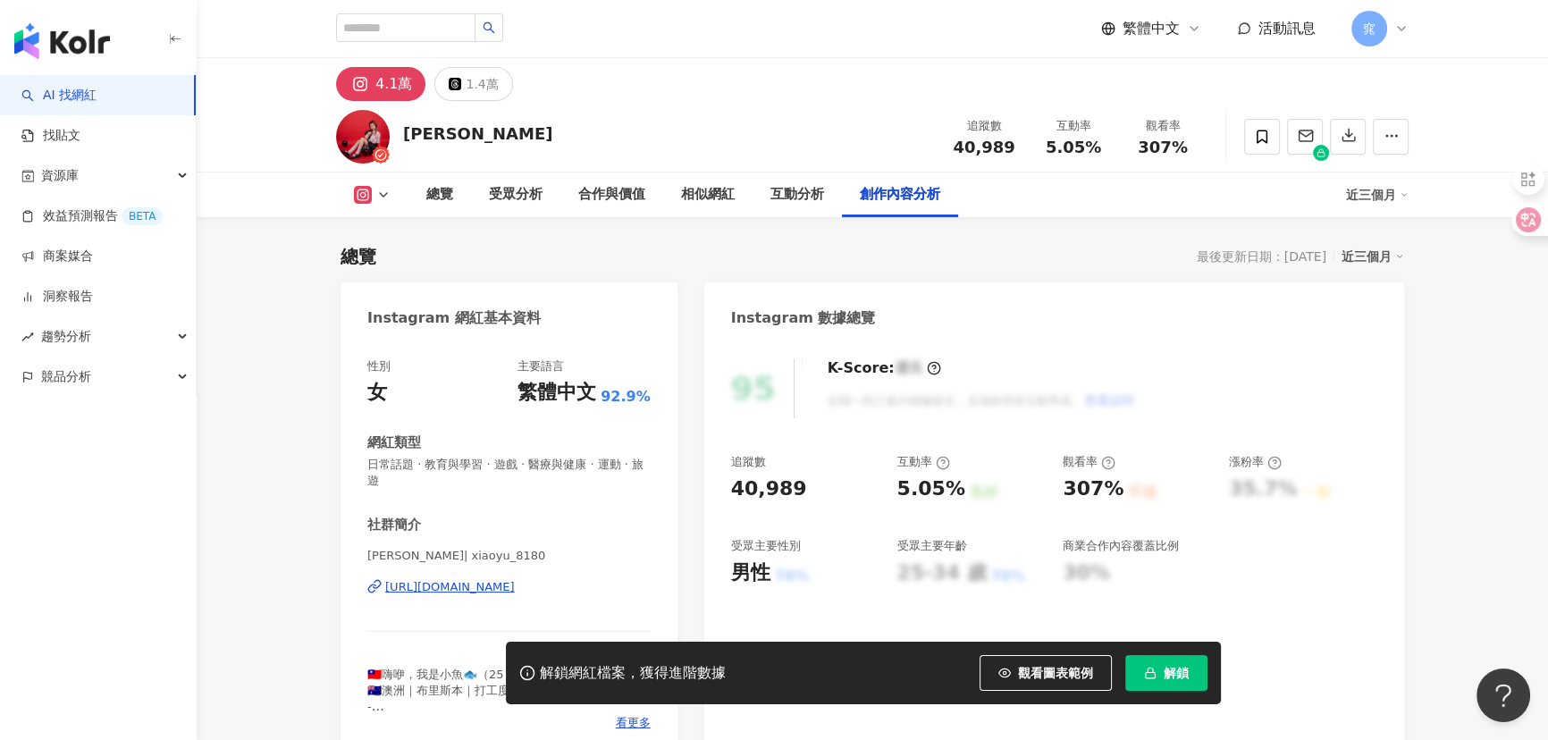
scroll to position [5507, 0]
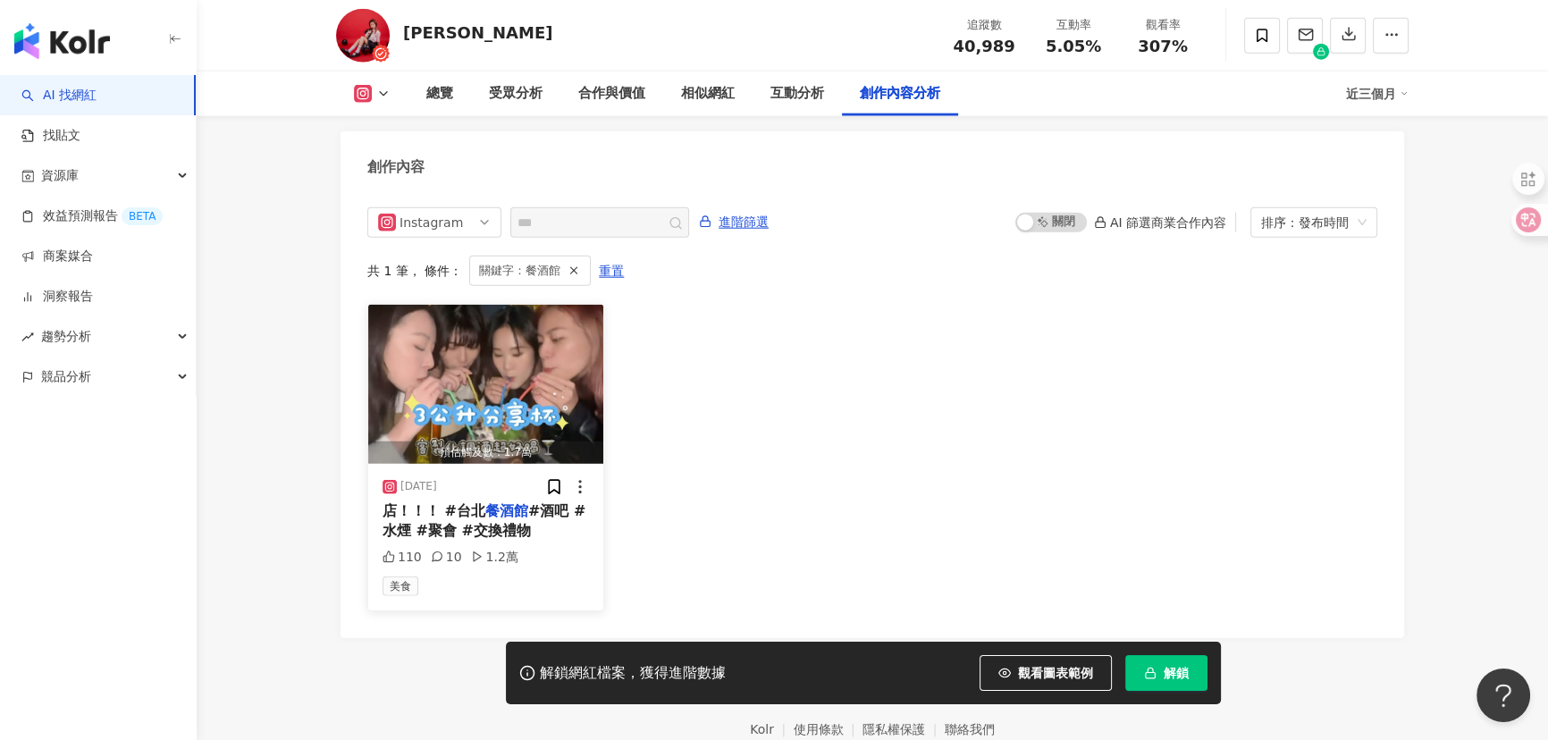
click at [481, 513] on span "#酒吧 #水煙 #聚會 #交換禮物" at bounding box center [483, 520] width 203 height 37
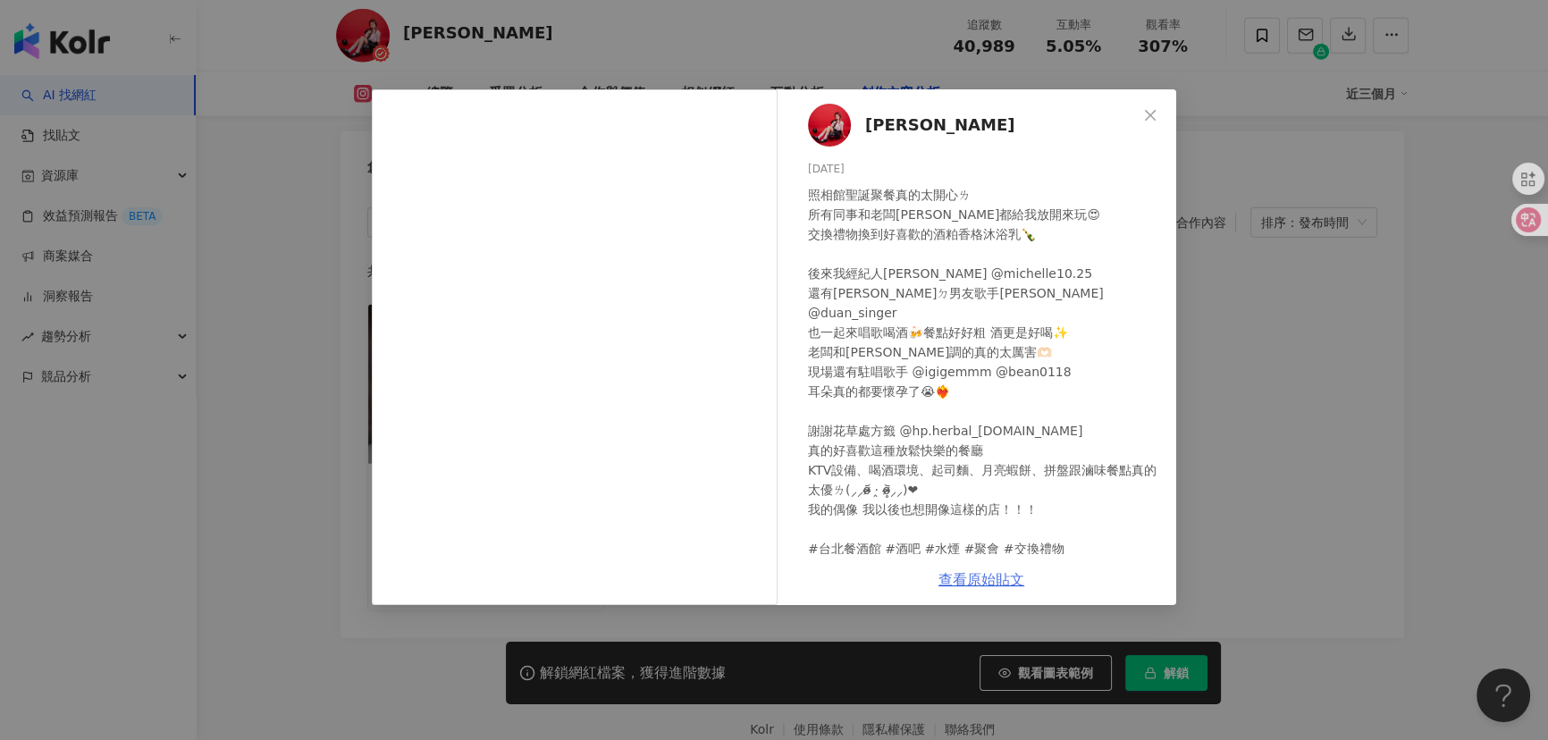
click at [991, 583] on link "查看原始貼文" at bounding box center [981, 579] width 86 height 17
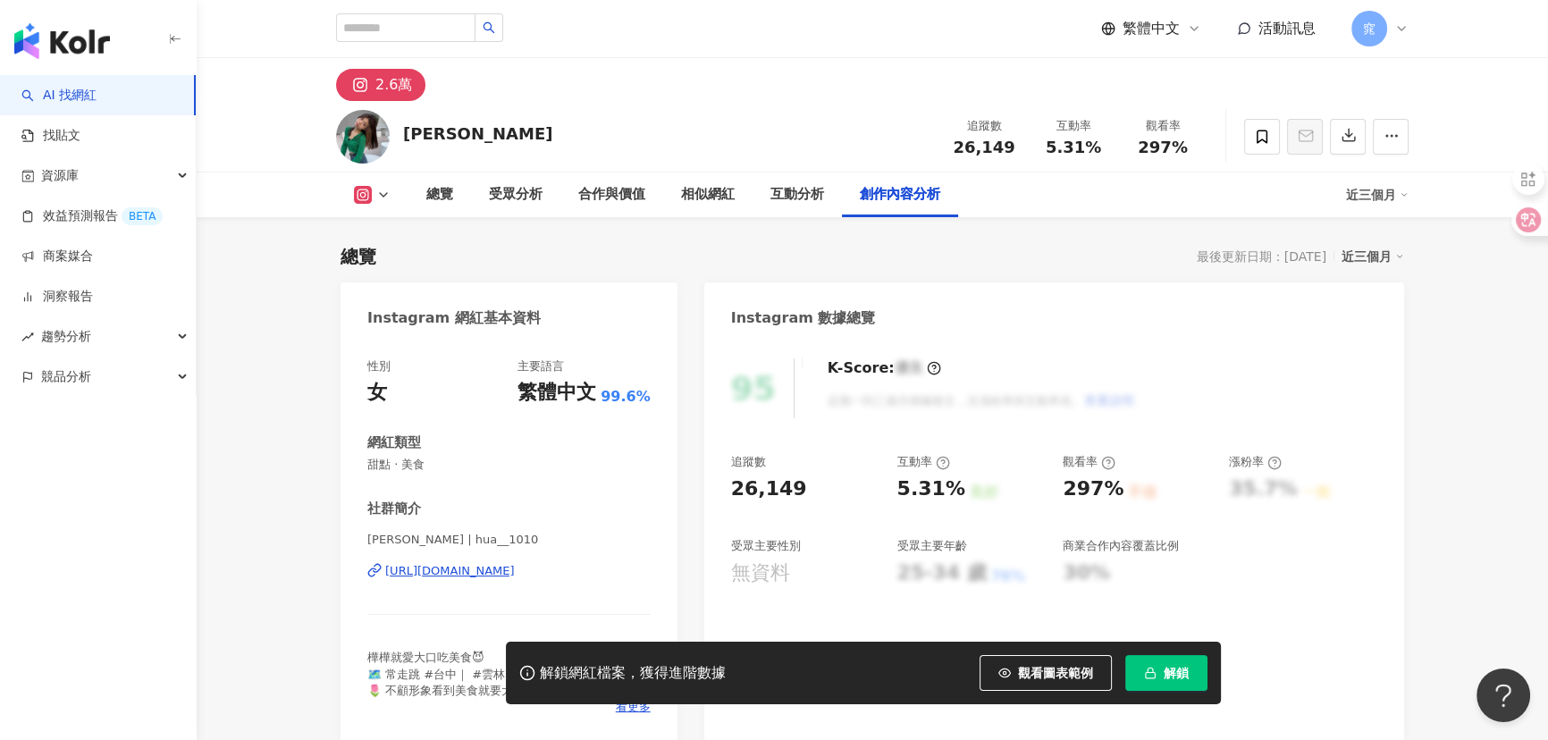
scroll to position [5509, 0]
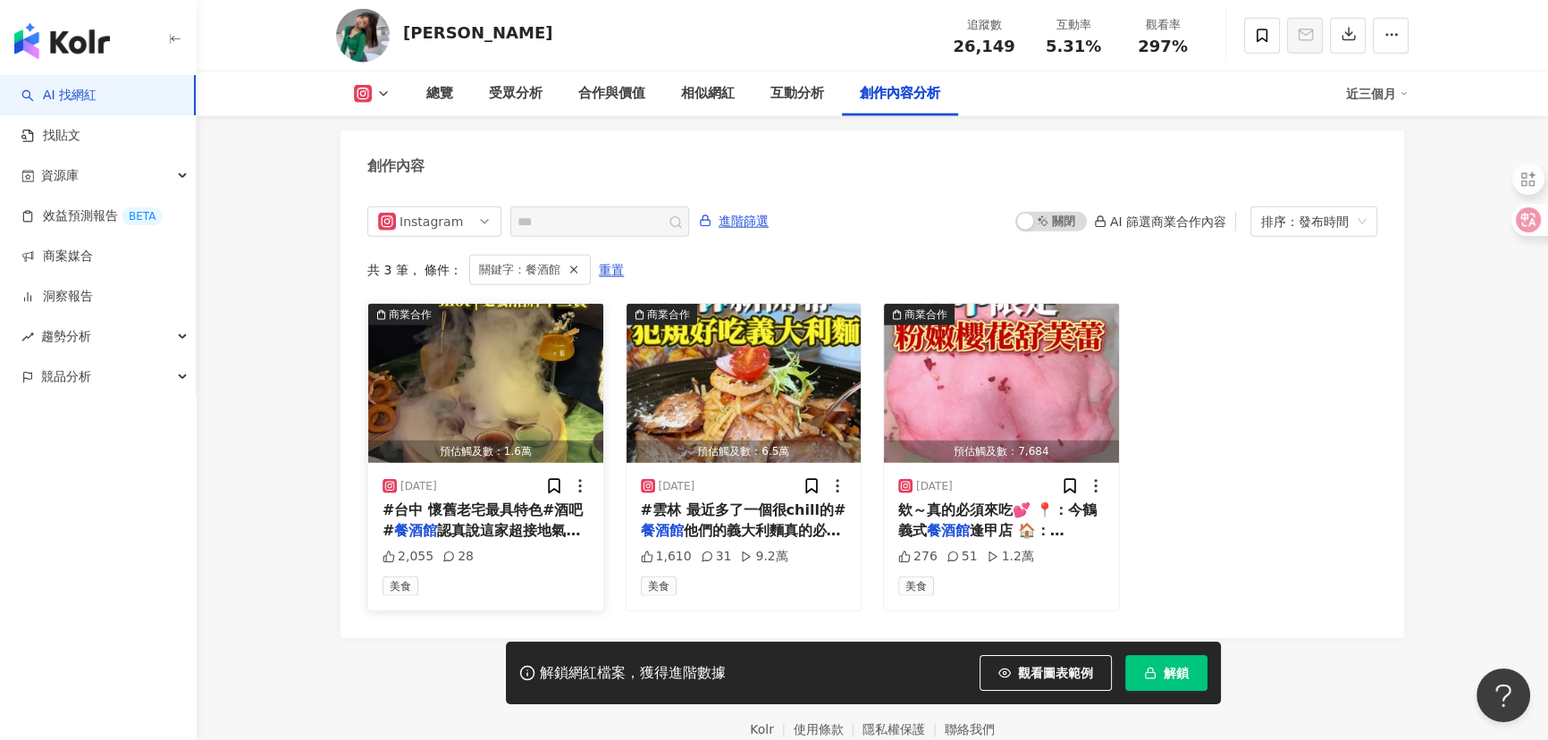
click at [501, 370] on img "button" at bounding box center [485, 383] width 235 height 159
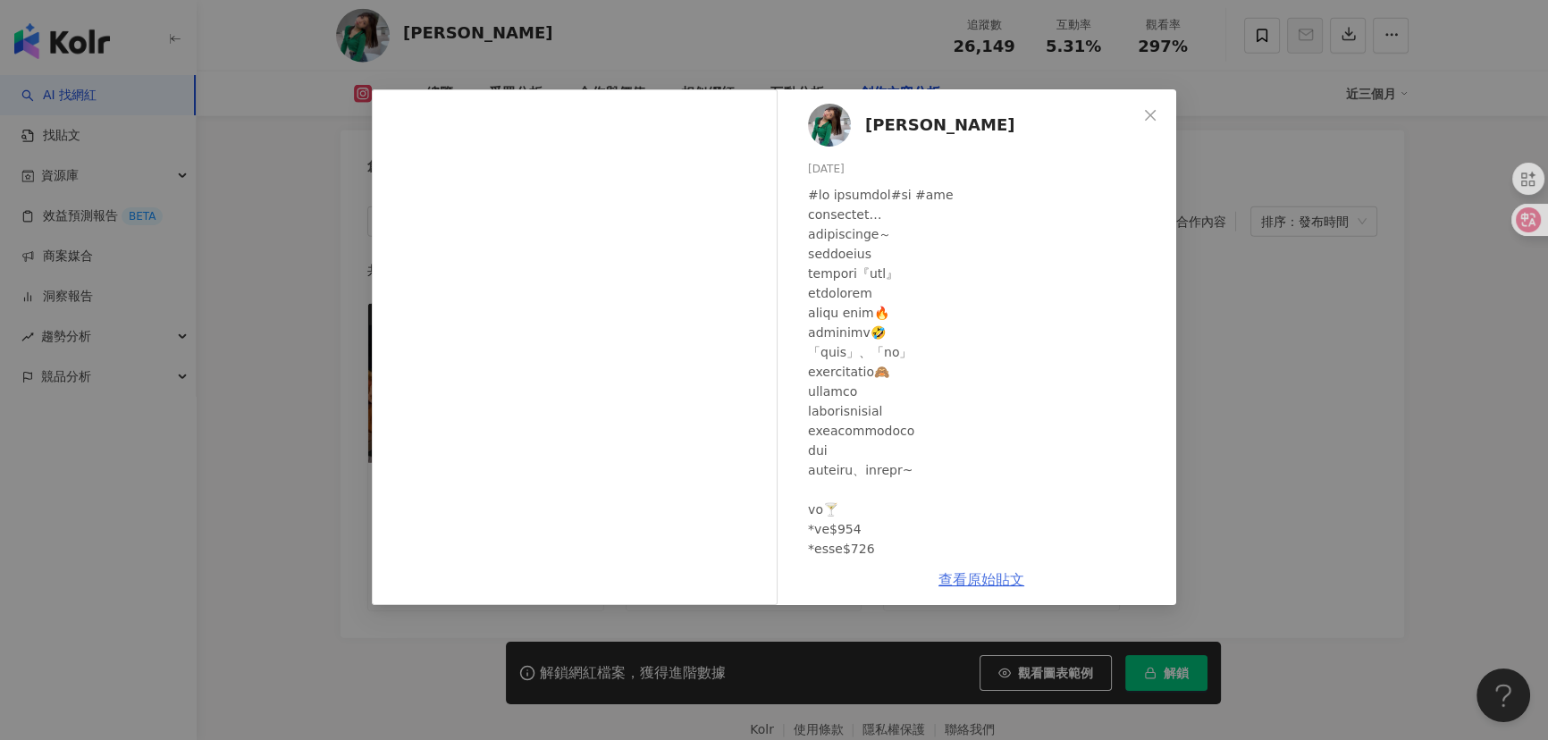
click at [980, 587] on link "查看原始貼文" at bounding box center [981, 579] width 86 height 17
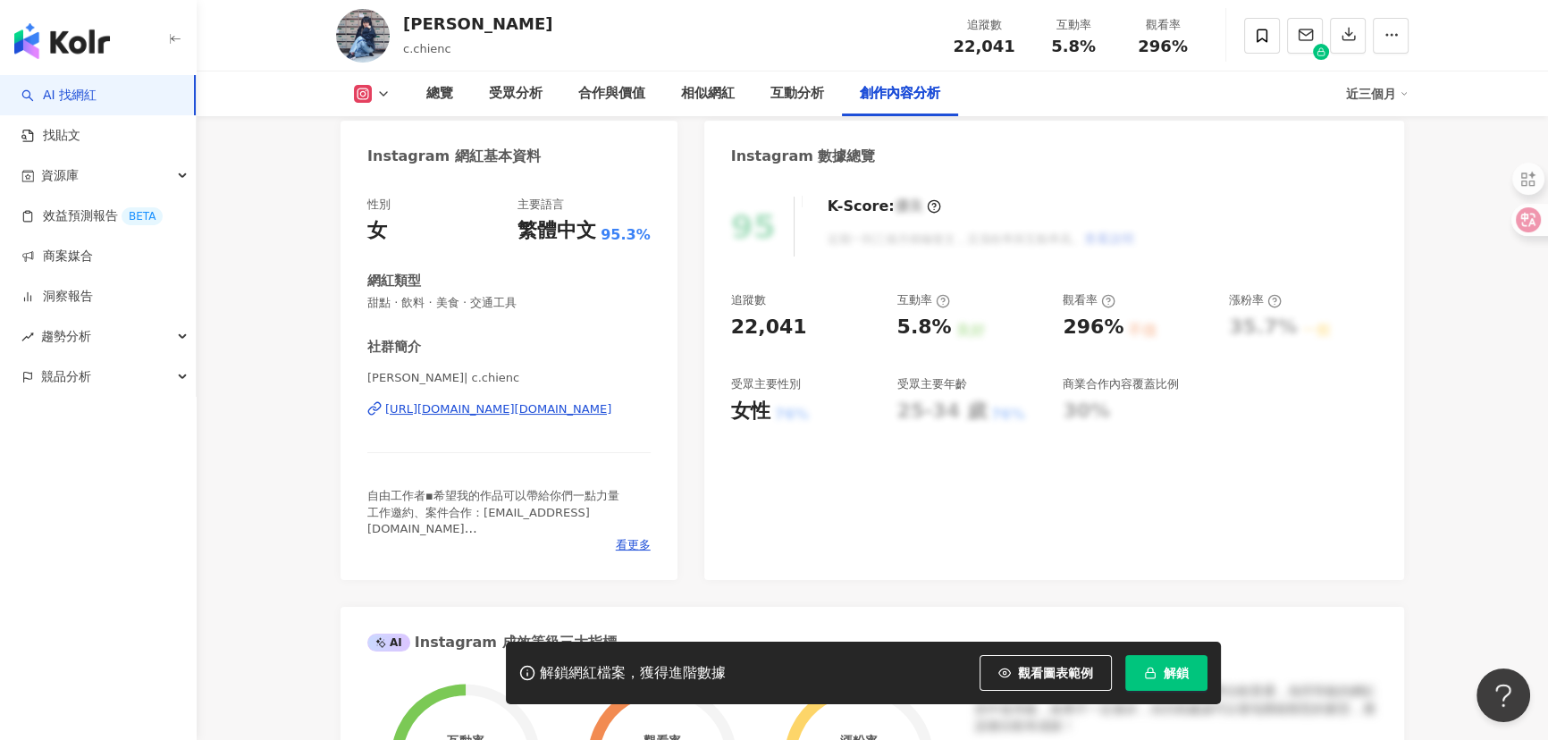
scroll to position [5431, 0]
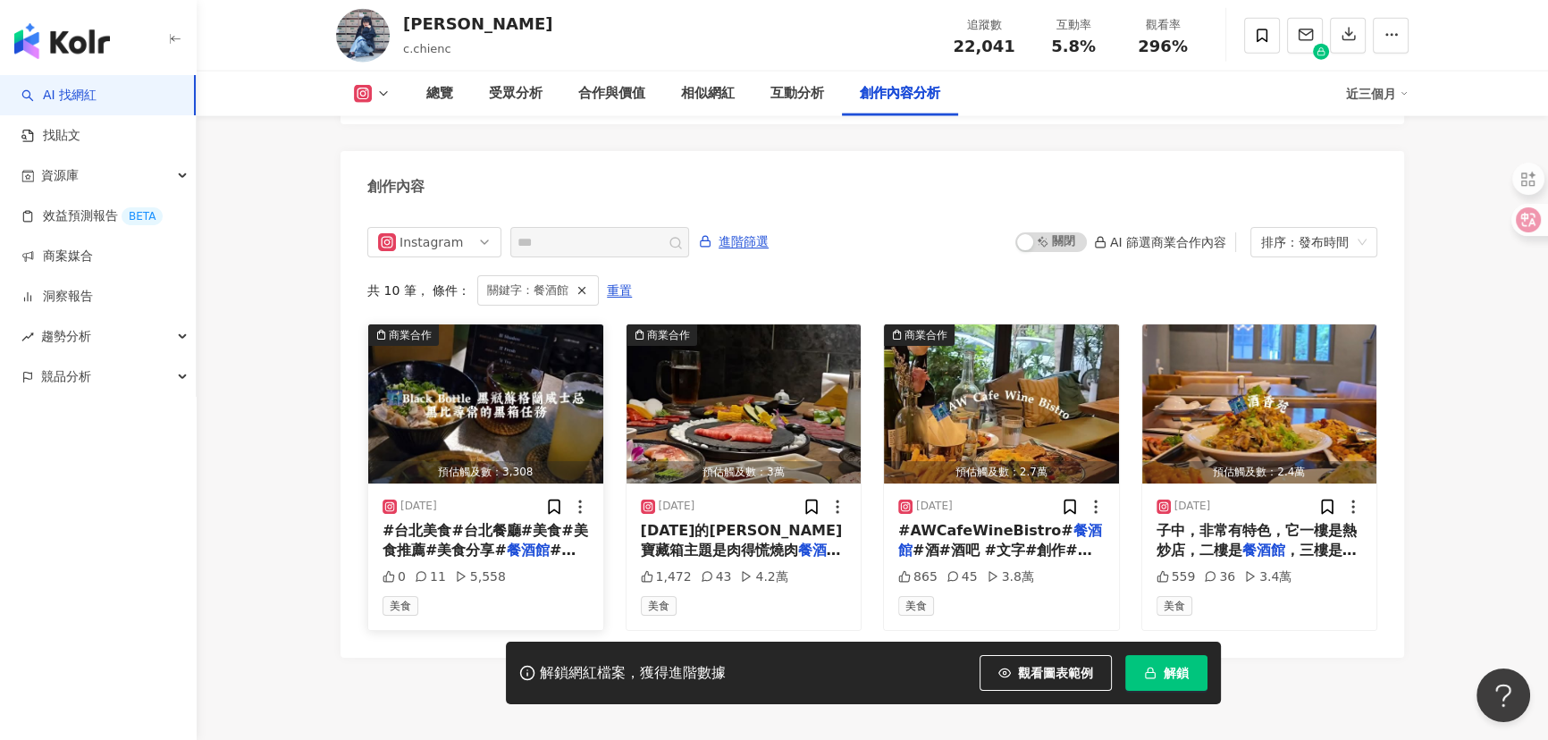
click at [485, 522] on span "#台北美食#台北餐廳#美食#美食推薦#美食分享#" at bounding box center [485, 540] width 206 height 37
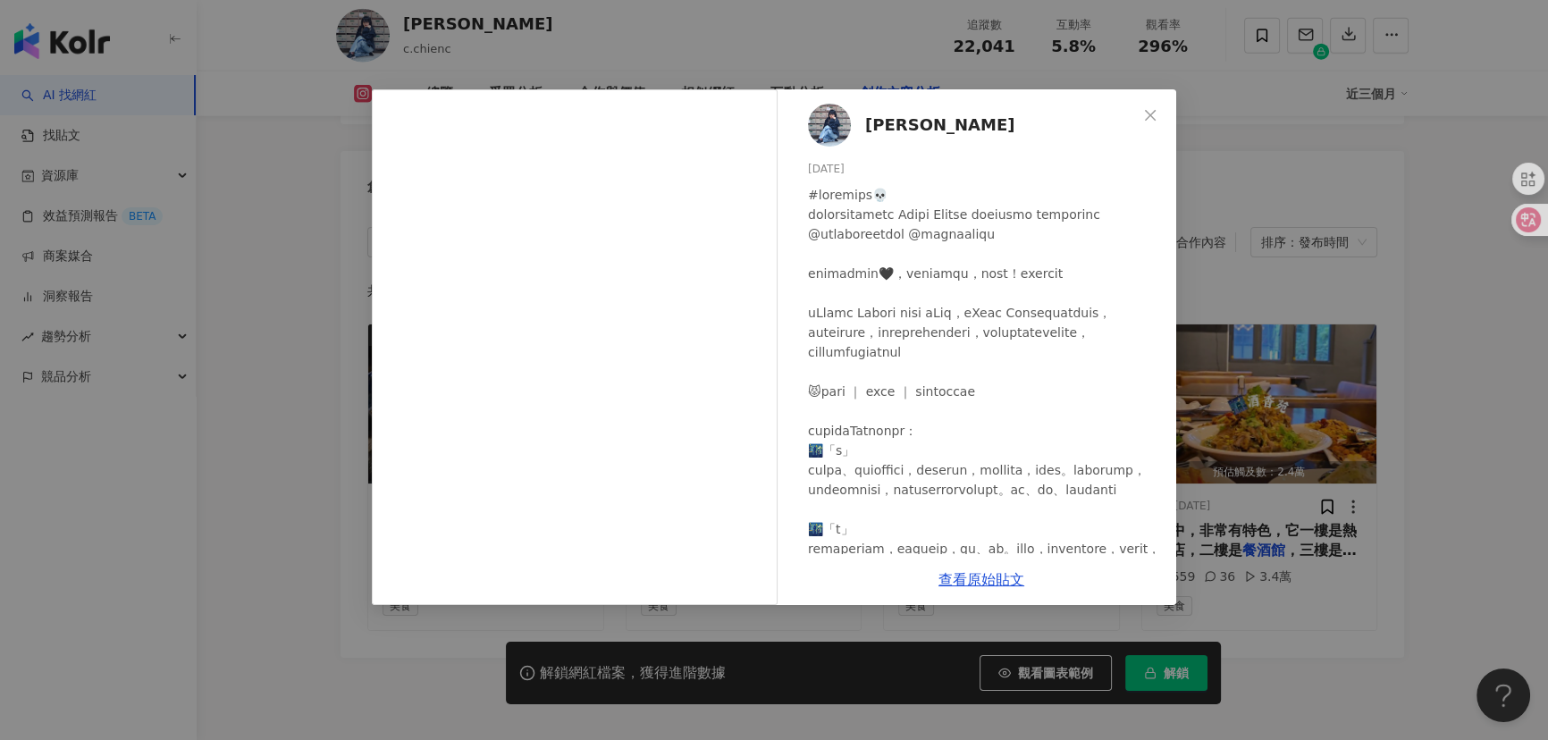
click at [224, 550] on div "陳謙謙 2025/7/26 0 11 5,558 查看原始貼文" at bounding box center [774, 370] width 1548 height 740
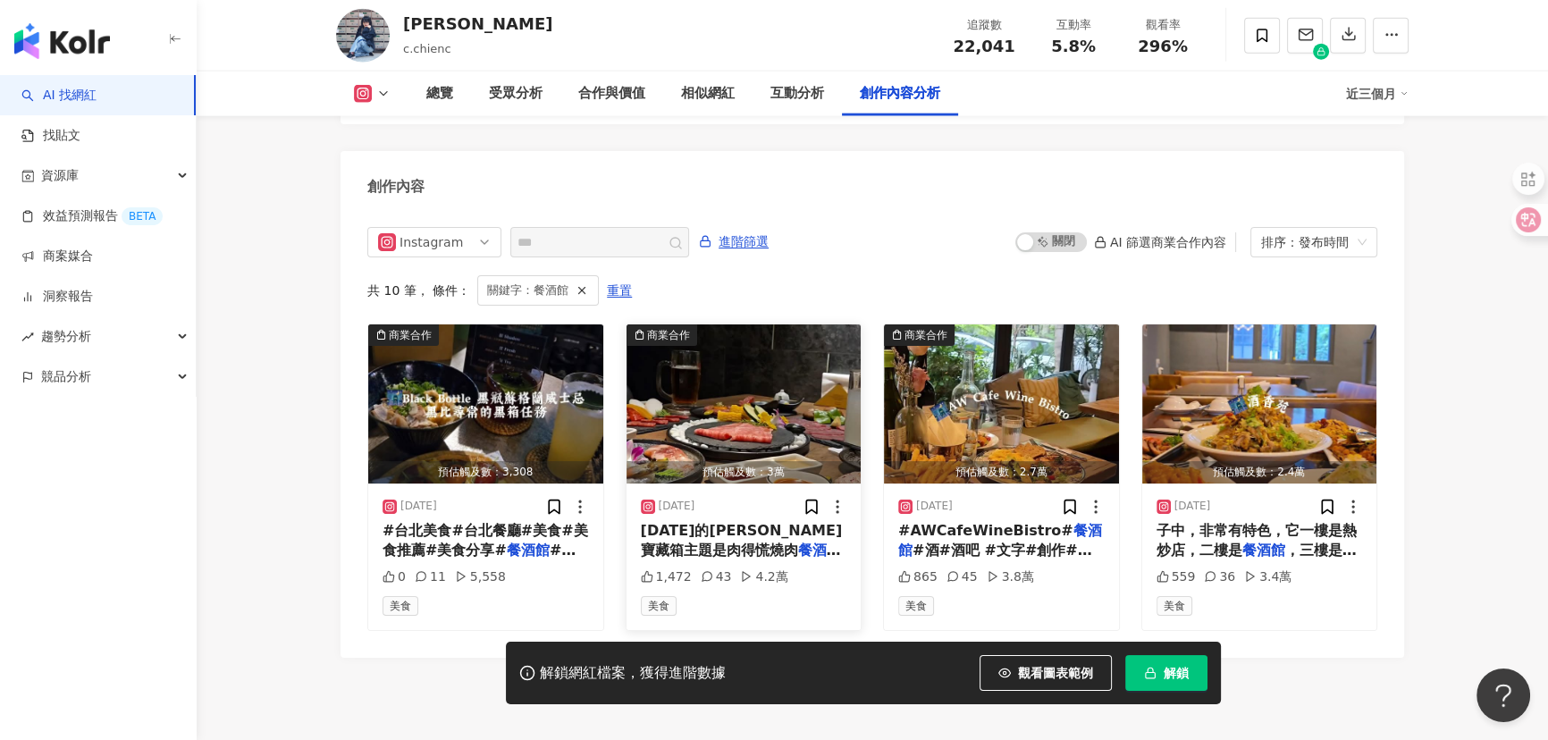
click at [737, 522] on span "今天的福爾摩謙寶藏箱主題是肉得慌燒肉" at bounding box center [742, 540] width 202 height 37
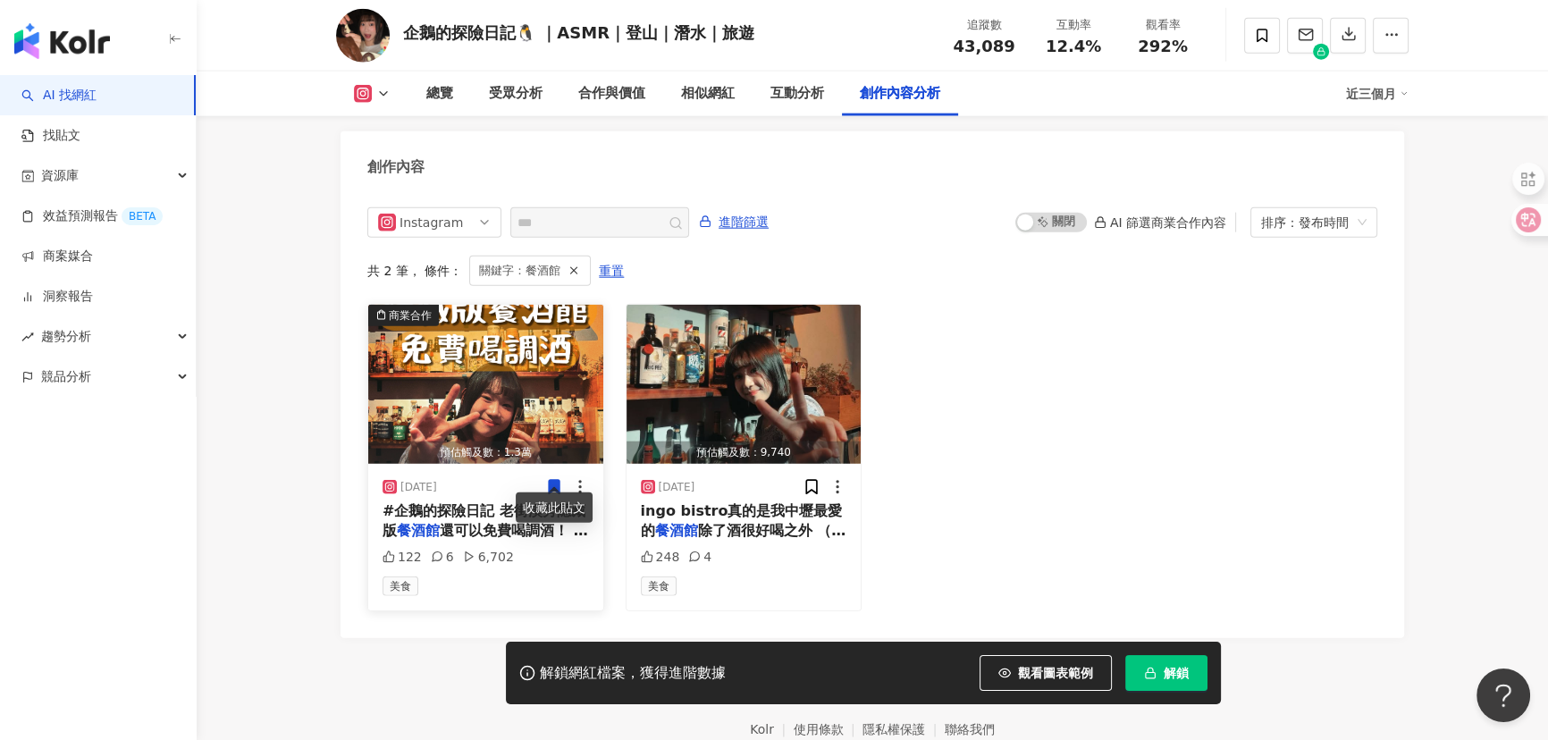
click at [478, 382] on img "button" at bounding box center [485, 384] width 235 height 159
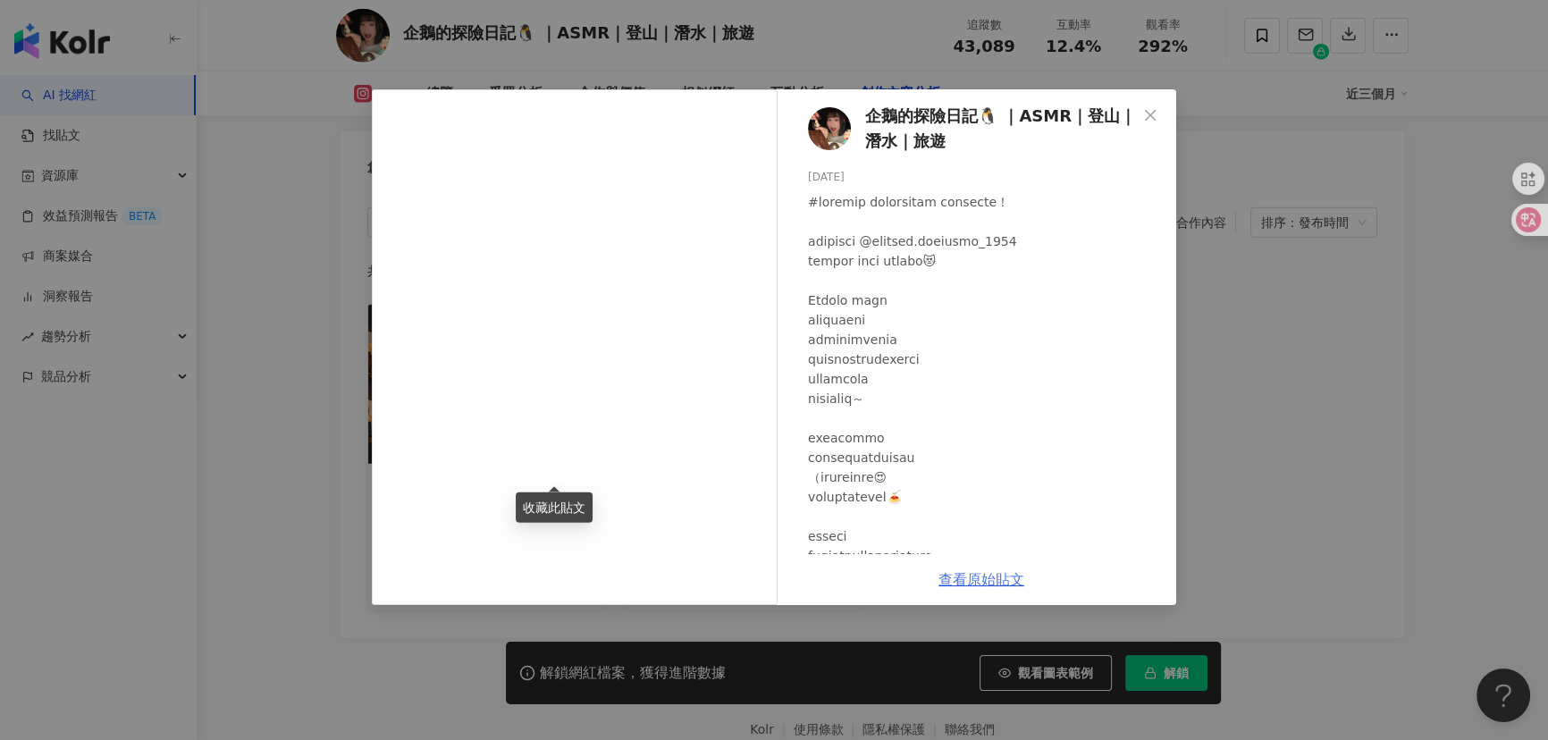
click at [980, 572] on link "查看原始貼文" at bounding box center [981, 579] width 86 height 17
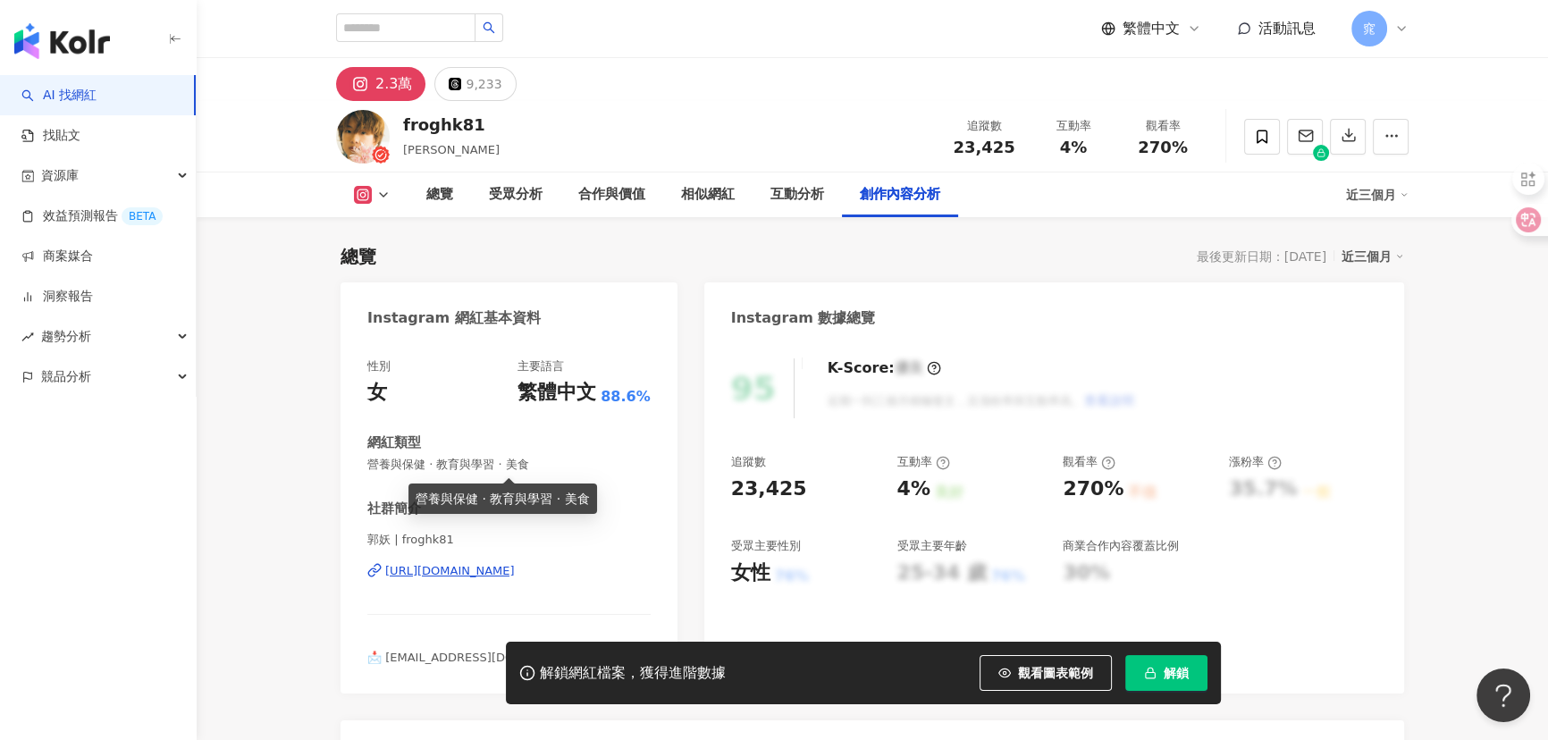
scroll to position [5441, 0]
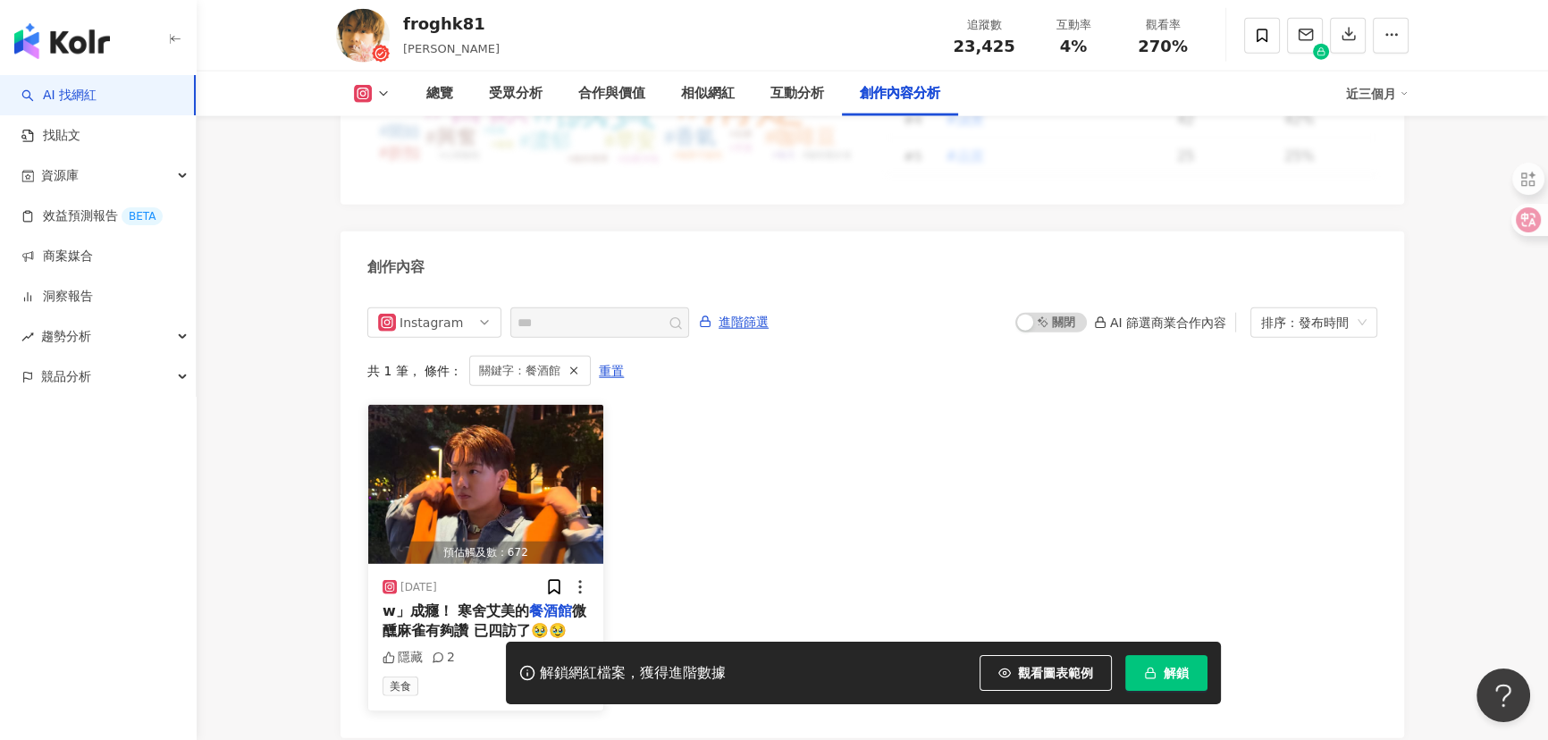
click at [463, 602] on span "微醺麻雀有夠讚 已四訪了🥹🥹" at bounding box center [484, 620] width 204 height 37
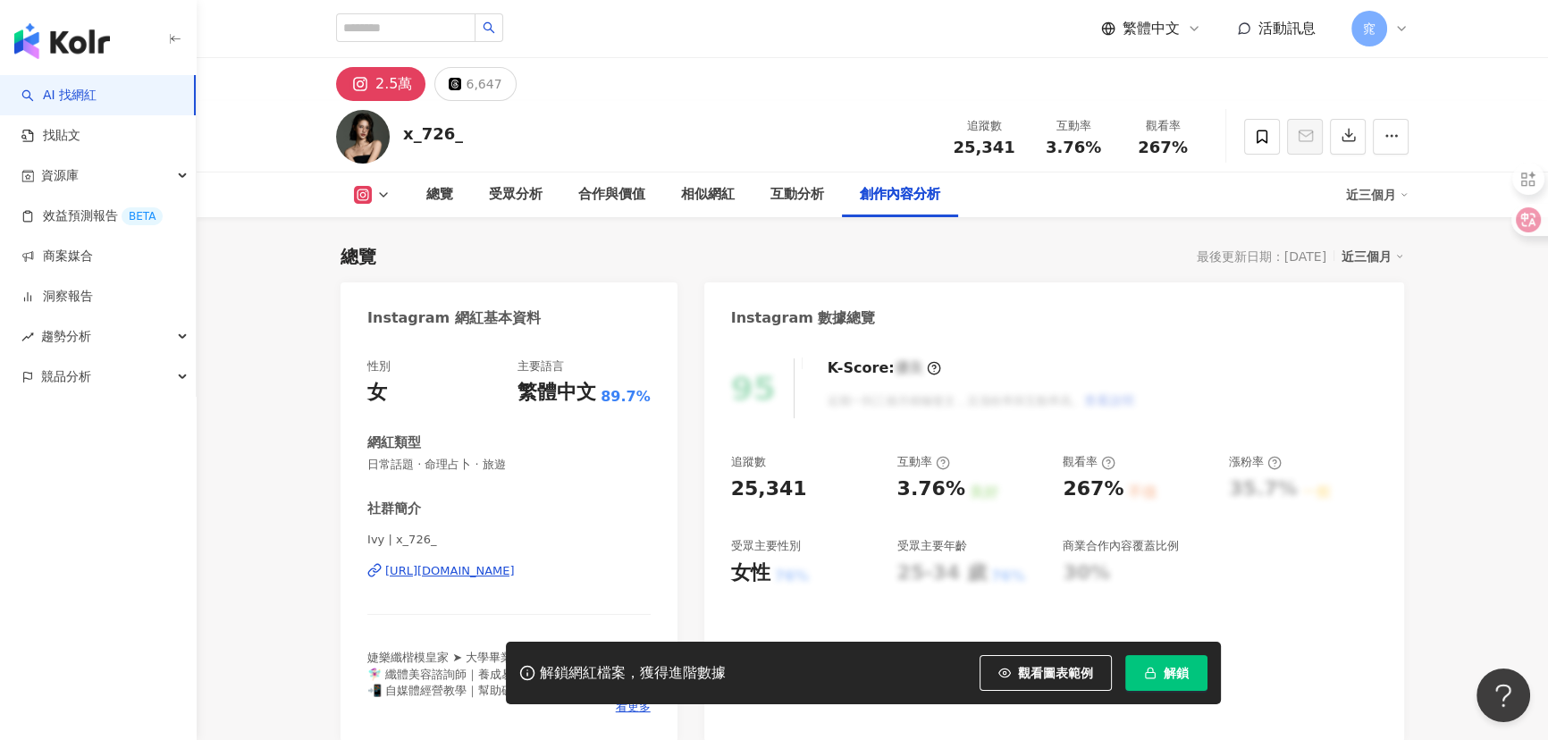
scroll to position [5459, 0]
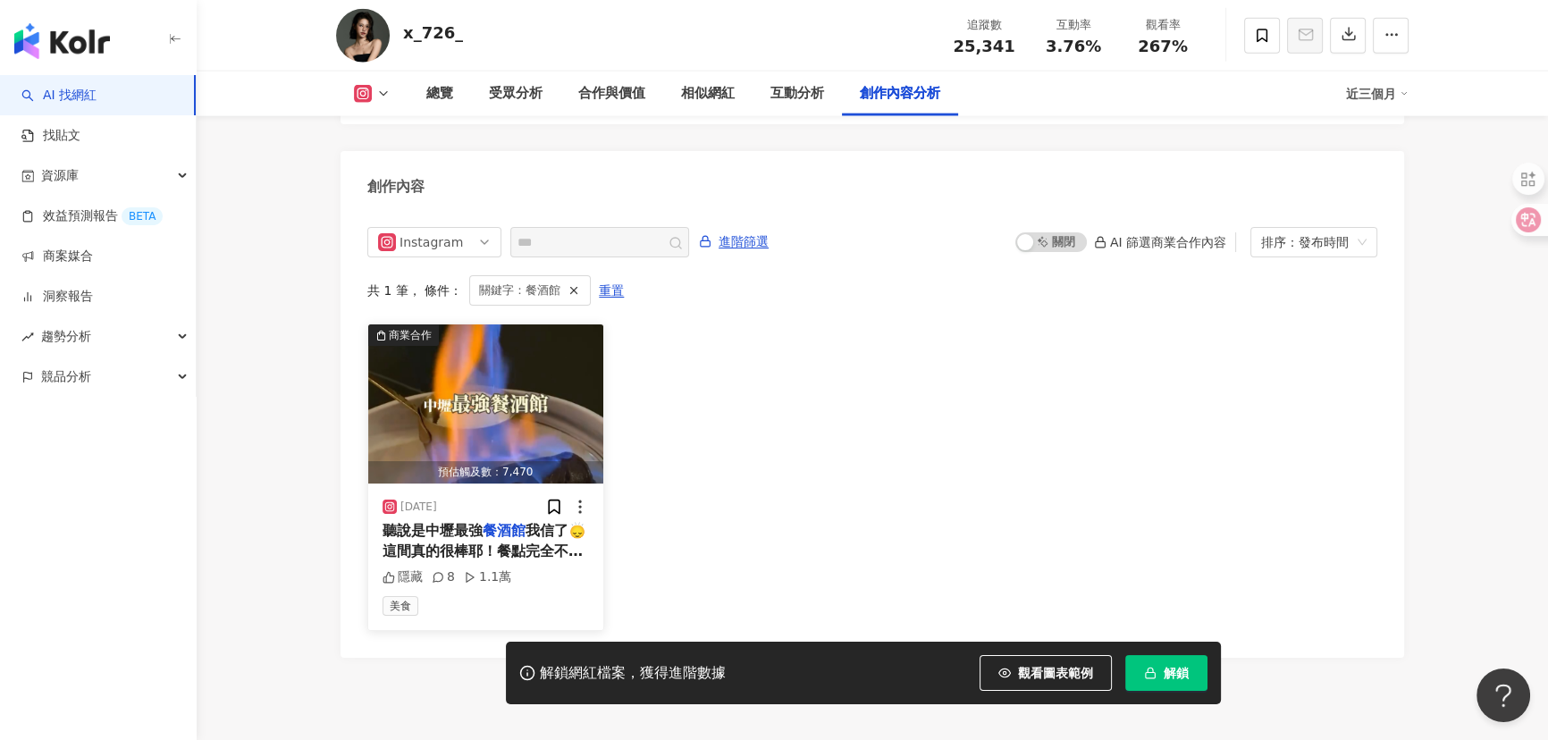
click at [519, 380] on img "button" at bounding box center [485, 403] width 235 height 159
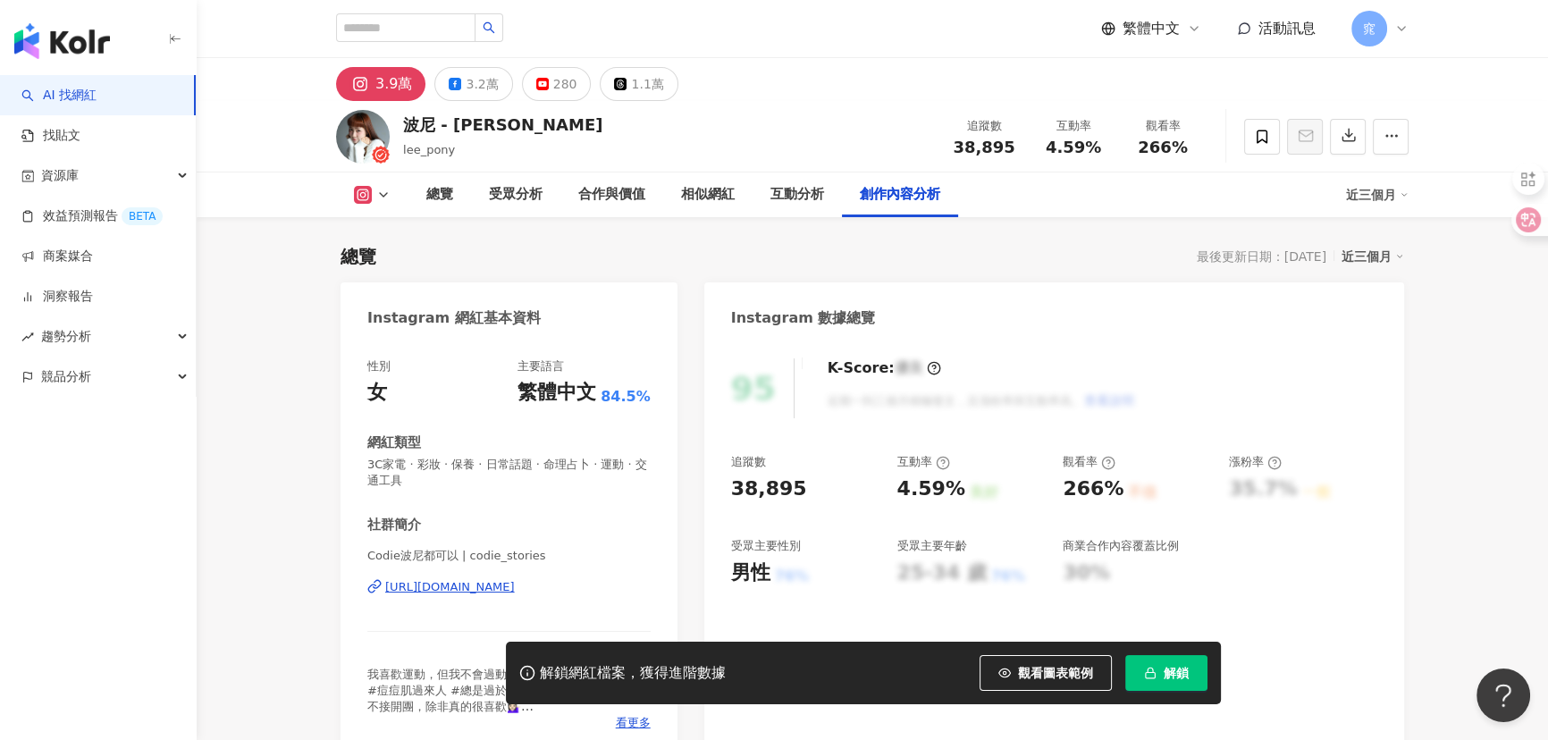
scroll to position [5486, 0]
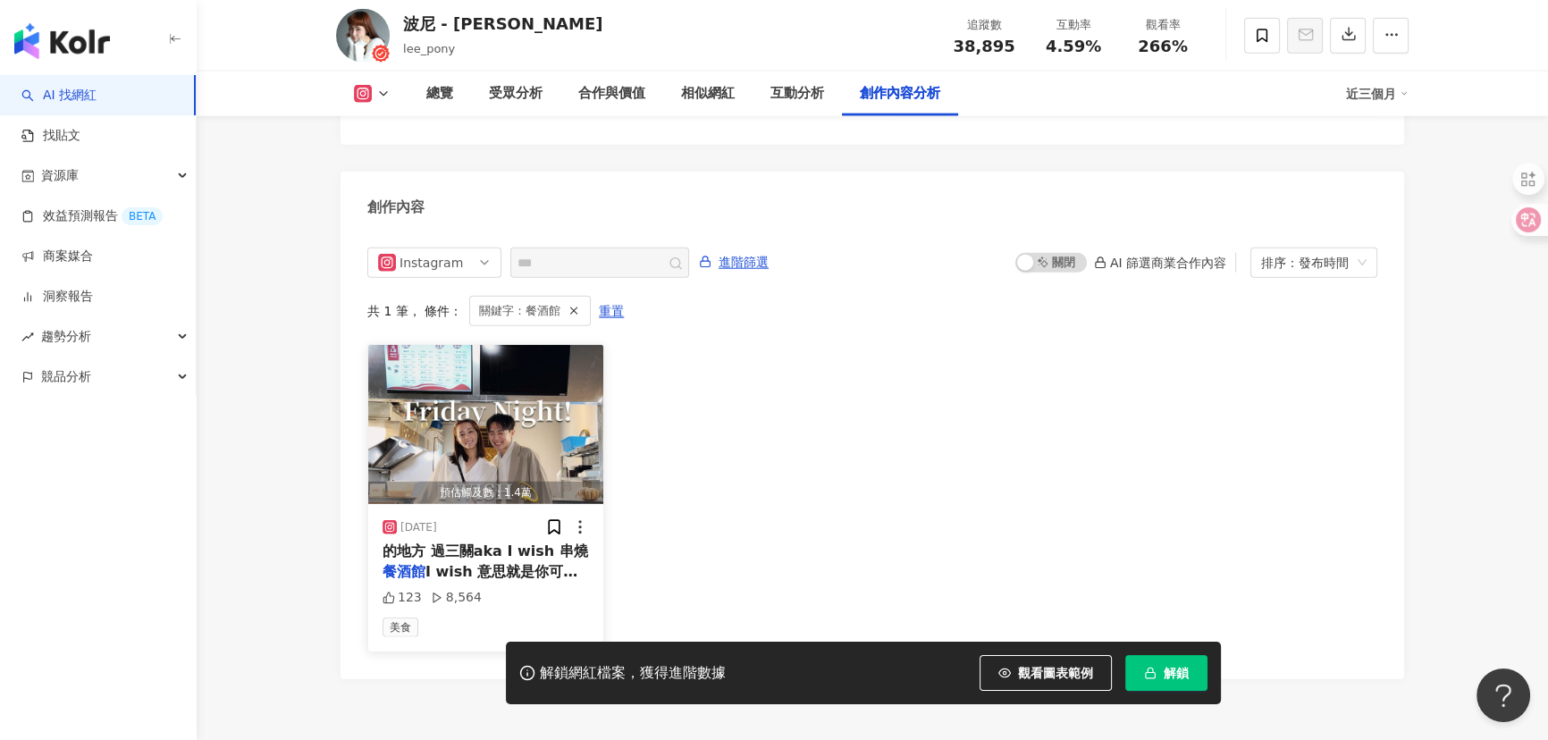
click at [545, 365] on img "button" at bounding box center [485, 424] width 235 height 159
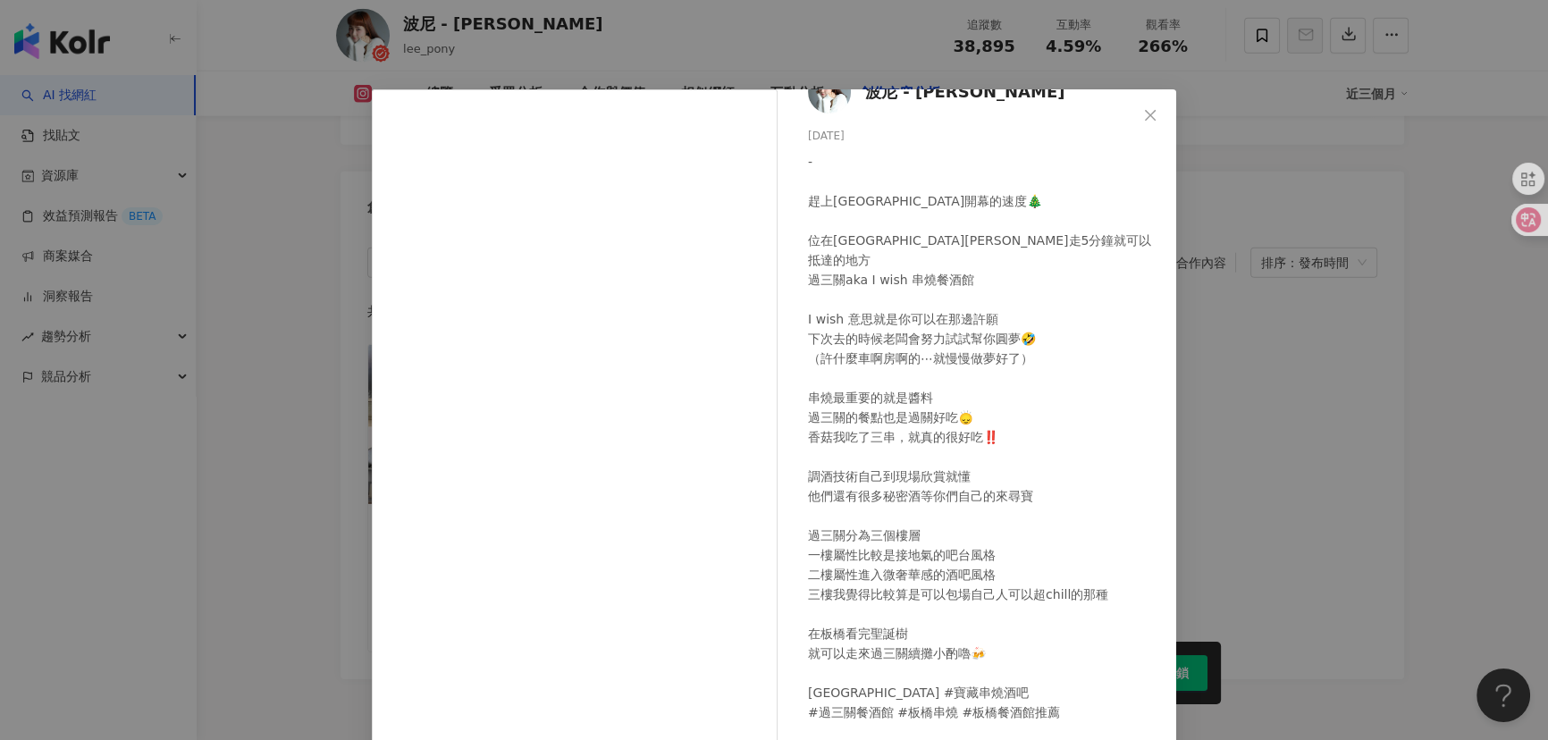
scroll to position [62, 0]
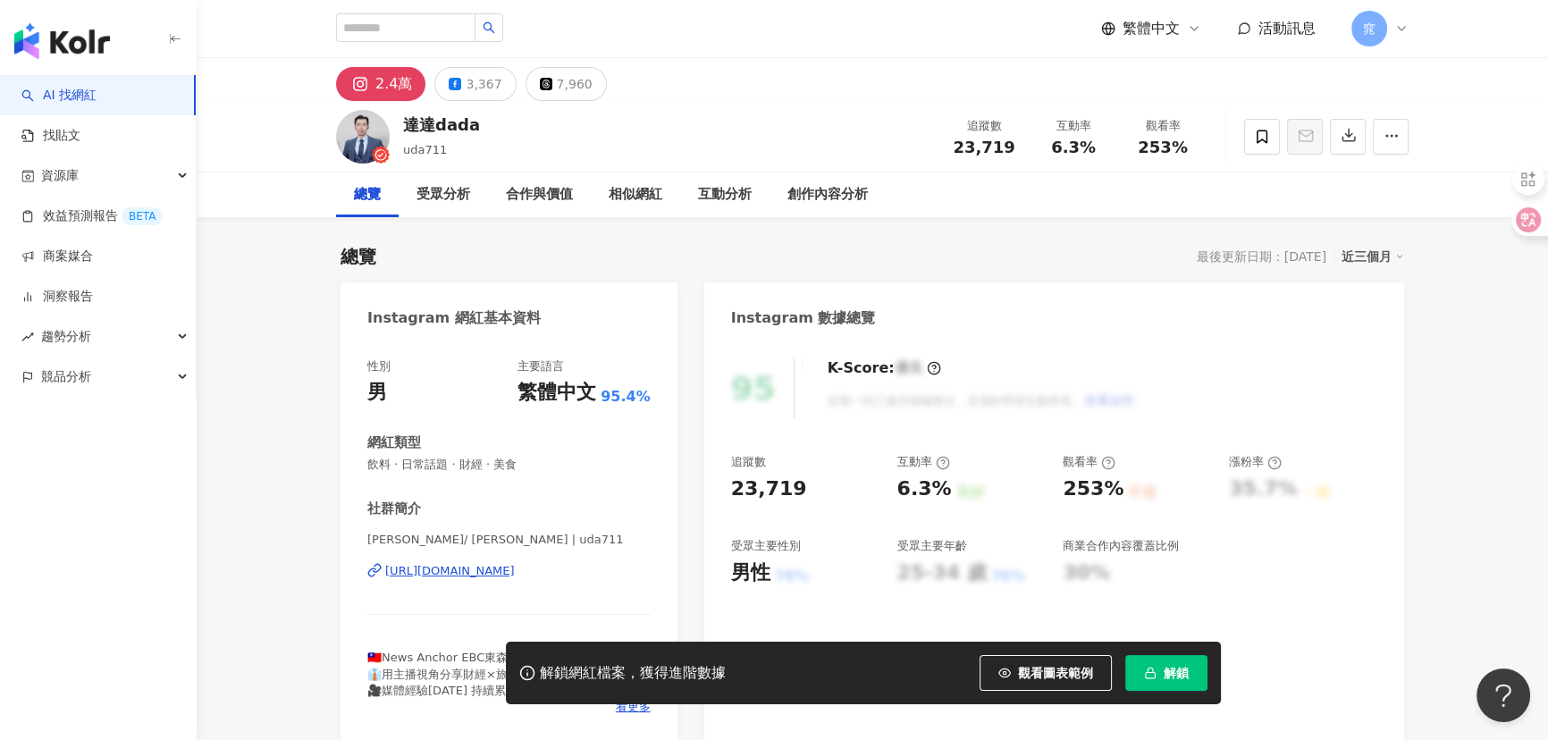
scroll to position [5450, 0]
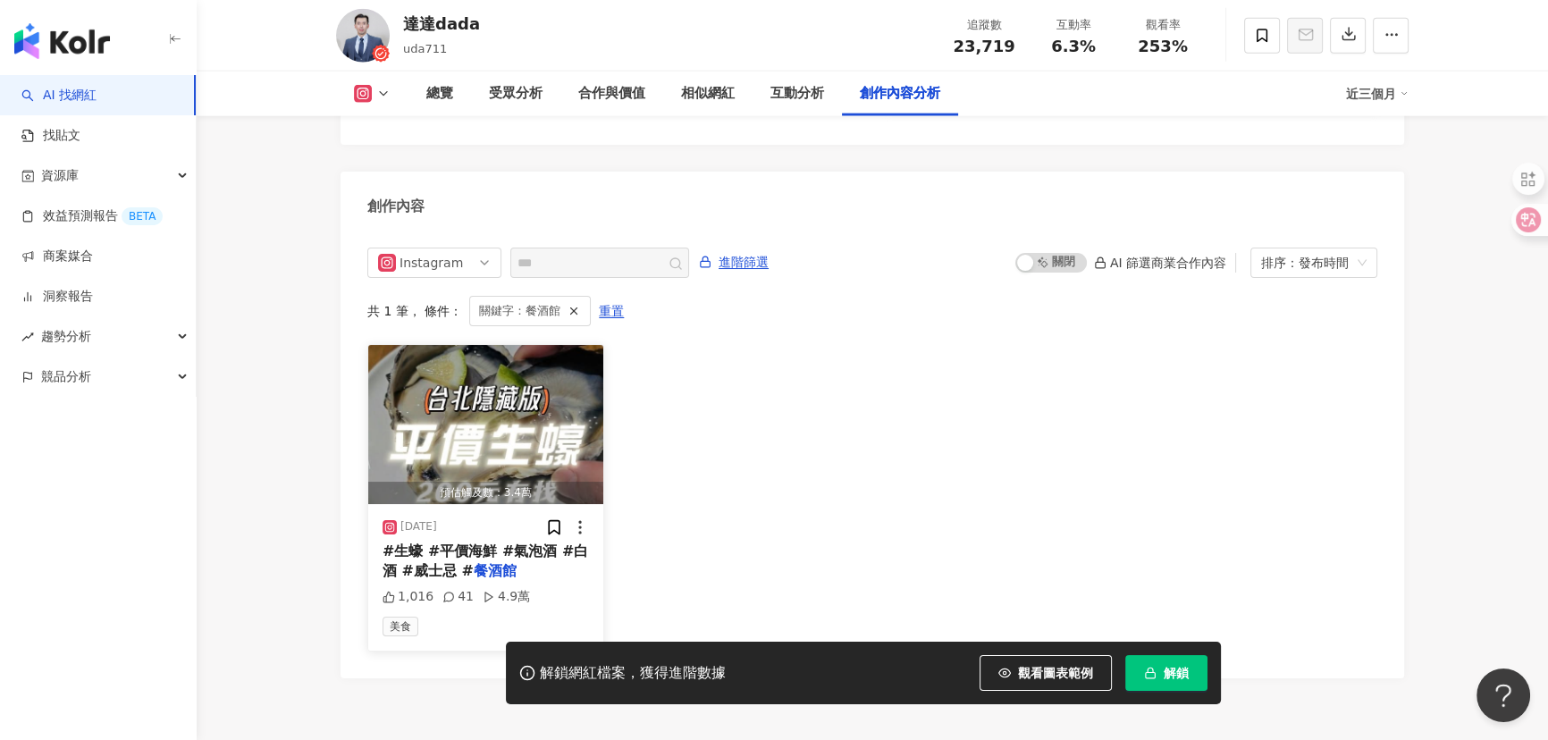
click at [536, 541] on div "#生蠔 #平價海鮮 #氣泡酒 #白酒 #威士忌 # 餐酒館" at bounding box center [485, 561] width 206 height 40
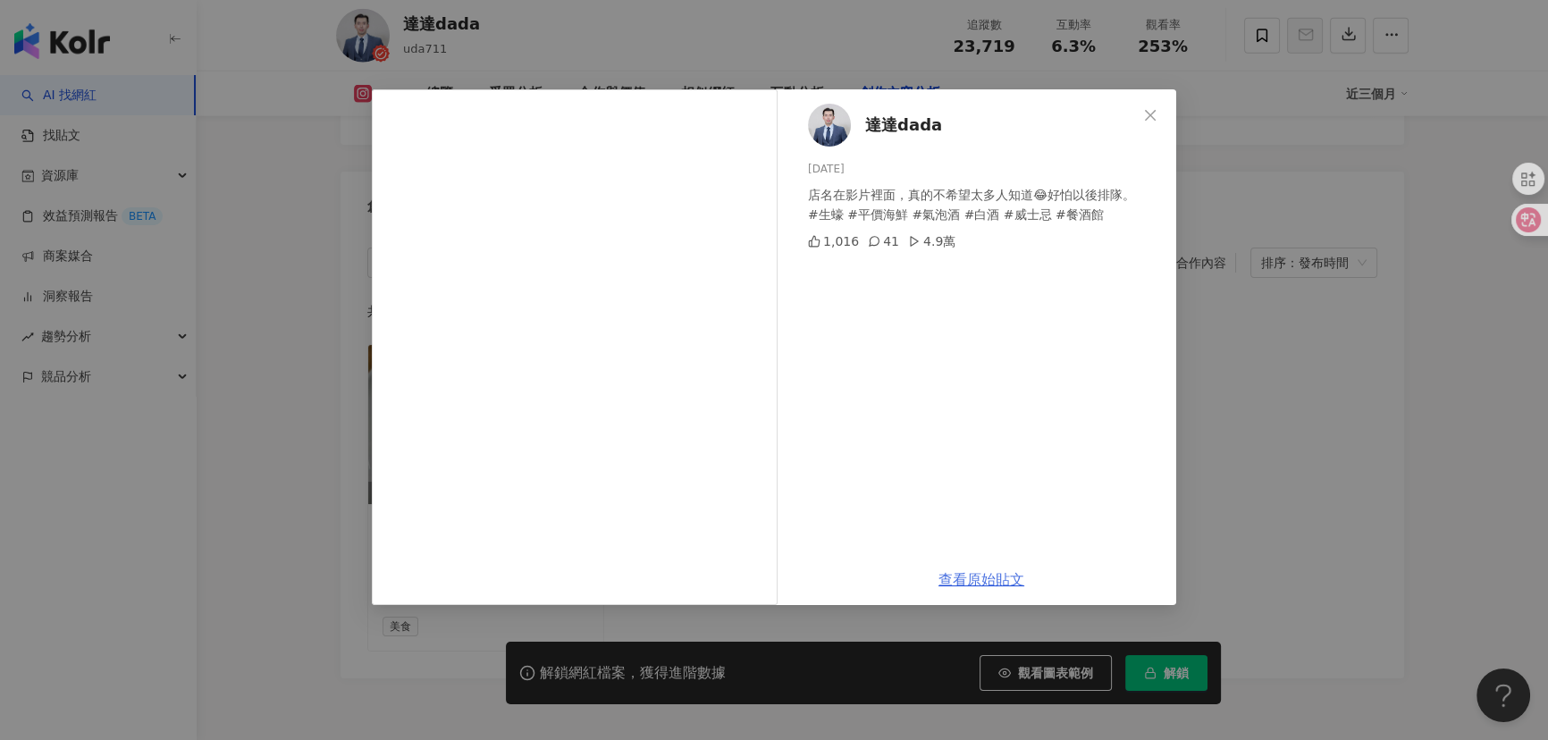
click at [966, 580] on link "查看原始貼文" at bounding box center [981, 579] width 86 height 17
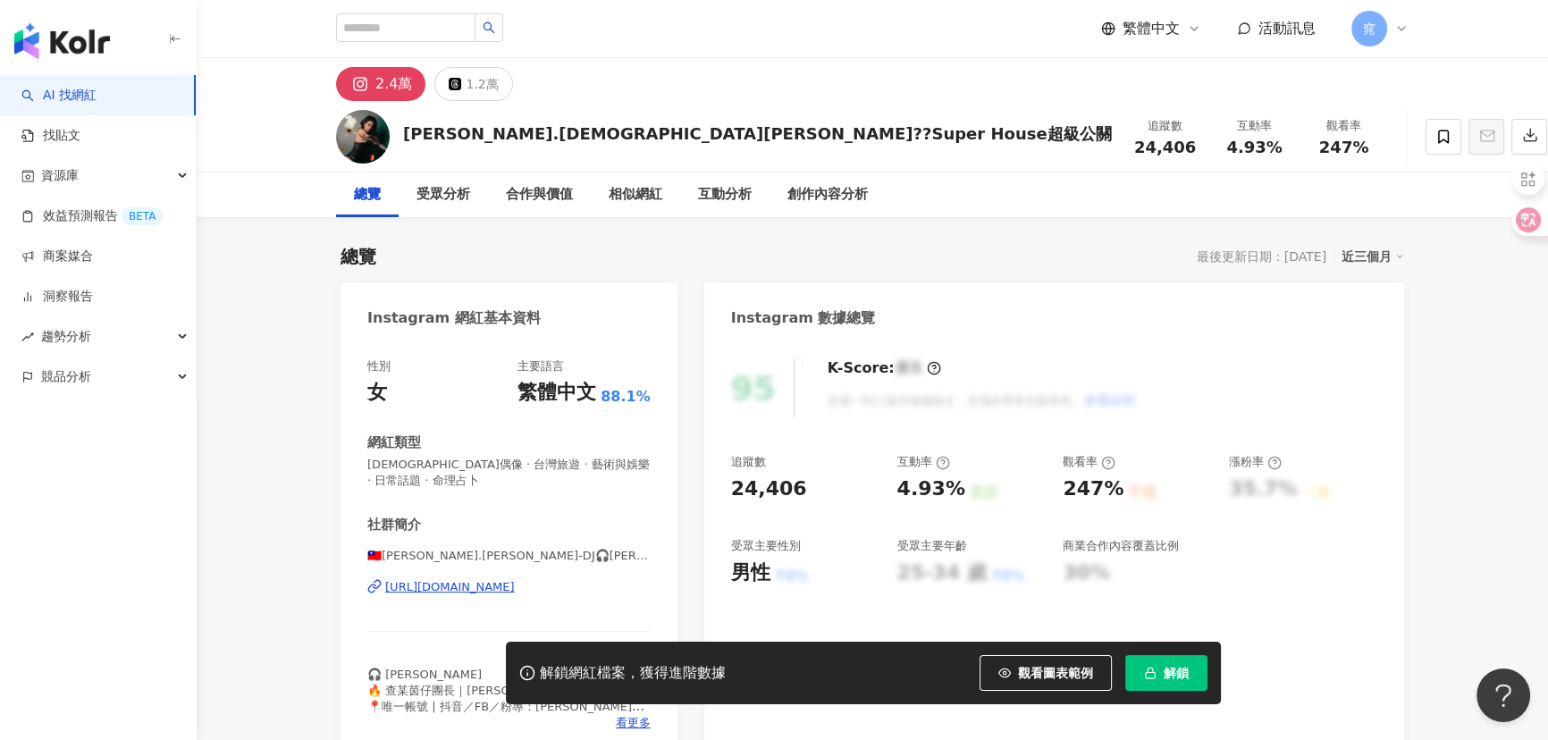
scroll to position [5476, 0]
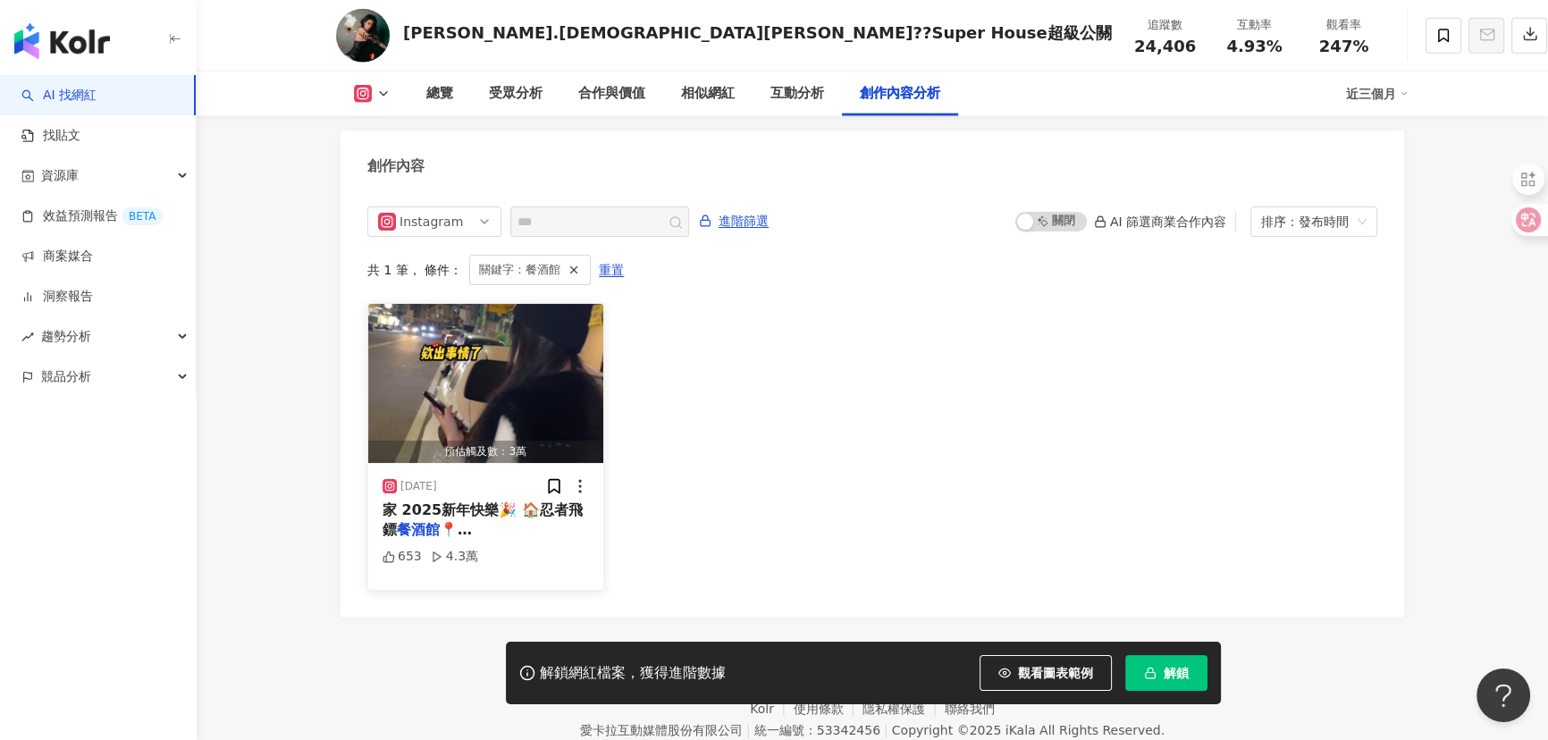
click at [529, 521] on span "📍雲林縣虎尾鎮中正路37號2樓" at bounding box center [472, 539] width 180 height 37
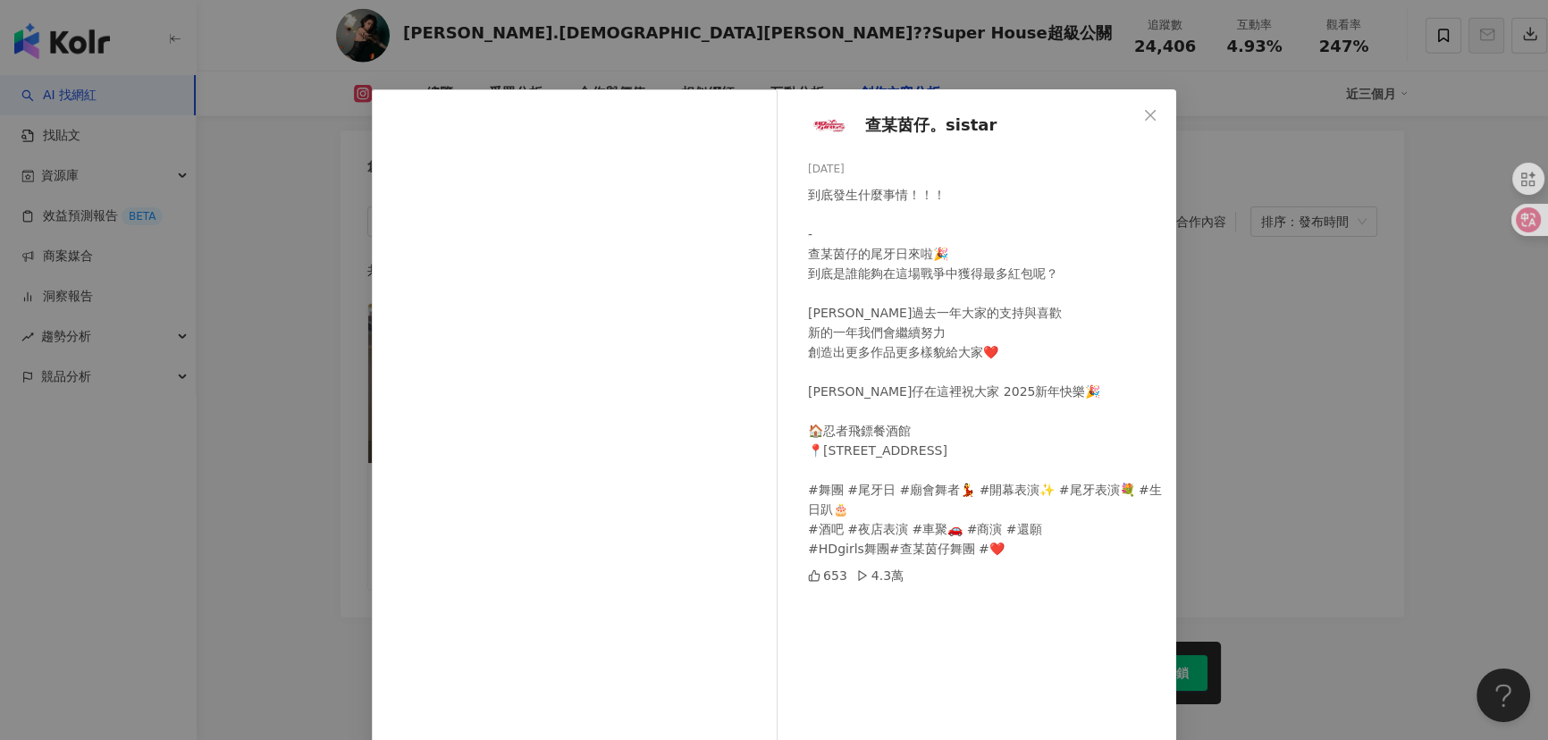
click at [881, 126] on span "查某茵仔。sistar" at bounding box center [930, 125] width 131 height 25
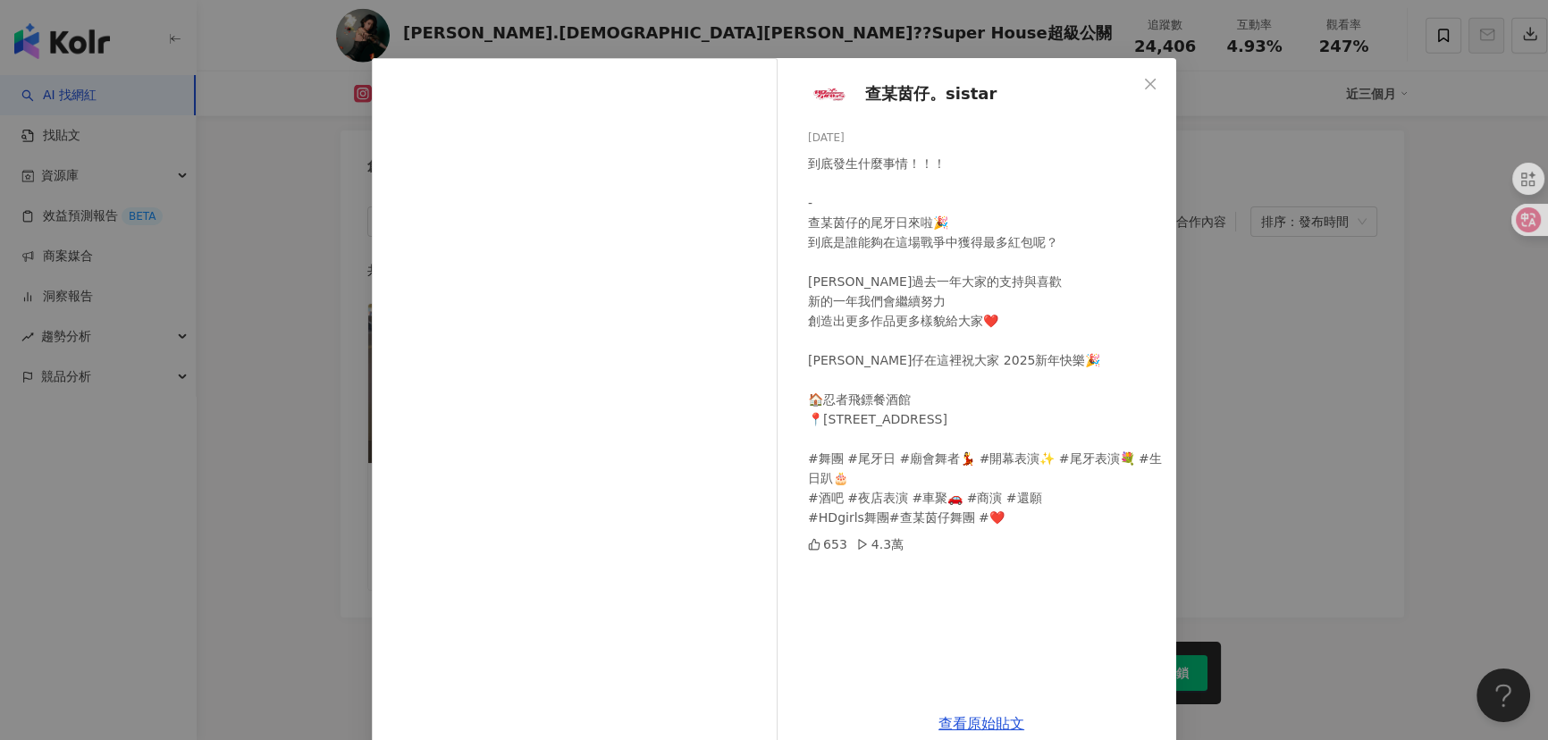
scroll to position [62, 0]
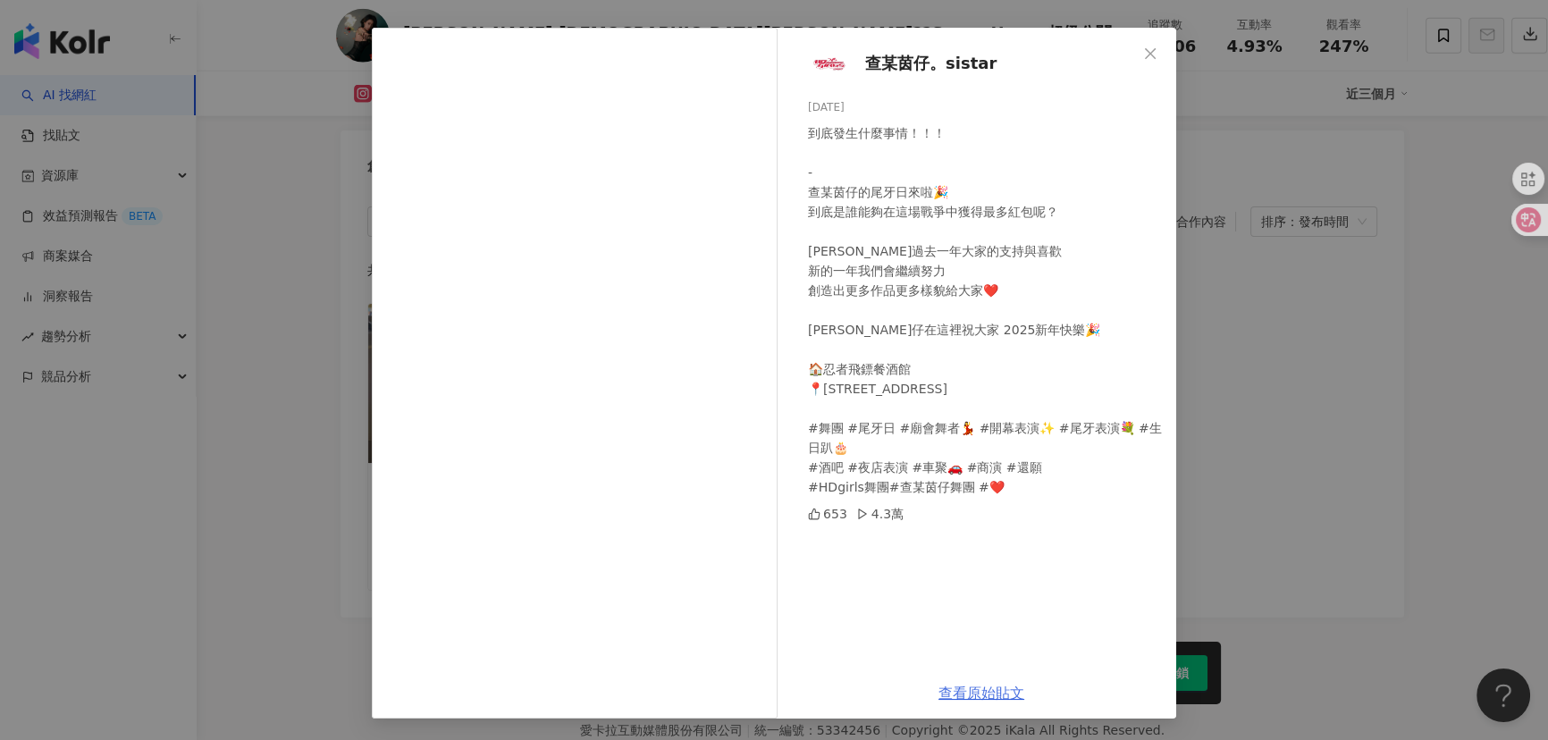
click at [977, 692] on link "查看原始貼文" at bounding box center [981, 692] width 86 height 17
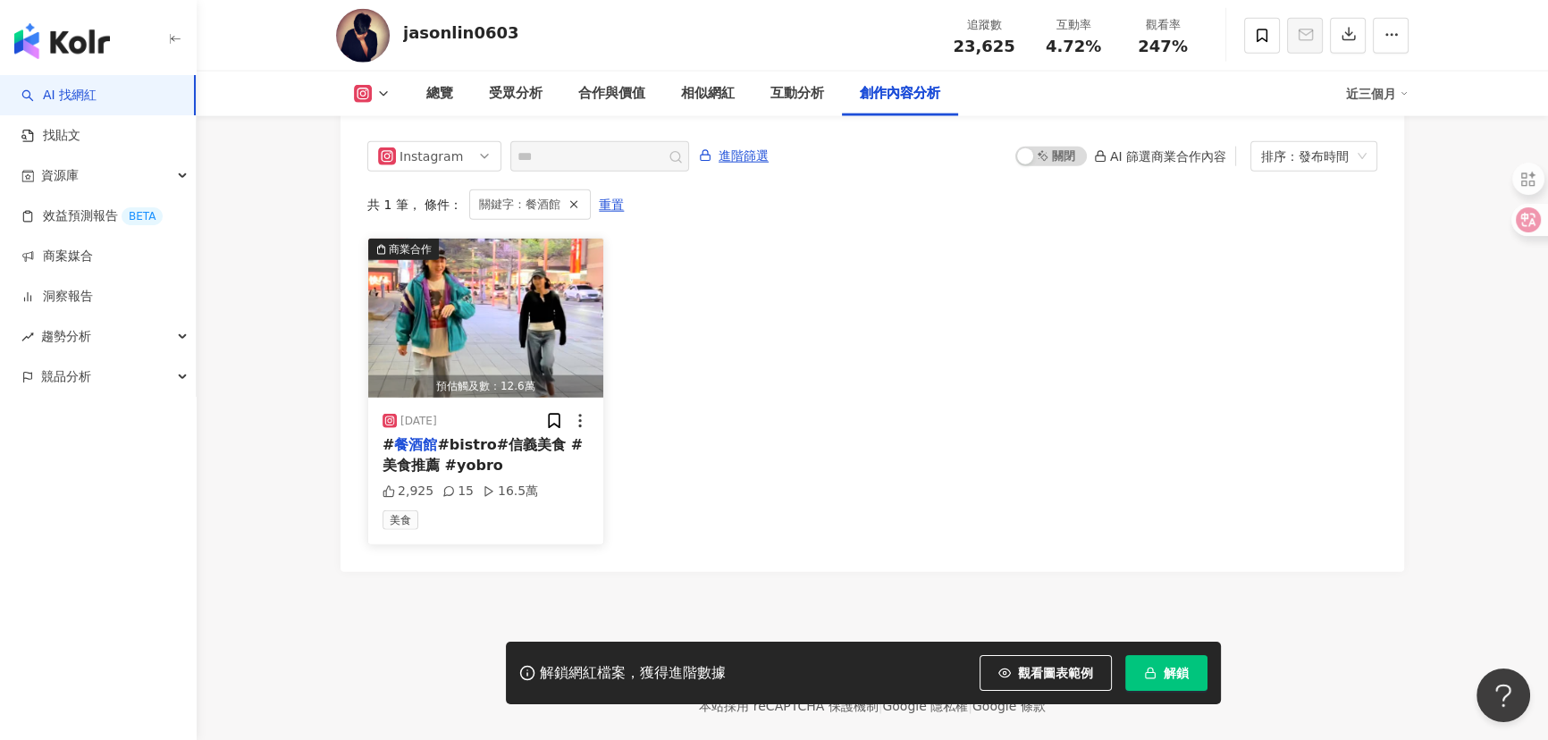
scroll to position [5560, 0]
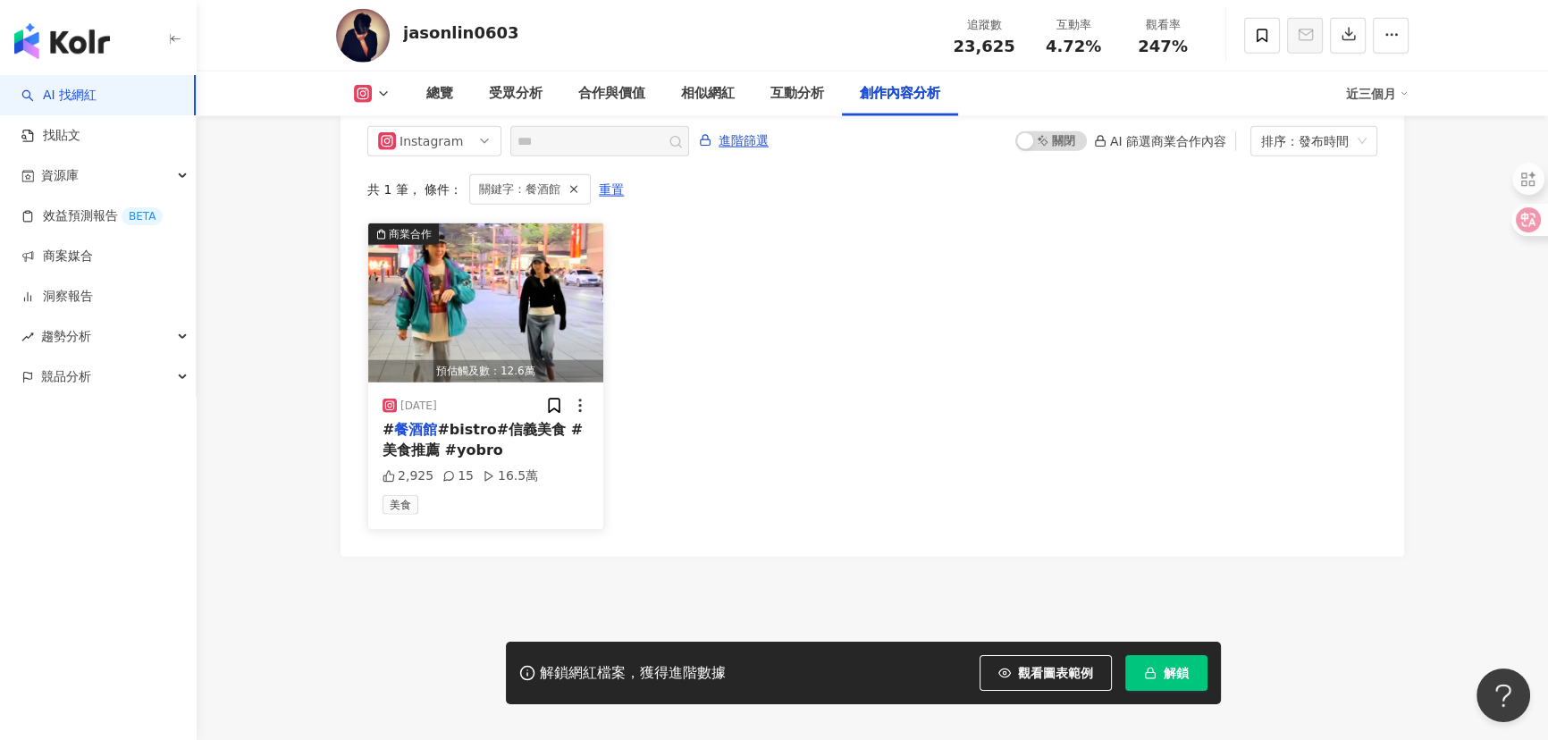
click at [517, 276] on img "button" at bounding box center [485, 302] width 235 height 159
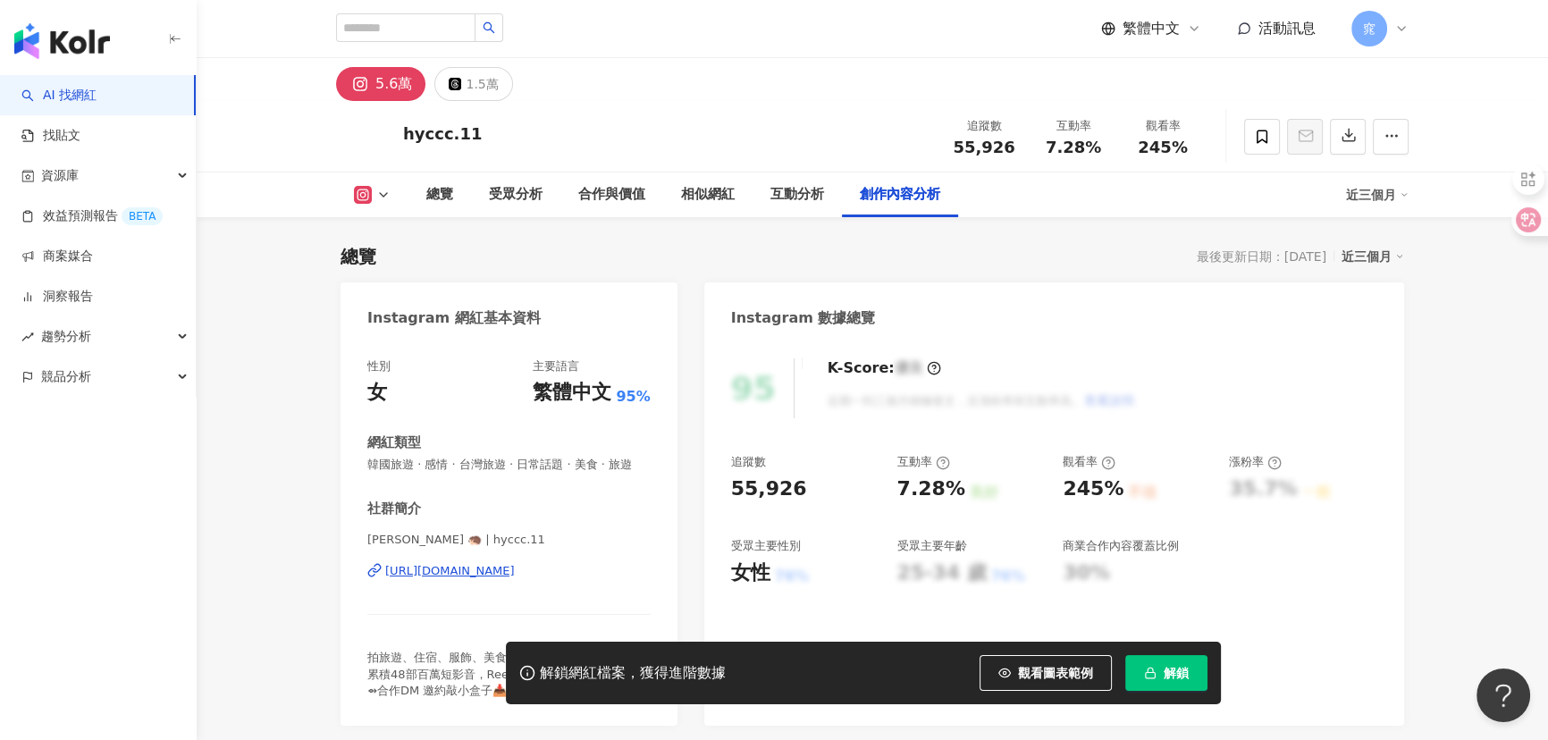
scroll to position [5450, 0]
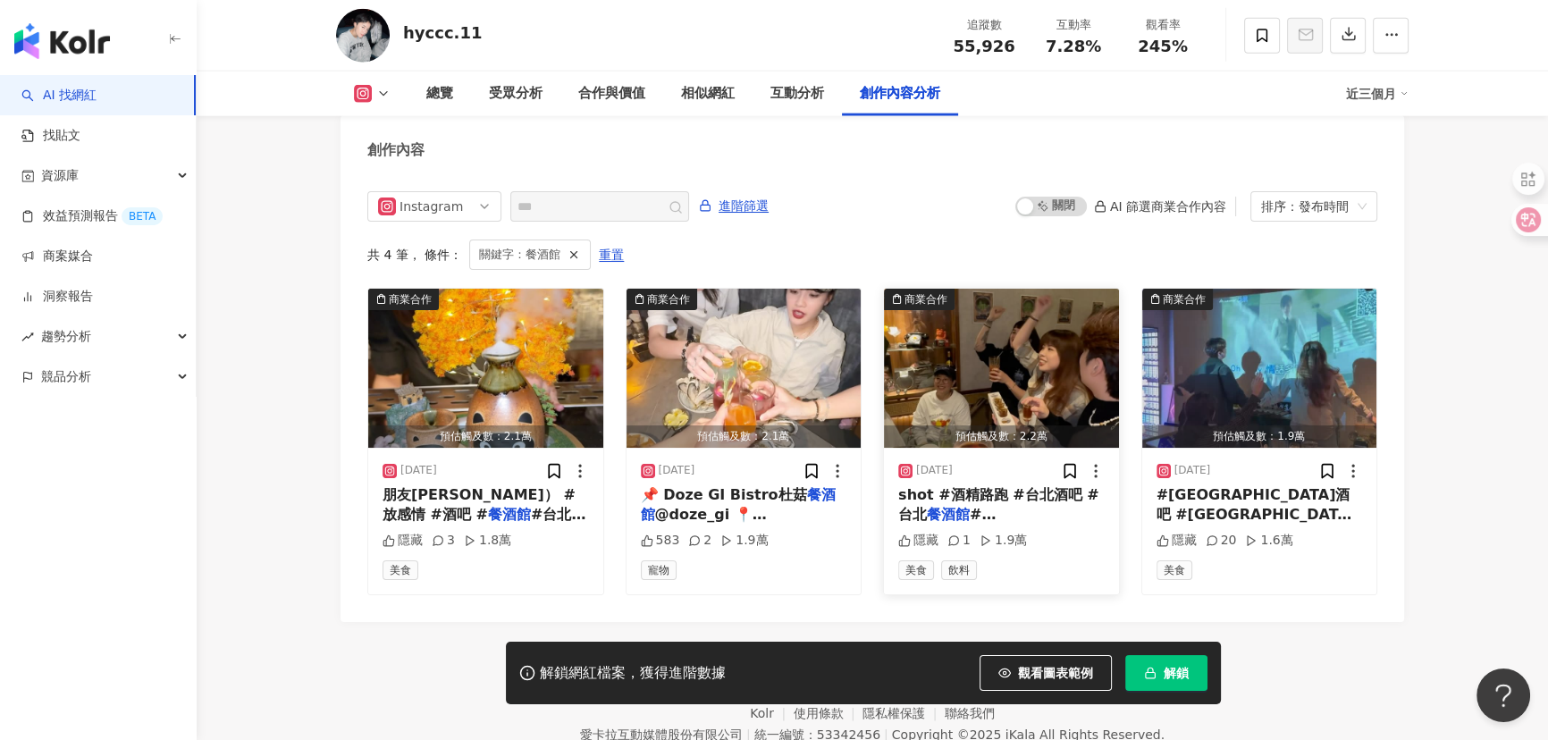
click at [991, 509] on span "#[PERSON_NAME][GEOGRAPHIC_DATA] #[PERSON_NAME]酒吧 #[PERSON_NAME]#" at bounding box center [990, 554] width 184 height 97
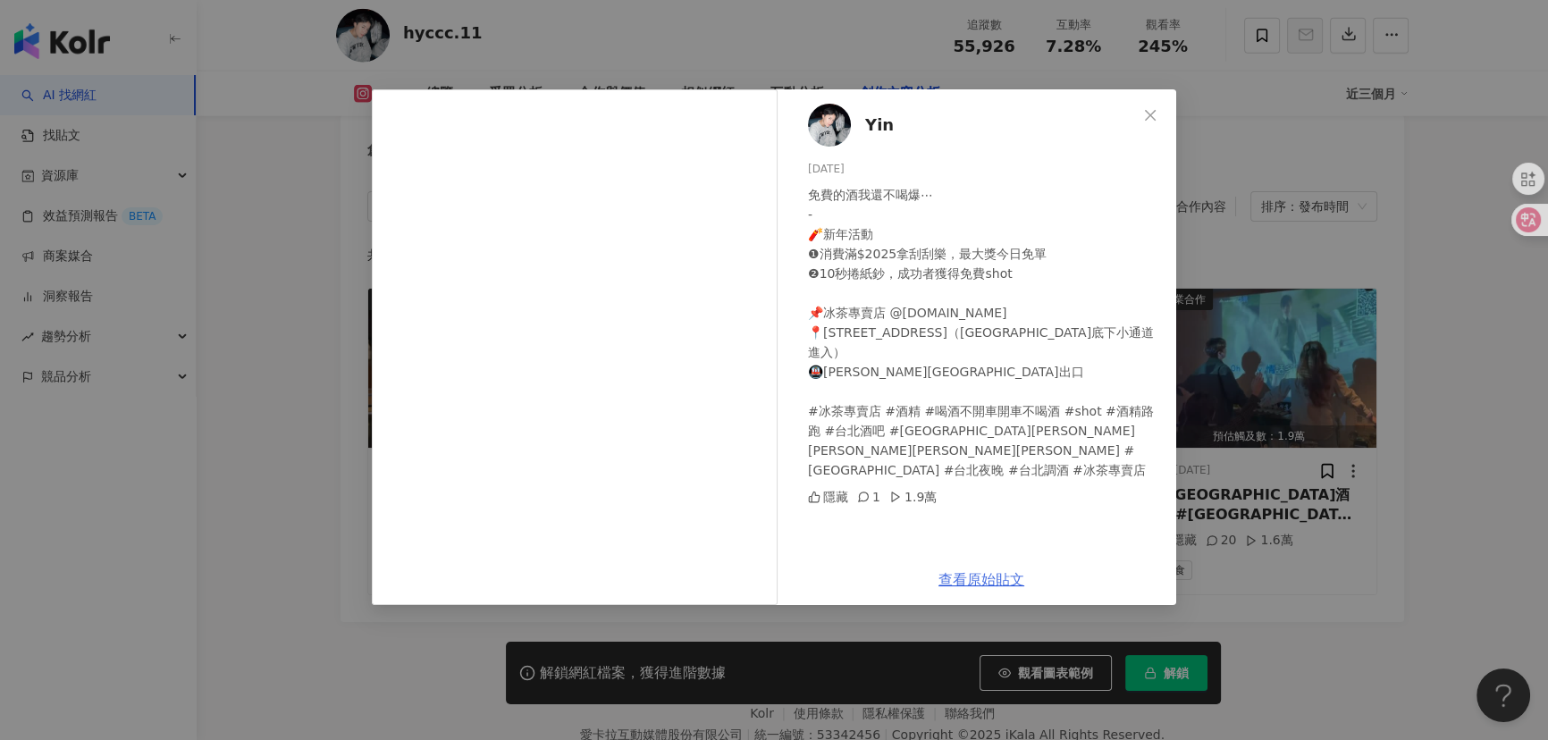
click at [1002, 582] on link "查看原始貼文" at bounding box center [981, 579] width 86 height 17
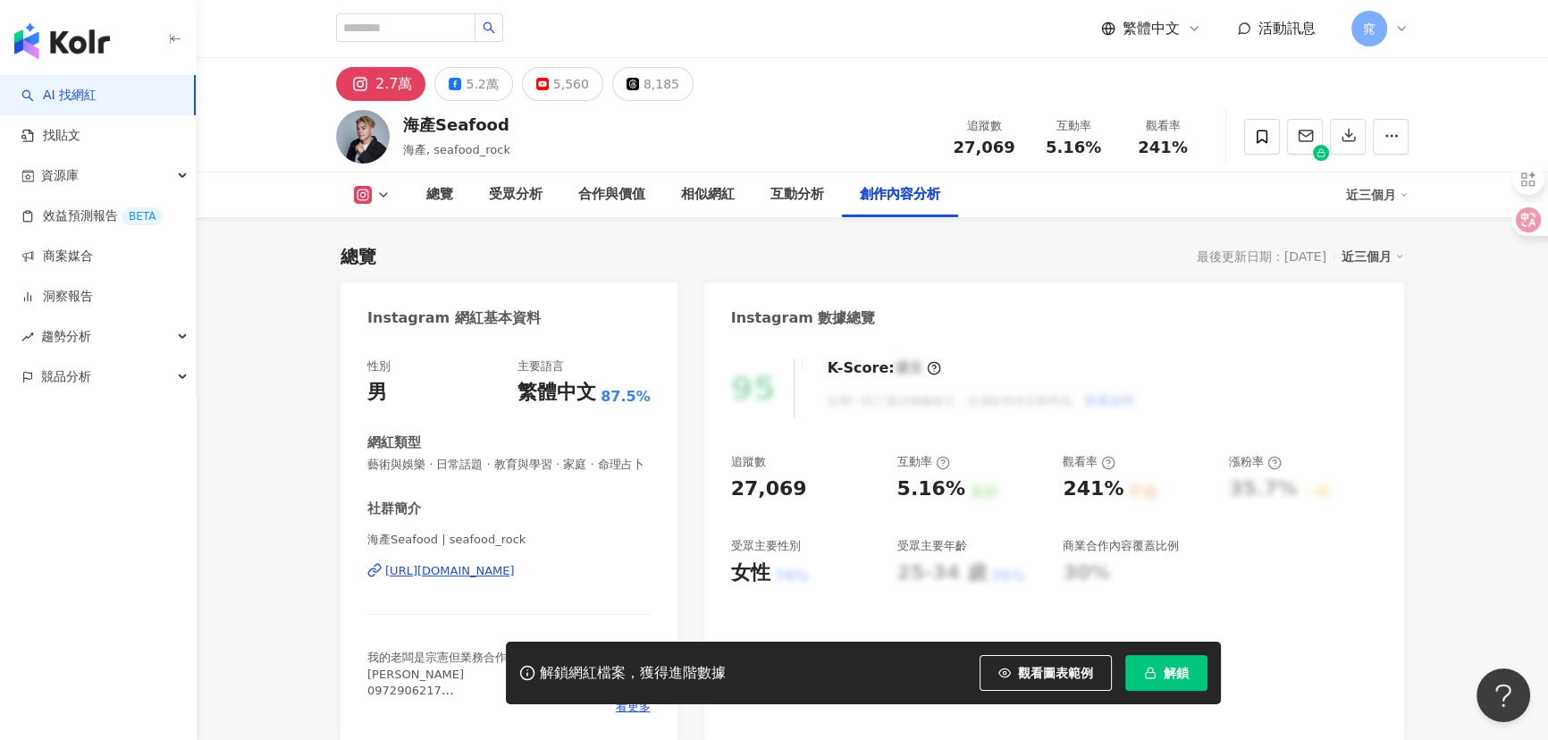
scroll to position [5467, 0]
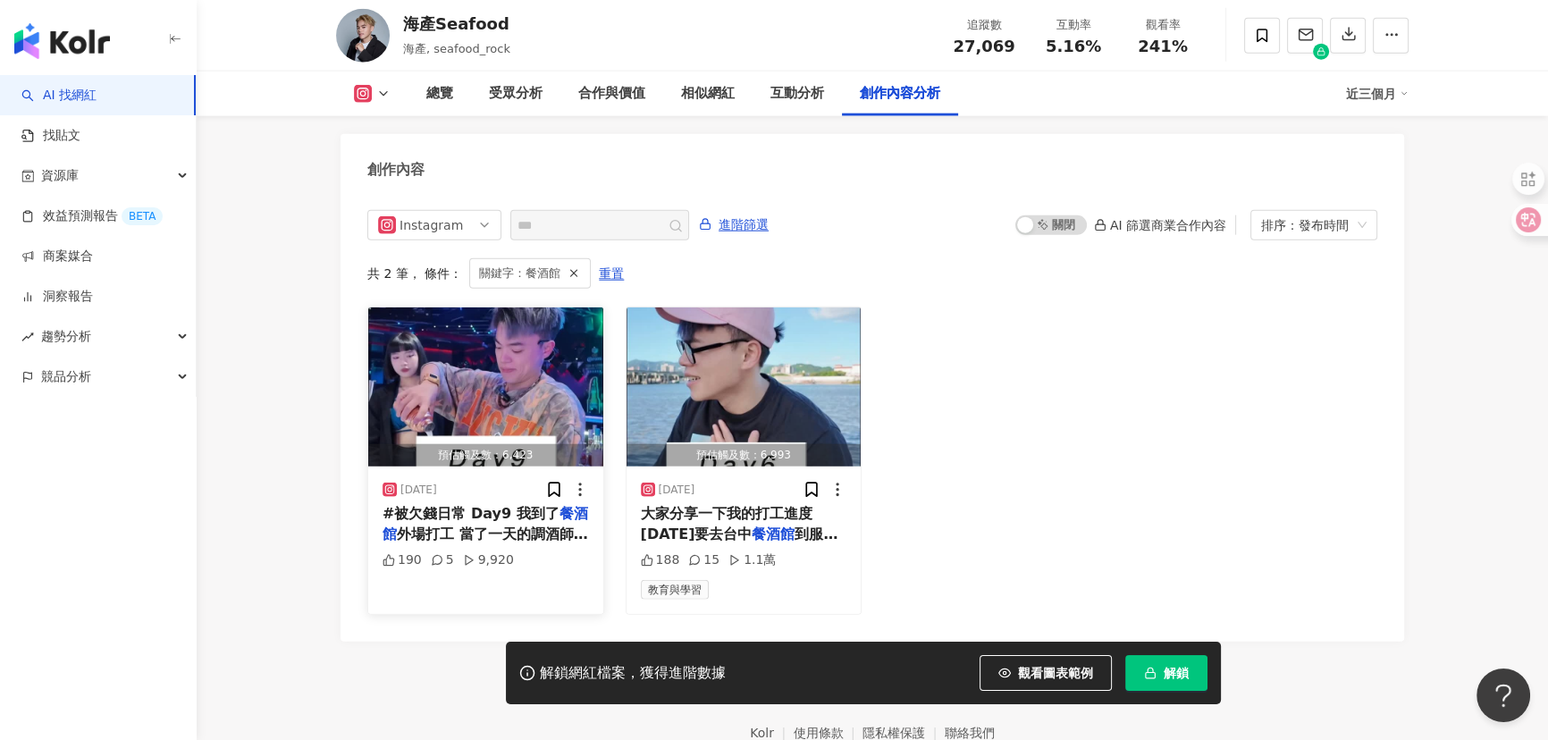
click at [511, 349] on img "button" at bounding box center [485, 386] width 235 height 159
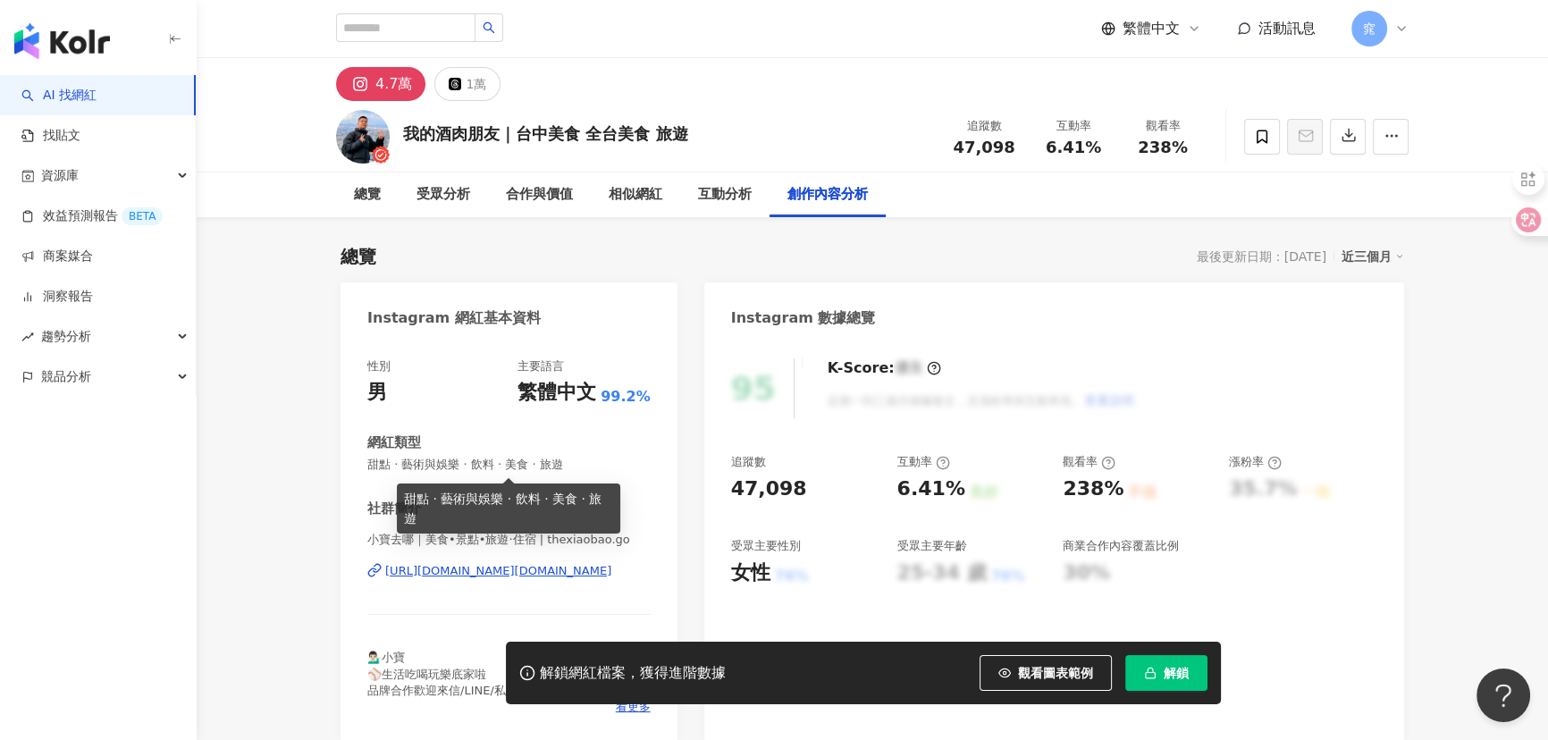
scroll to position [5470, 0]
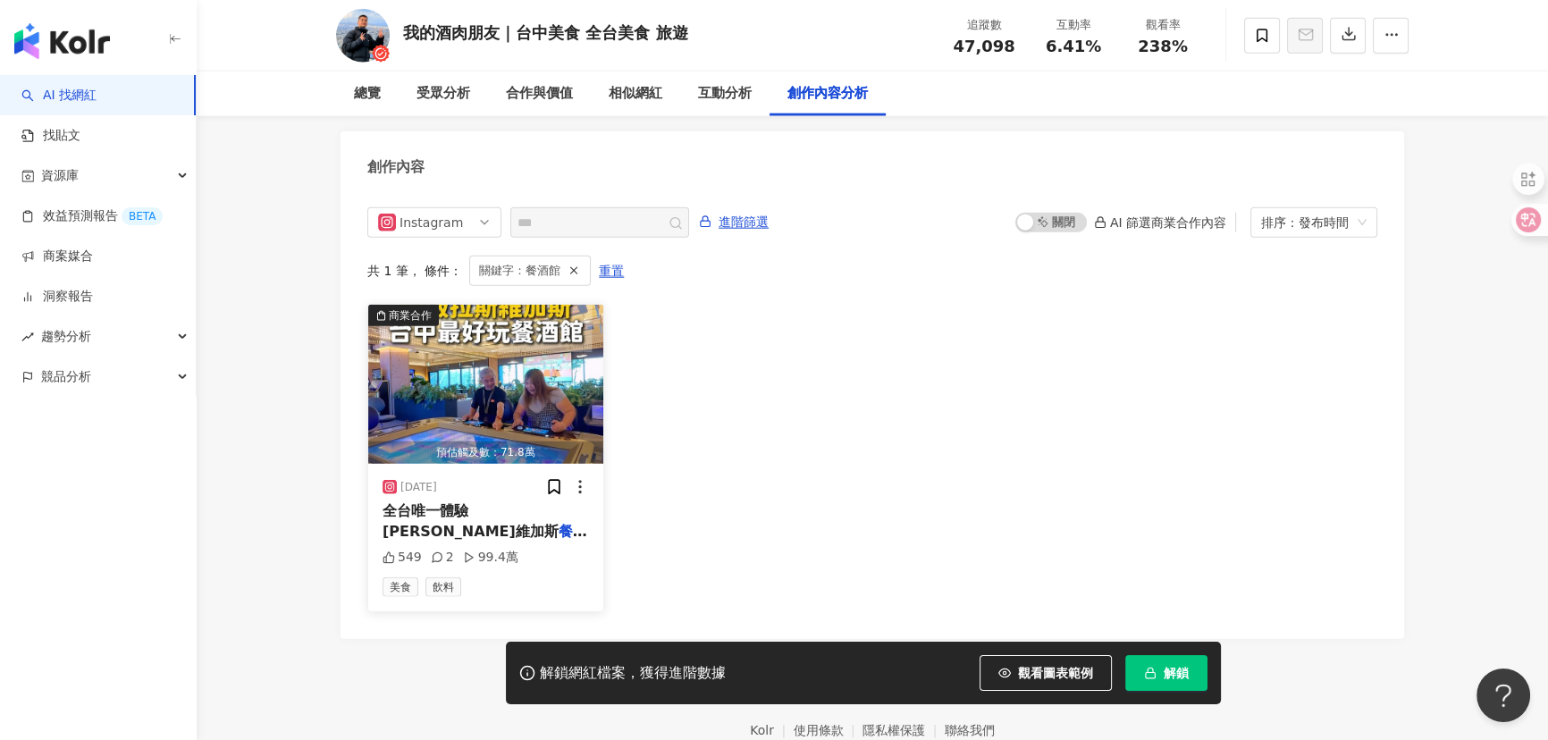
click at [516, 388] on img "button" at bounding box center [485, 384] width 235 height 159
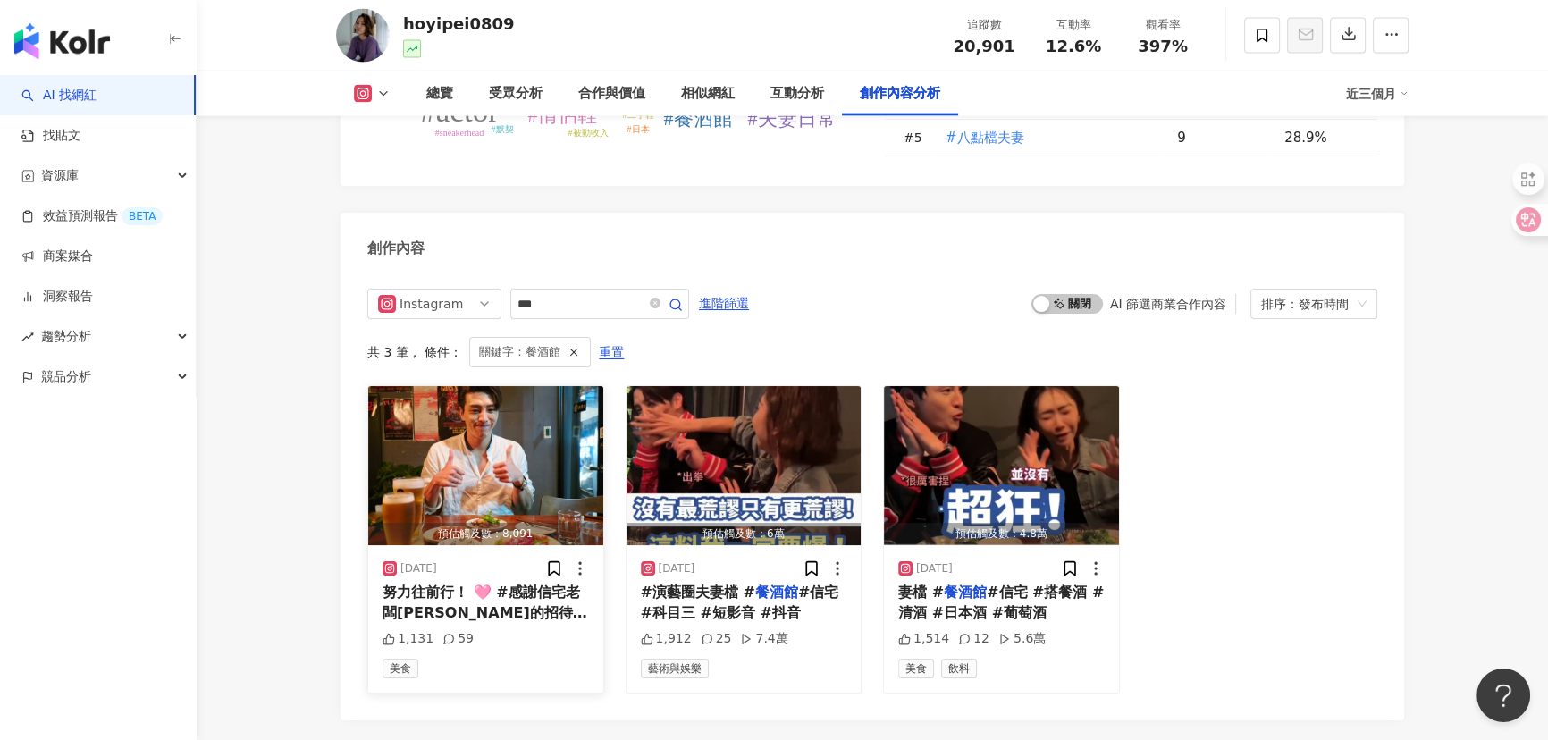
click at [466, 624] on mark "餐酒館" at bounding box center [444, 632] width 43 height 17
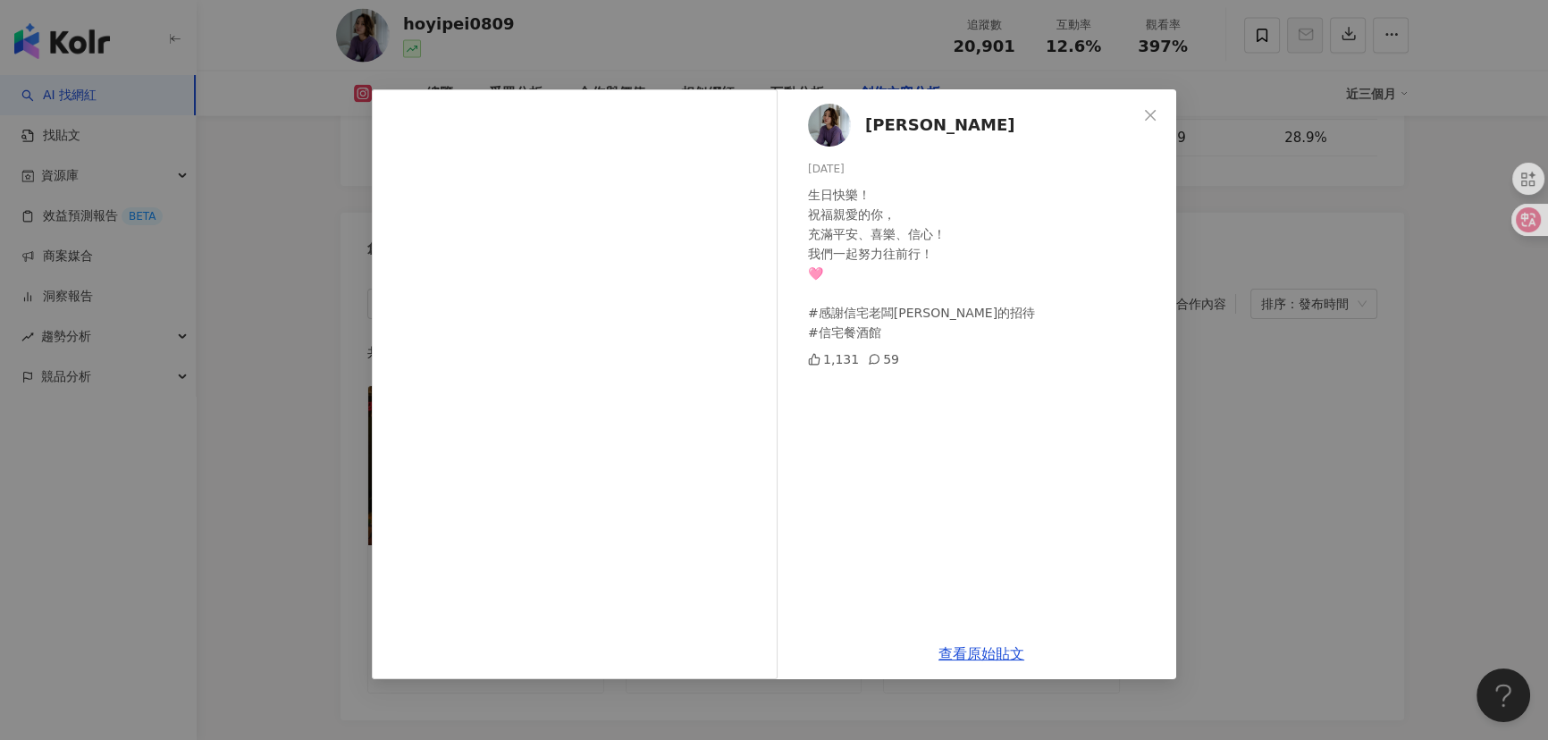
click at [221, 391] on div "何依霈 2025/6/13 生日快樂！ 祝福親愛的你， 充滿平安、喜樂、信心！ 我們一起努力往前行！ 🩷 #感謝信宅老闆滿滿的招待 #信宅餐酒館 1,131 …" at bounding box center [774, 370] width 1548 height 740
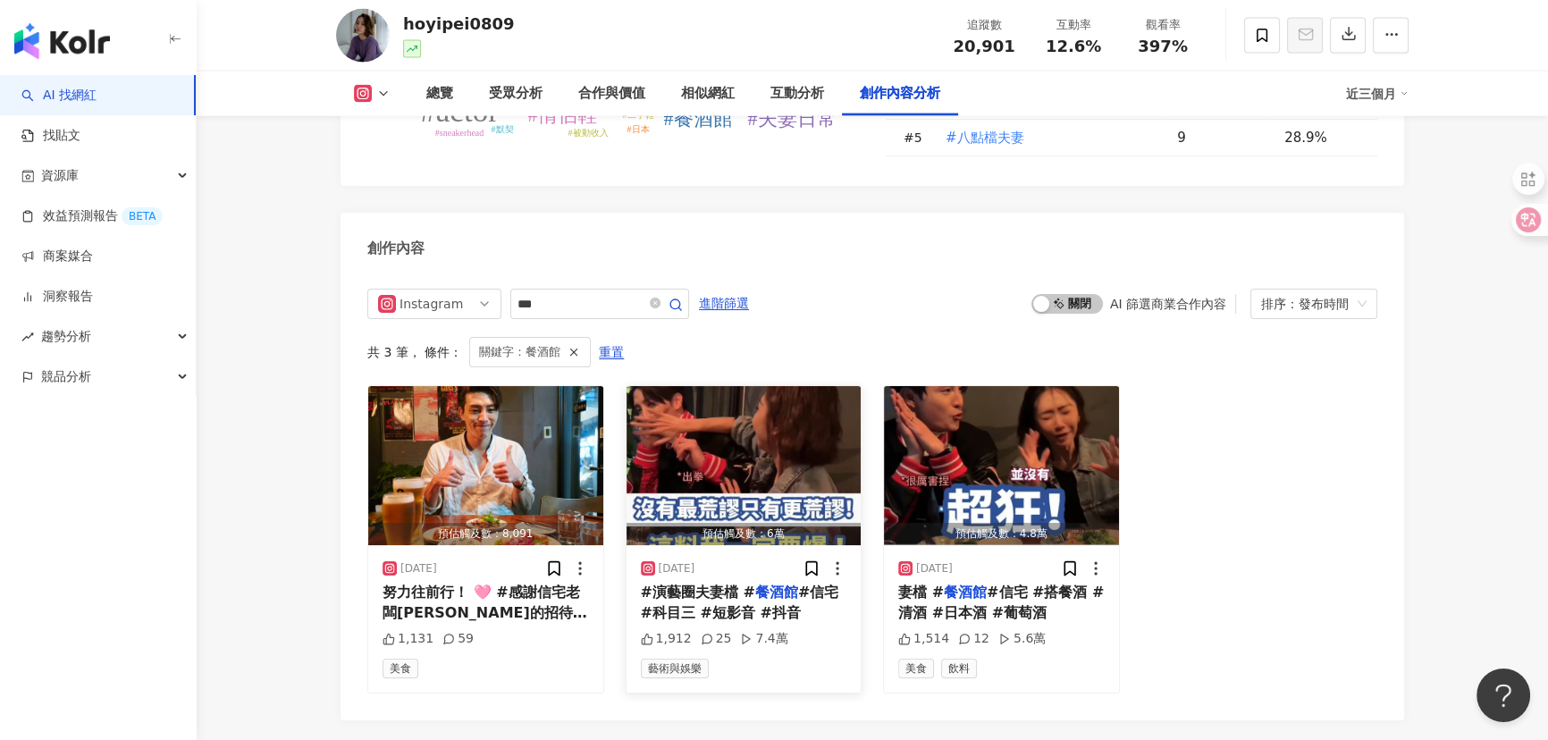
click at [717, 386] on img "button" at bounding box center [743, 465] width 235 height 159
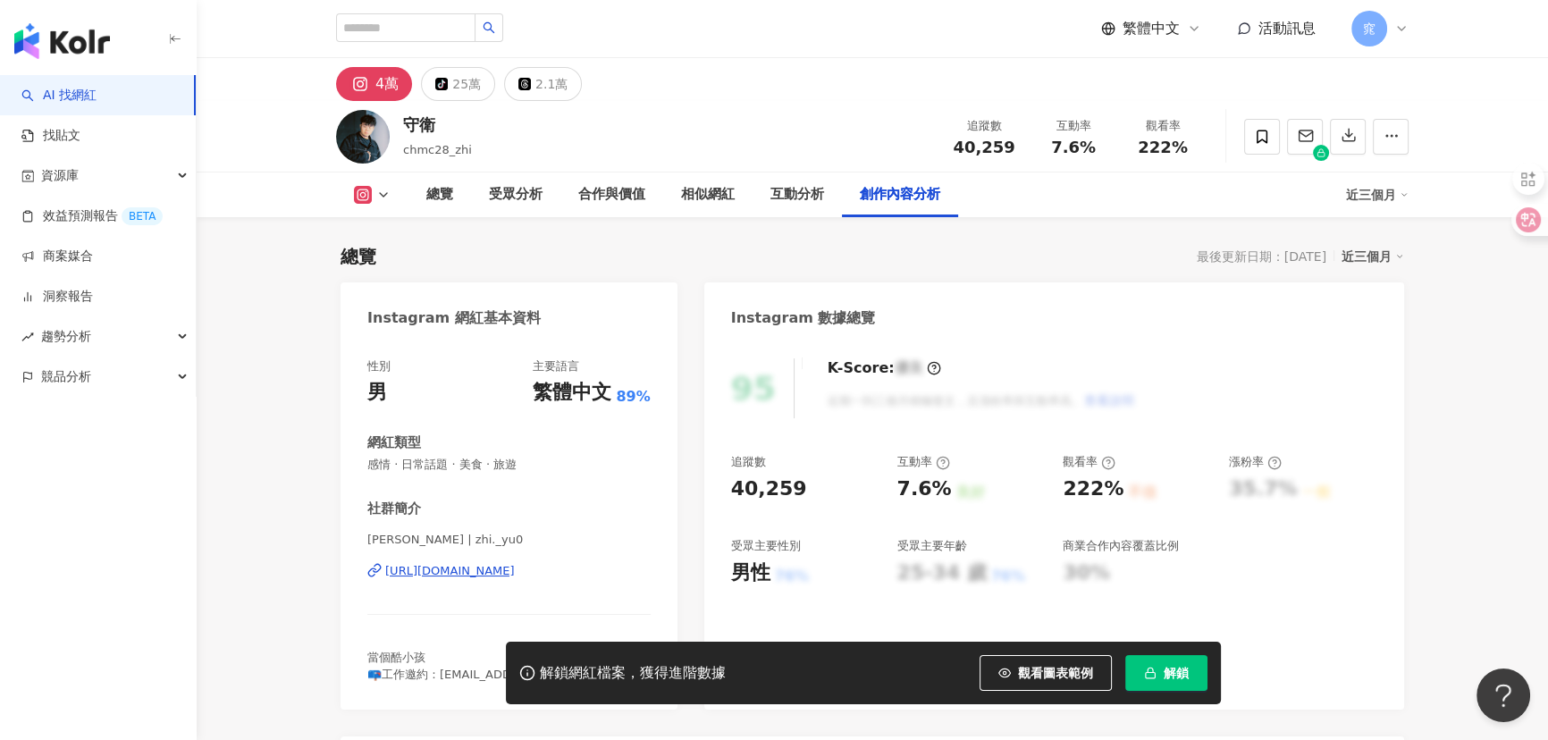
scroll to position [5467, 0]
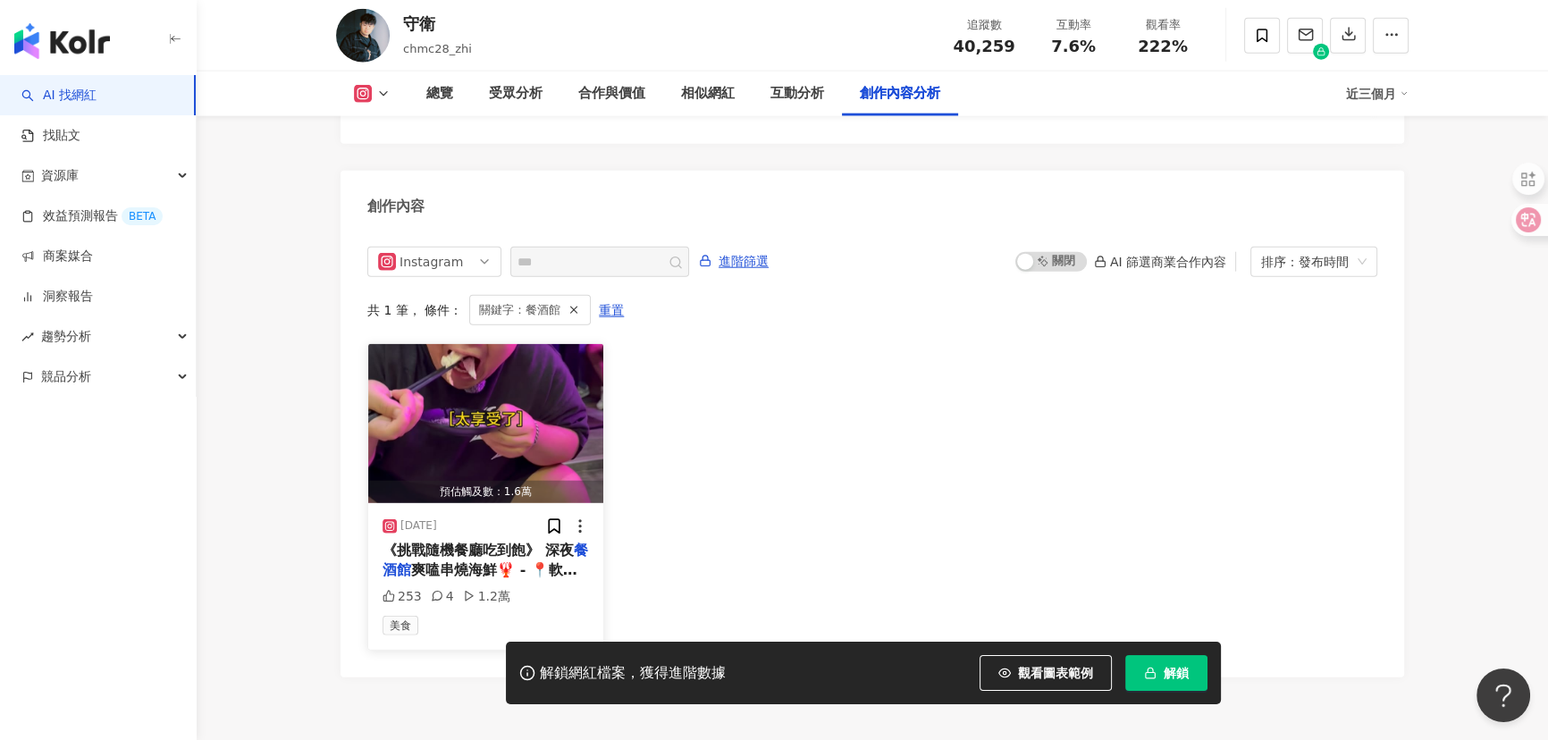
click at [531, 398] on img "button" at bounding box center [485, 423] width 235 height 159
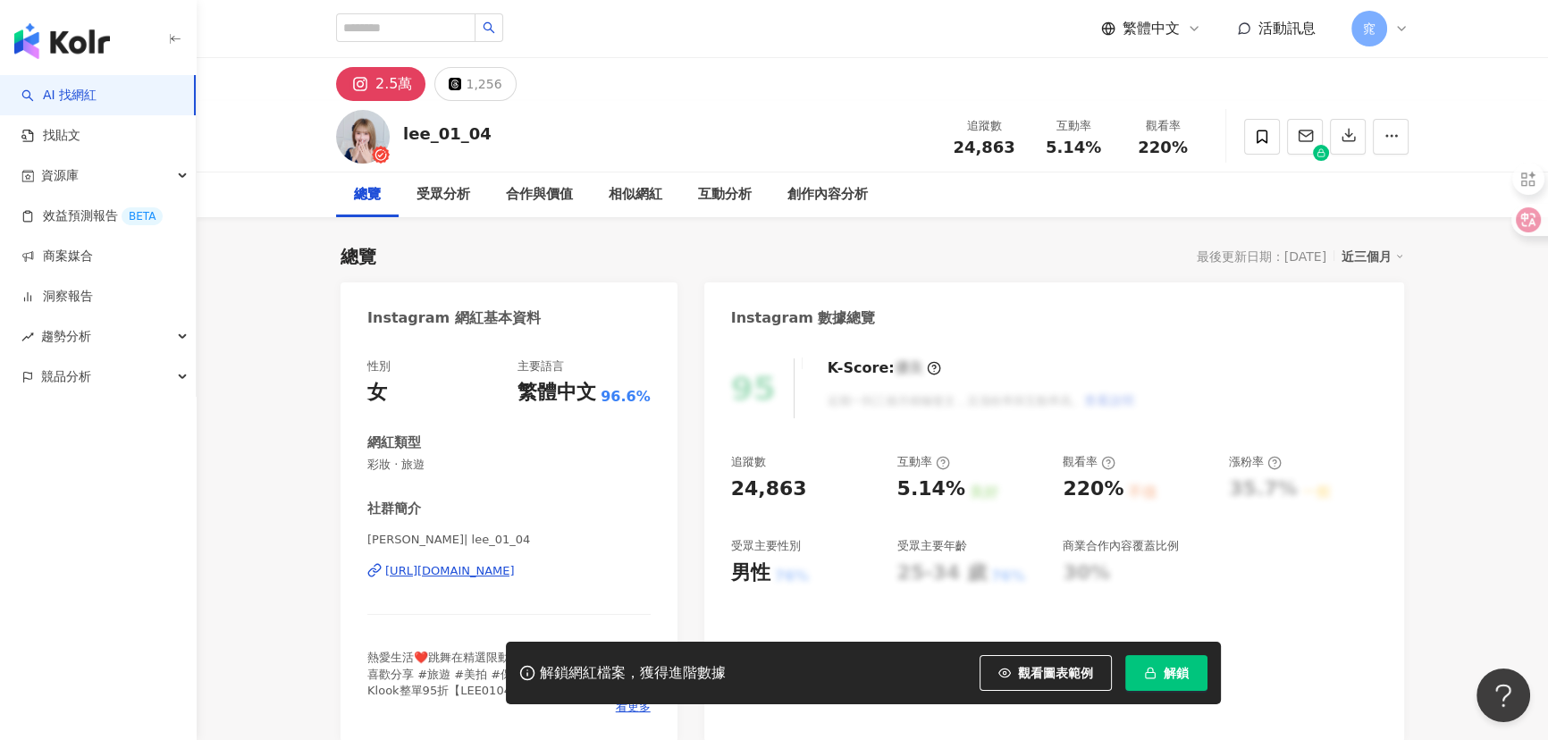
scroll to position [5470, 0]
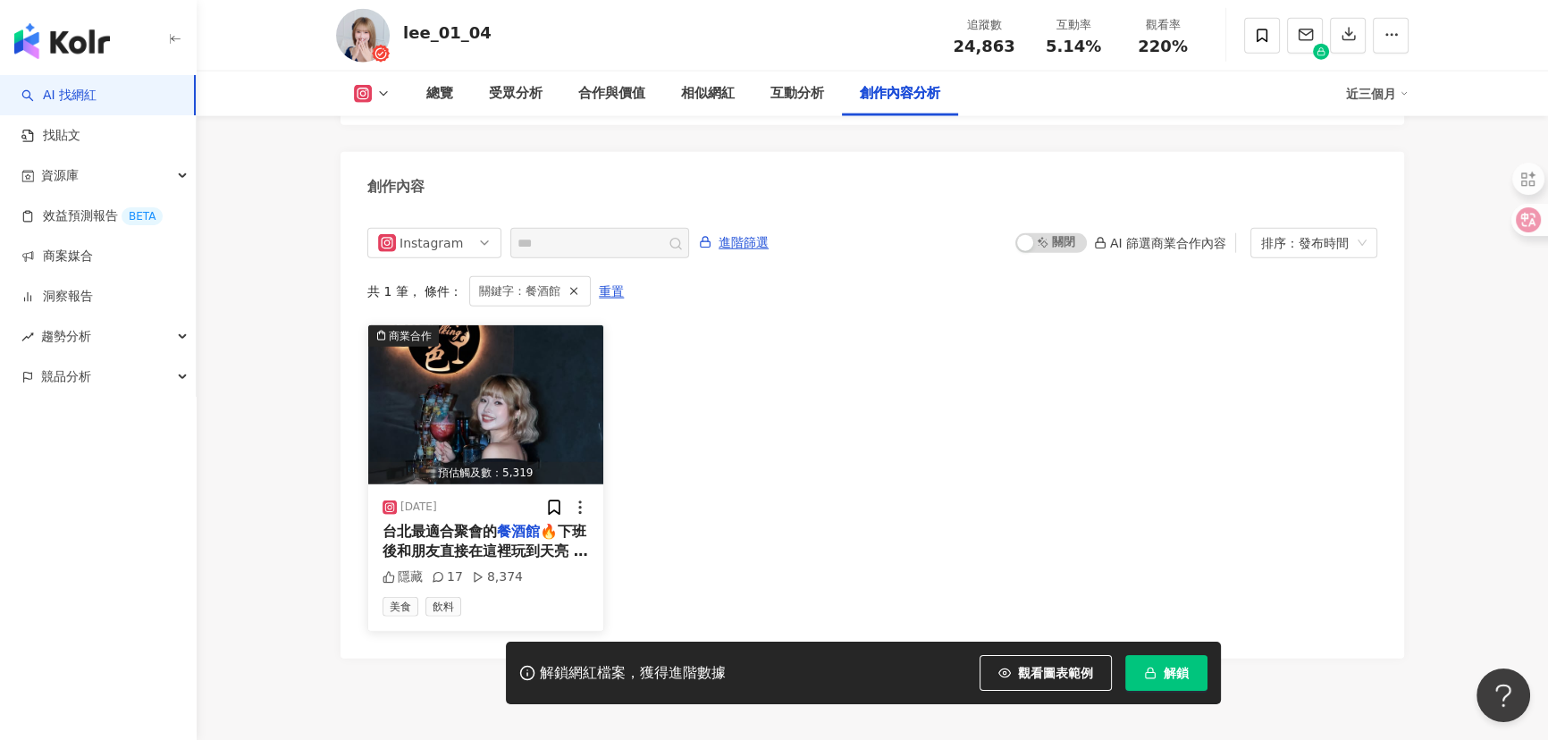
click at [509, 383] on img "button" at bounding box center [485, 404] width 235 height 159
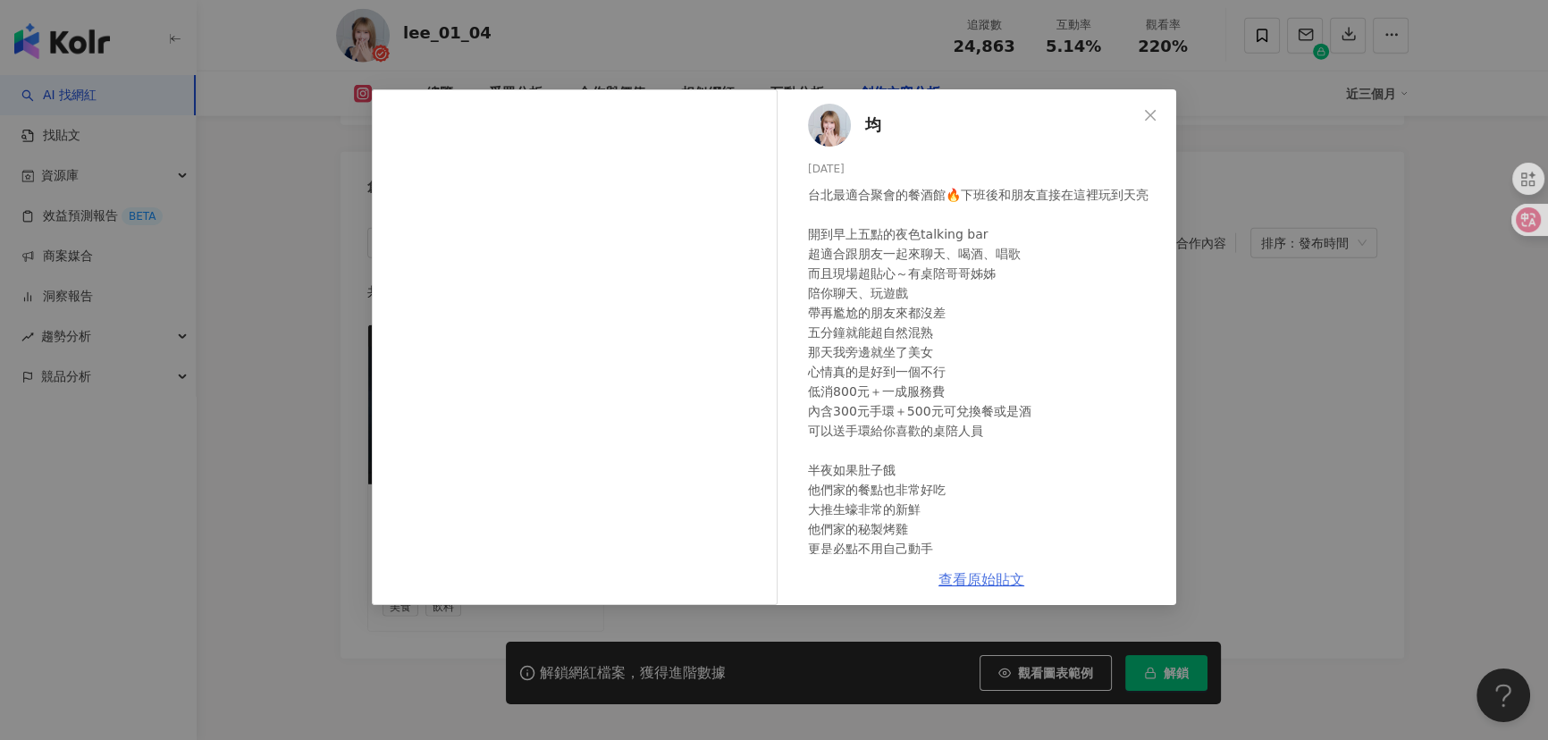
click at [959, 575] on link "查看原始貼文" at bounding box center [981, 579] width 86 height 17
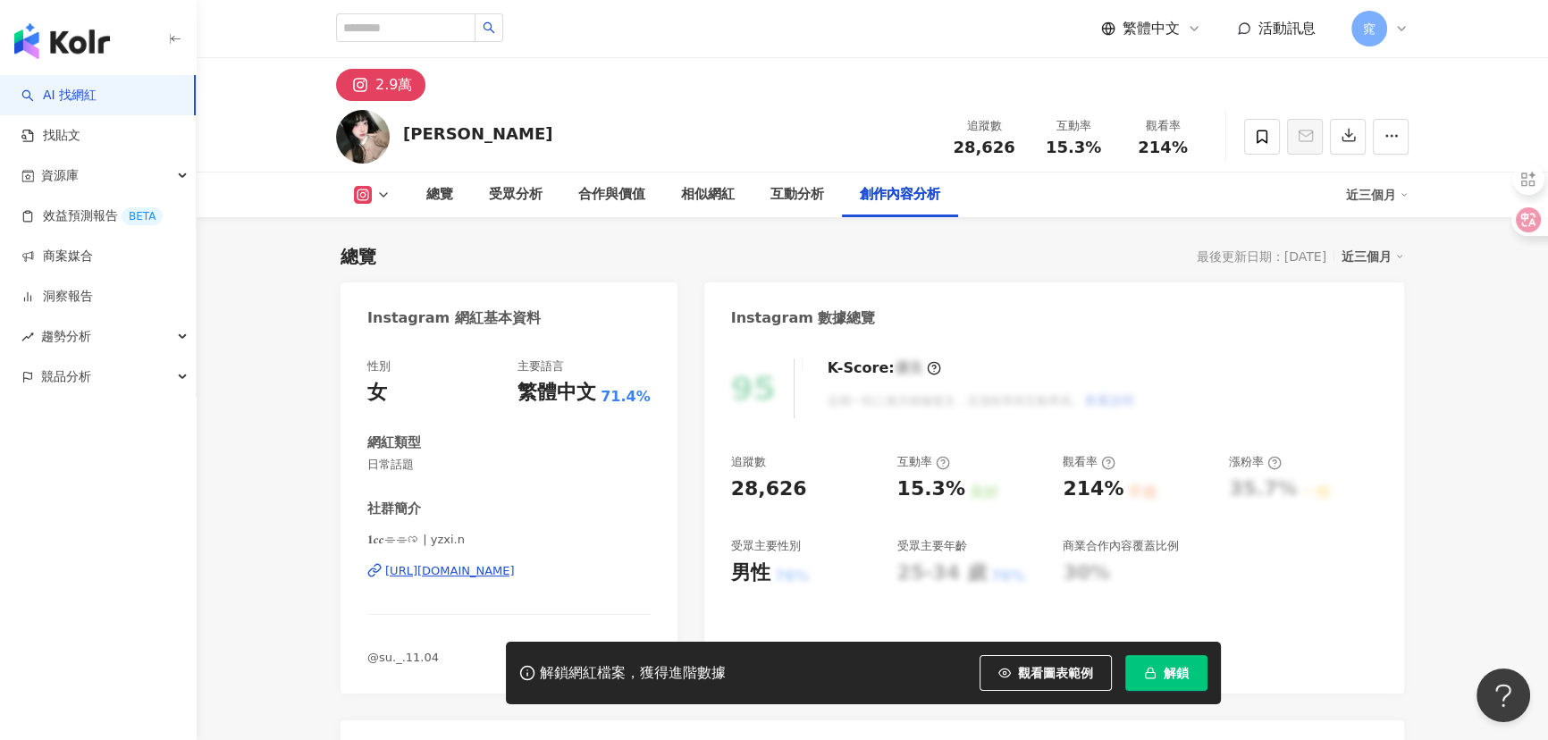
scroll to position [5432, 0]
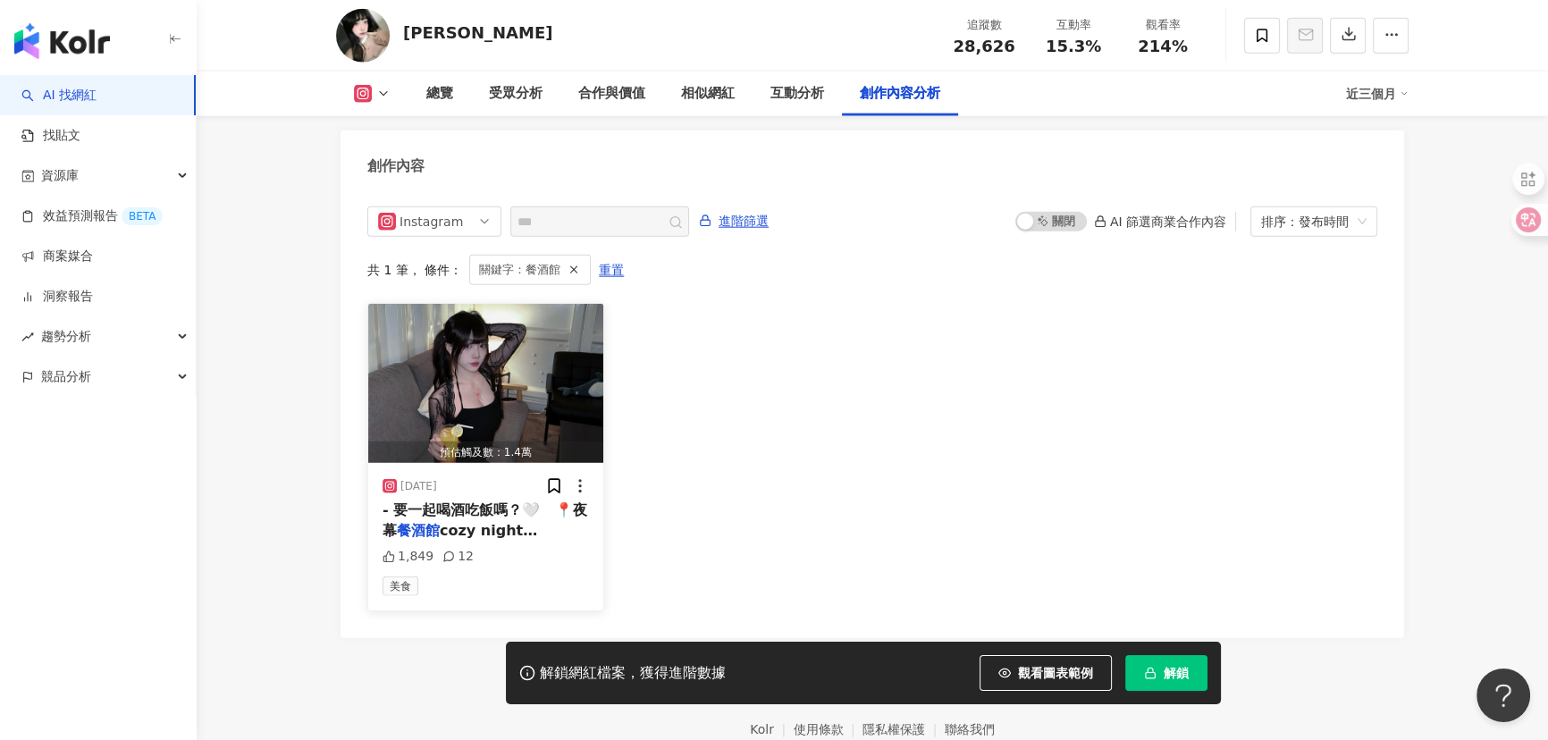
click at [508, 401] on img "button" at bounding box center [485, 383] width 235 height 159
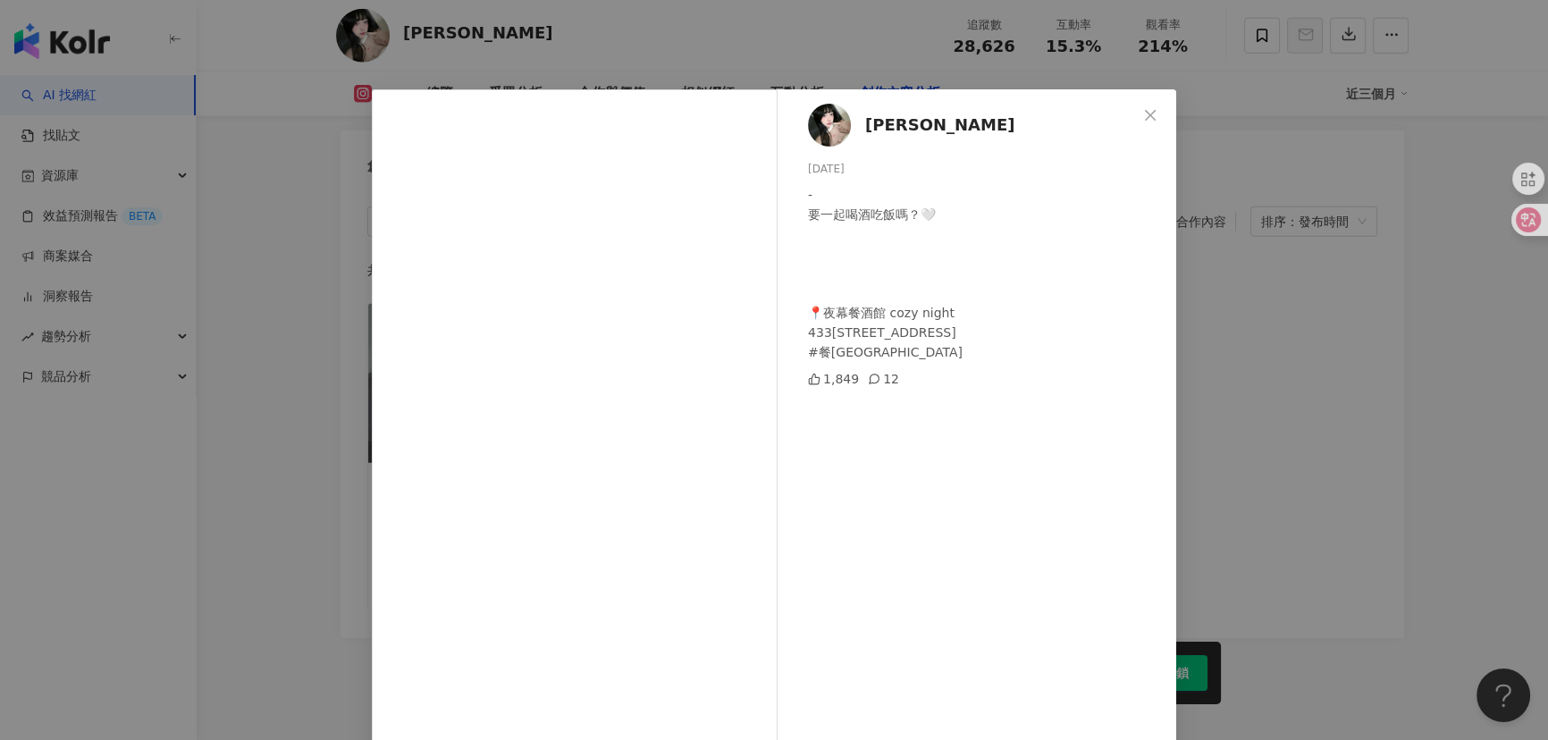
click at [293, 493] on div "陳𝒄𝒄 [DATE] - 要一起喝酒吃飯嗎？🤍 ㅤ ㅤ 📍夜幕餐酒館 cozy night 433[STREET_ADDRESS] #餐[GEOGRAPHIC…" at bounding box center [774, 370] width 1548 height 740
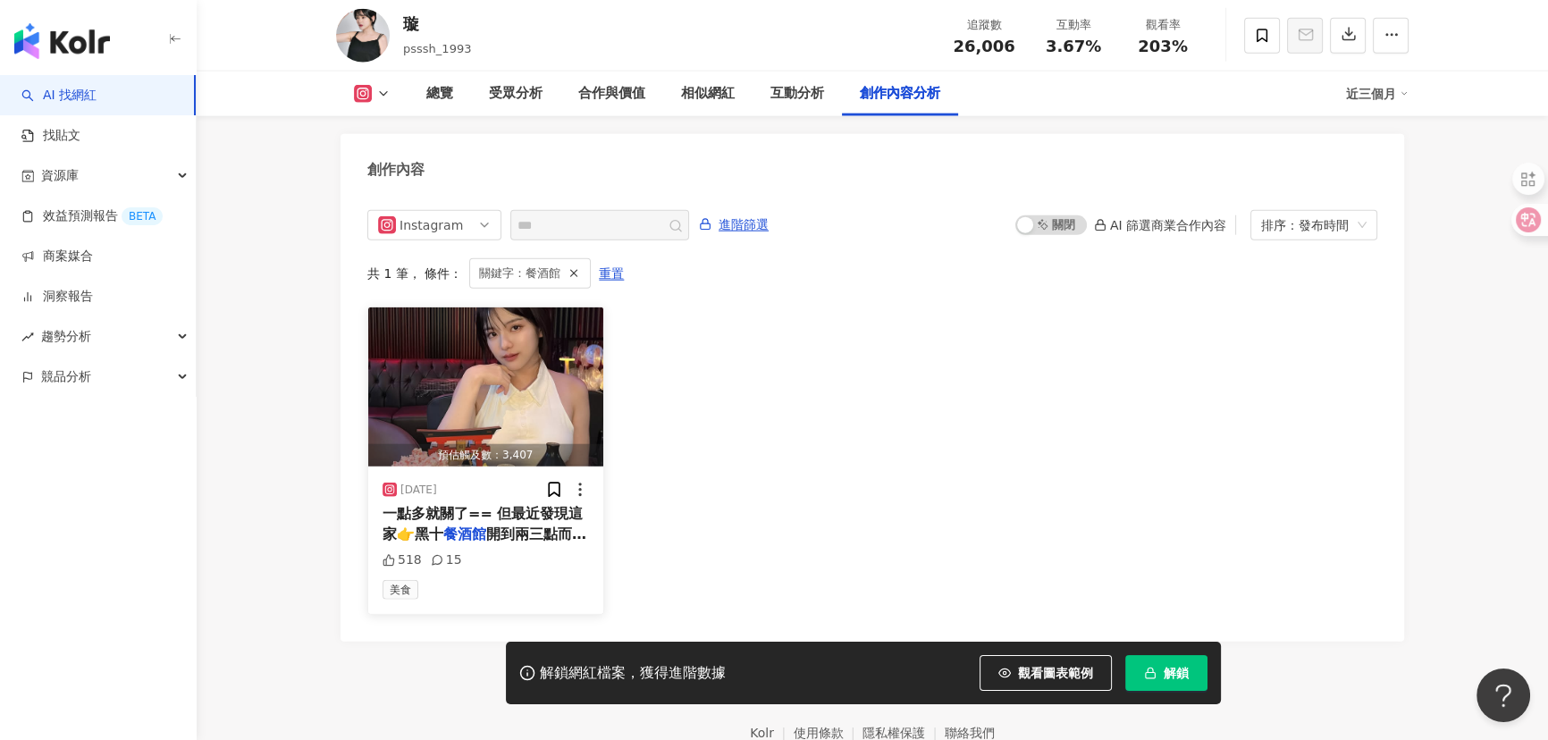
click at [495, 363] on img "button" at bounding box center [485, 386] width 235 height 159
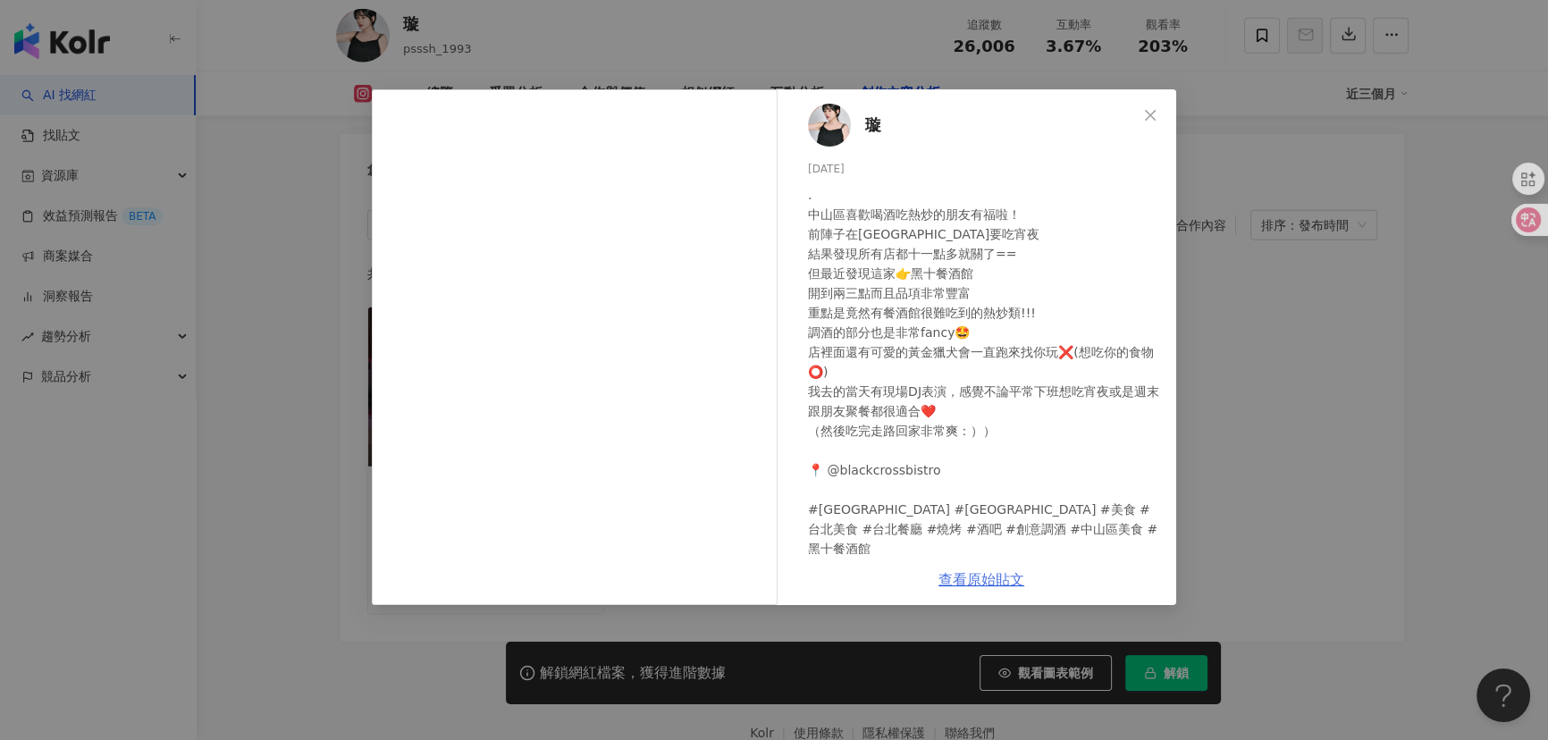
click at [981, 581] on link "查看原始貼文" at bounding box center [981, 579] width 86 height 17
